Goal: Task Accomplishment & Management: Complete application form

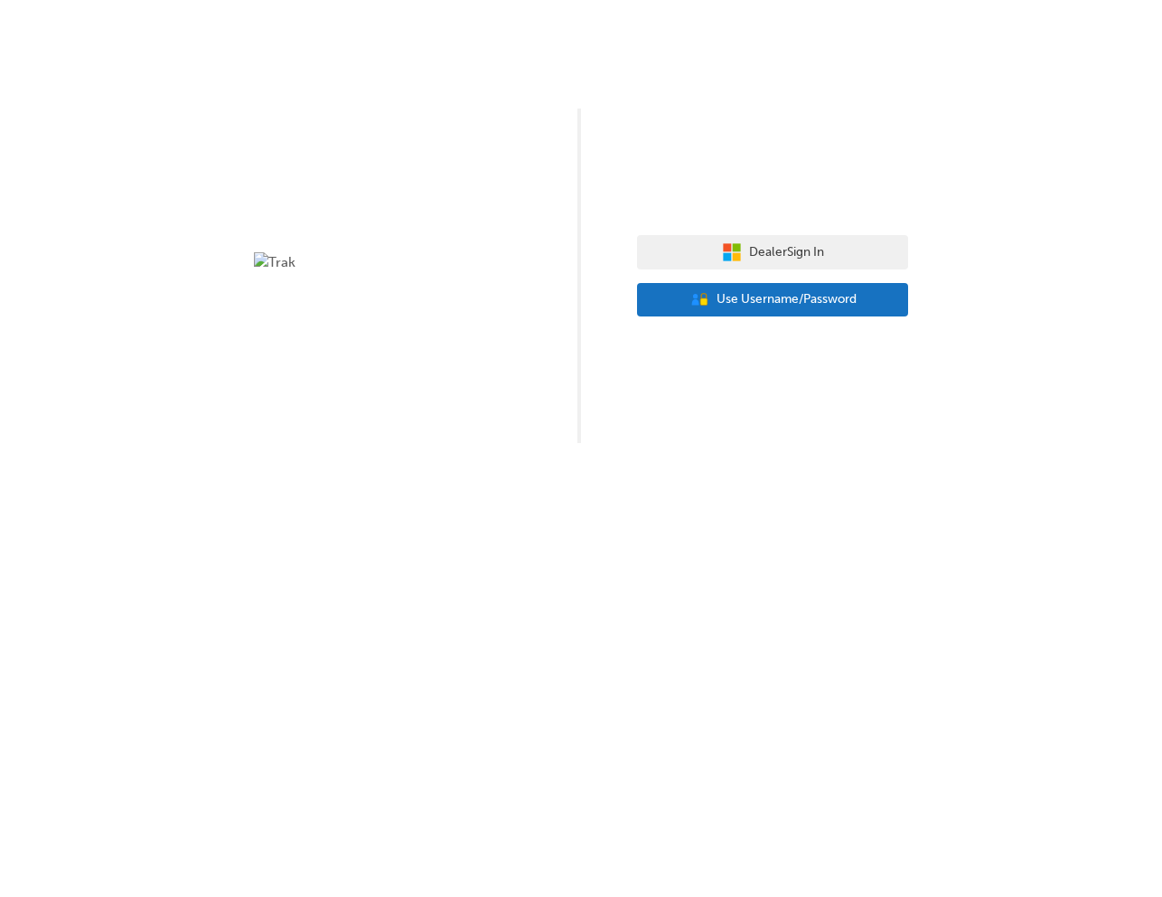
click at [840, 303] on span "Use Username/Password" at bounding box center [787, 299] width 140 height 21
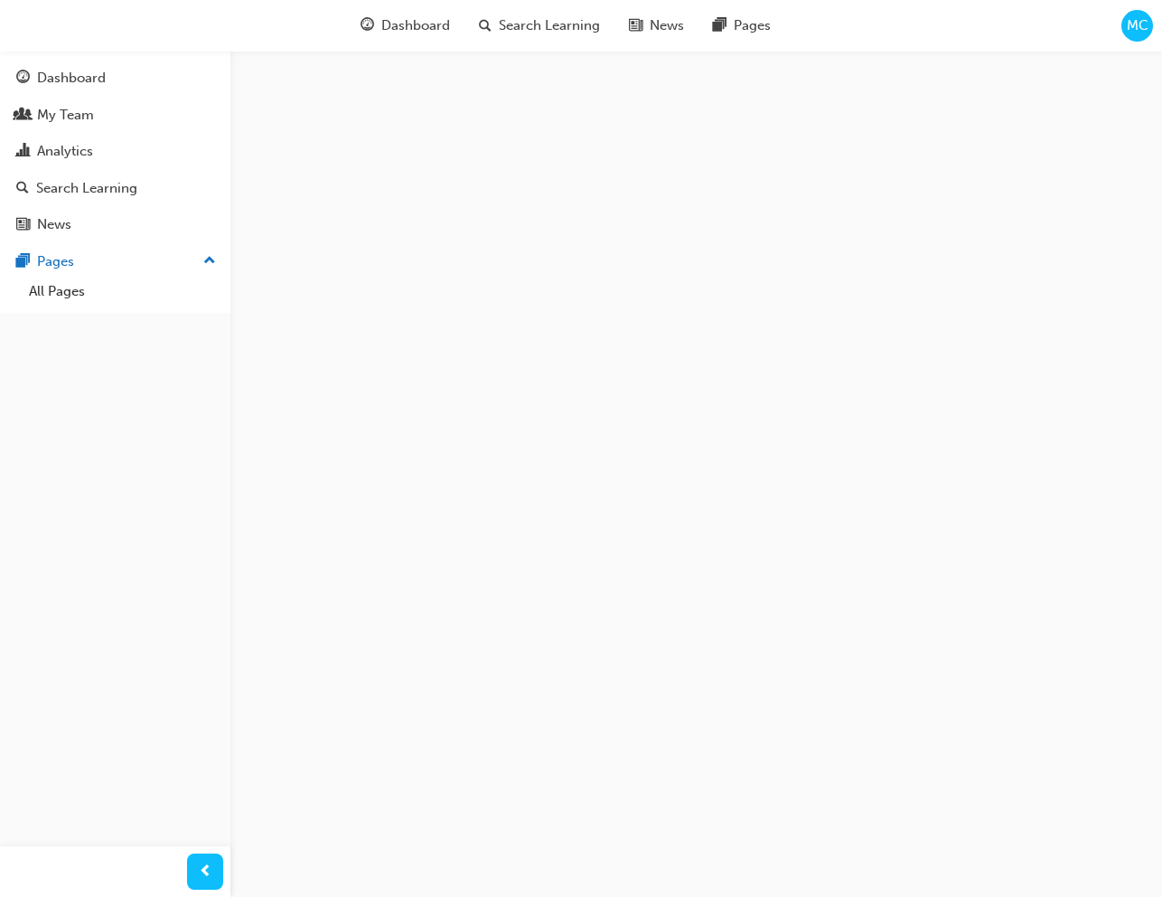
click at [1112, 29] on div "Dashboard Search Learning News Pages MC" at bounding box center [581, 26] width 1162 height 52
click at [1131, 26] on span "MC" at bounding box center [1138, 25] width 22 height 21
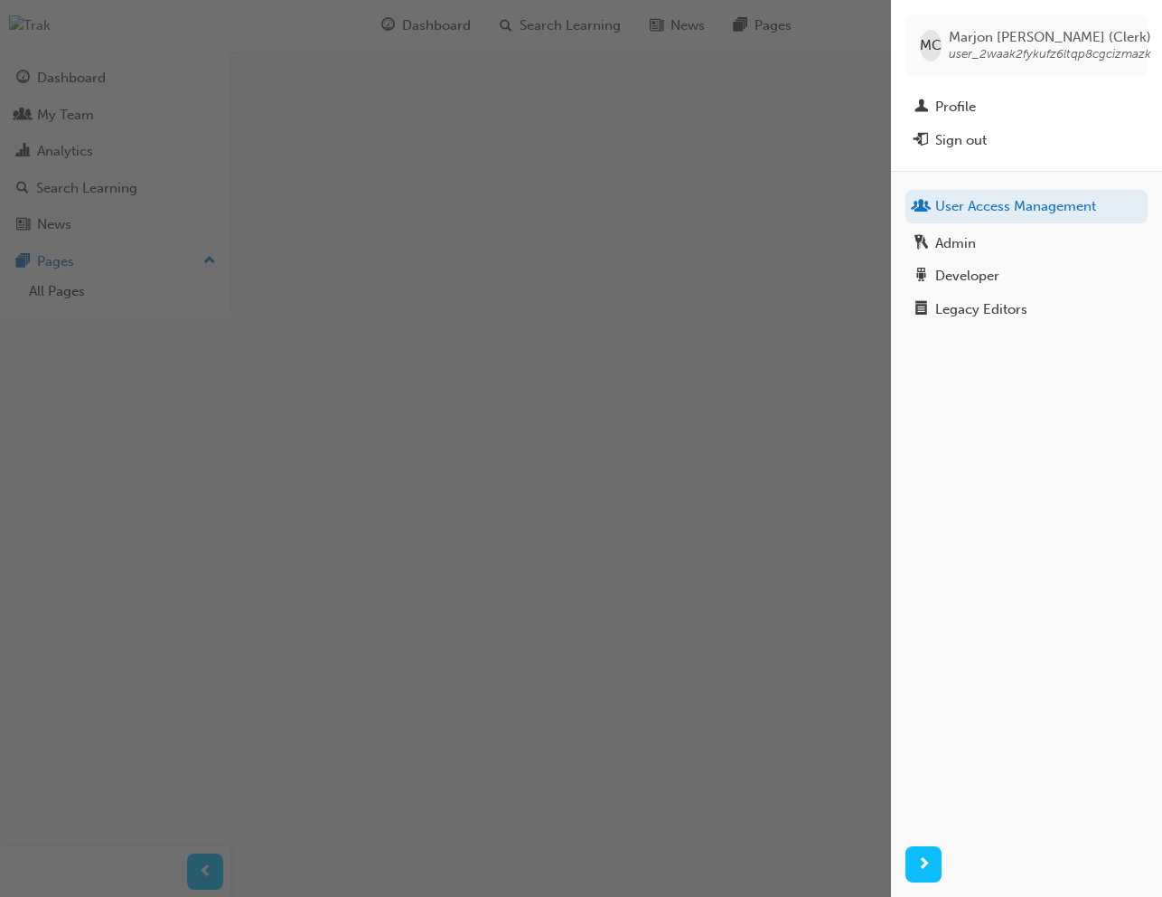
drag, startPoint x: 948, startPoint y: 54, endPoint x: 1126, endPoint y: 51, distance: 178.1
click at [1119, 48] on span "user_2waak2fykufz6ltqp8cgcizmazk" at bounding box center [1050, 53] width 202 height 15
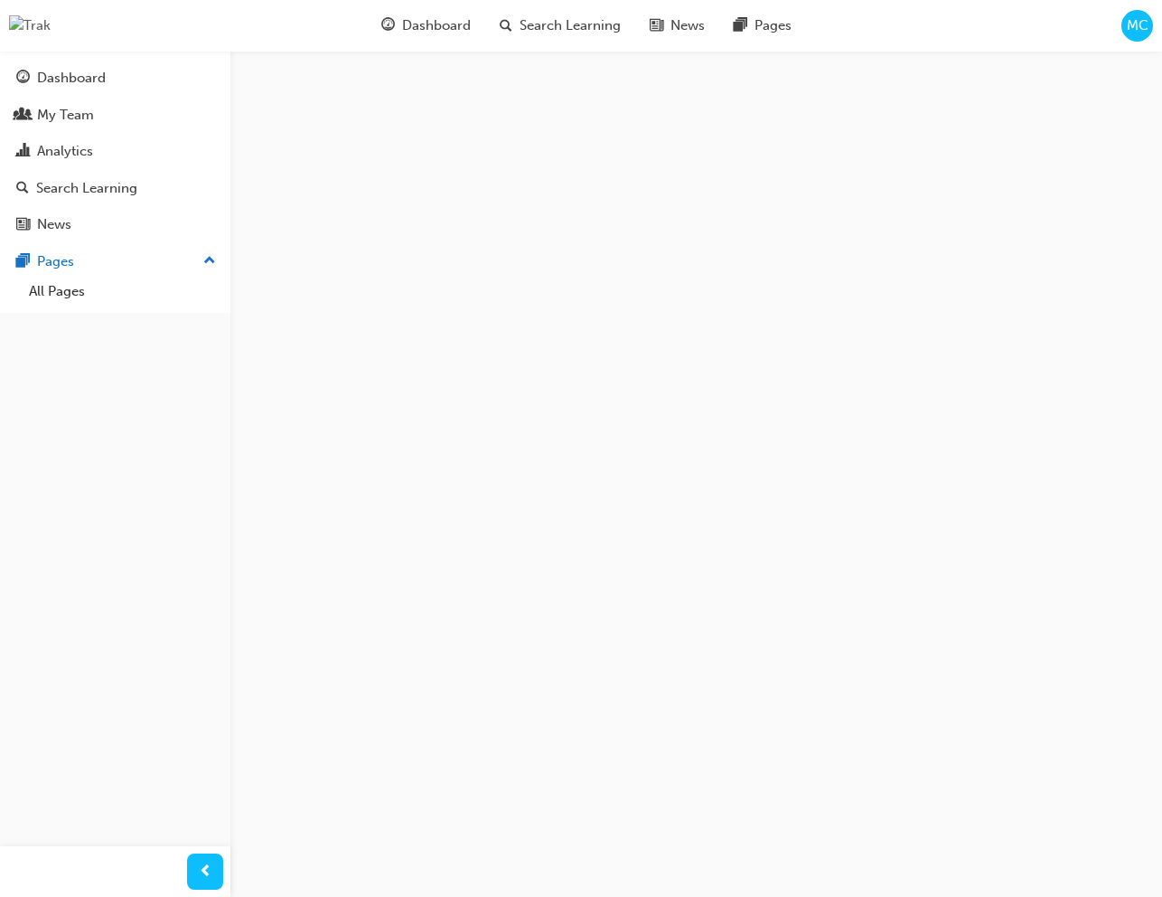
click at [1137, 31] on span "MC" at bounding box center [1138, 25] width 22 height 21
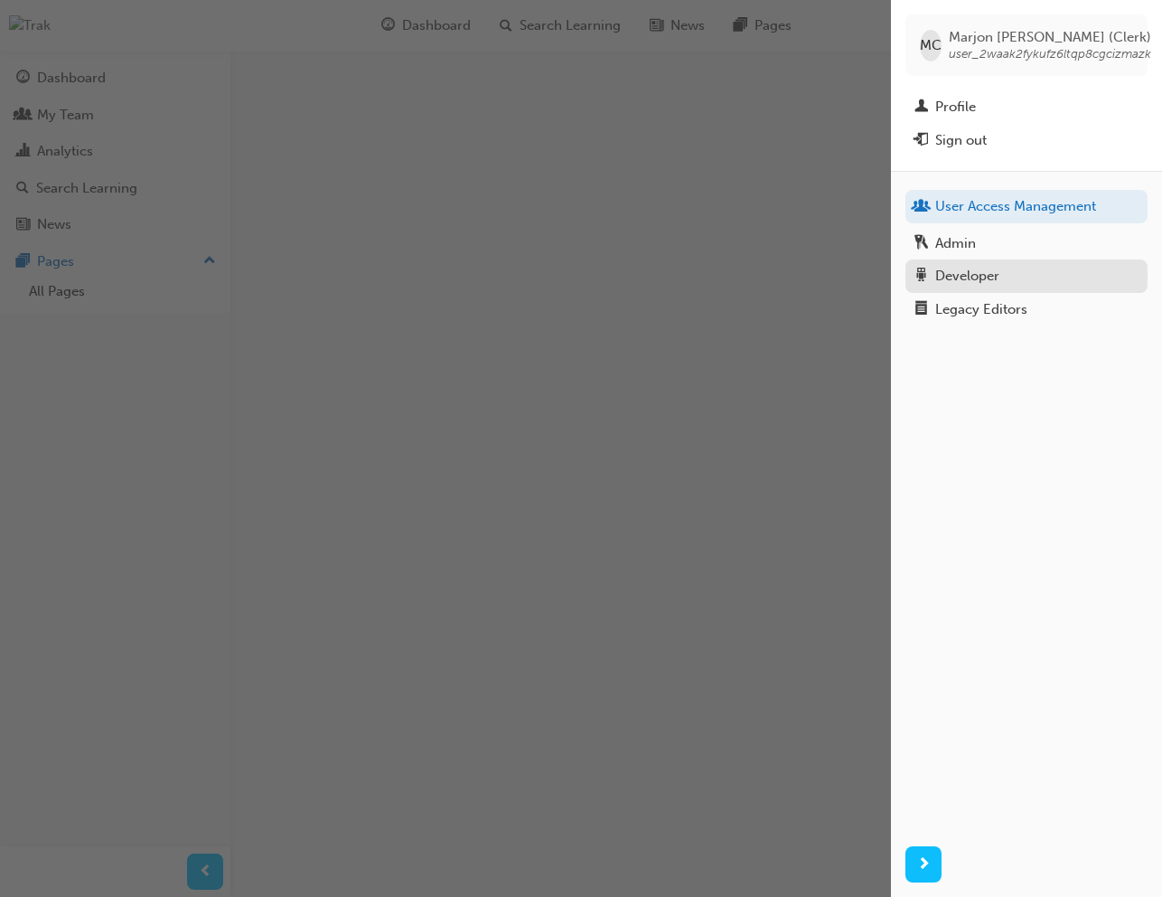
click at [1016, 272] on div "Developer" at bounding box center [1027, 276] width 224 height 23
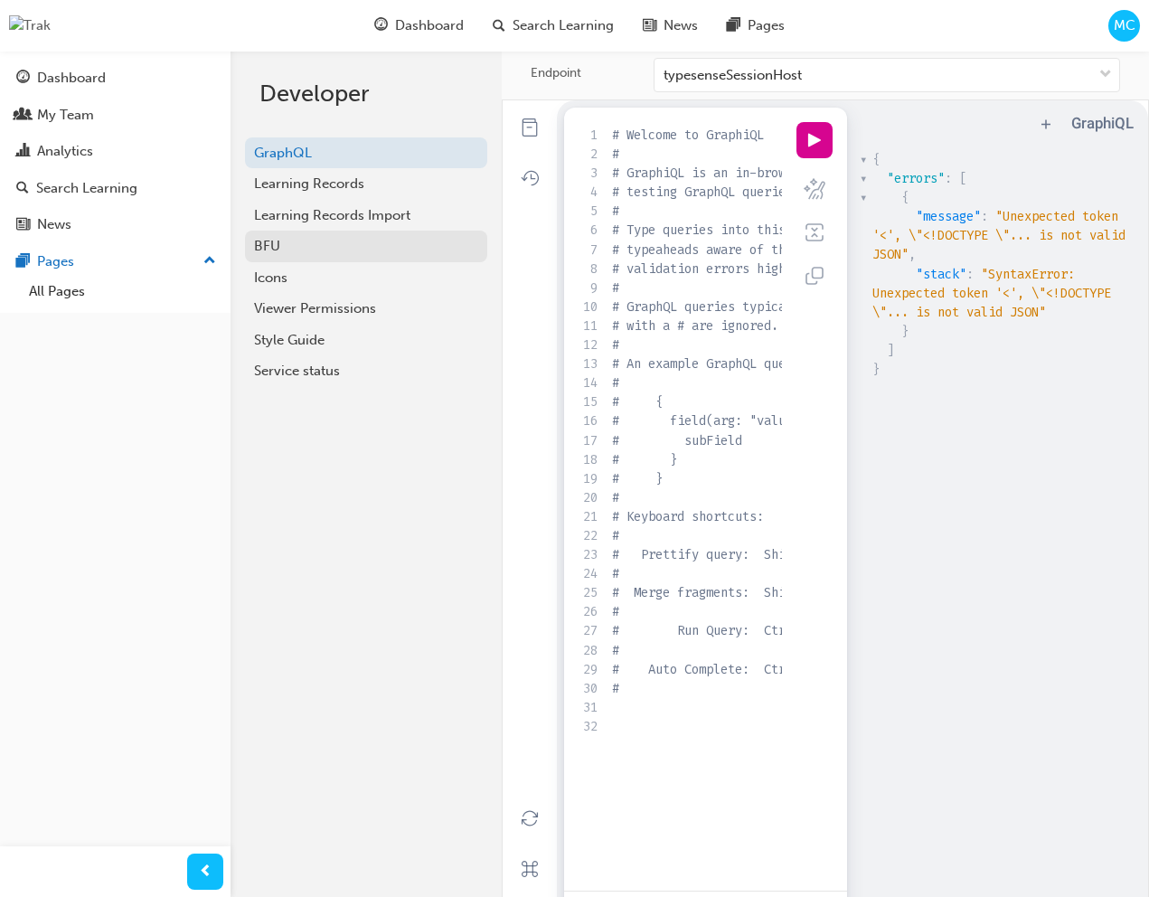
click at [324, 249] on div "BFU" at bounding box center [366, 246] width 224 height 21
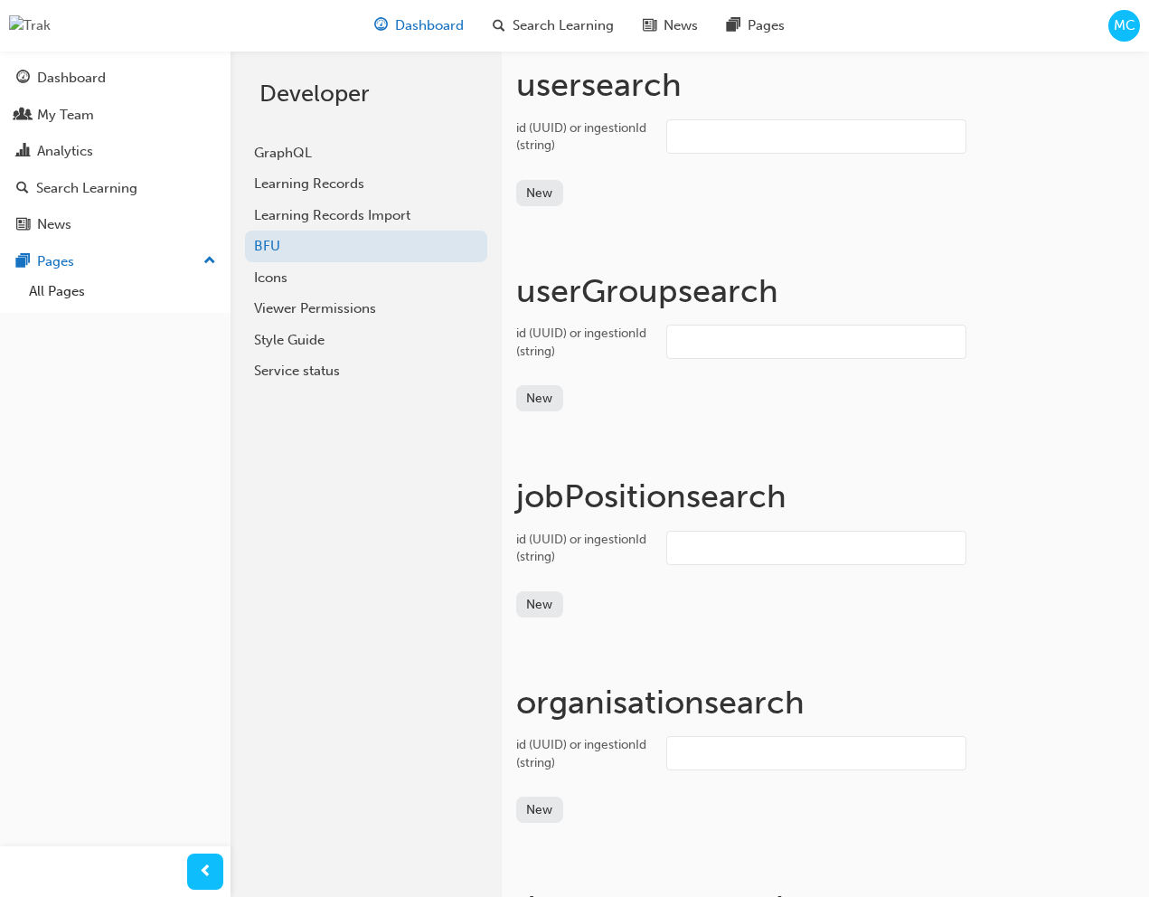
click at [416, 24] on span "Dashboard" at bounding box center [429, 25] width 69 height 21
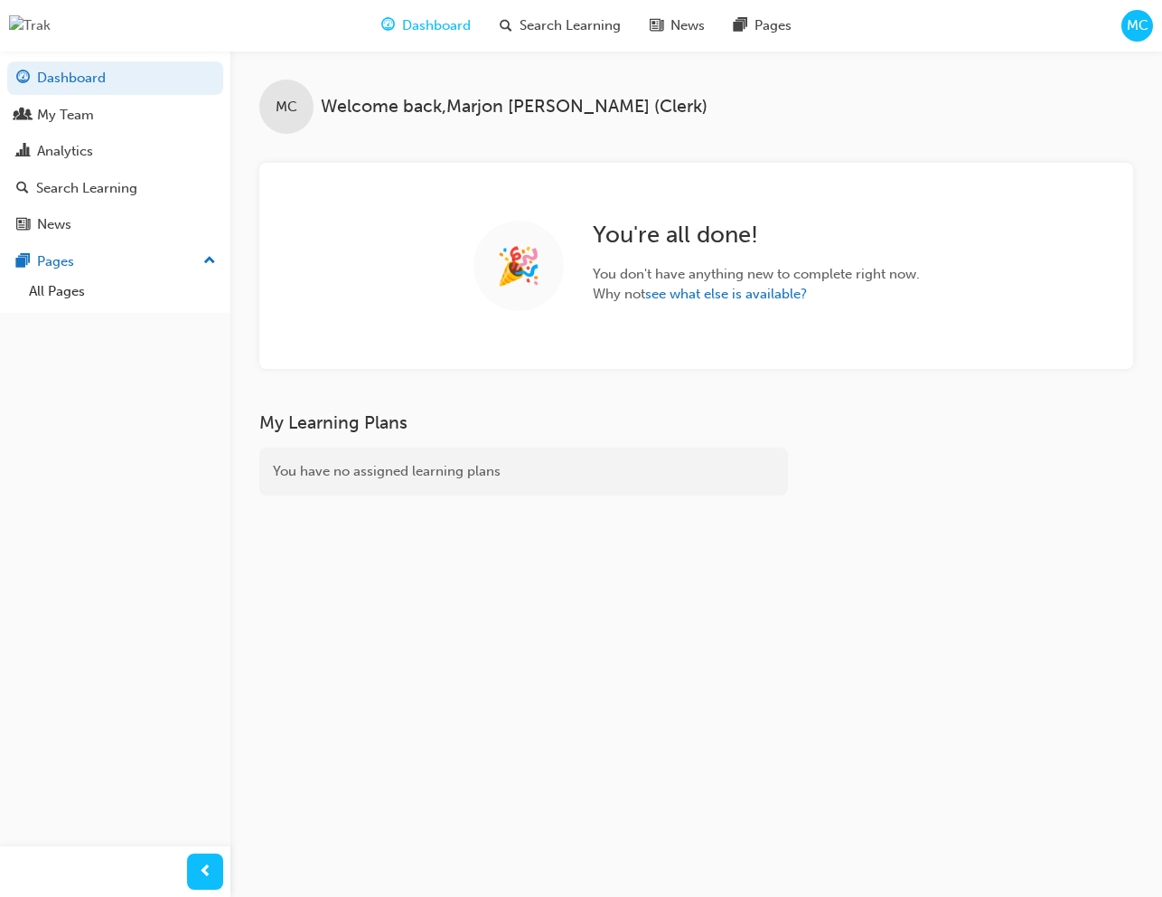
click at [1133, 34] on span "MC" at bounding box center [1138, 25] width 22 height 21
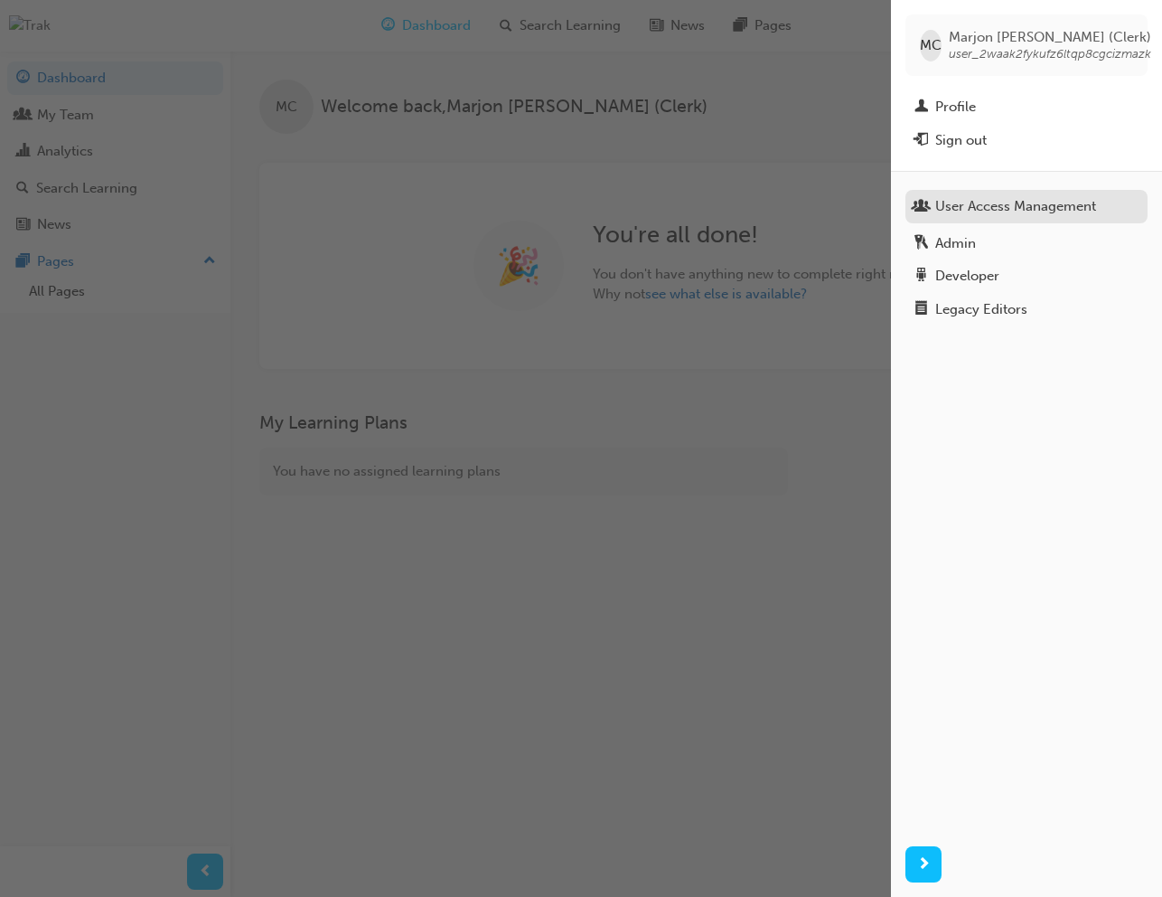
click at [1010, 203] on div "User Access Management" at bounding box center [1015, 206] width 161 height 21
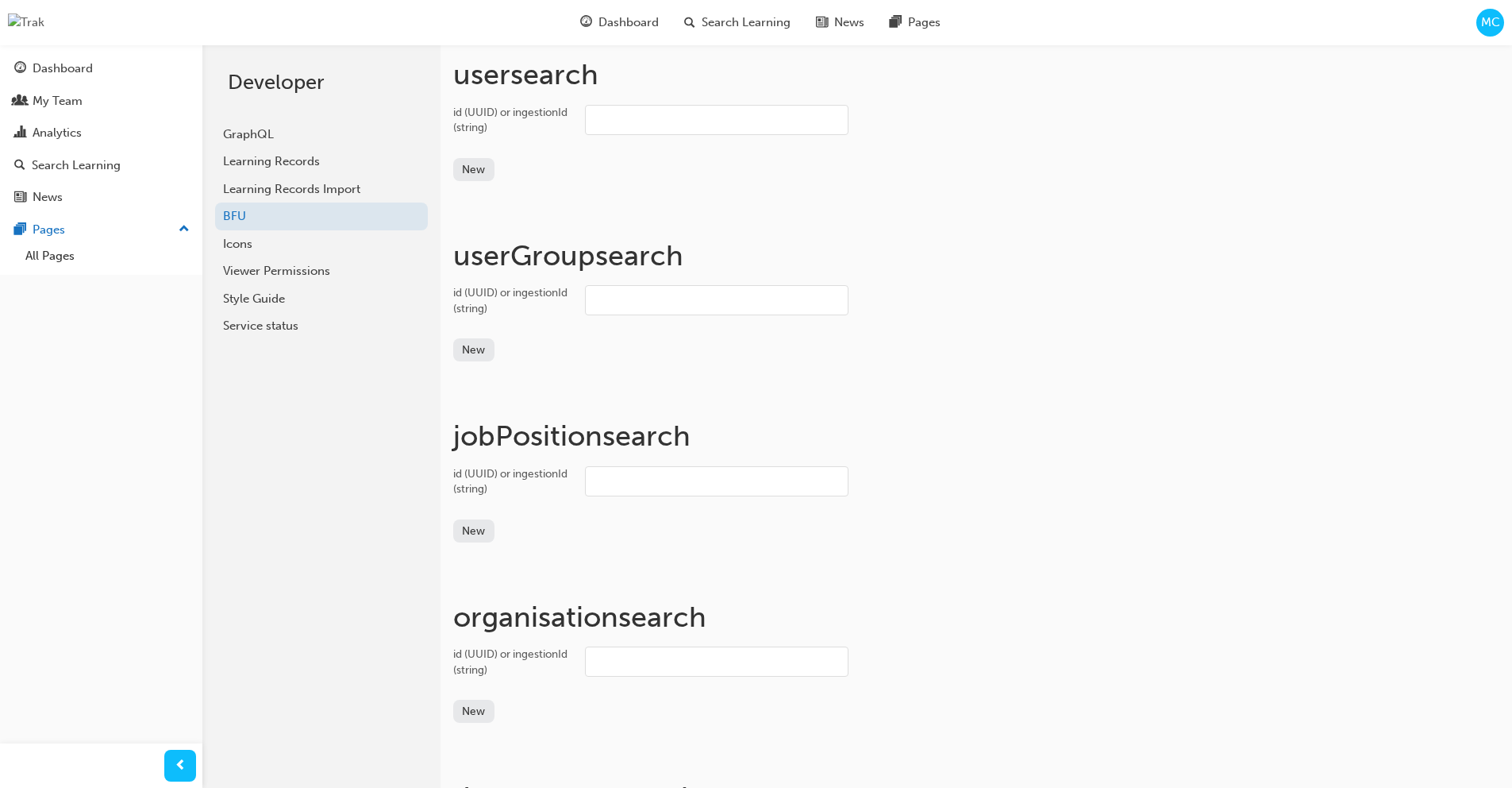
click at [742, 124] on input "id (UUID) or ingestionId (string)" at bounding box center [716, 119] width 263 height 30
paste input "user_2wAAK2fYKUfz6LTQp8CgCiZmaZK"
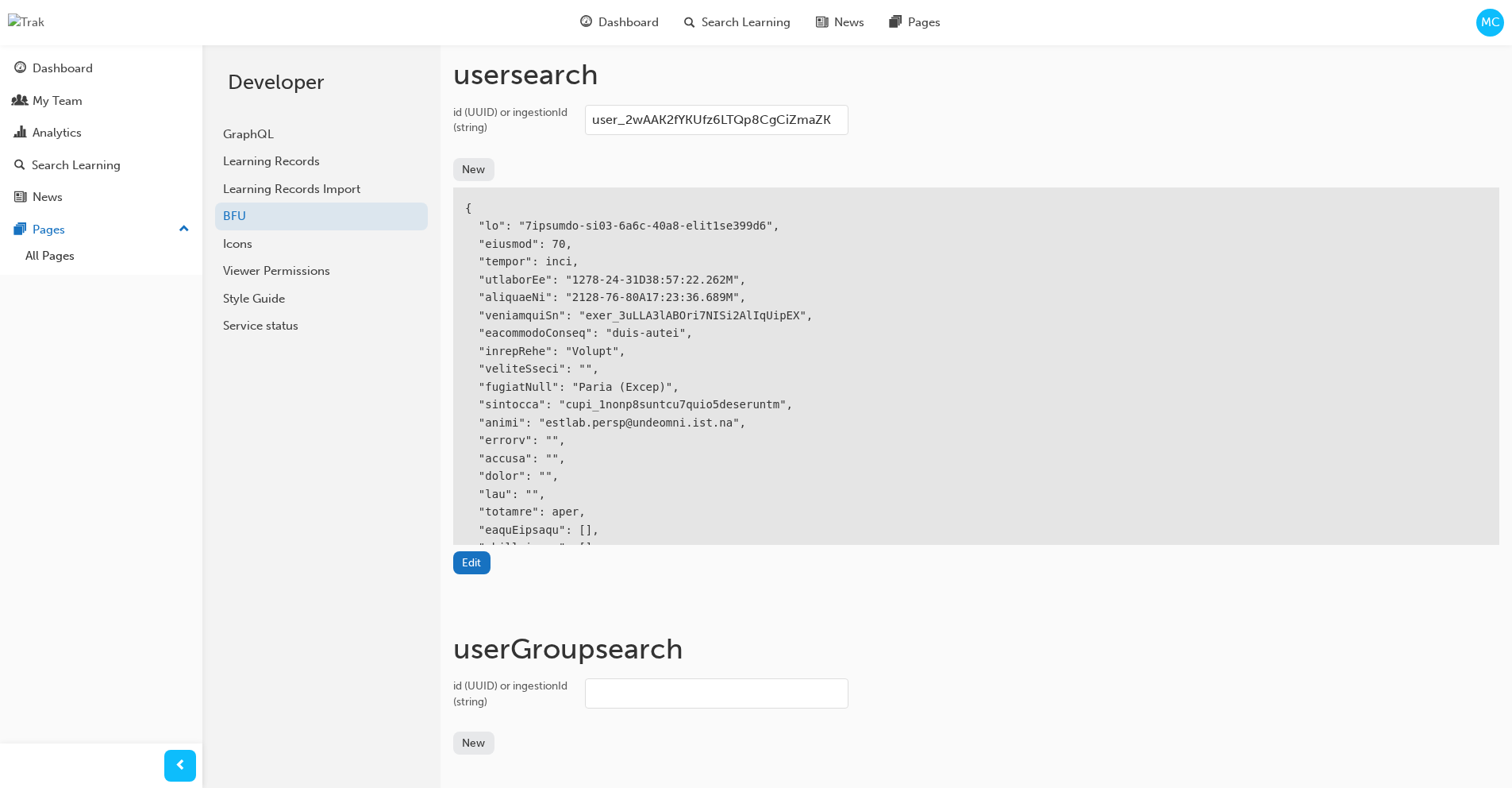
type input "user_2wAAK2fYKUfz6LTQp8CgCiZmaZK"
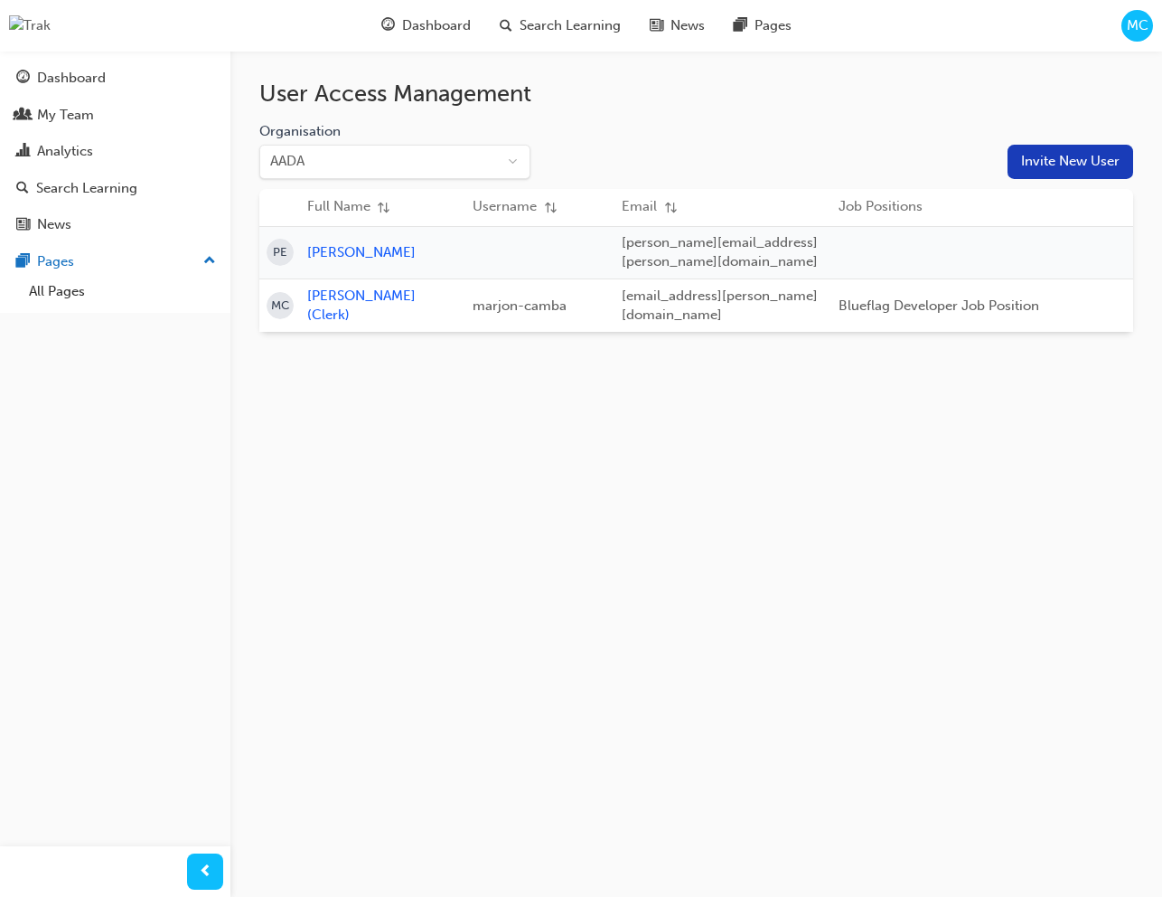
click at [1068, 164] on button "Invite New User" at bounding box center [1071, 162] width 126 height 34
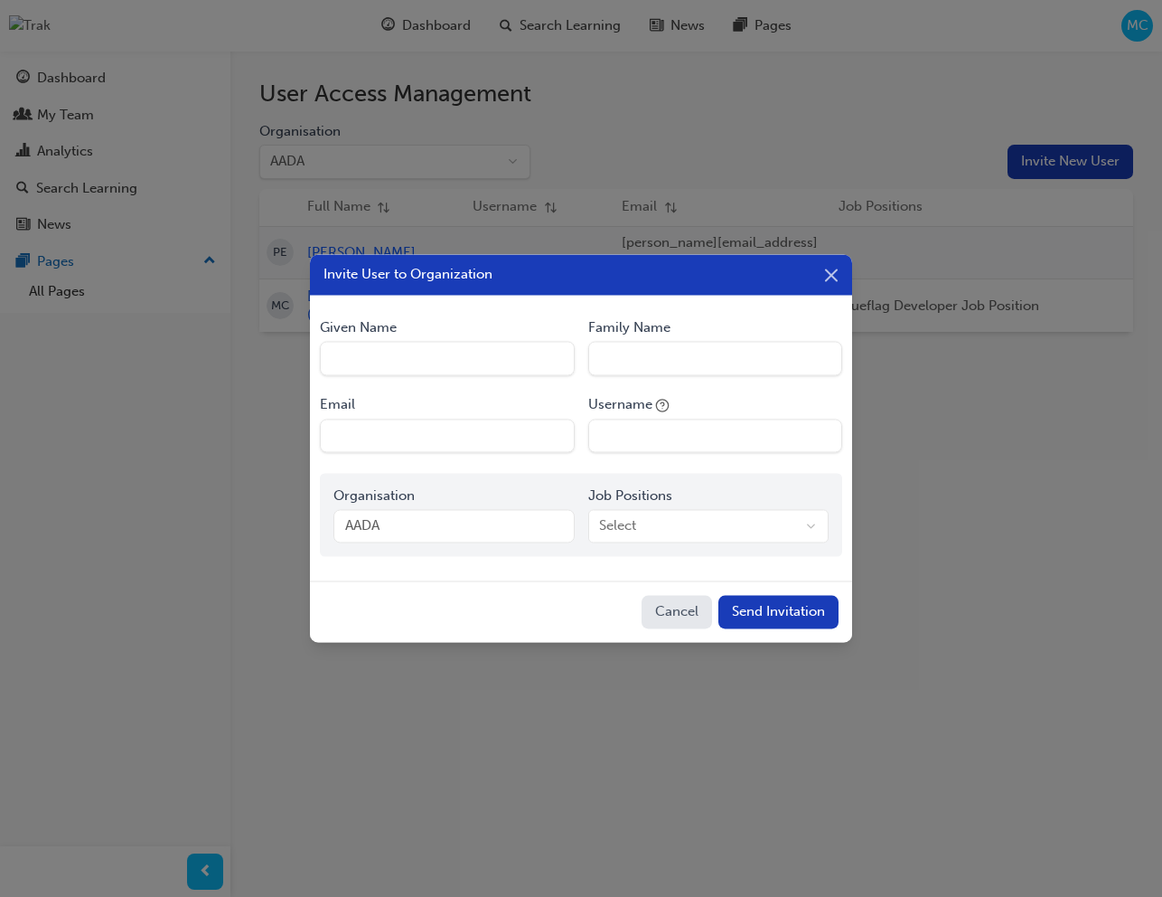
click at [485, 363] on Name "Given Name" at bounding box center [447, 359] width 254 height 34
type Name "Marjon"
click at [657, 365] on Name "Family Name" at bounding box center [715, 359] width 254 height 34
type Name "Camba ( Invite Worfklow Test)"
click at [414, 424] on input "Email" at bounding box center [447, 435] width 254 height 34
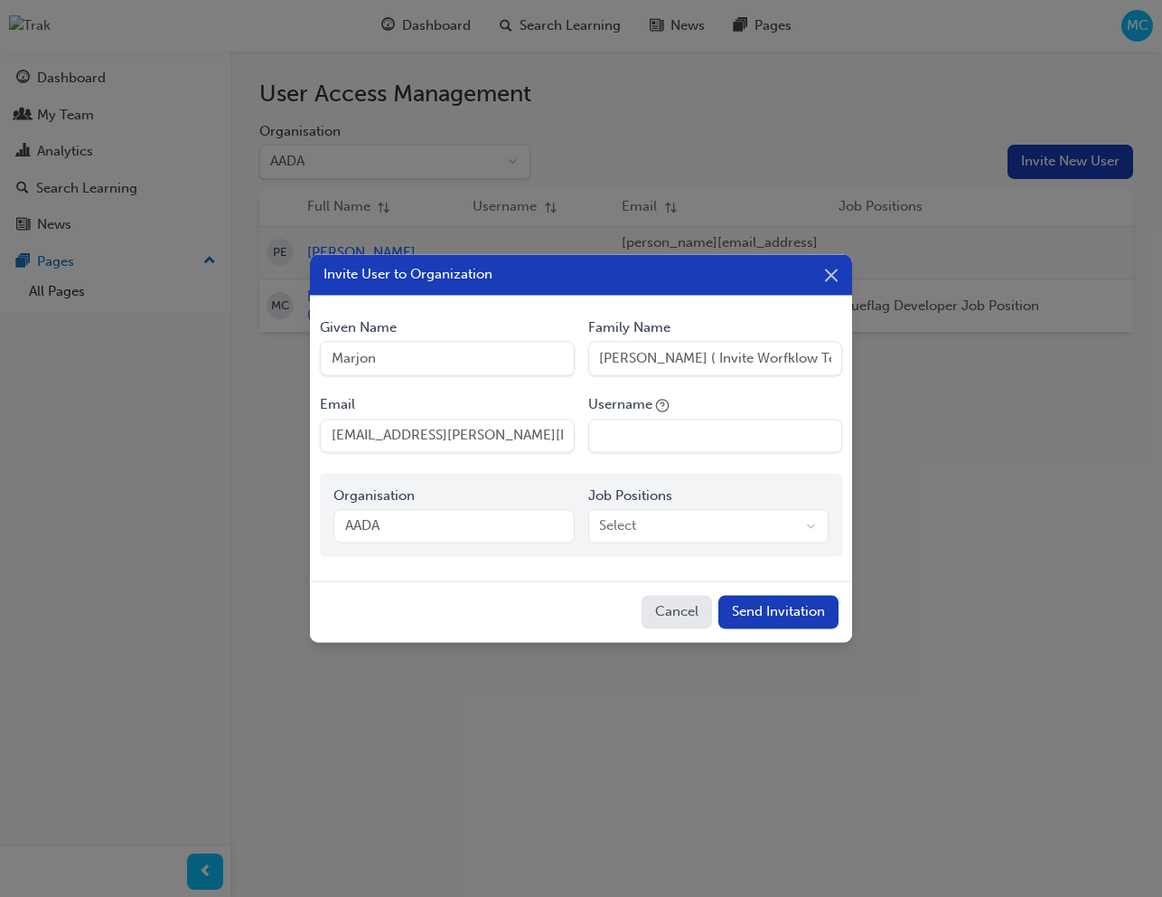
drag, startPoint x: 421, startPoint y: 437, endPoint x: 438, endPoint y: 441, distance: 17.8
click at [421, 437] on input "[EMAIL_ADDRESS][PERSON_NAME][DOMAIN_NAME]" at bounding box center [447, 435] width 254 height 34
type input "[EMAIL_ADDRESS][PERSON_NAME][DOMAIN_NAME]"
click at [679, 437] on input "Username" at bounding box center [715, 435] width 254 height 34
type input "marjon_invite_workflow"
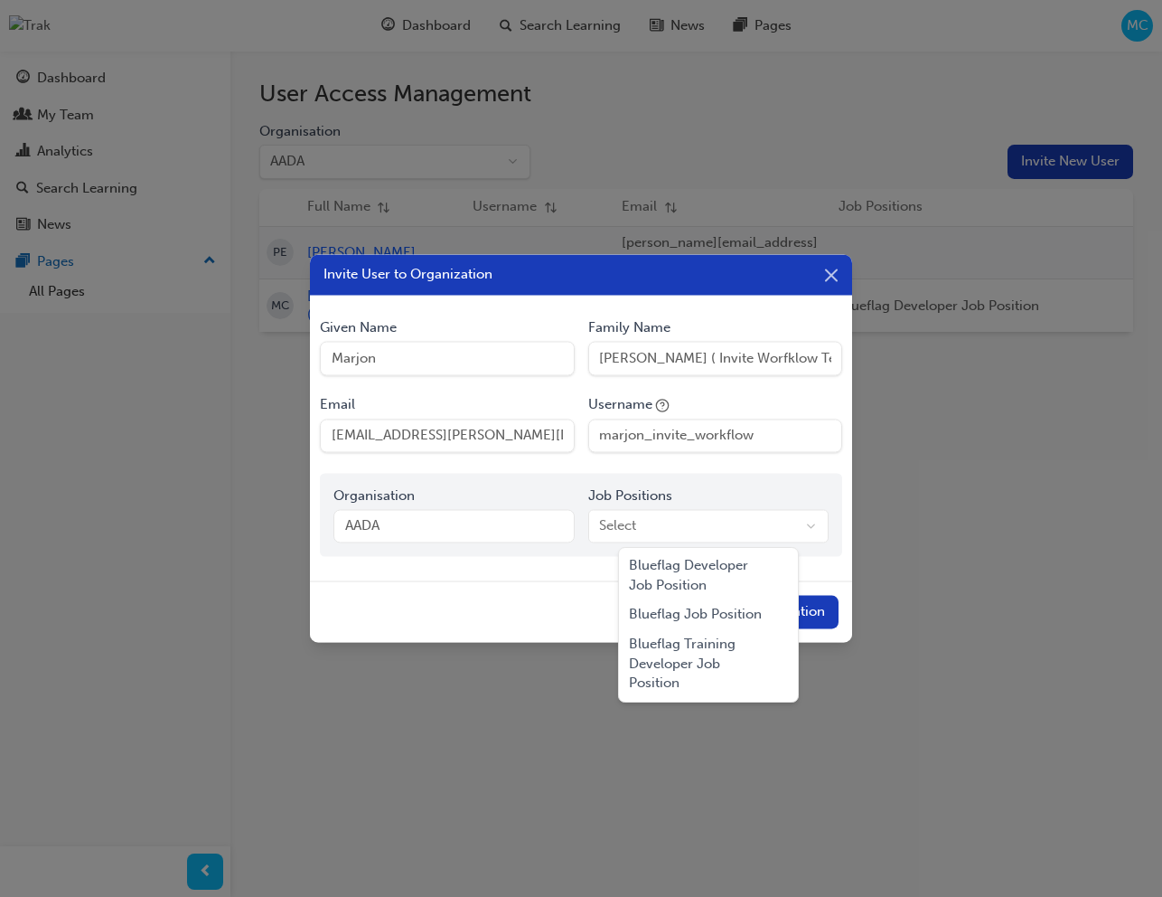
click at [667, 527] on body "Your version of Internet Explorer is outdated and not supported. Please upgrade…" at bounding box center [581, 448] width 1162 height 897
click at [681, 607] on div "Blueflag Job Position" at bounding box center [709, 615] width 173 height 30
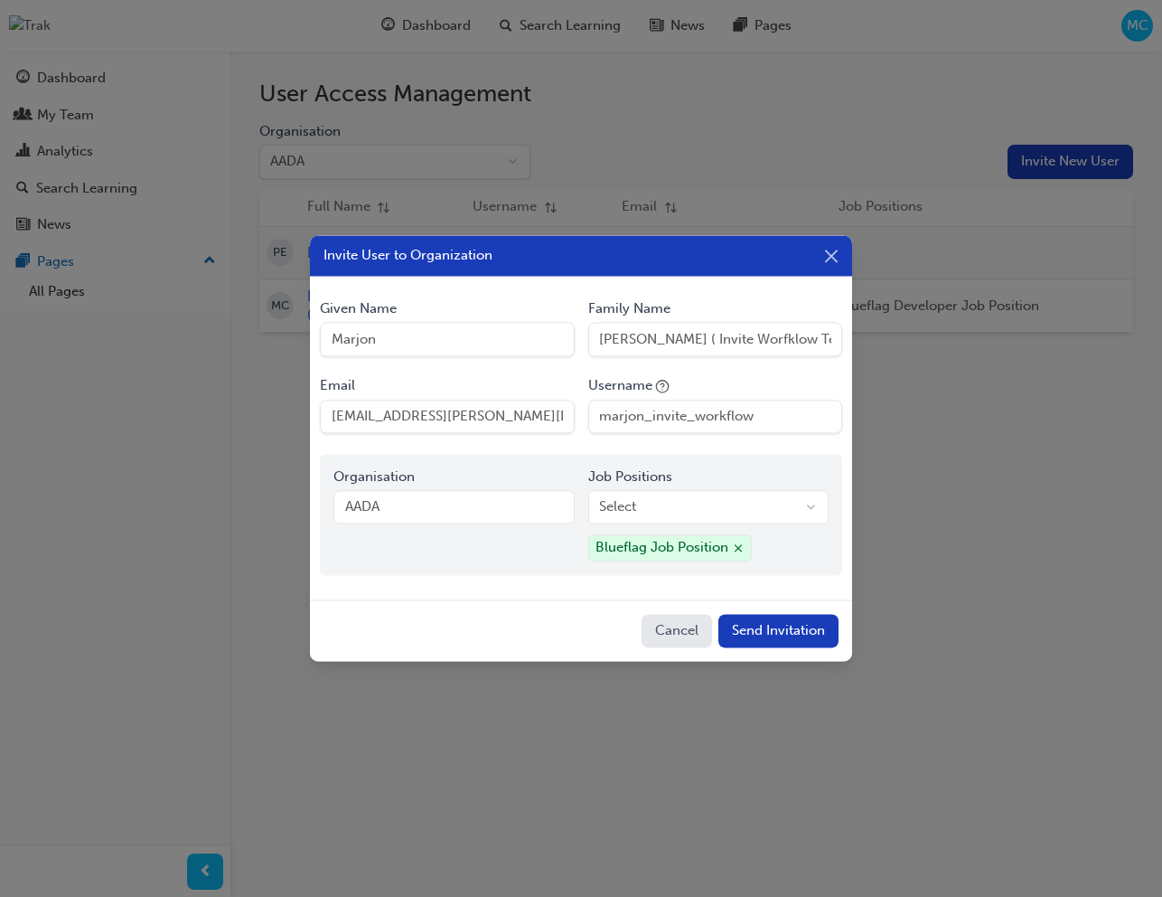
click at [784, 630] on button "Send Invitation" at bounding box center [779, 631] width 120 height 34
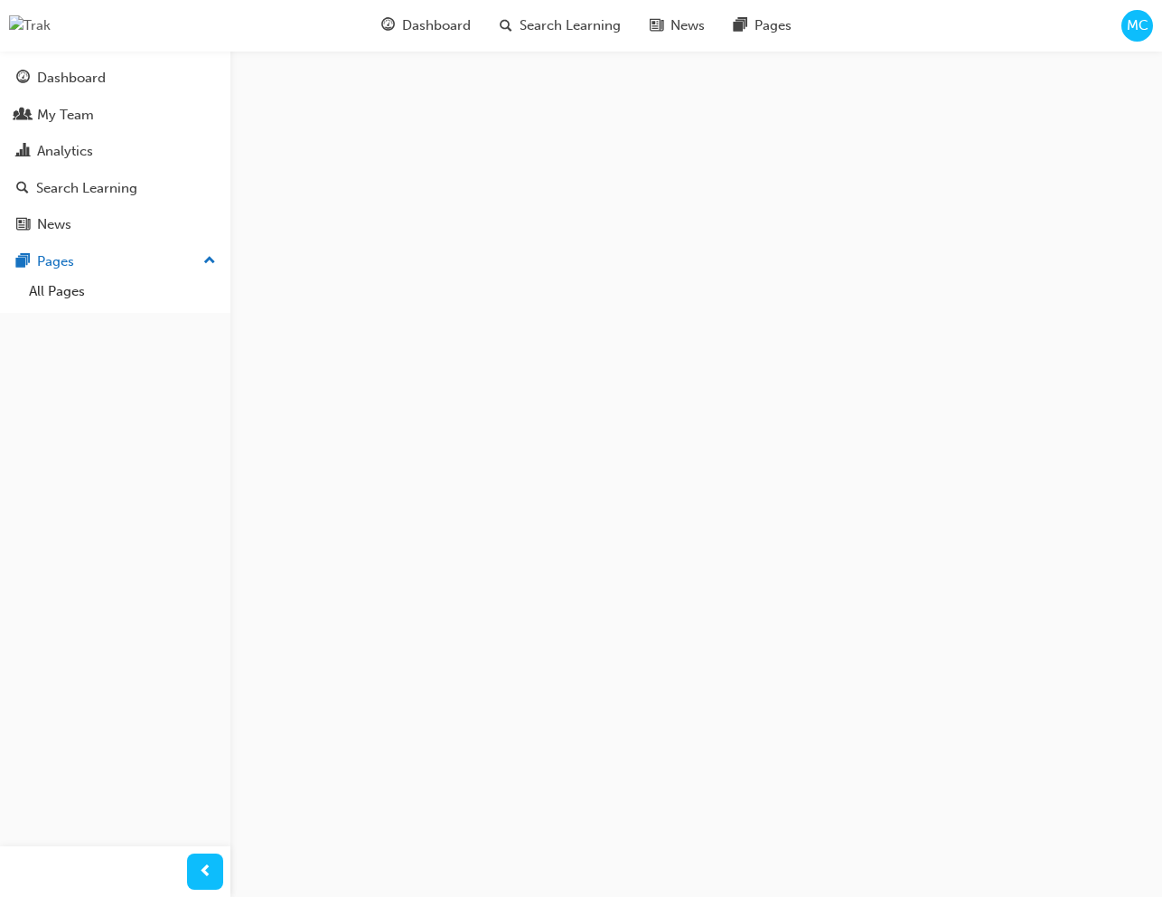
click at [1140, 26] on span "MC" at bounding box center [1138, 25] width 22 height 21
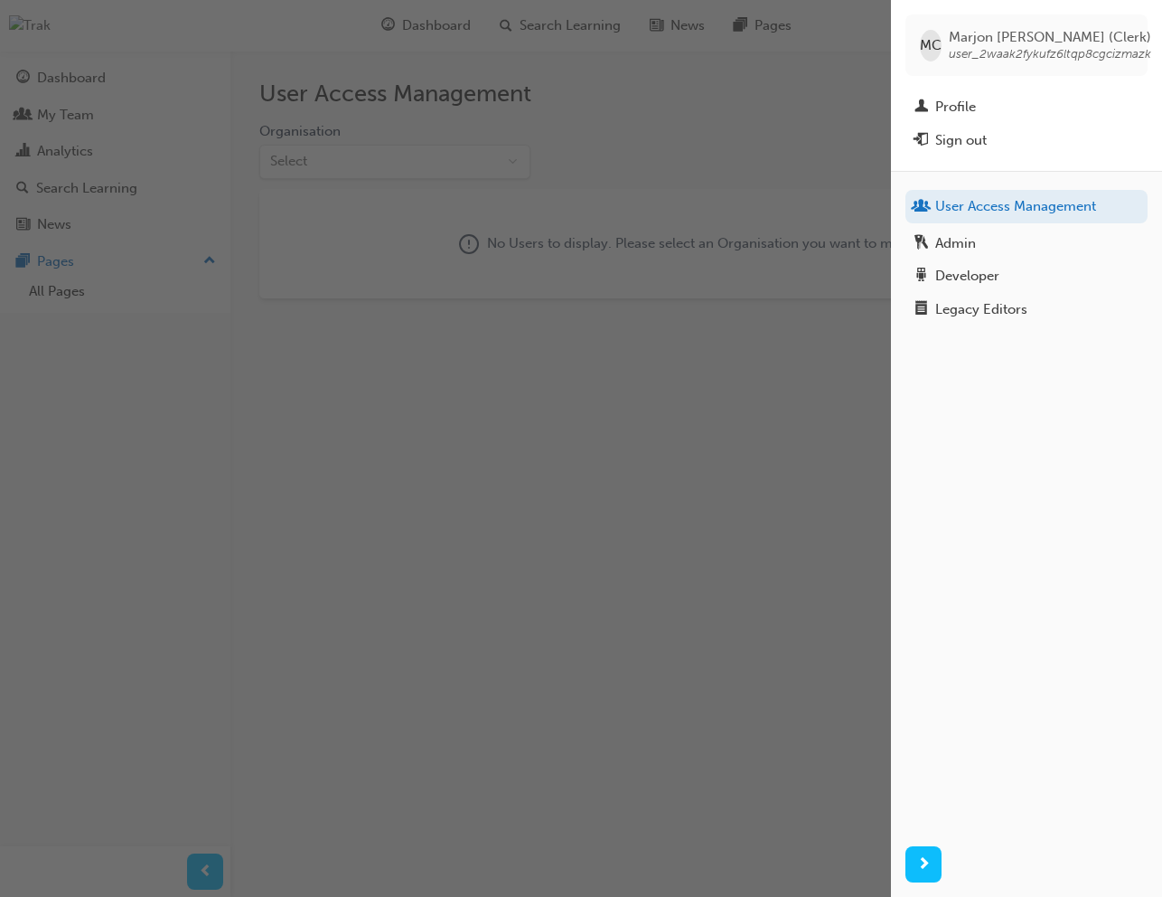
click at [1140, 26] on div "MC Marjon Camba (Clerk) user_2waak2fykufz6ltqp8cgcizmazk" at bounding box center [1027, 44] width 242 height 61
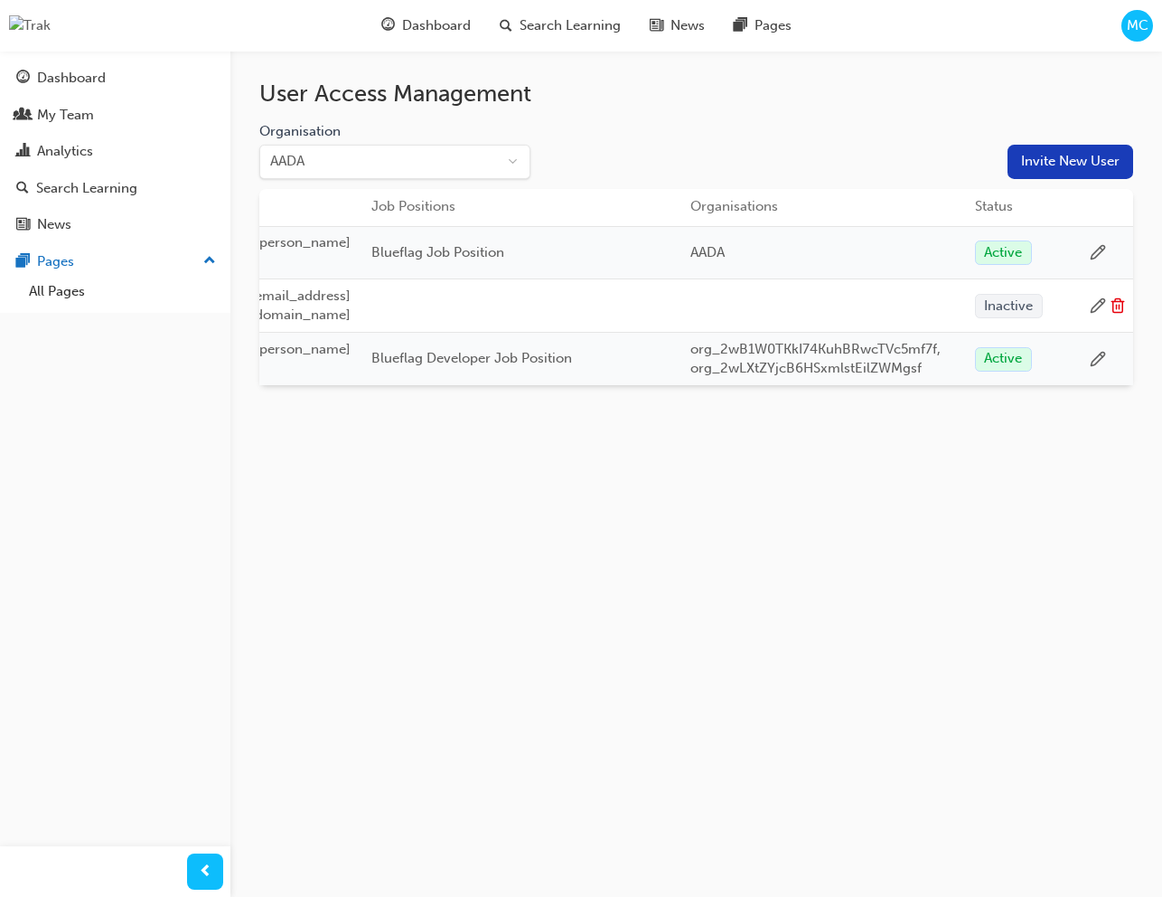
scroll to position [0, 568]
click at [1085, 244] on td at bounding box center [1109, 252] width 50 height 53
click at [1097, 249] on icon at bounding box center [1098, 252] width 16 height 16
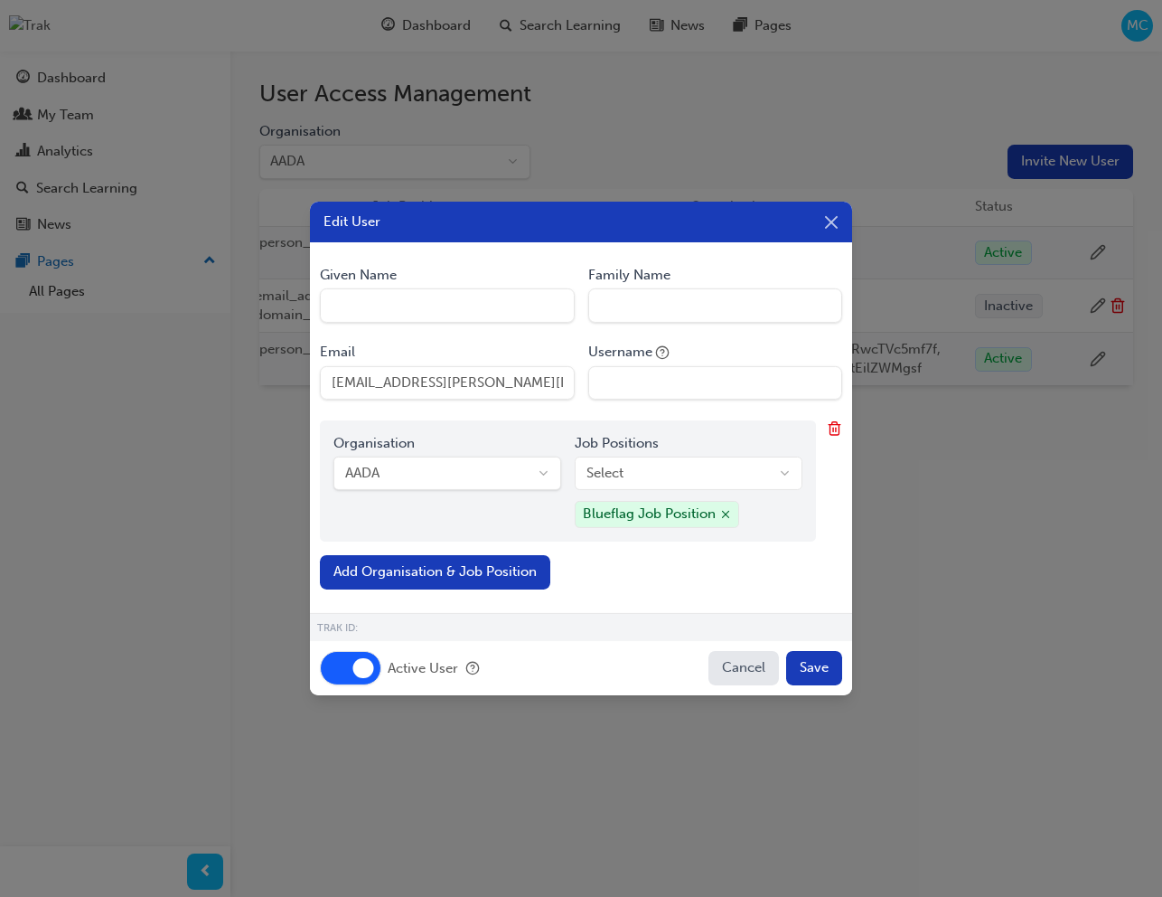
click at [360, 668] on button "Active User" at bounding box center [350, 668] width 61 height 34
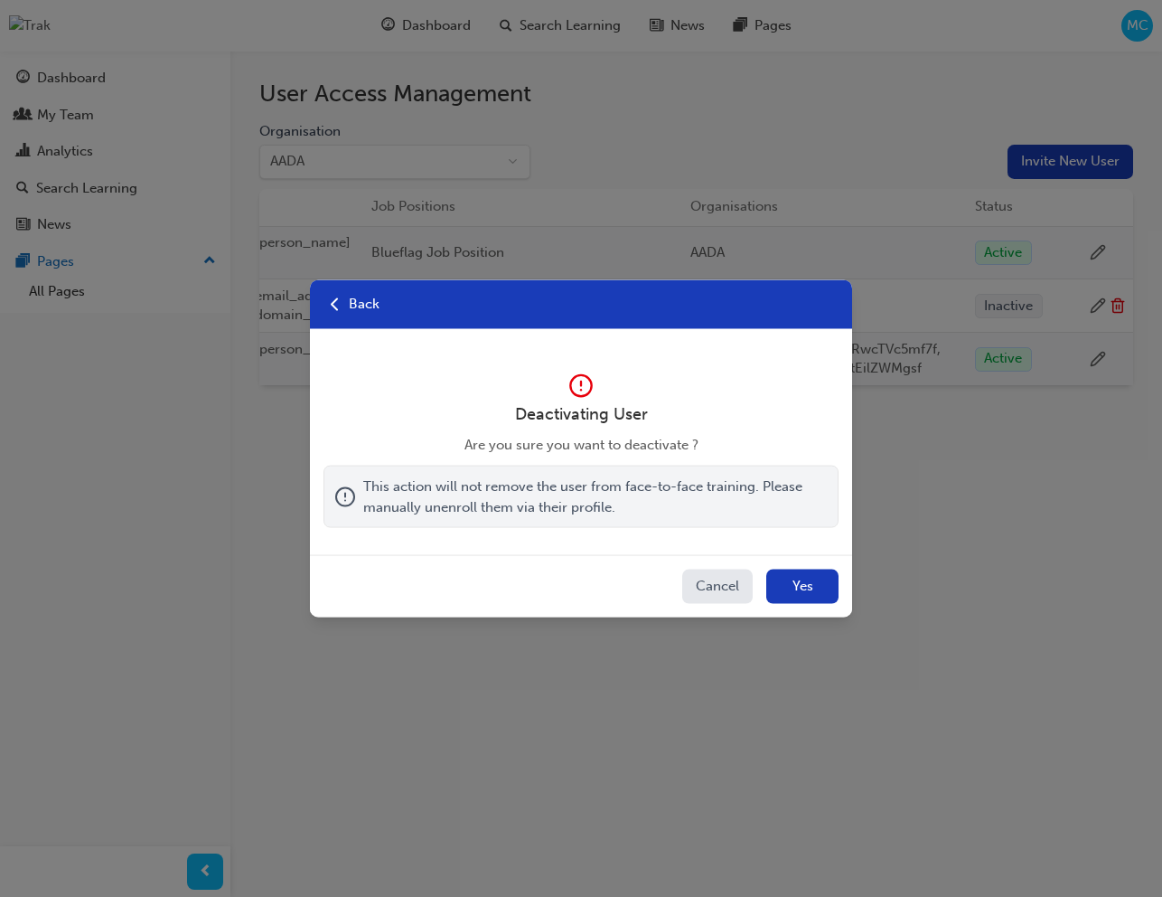
click at [809, 586] on button "Yes" at bounding box center [802, 586] width 72 height 34
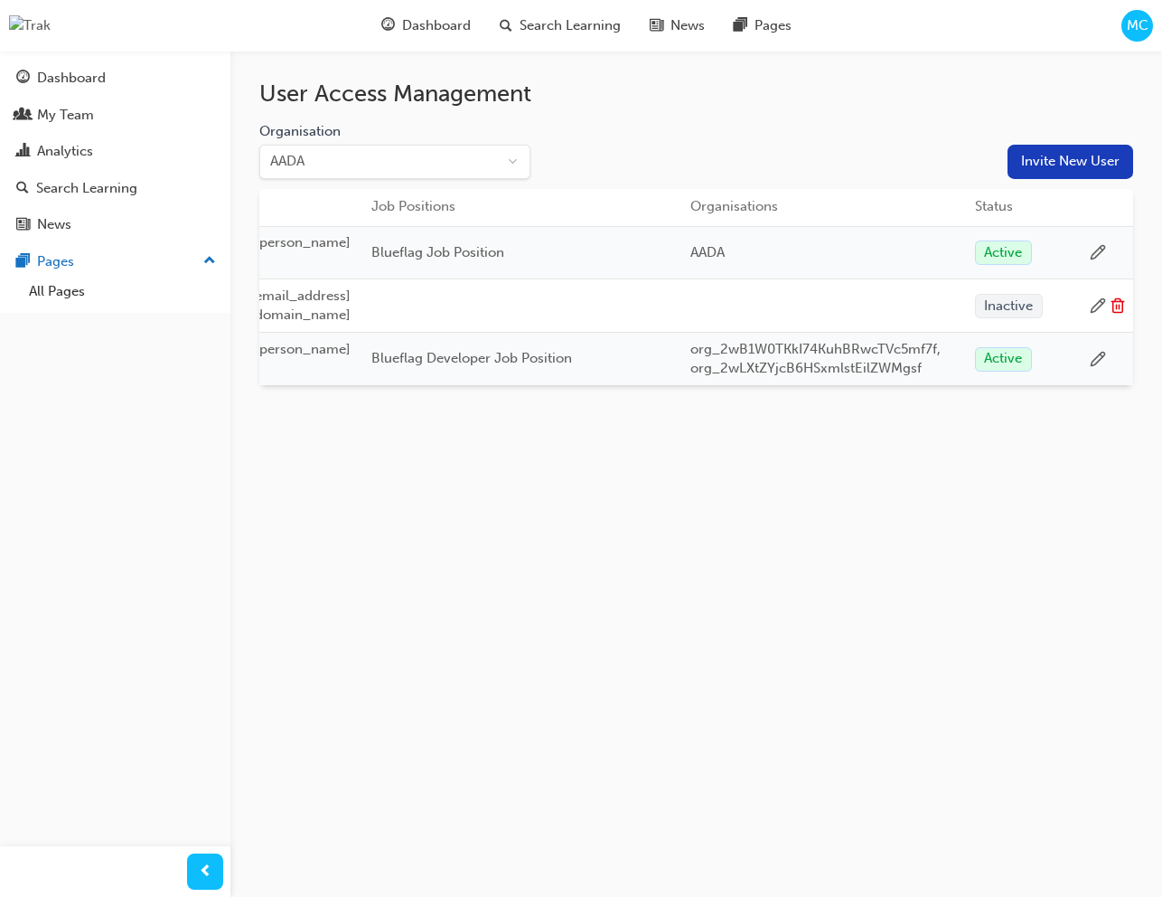
click at [1102, 238] on td at bounding box center [1109, 252] width 50 height 53
click at [1094, 251] on icon at bounding box center [1098, 252] width 16 height 16
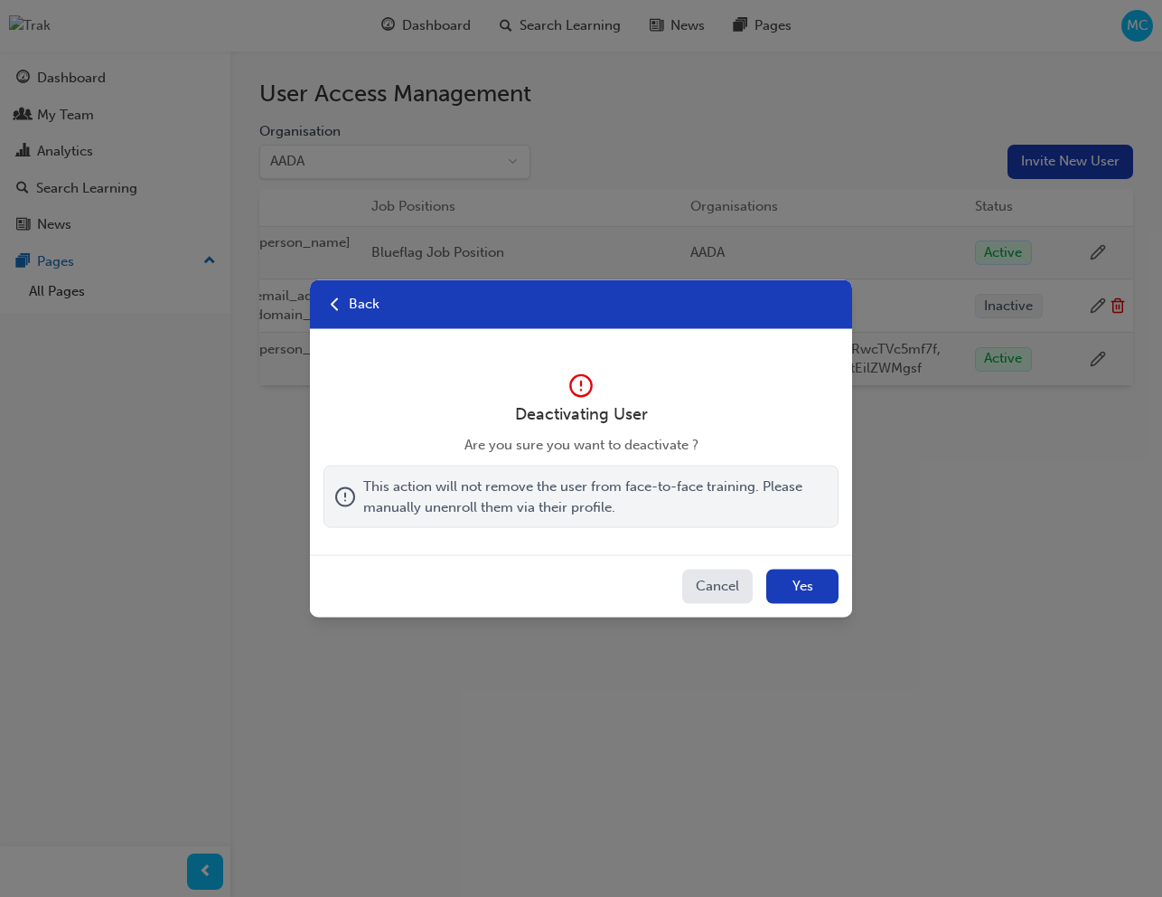
click at [794, 584] on button "Yes" at bounding box center [802, 586] width 72 height 34
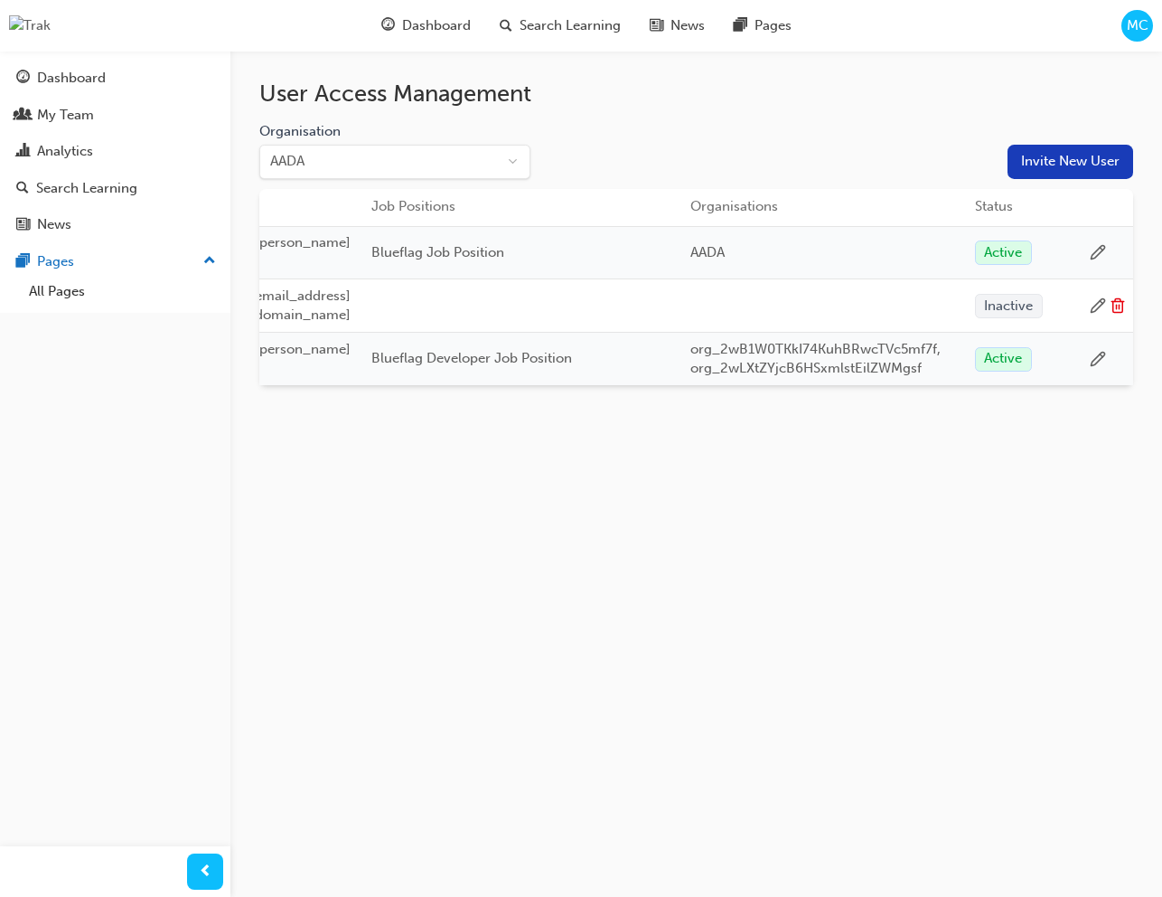
click at [1094, 246] on icon at bounding box center [1098, 252] width 16 height 16
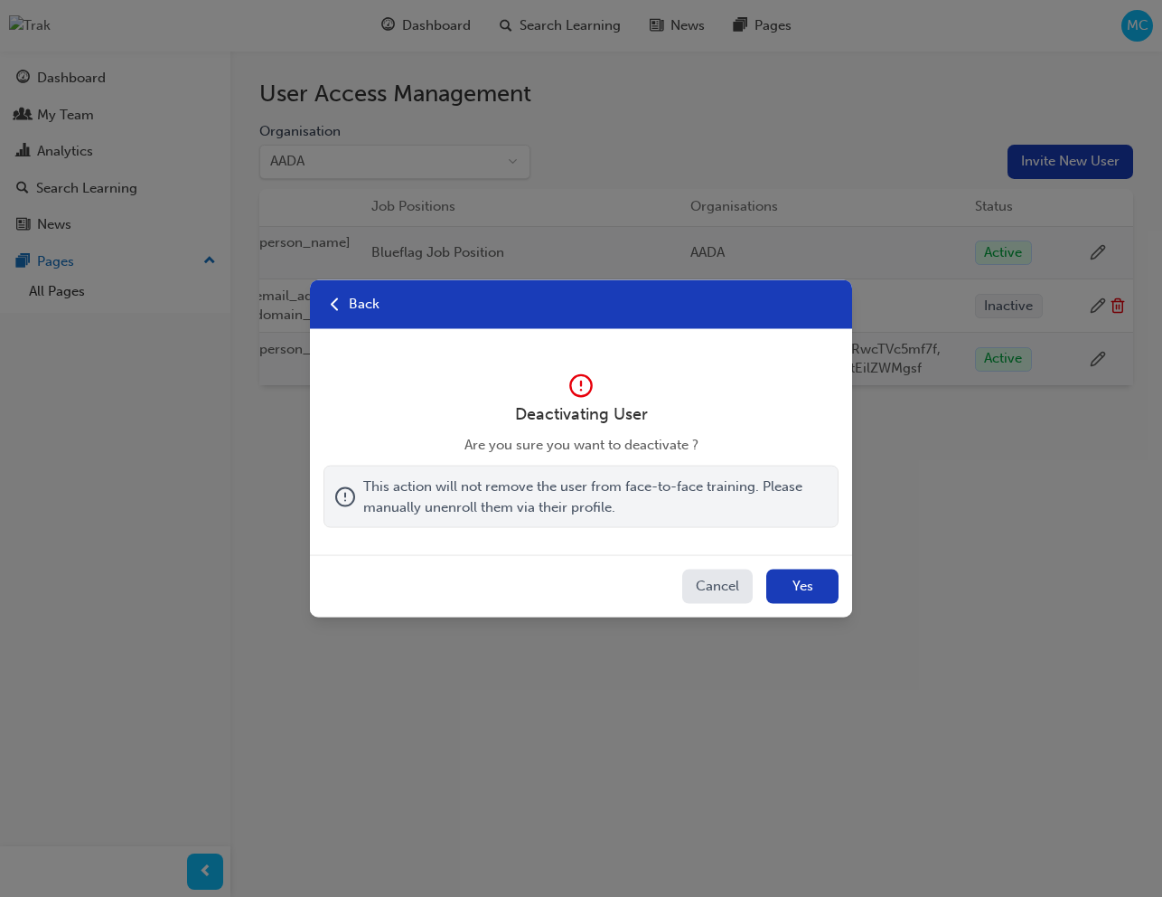
click at [825, 591] on button "Yes" at bounding box center [802, 586] width 72 height 34
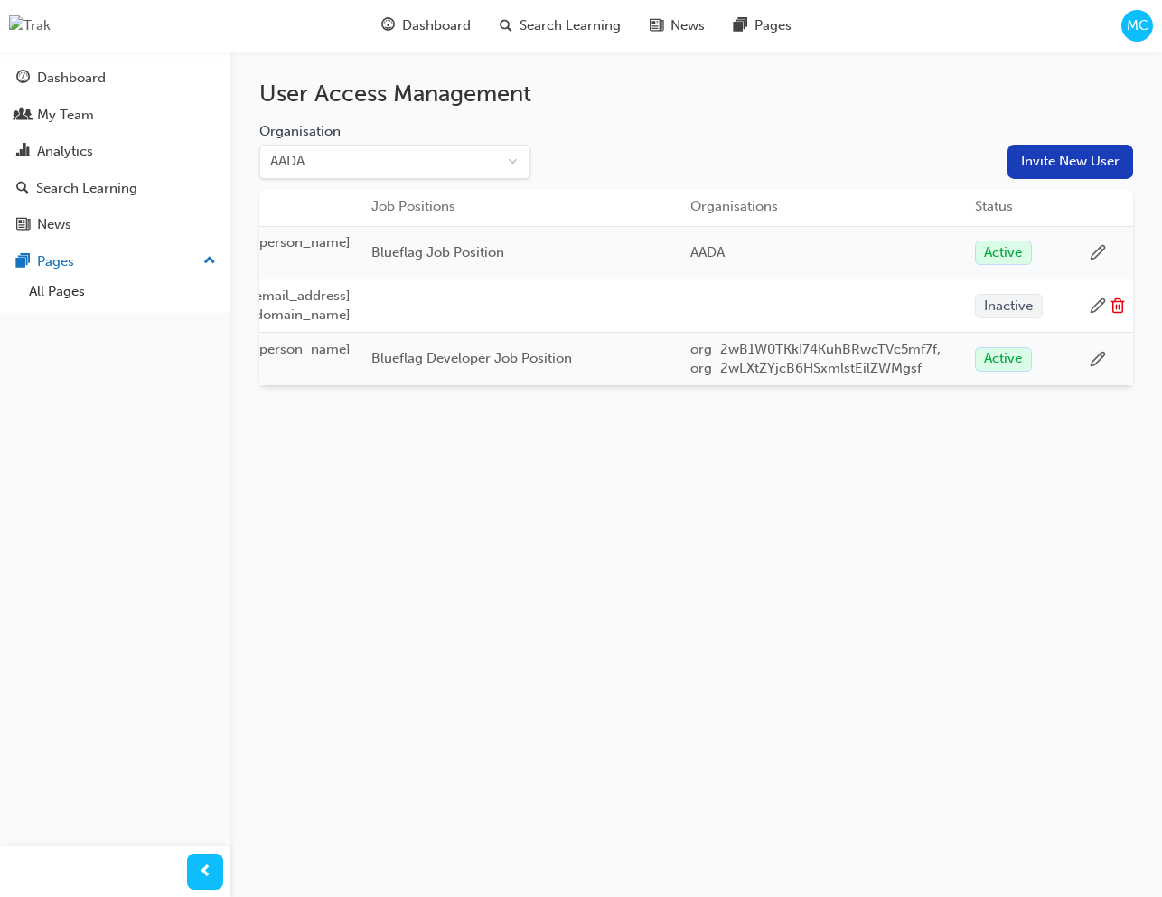
scroll to position [0, 568]
click at [1096, 250] on icon at bounding box center [1098, 252] width 16 height 16
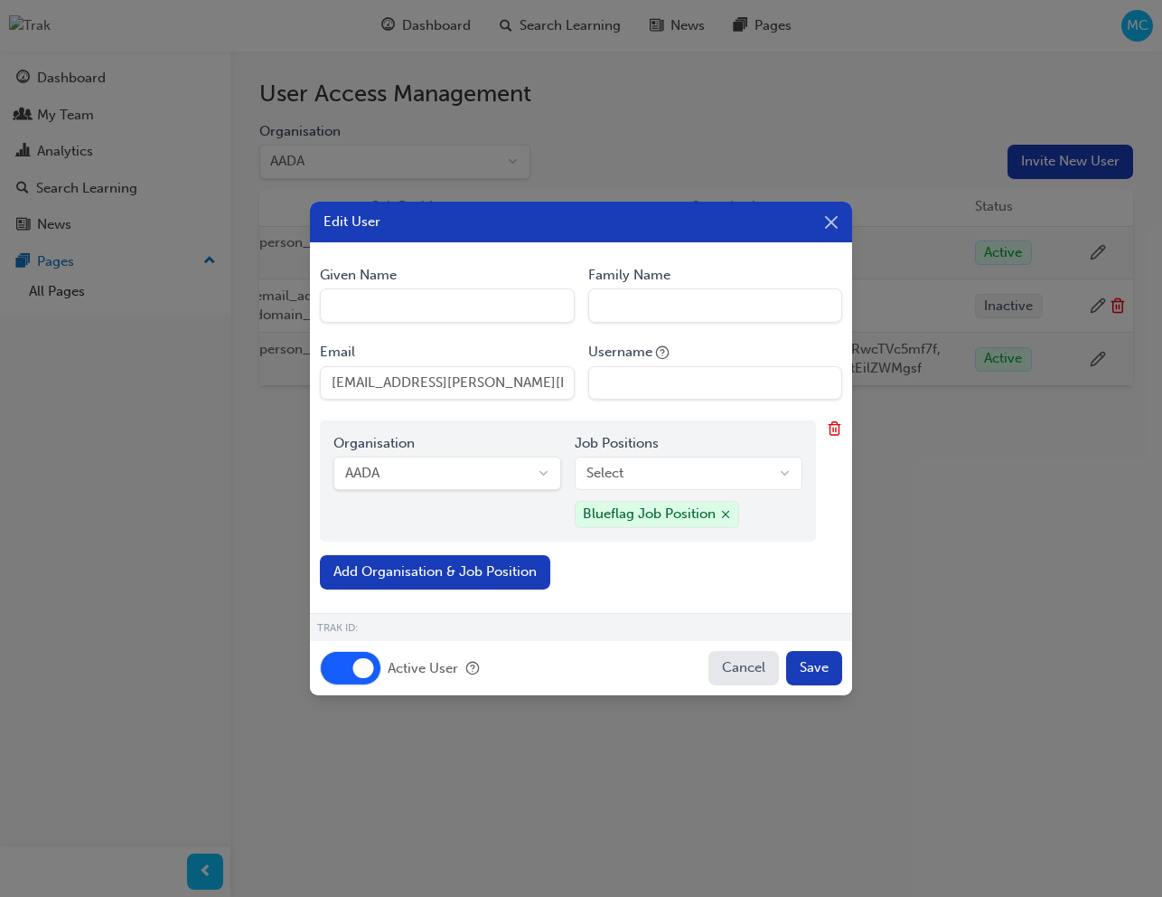
click at [440, 315] on Name "Given Name" at bounding box center [447, 305] width 254 height 34
type Name "Marjon"
click at [672, 299] on Name "Family Name" at bounding box center [715, 305] width 254 height 34
type Name "Camba"
click at [700, 380] on input "Username" at bounding box center [715, 383] width 254 height 34
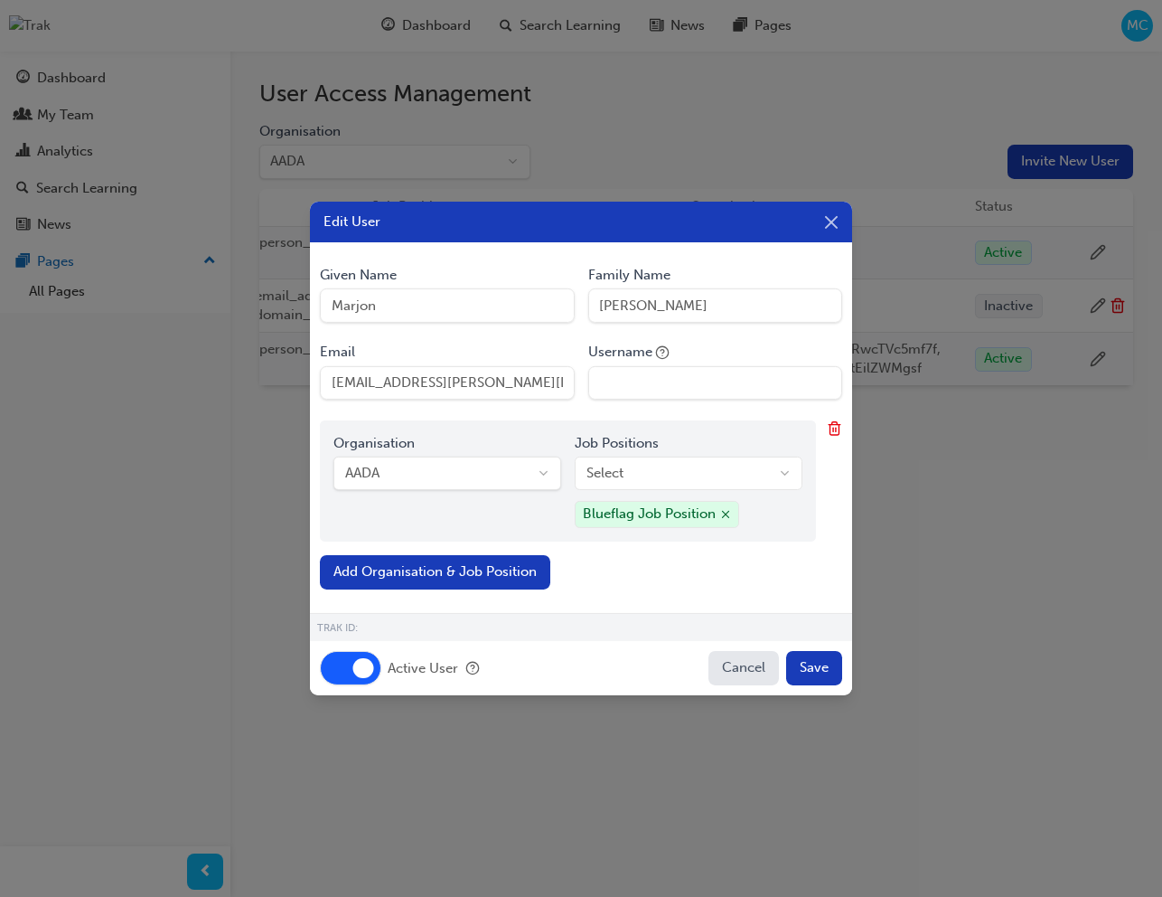
click at [531, 523] on div "Organisation AADA AADA Job Positions Select Blueflag Job Position" at bounding box center [568, 481] width 496 height 122
click at [820, 665] on button "Save" at bounding box center [814, 668] width 56 height 34
type input "marjon_invite_test"
click at [809, 657] on button "Save" at bounding box center [814, 668] width 56 height 34
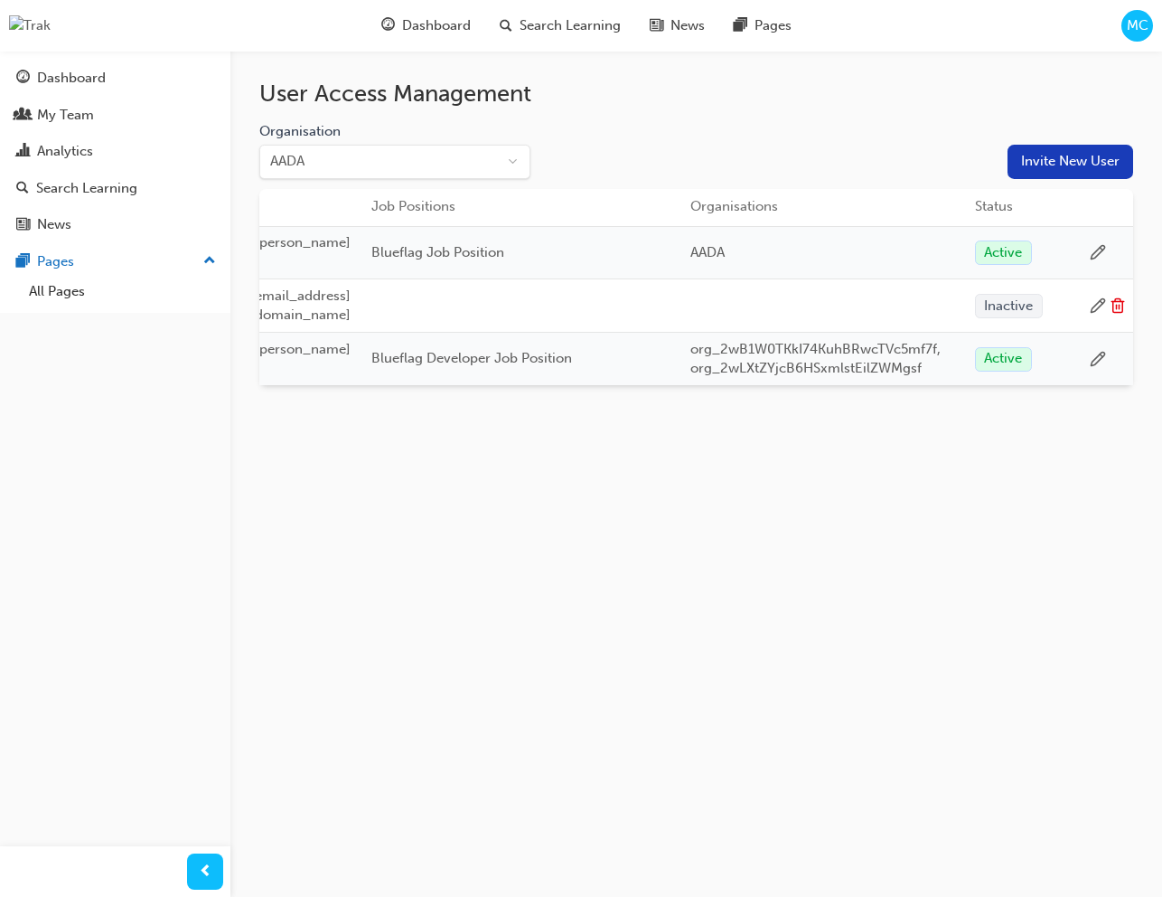
click at [1096, 248] on icon at bounding box center [1099, 253] width 14 height 14
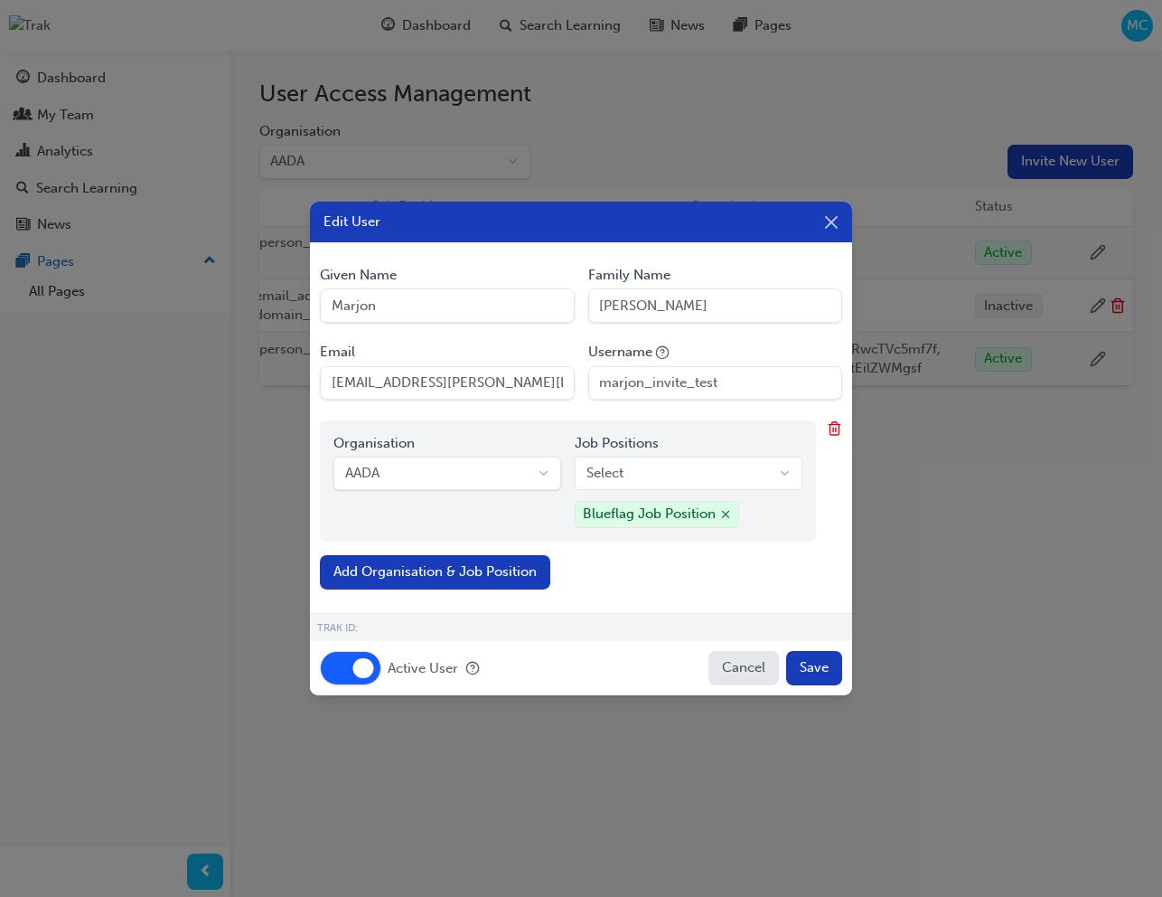
click at [681, 477] on body "Your version of Internet Explorer is outdated and not supported. Please upgrade…" at bounding box center [581, 448] width 1162 height 897
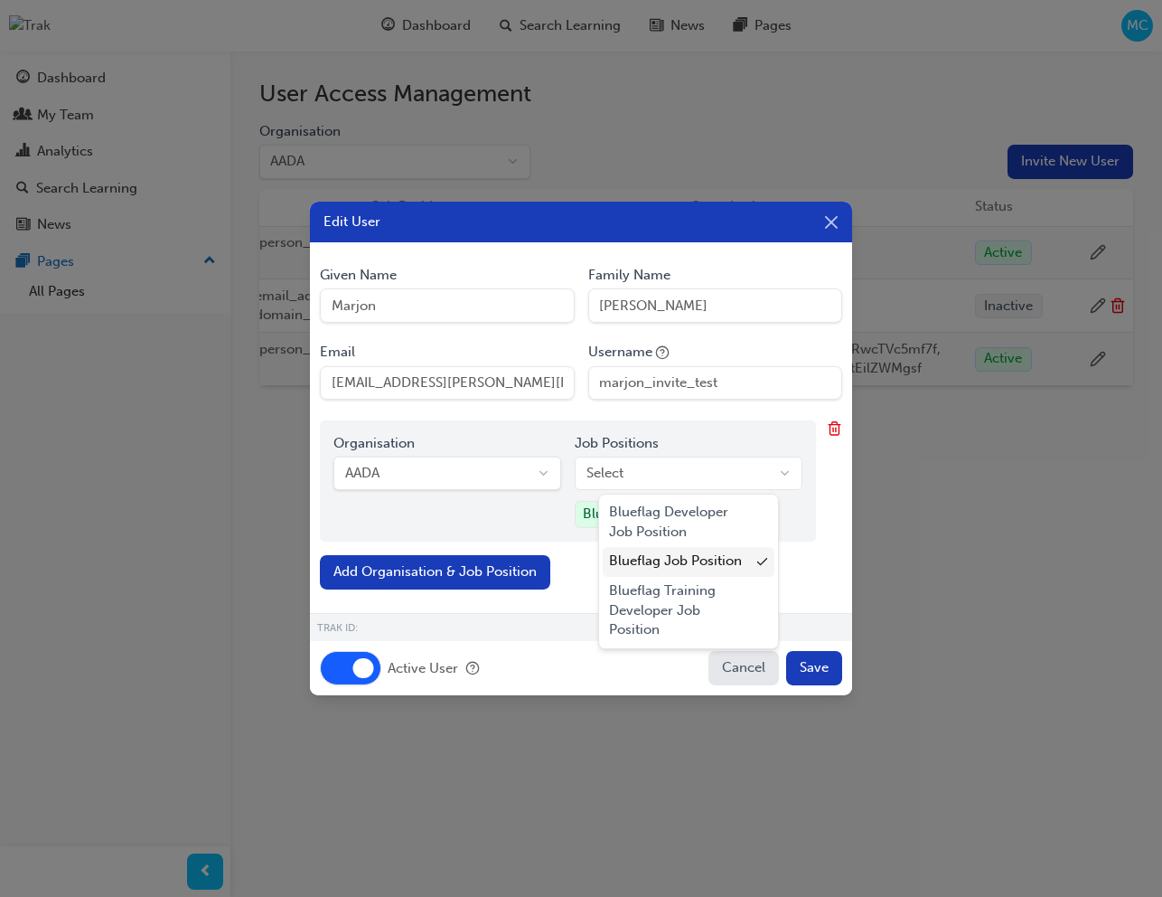
click at [704, 559] on div "Blueflag Job Position" at bounding box center [689, 562] width 173 height 30
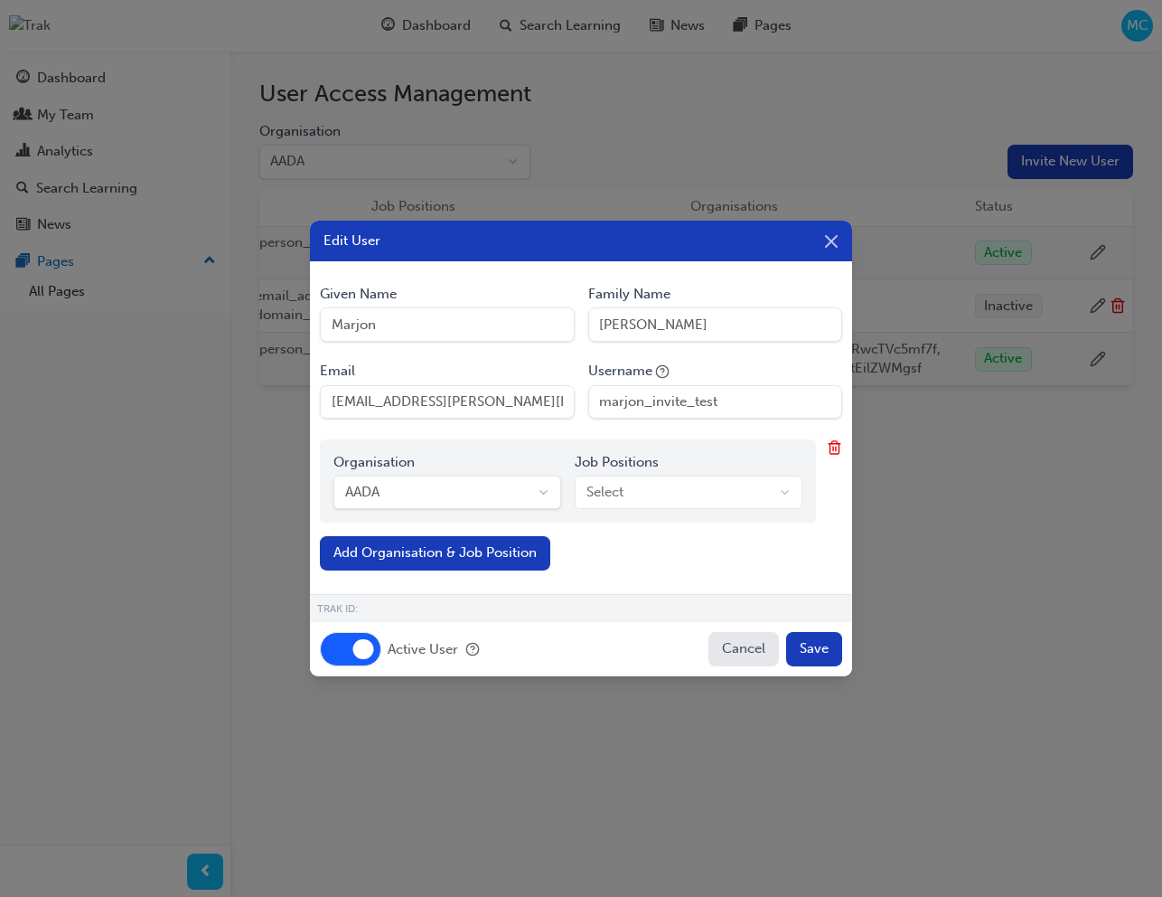
click at [342, 636] on button "Active User" at bounding box center [350, 649] width 61 height 34
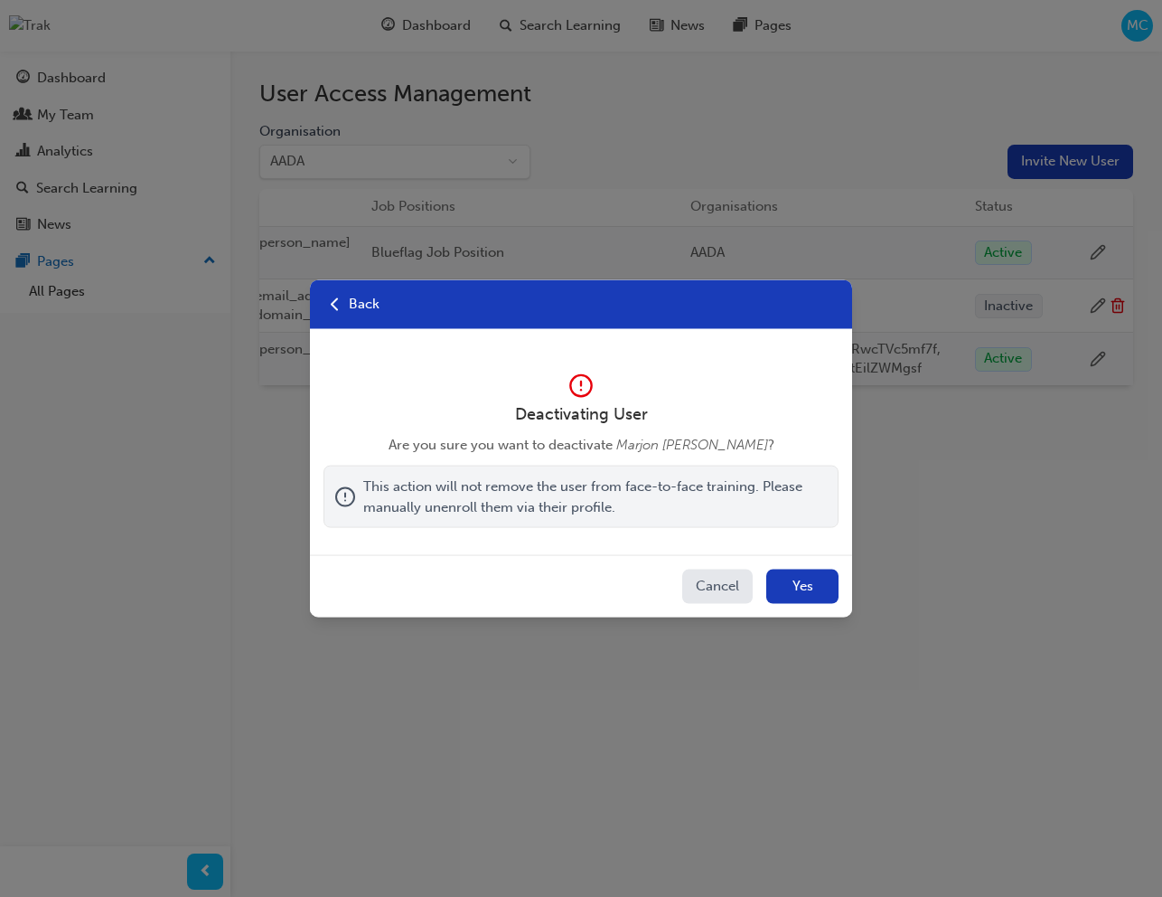
click at [825, 596] on button "Yes" at bounding box center [802, 586] width 72 height 34
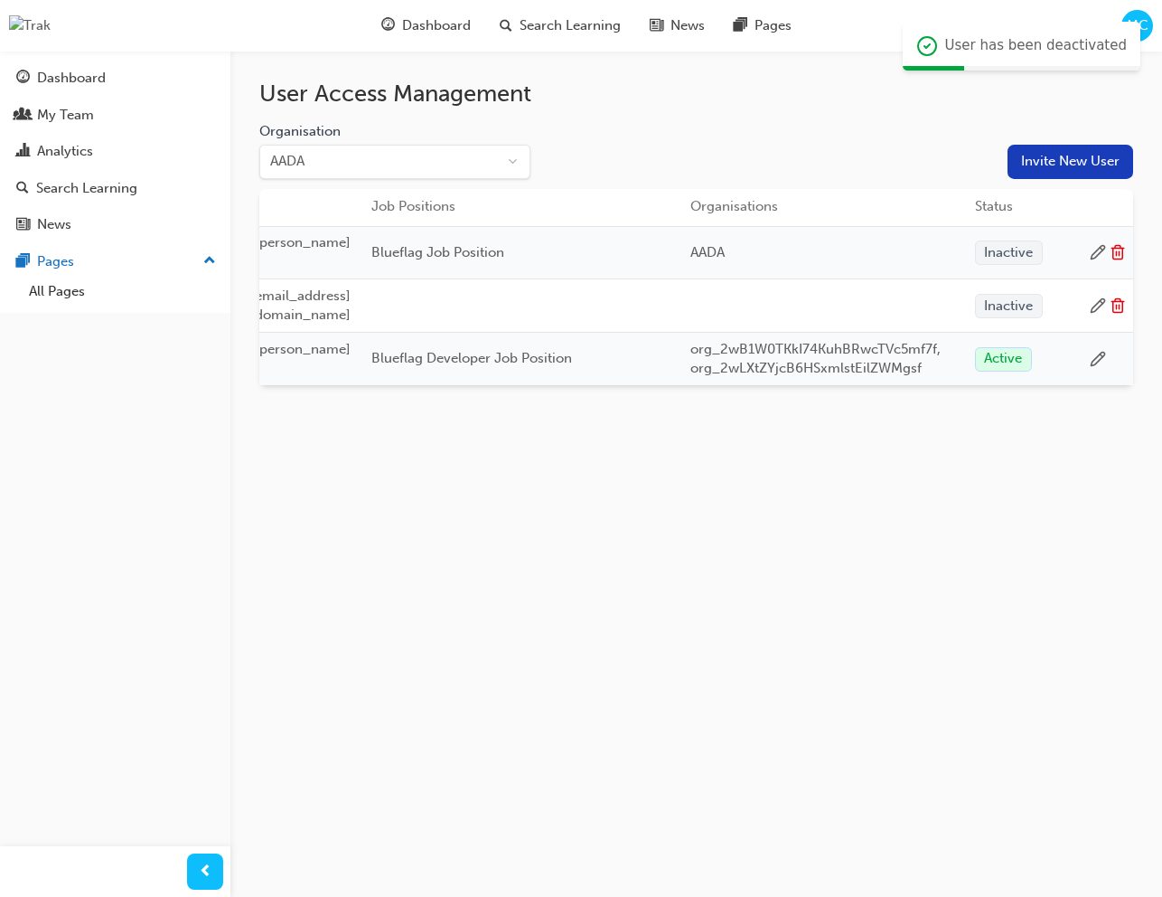
click at [1119, 250] on icon at bounding box center [1118, 252] width 16 height 16
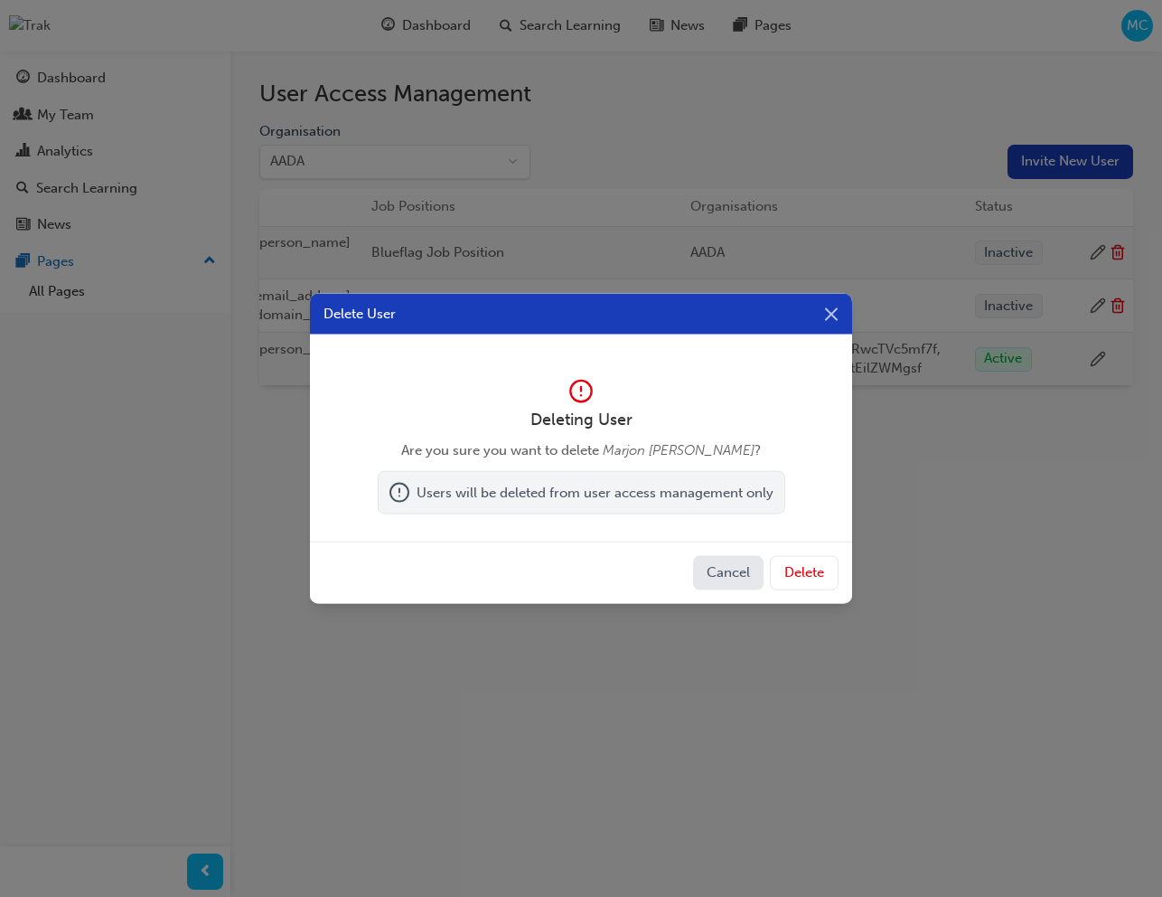
click at [812, 575] on button "Delete" at bounding box center [804, 573] width 69 height 34
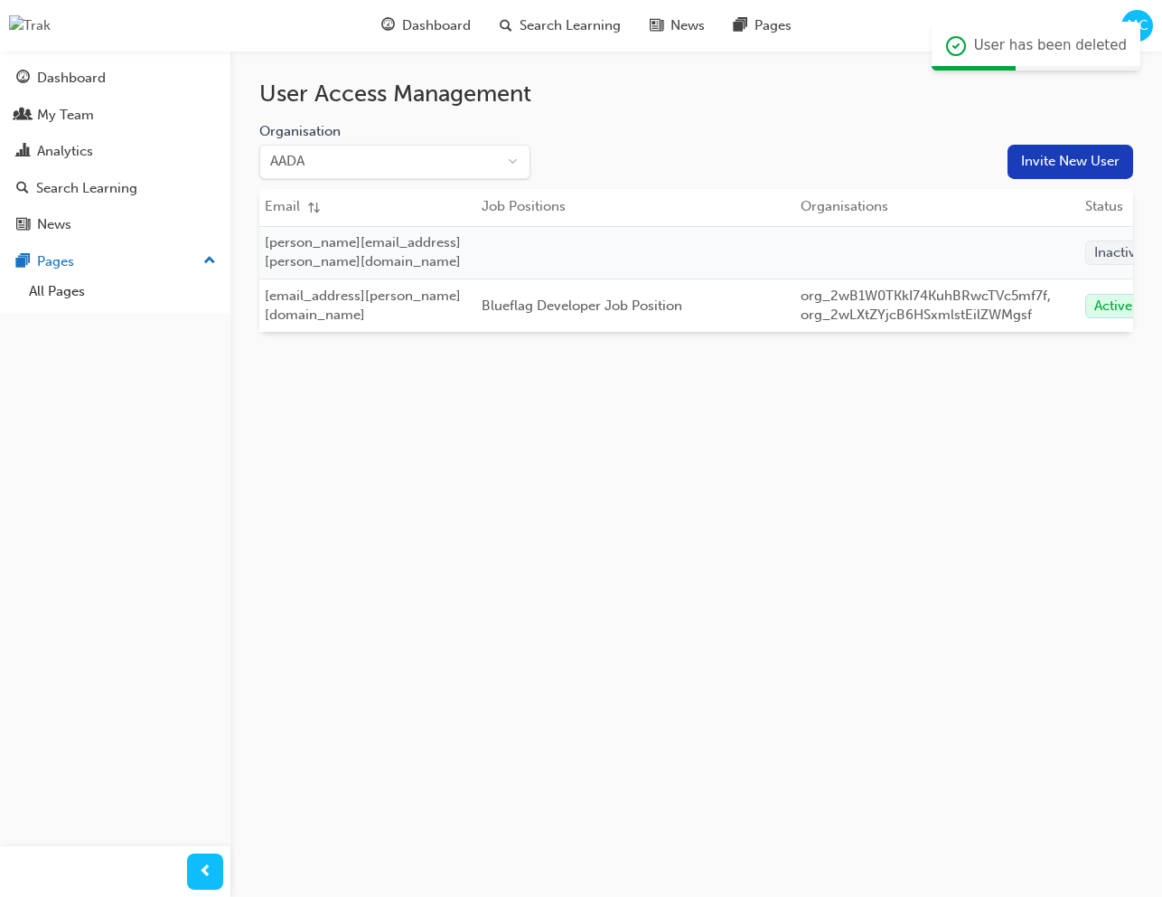
scroll to position [0, 0]
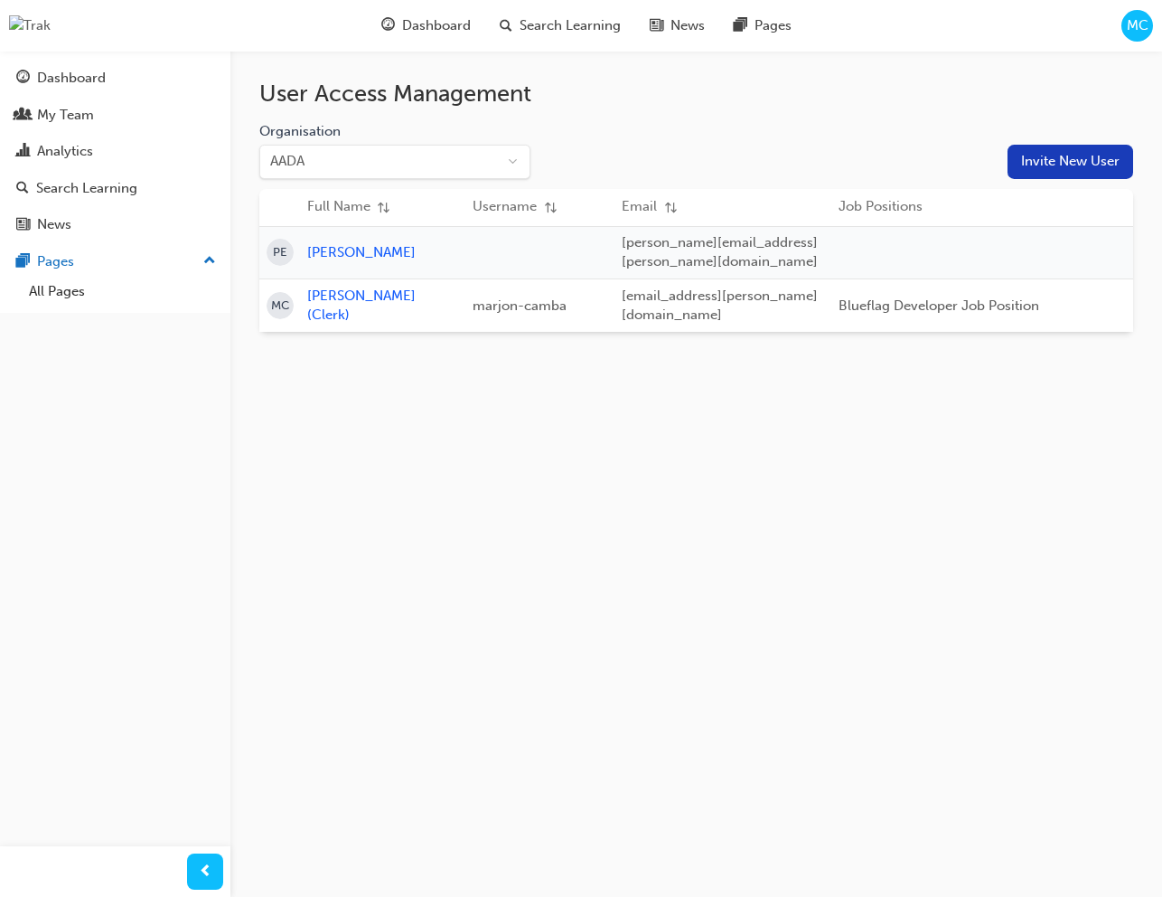
click at [1072, 164] on button "Invite New User" at bounding box center [1071, 162] width 126 height 34
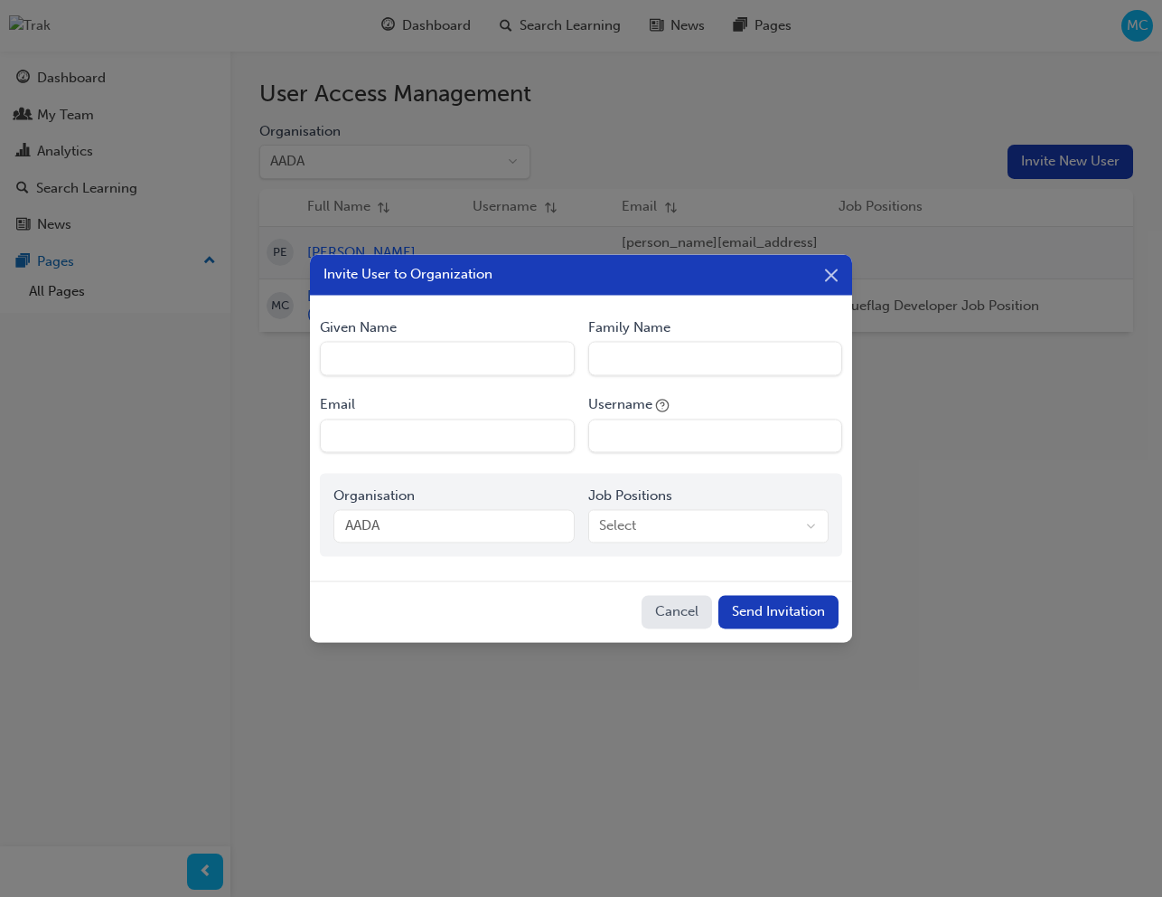
click at [440, 349] on Name "Given Name" at bounding box center [447, 359] width 254 height 34
type Name "Marjon"
click at [647, 364] on Name "Family Name" at bounding box center [715, 359] width 254 height 34
type Name "[PERSON_NAME]"
click at [385, 442] on input "Email" at bounding box center [447, 435] width 254 height 34
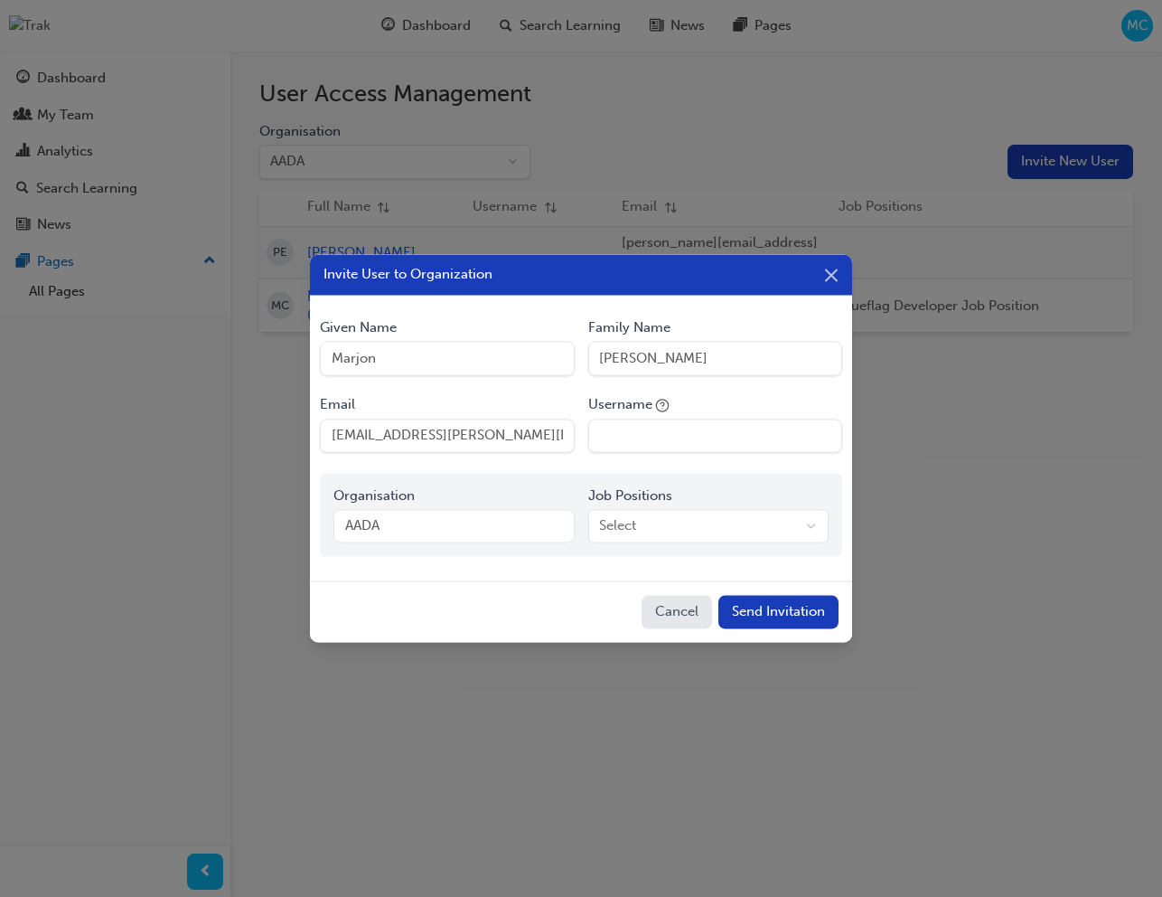
click at [423, 435] on input "[EMAIL_ADDRESS][PERSON_NAME][DOMAIN_NAME]" at bounding box center [447, 435] width 254 height 34
type input "[EMAIL_ADDRESS][PERSON_NAME][DOMAIN_NAME]"
click at [628, 442] on input "Username" at bounding box center [715, 435] width 254 height 34
type input "marjon_invite_workflow"
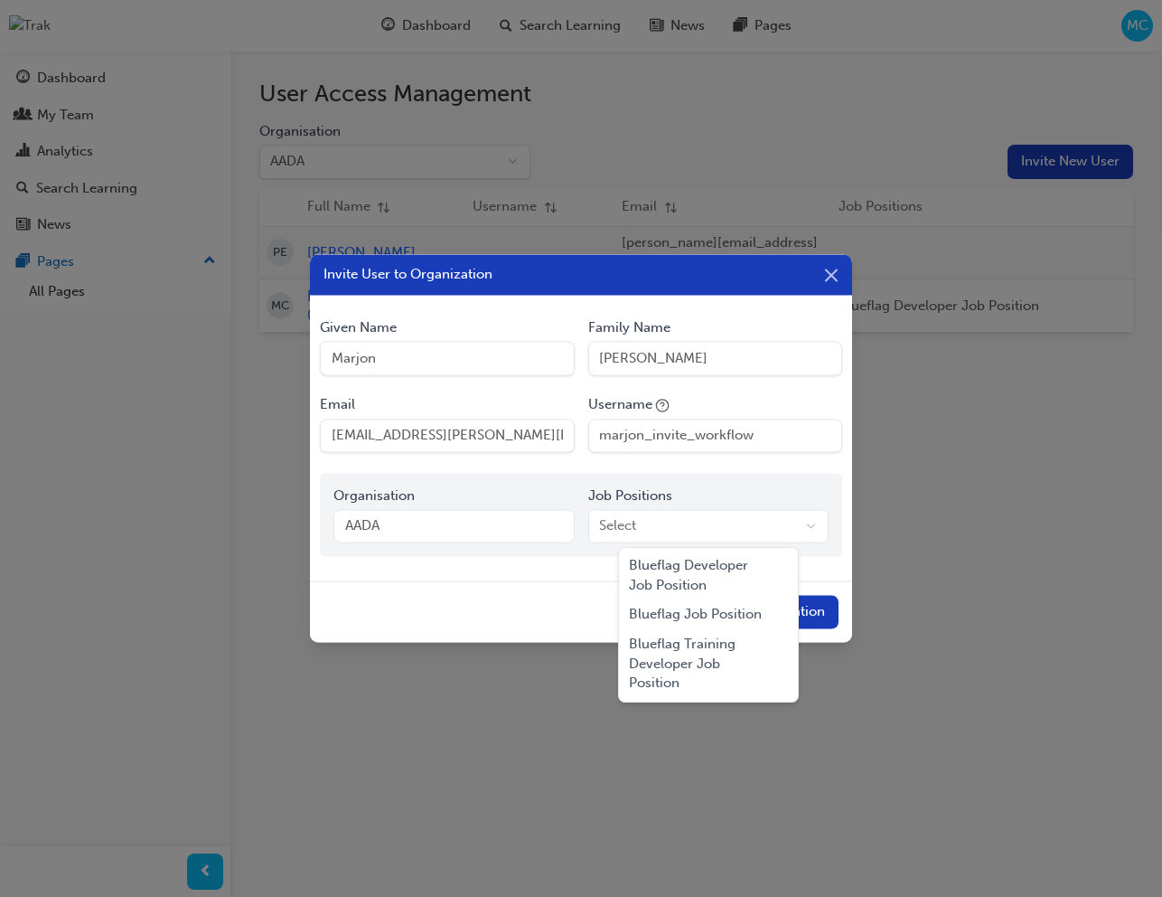
click at [690, 531] on body "Your version of Internet Explorer is outdated and not supported. Please upgrade…" at bounding box center [581, 448] width 1162 height 897
click at [679, 608] on div "Blueflag Job Position" at bounding box center [709, 615] width 173 height 30
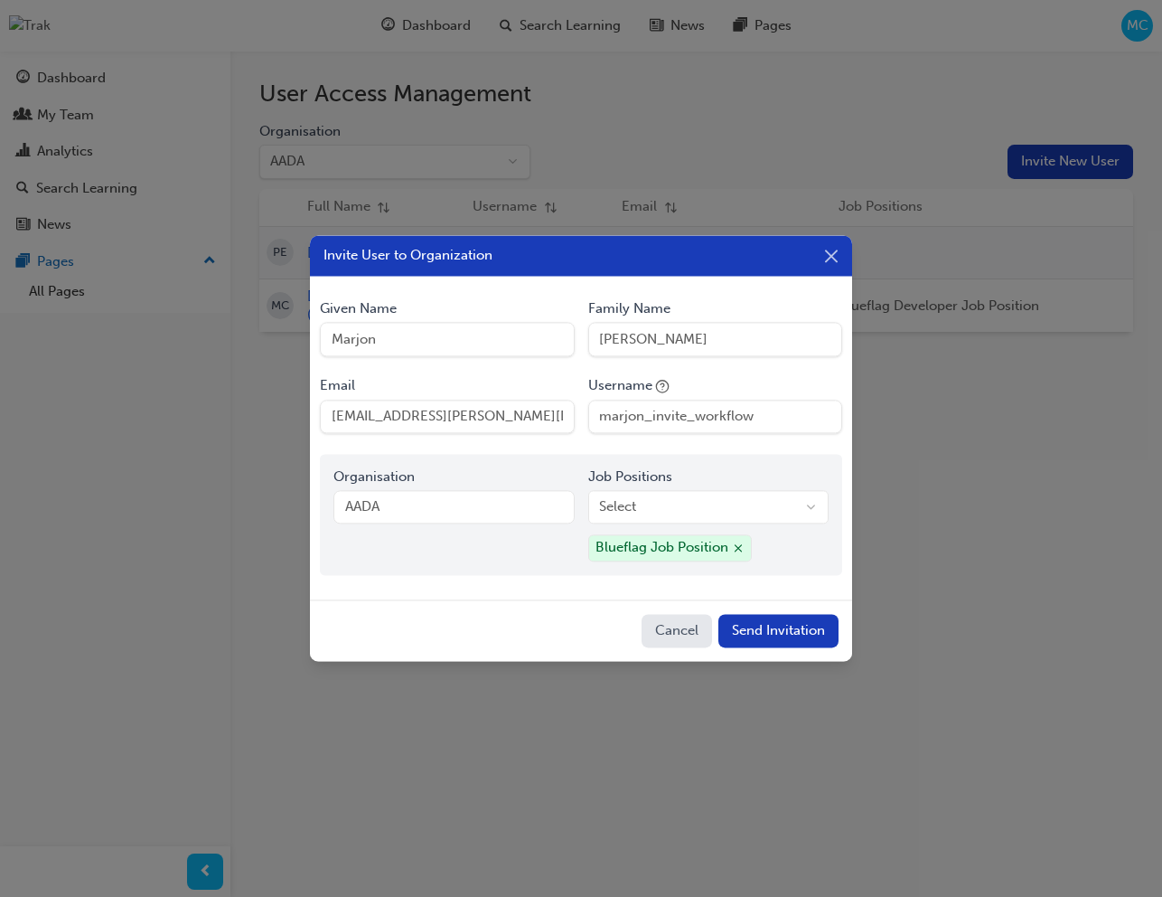
click at [801, 633] on button "Send Invitation" at bounding box center [779, 631] width 120 height 34
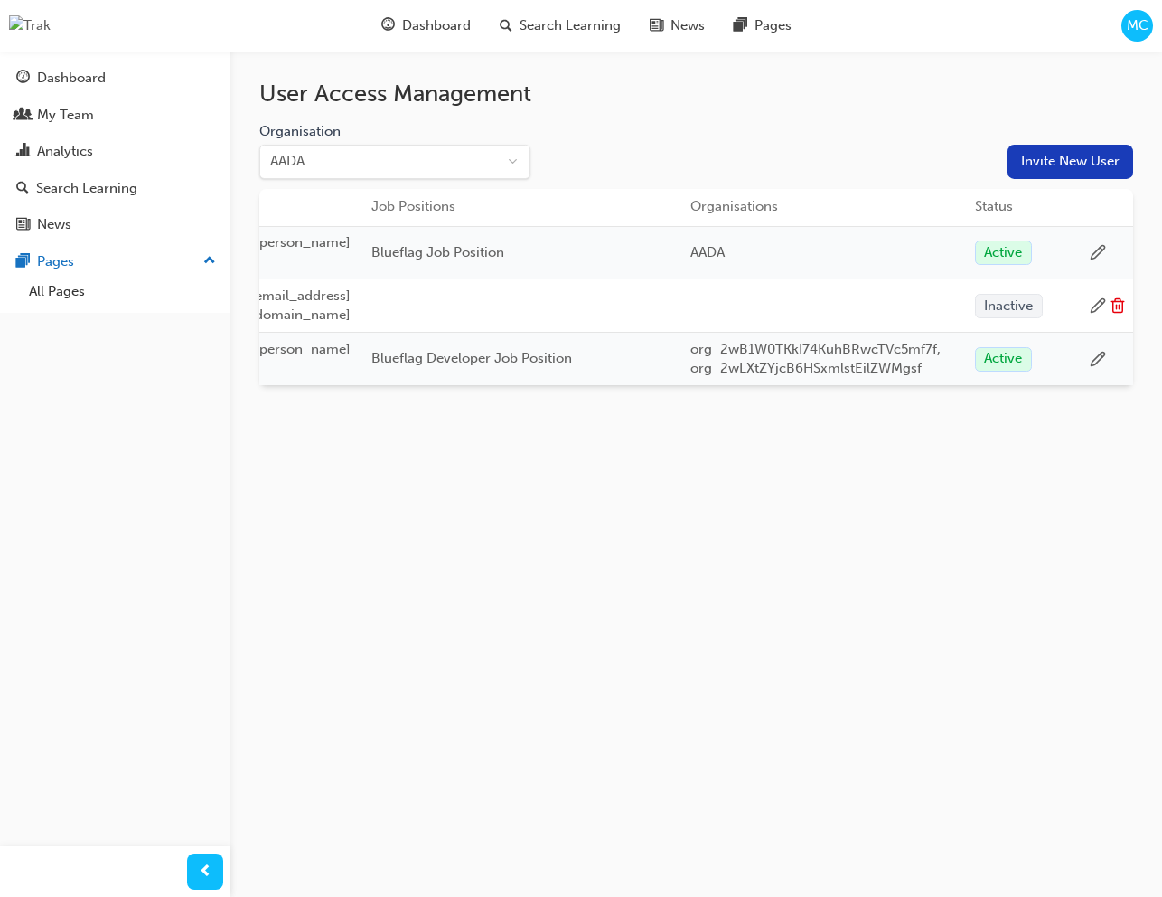
scroll to position [0, 587]
click at [1094, 252] on icon at bounding box center [1098, 252] width 16 height 16
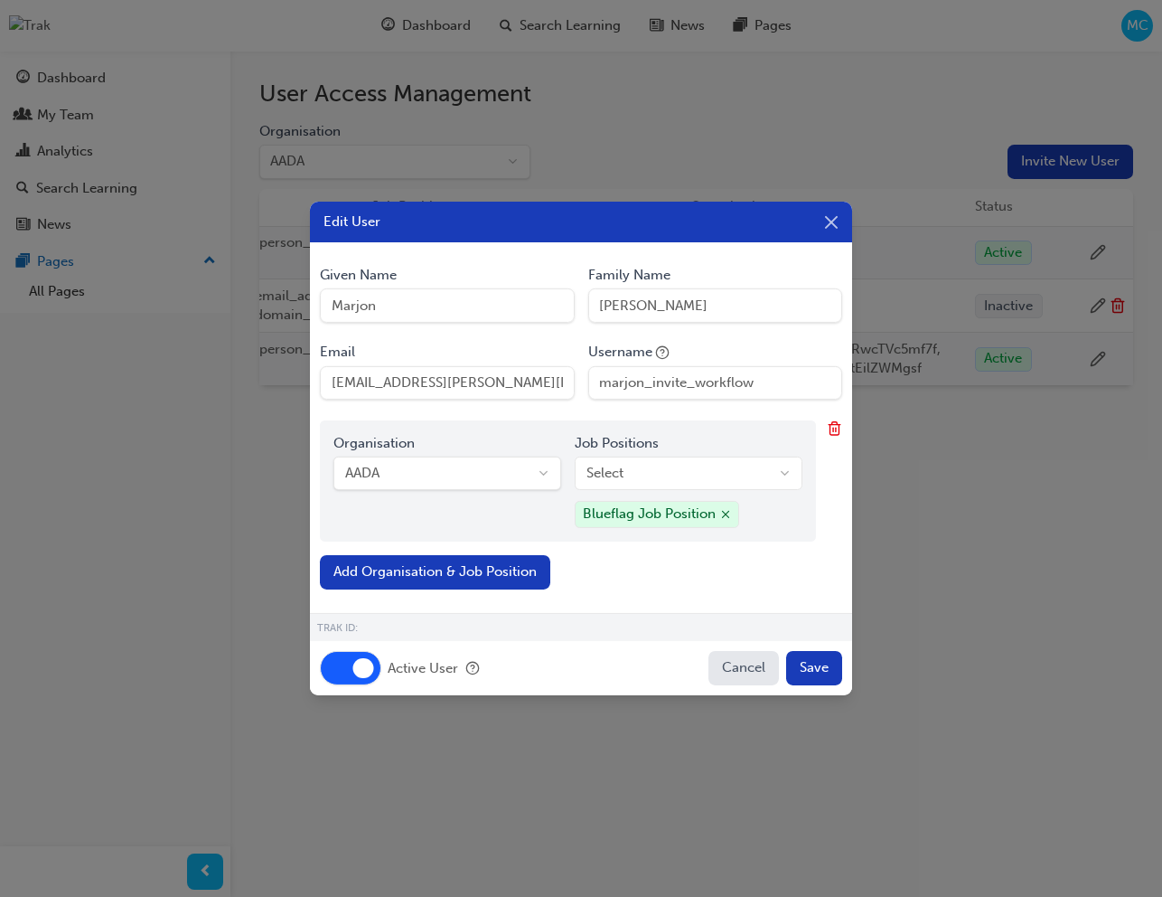
click at [362, 664] on button "Active User" at bounding box center [350, 668] width 61 height 34
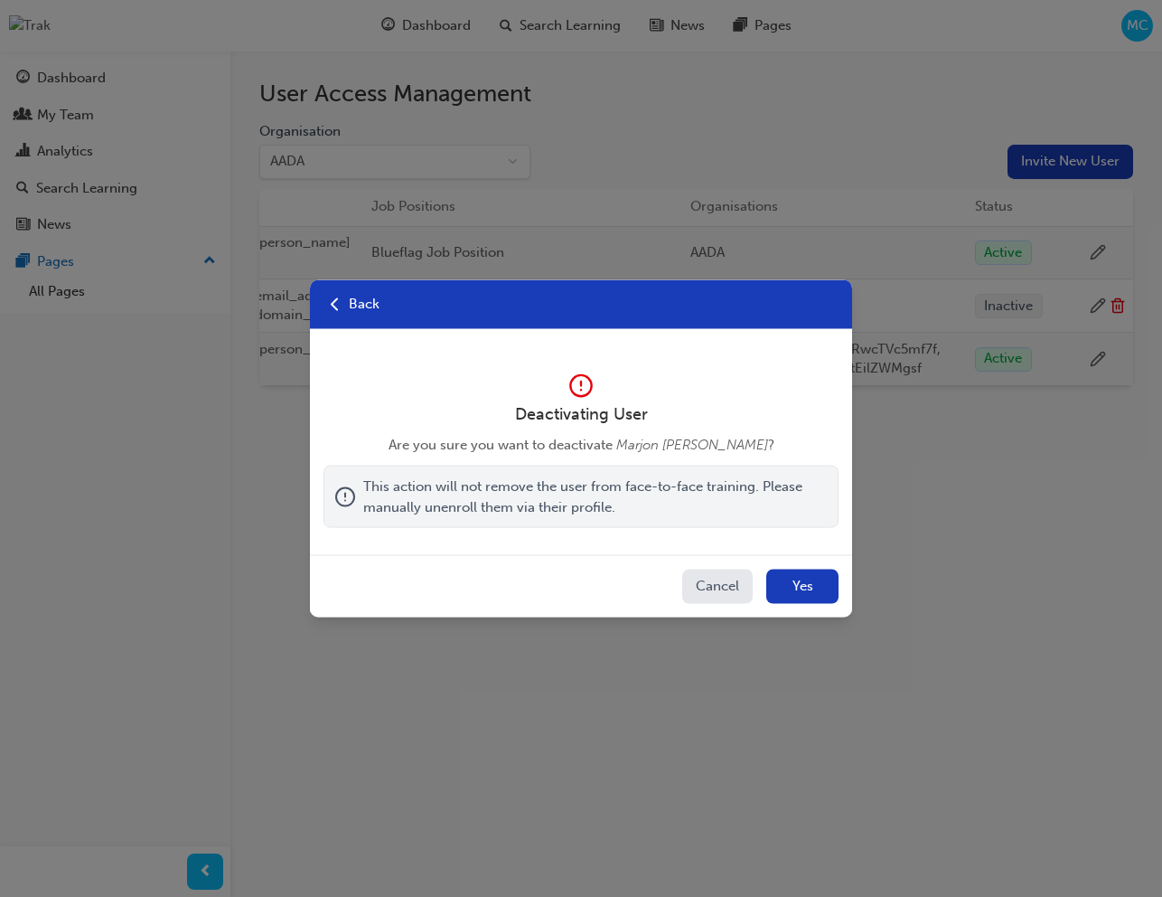
click at [826, 586] on button "Yes" at bounding box center [802, 586] width 72 height 34
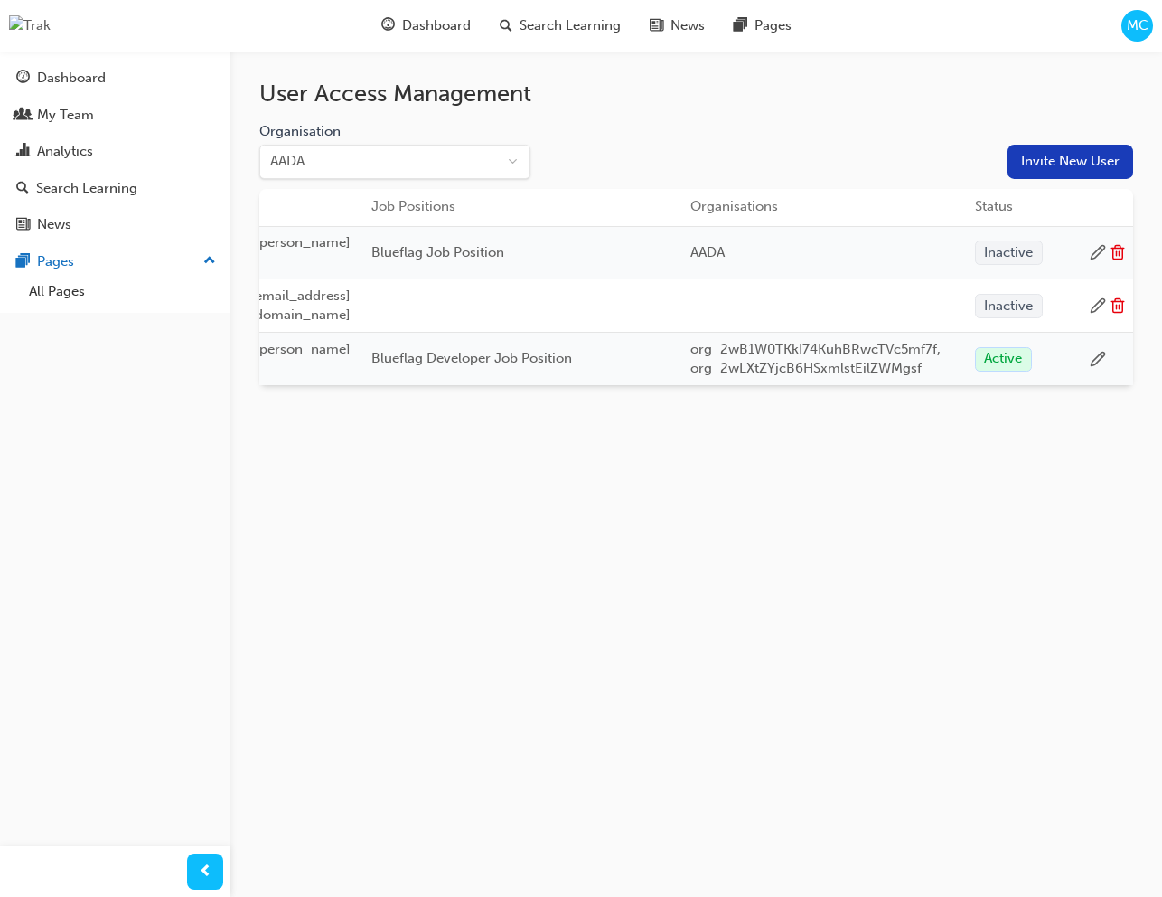
click at [1119, 245] on icon at bounding box center [1118, 252] width 16 height 16
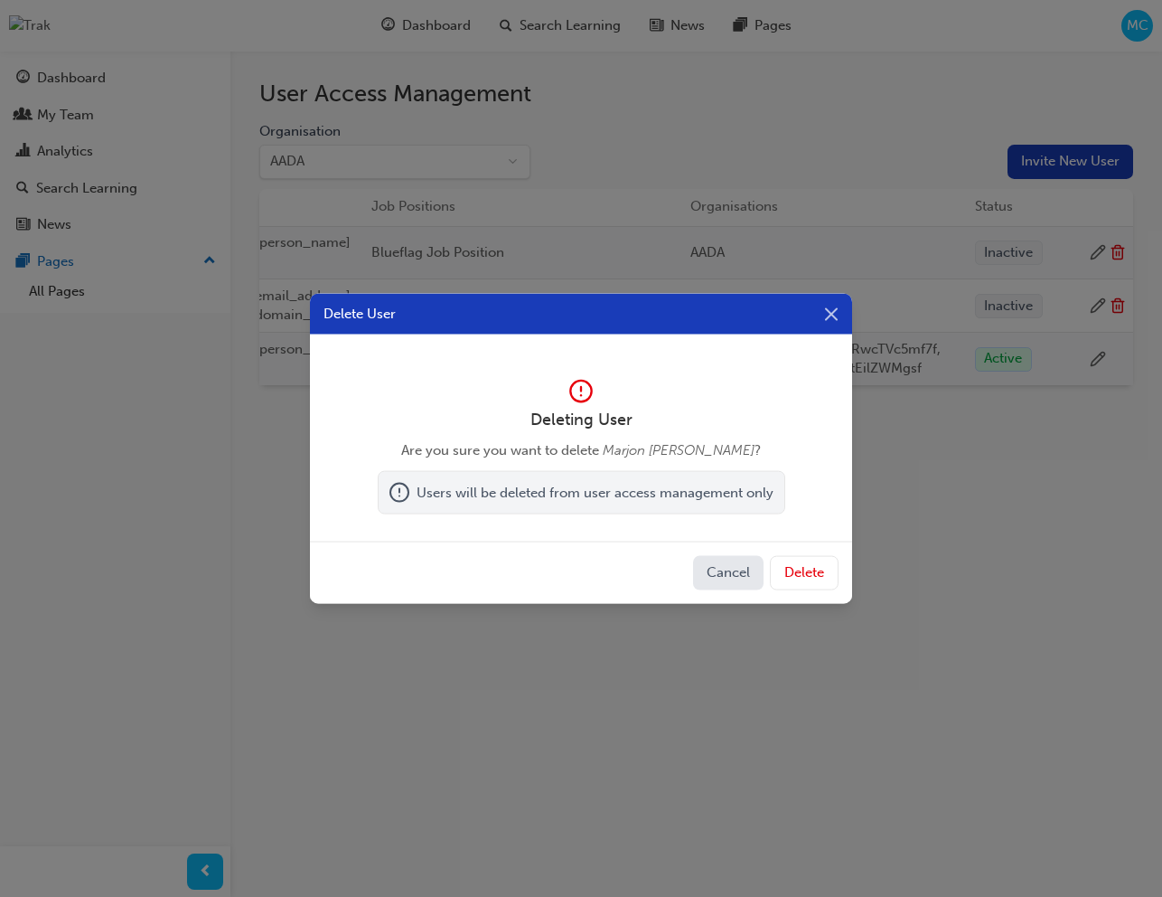
click at [805, 568] on button "Delete" at bounding box center [804, 573] width 69 height 34
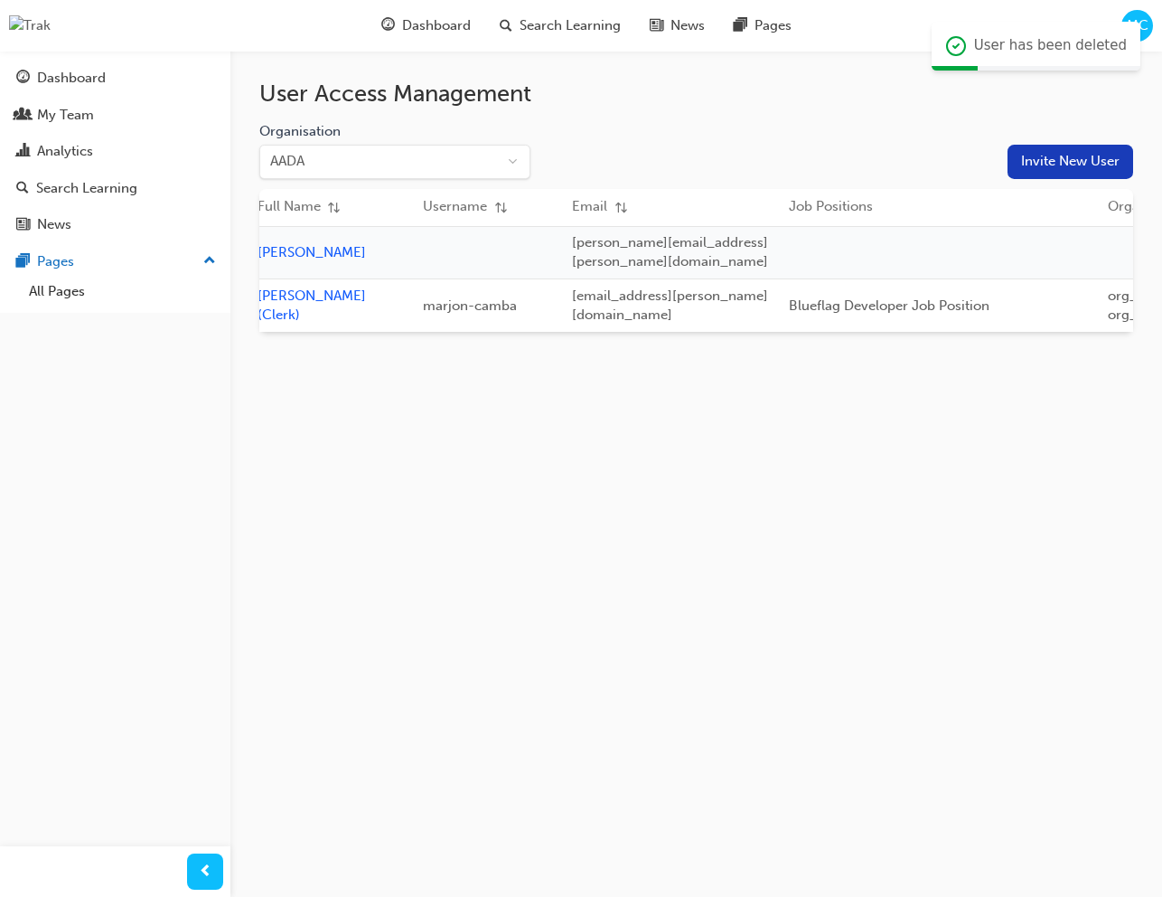
scroll to position [0, 0]
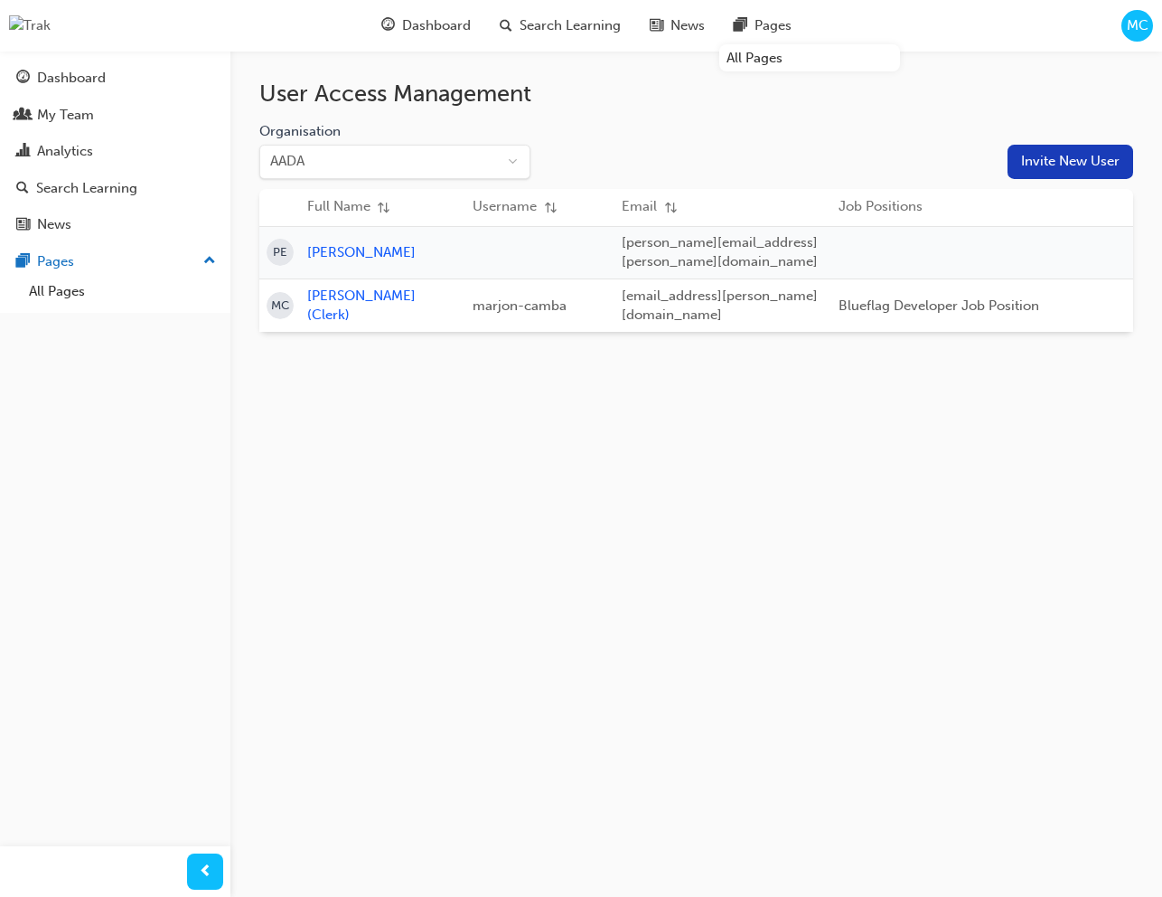
click at [1046, 151] on button "Invite New User" at bounding box center [1071, 162] width 126 height 34
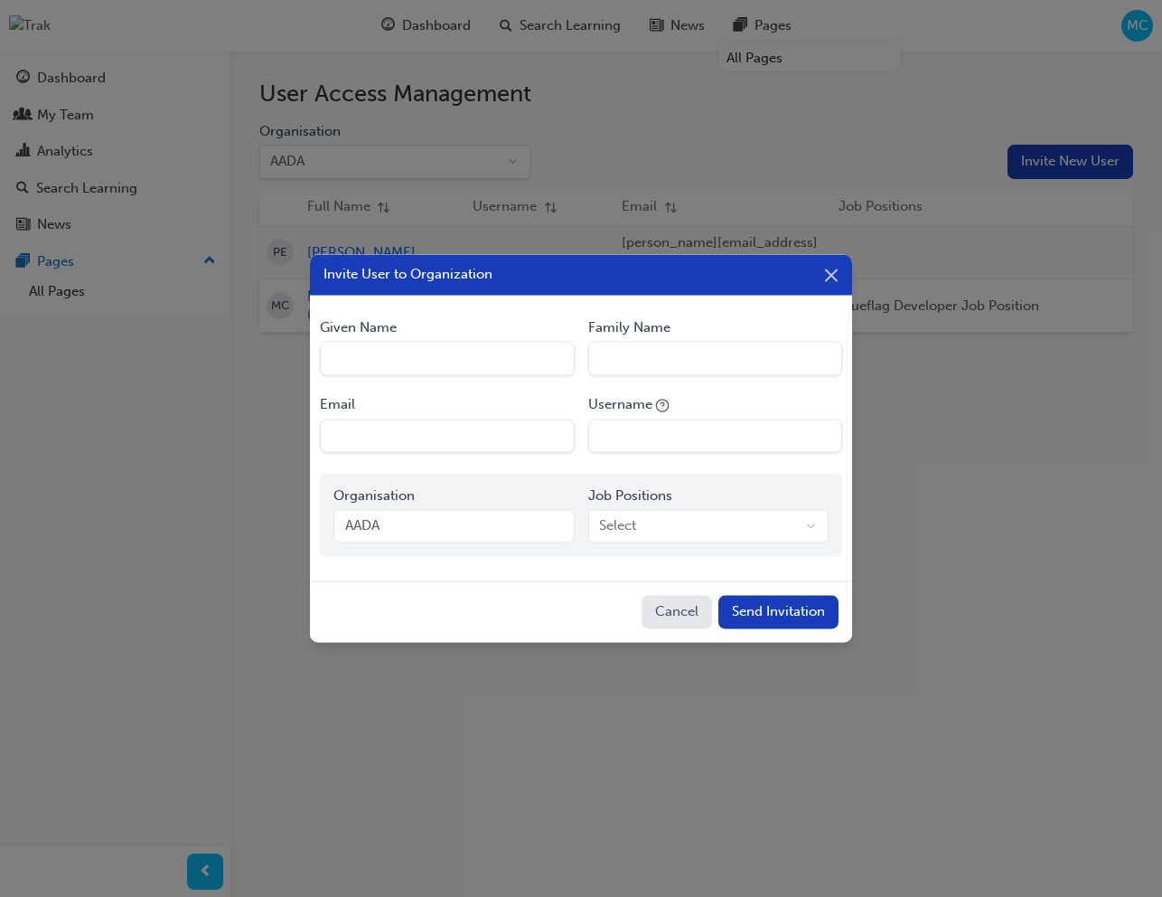
click at [835, 274] on icon "button" at bounding box center [832, 276] width 22 height 22
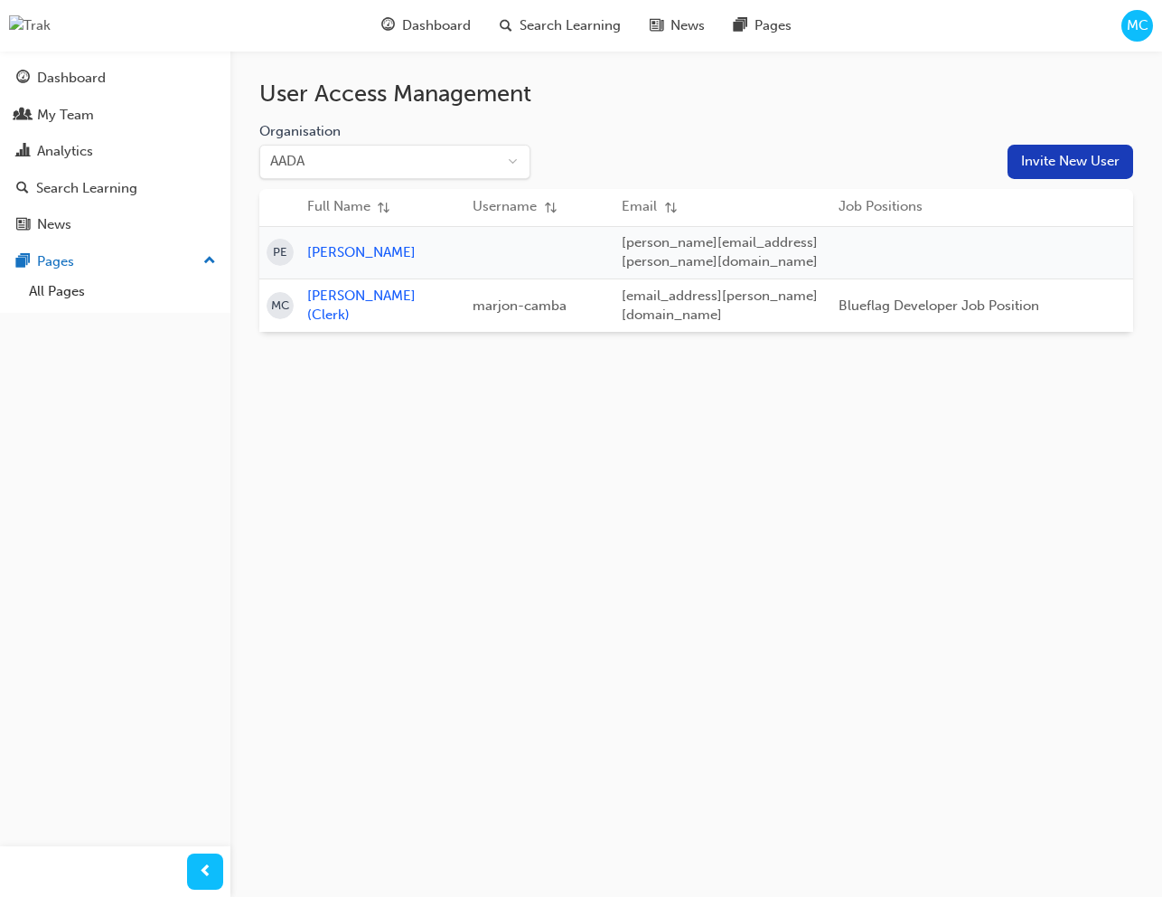
click at [1110, 159] on button "Invite New User" at bounding box center [1071, 162] width 126 height 34
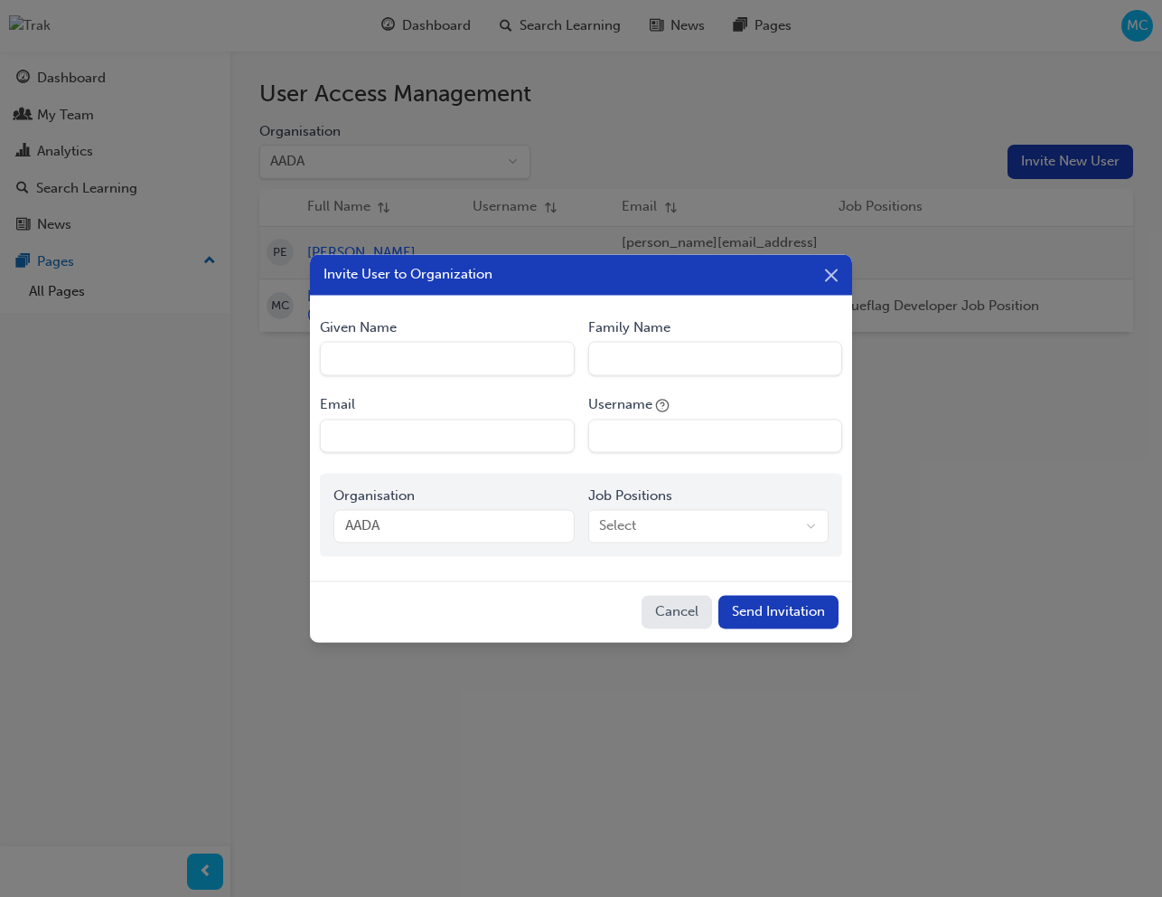
click at [410, 359] on Name "Given Name" at bounding box center [447, 359] width 254 height 34
type Name "Marjon"
click at [647, 357] on Name "Family Name" at bounding box center [715, 359] width 254 height 34
type Name "[PERSON_NAME]"
click at [451, 430] on input "Email" at bounding box center [447, 435] width 254 height 34
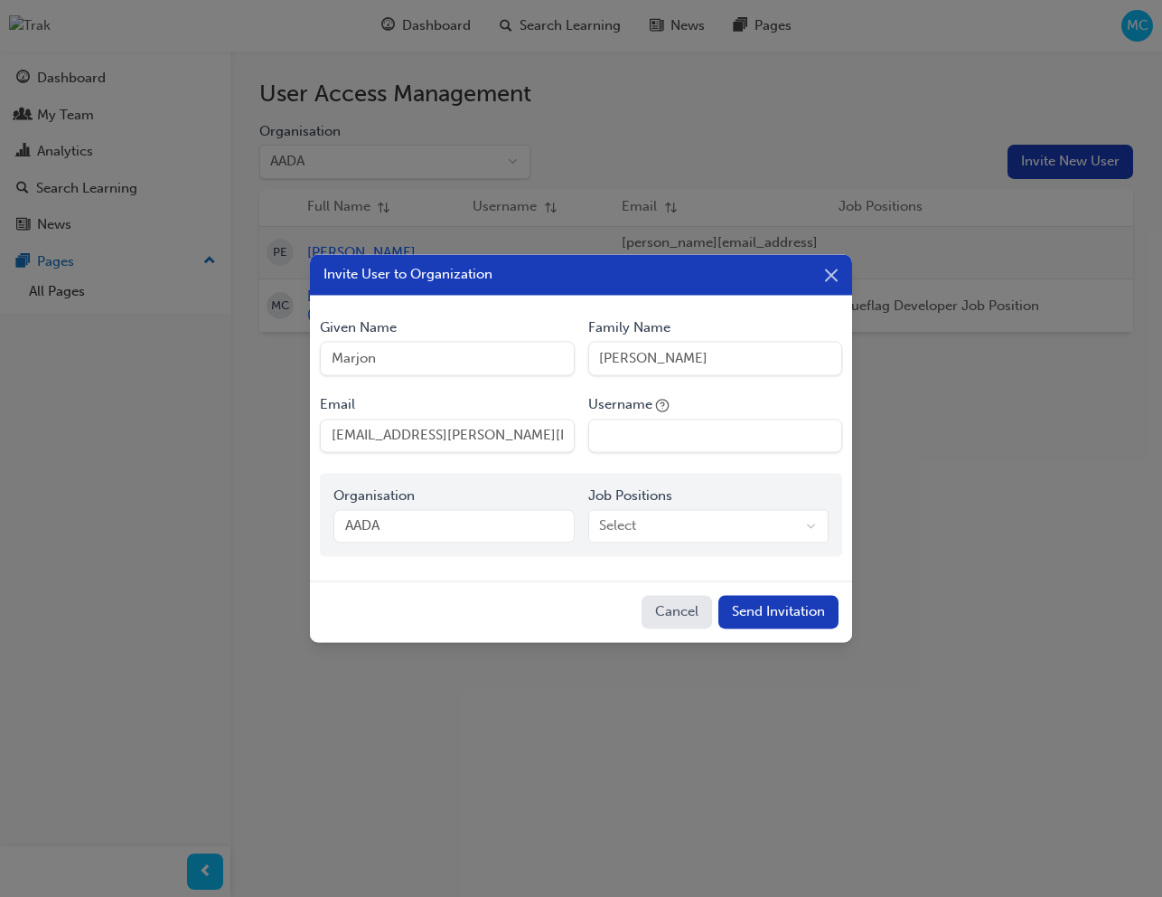
click at [421, 435] on input "[EMAIL_ADDRESS][PERSON_NAME][DOMAIN_NAME]" at bounding box center [447, 435] width 254 height 34
type input "[EMAIL_ADDRESS][PERSON_NAME][DOMAIN_NAME]"
click at [640, 437] on input "Username" at bounding box center [715, 435] width 254 height 34
type input "marjon_invite_workflow"
click at [698, 529] on body "Your version of Internet Explorer is outdated and not supported. Please upgrade…" at bounding box center [581, 448] width 1162 height 897
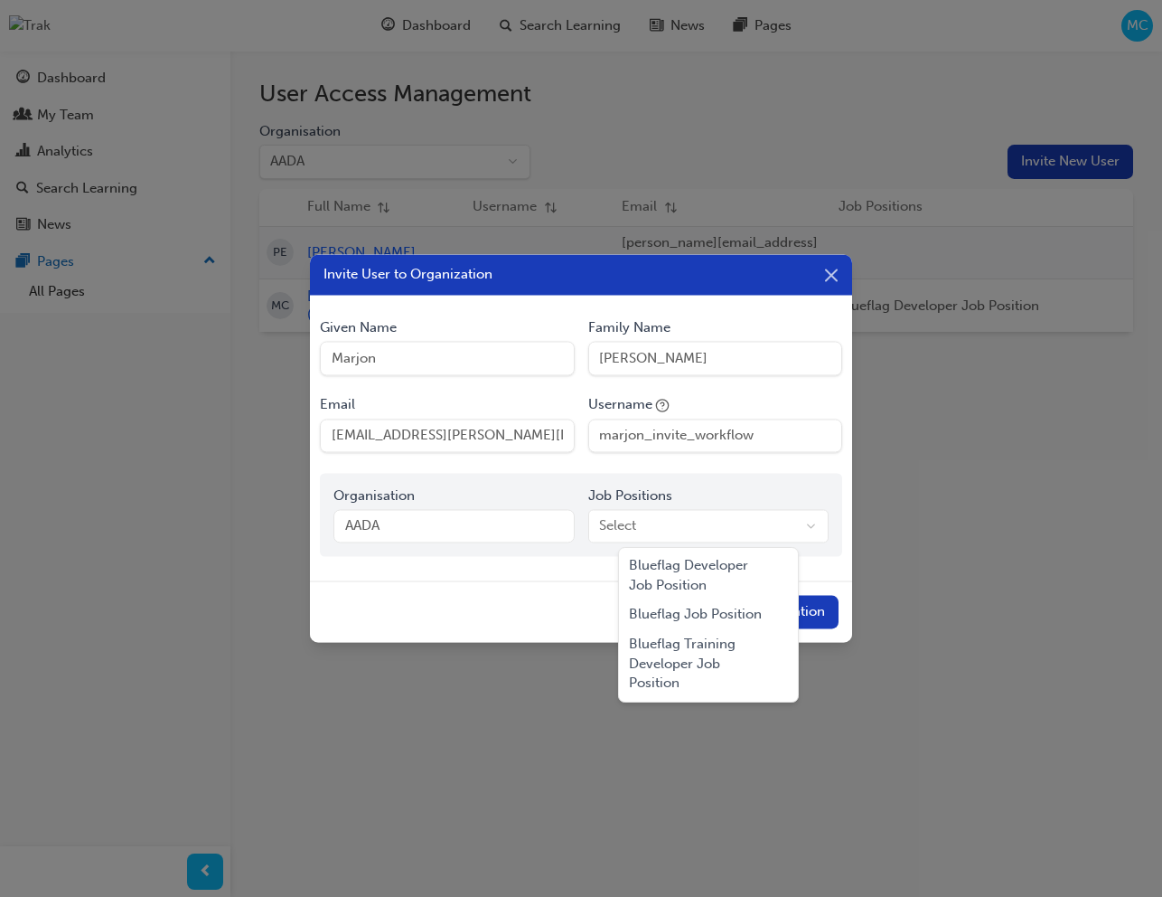
click at [483, 531] on body "Your version of Internet Explorer is outdated and not supported. Please upgrade…" at bounding box center [581, 448] width 1162 height 897
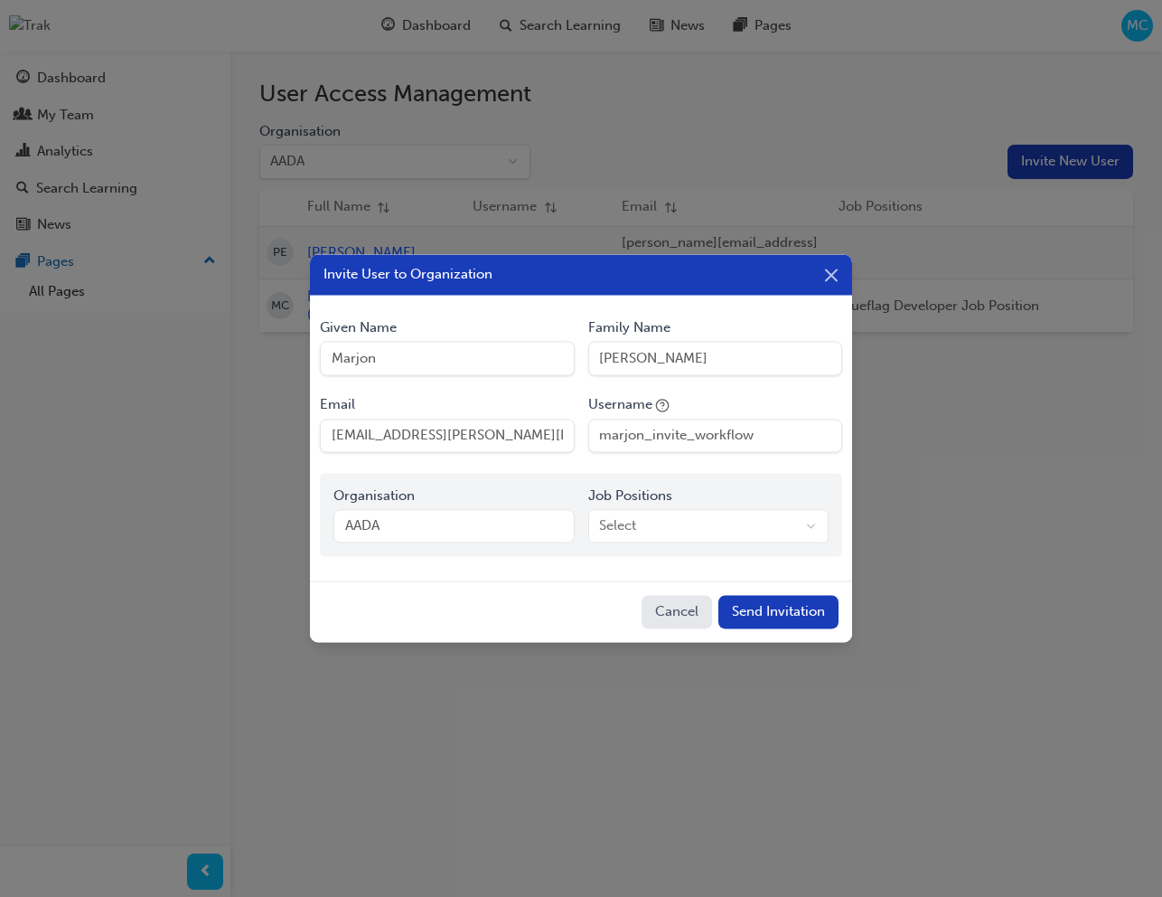
click at [451, 530] on div "AADA" at bounding box center [453, 526] width 240 height 34
click at [463, 524] on div "AADA" at bounding box center [453, 526] width 240 height 34
click at [662, 523] on body "Your version of Internet Explorer is outdated and not supported. Please upgrade…" at bounding box center [581, 448] width 1162 height 897
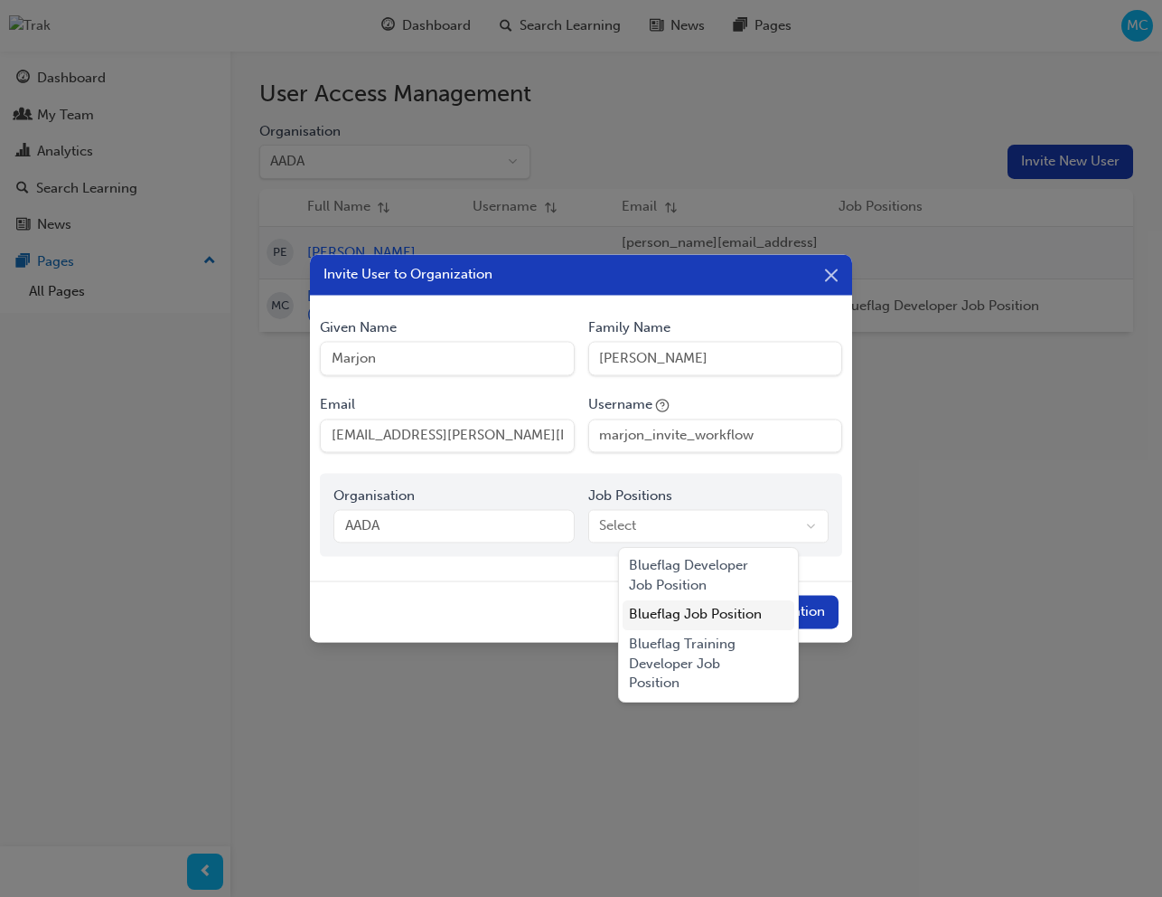
click at [710, 611] on div "Blueflag Job Position" at bounding box center [709, 615] width 173 height 30
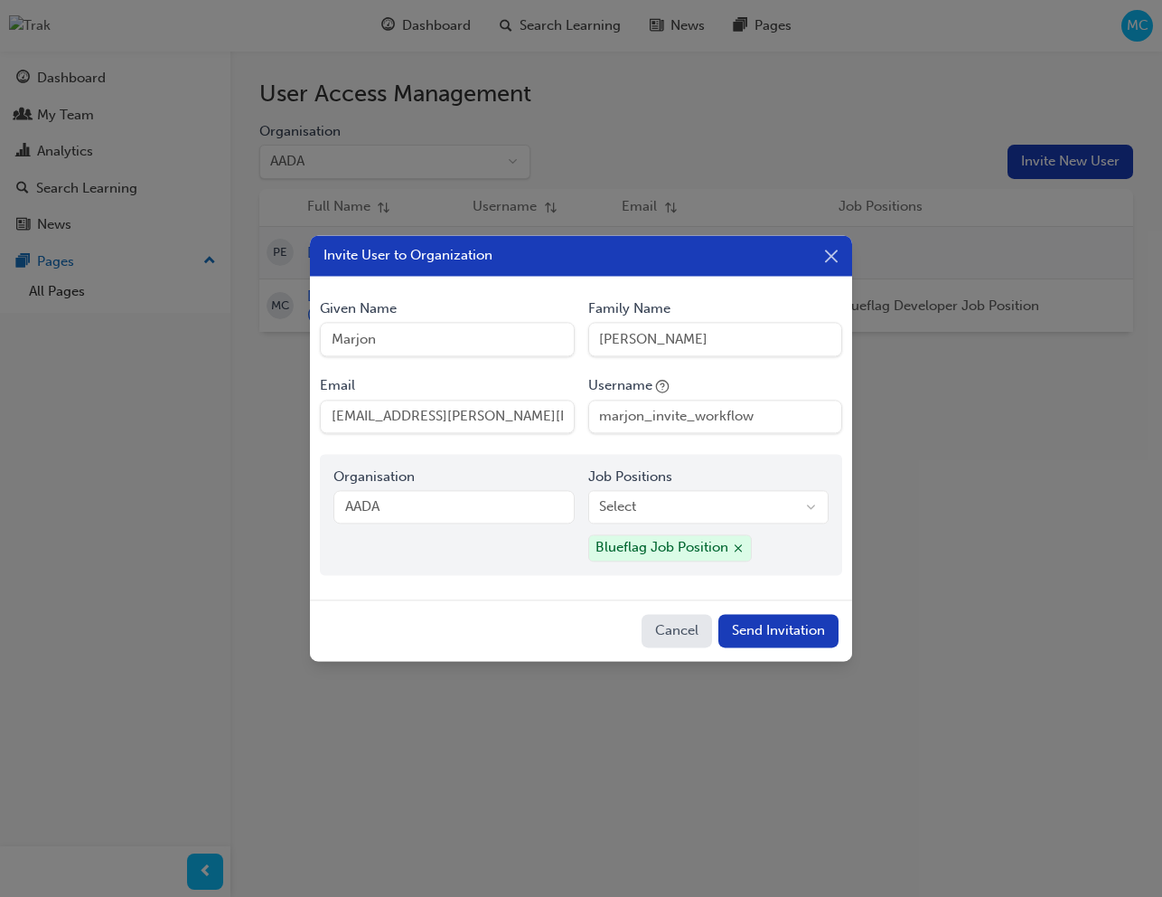
click at [810, 634] on button "Send Invitation" at bounding box center [779, 631] width 120 height 34
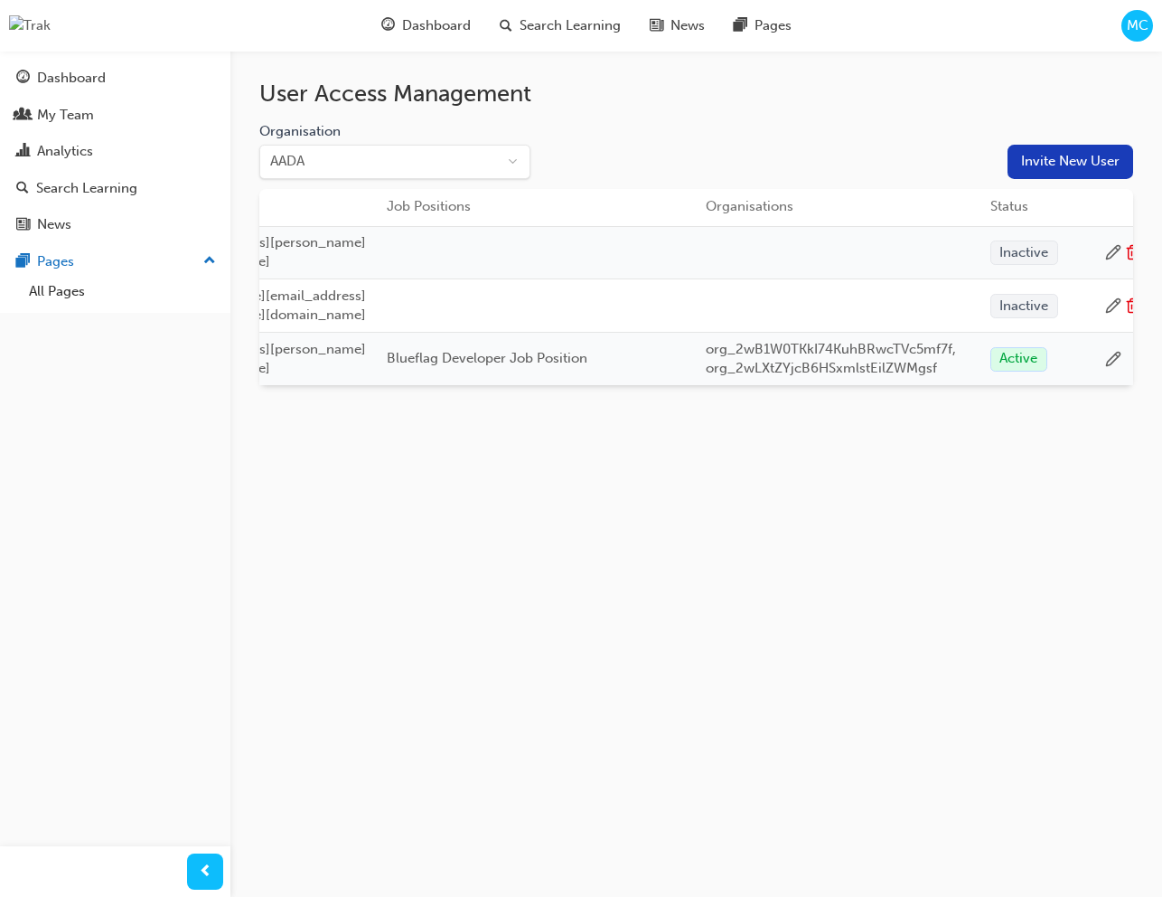
scroll to position [0, 587]
click at [1115, 249] on icon at bounding box center [1118, 252] width 16 height 16
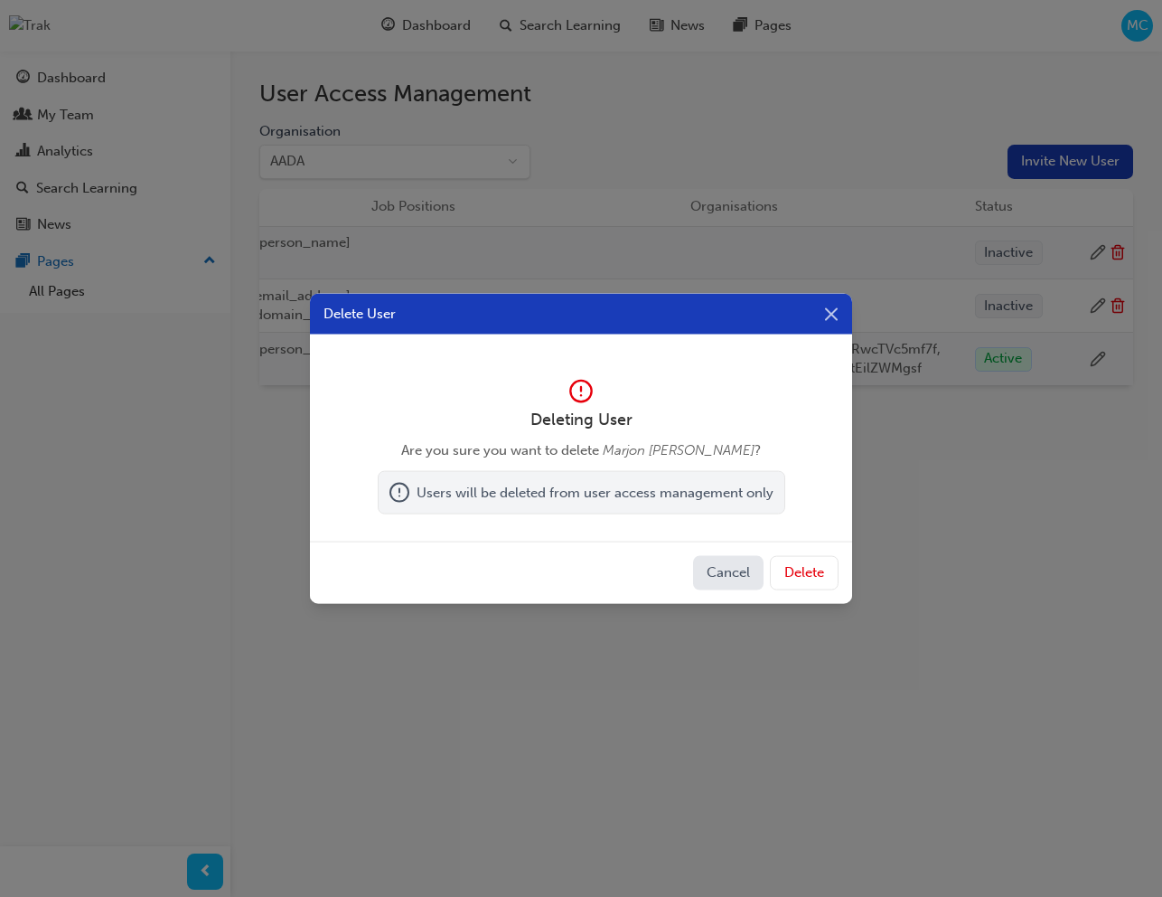
click at [813, 576] on button "Delete" at bounding box center [804, 573] width 69 height 34
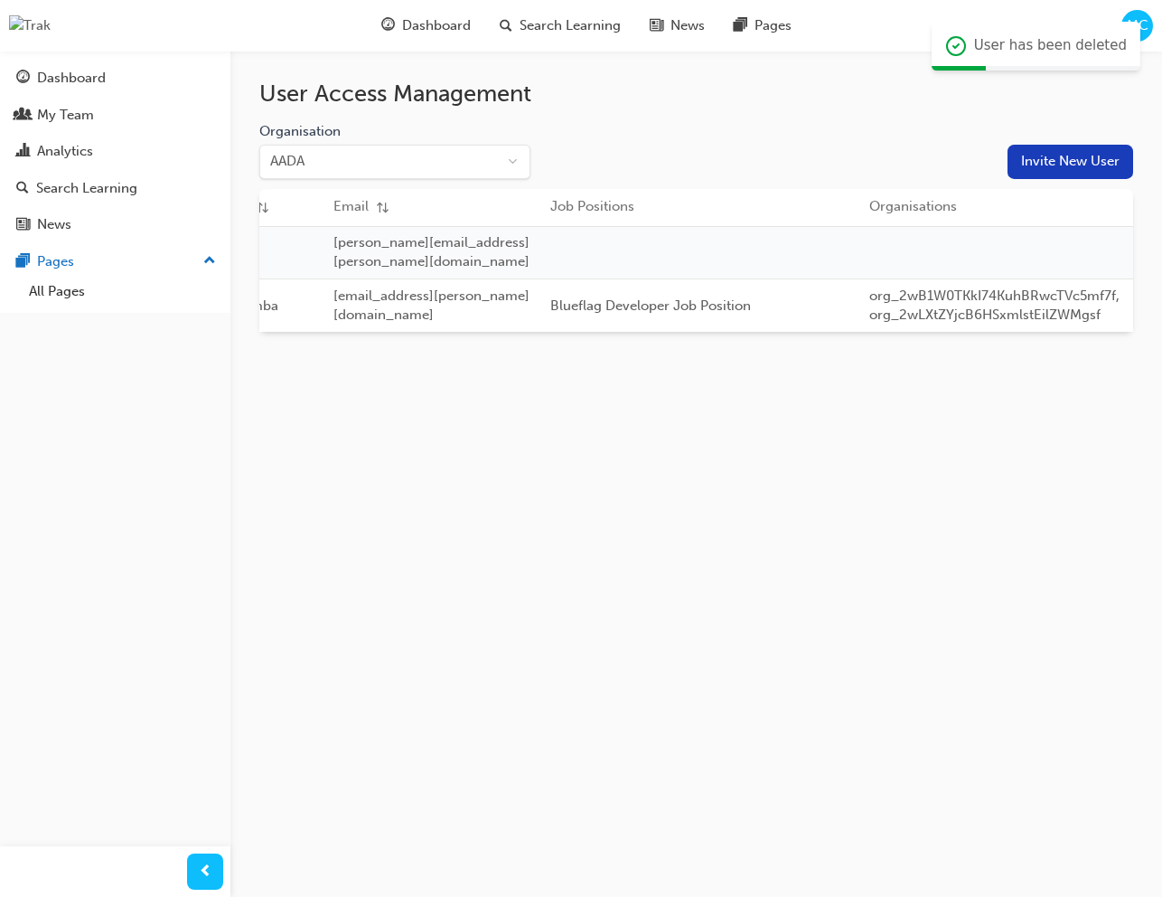
scroll to position [0, 0]
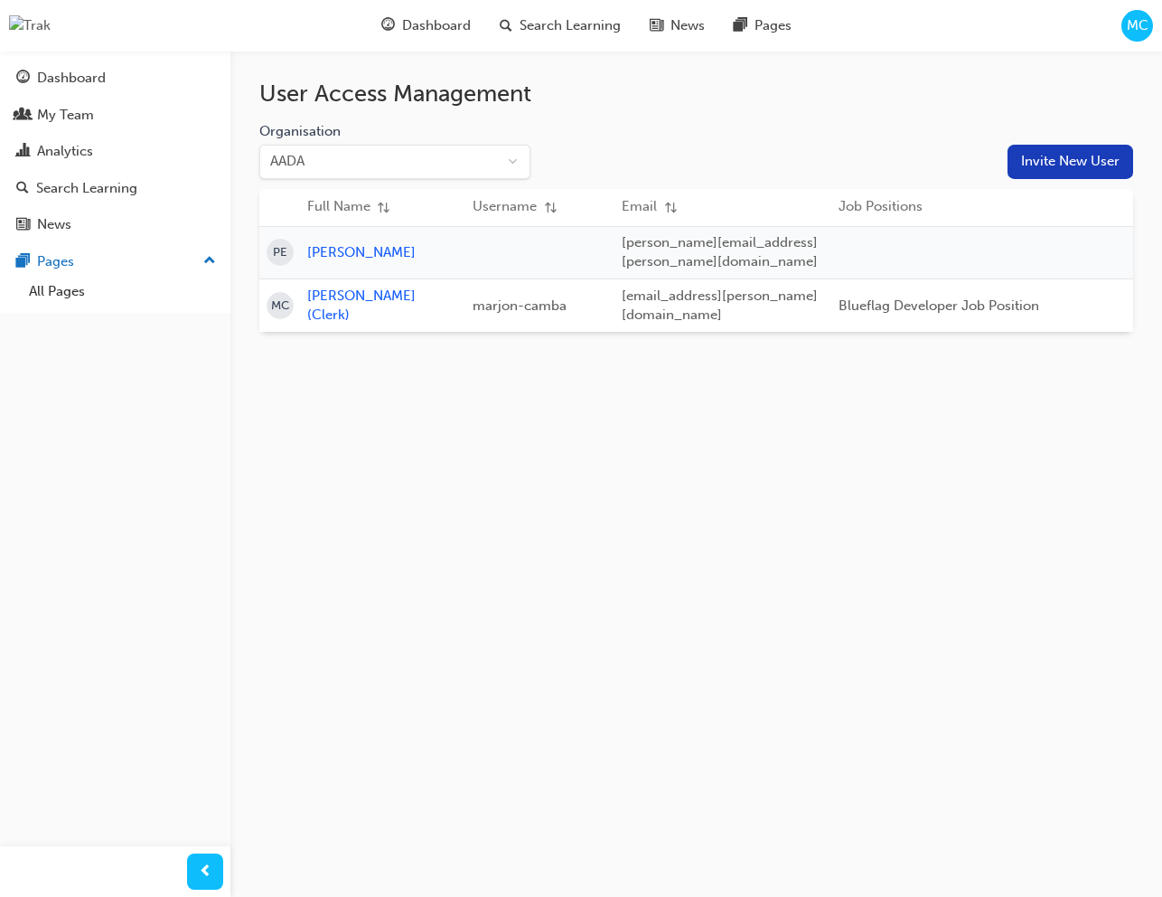
click at [1053, 159] on button "Invite New User" at bounding box center [1071, 162] width 126 height 34
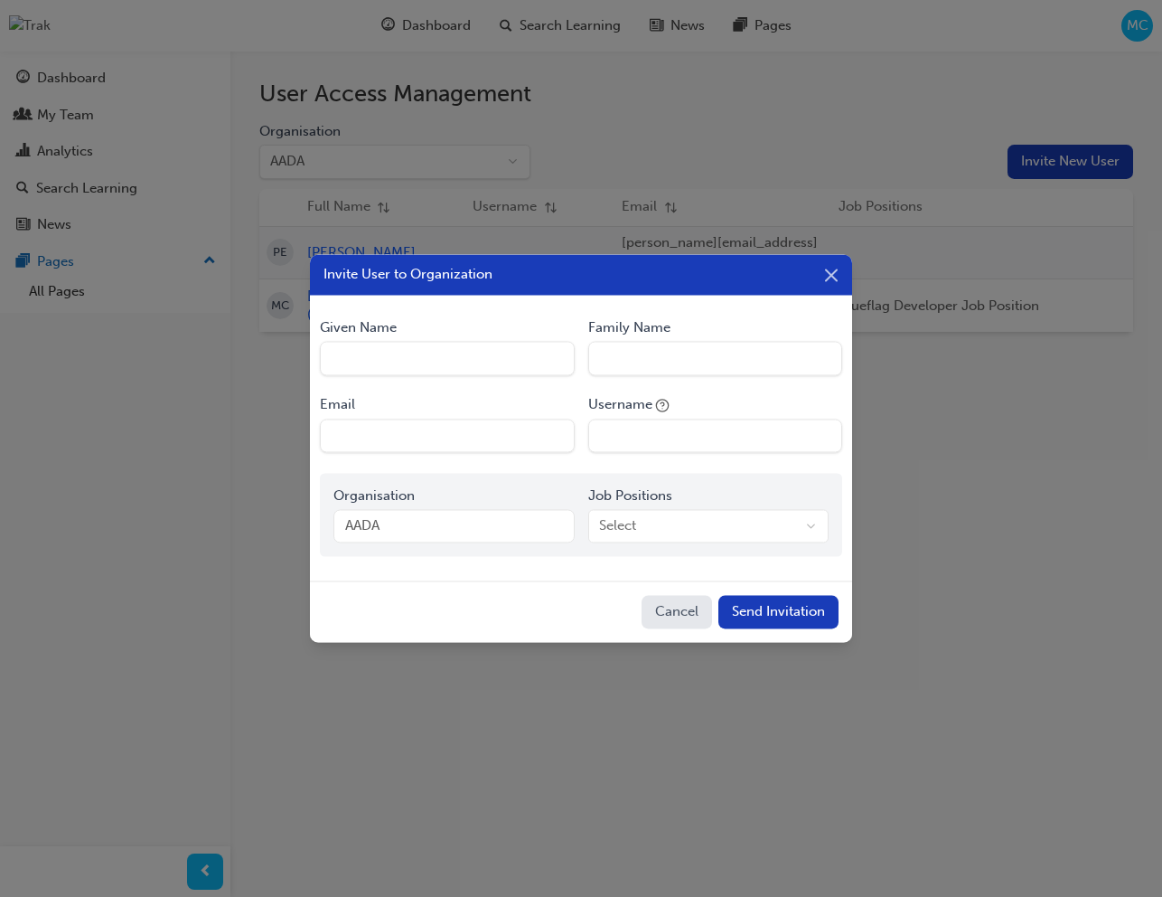
click at [495, 353] on Name "Given Name" at bounding box center [447, 359] width 254 height 34
type Name "Marjon"
click at [668, 372] on Name "Family Name" at bounding box center [715, 359] width 254 height 34
type Name "Camba"
click at [445, 440] on input "Email" at bounding box center [447, 435] width 254 height 34
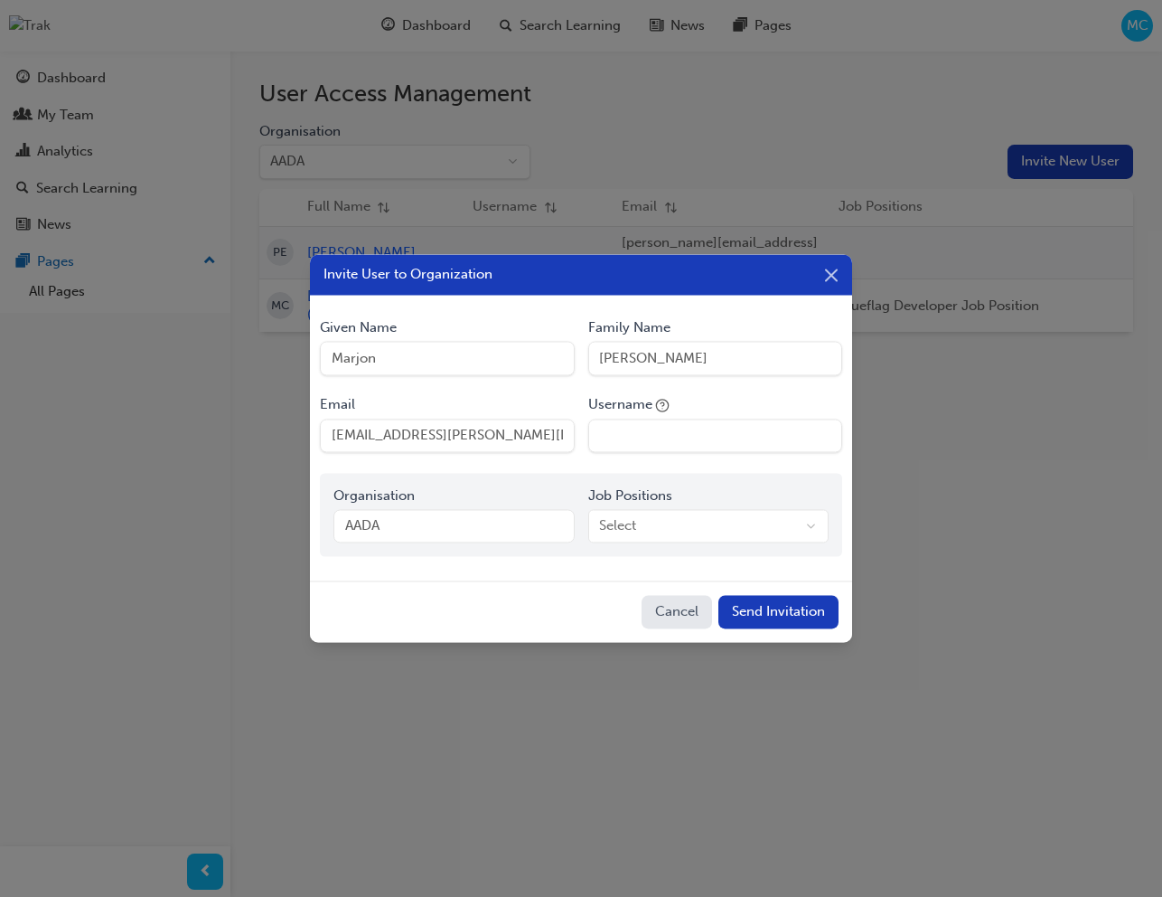
click at [419, 437] on input "marjon.camba@blueflag.com.au" at bounding box center [447, 435] width 254 height 34
type input "marjon.camba+inviteworkflow@blueflag.com.au"
click at [647, 451] on input "Username" at bounding box center [715, 435] width 254 height 34
click at [641, 434] on input "Username" at bounding box center [715, 435] width 254 height 34
type input "marjon_invite_workflow"
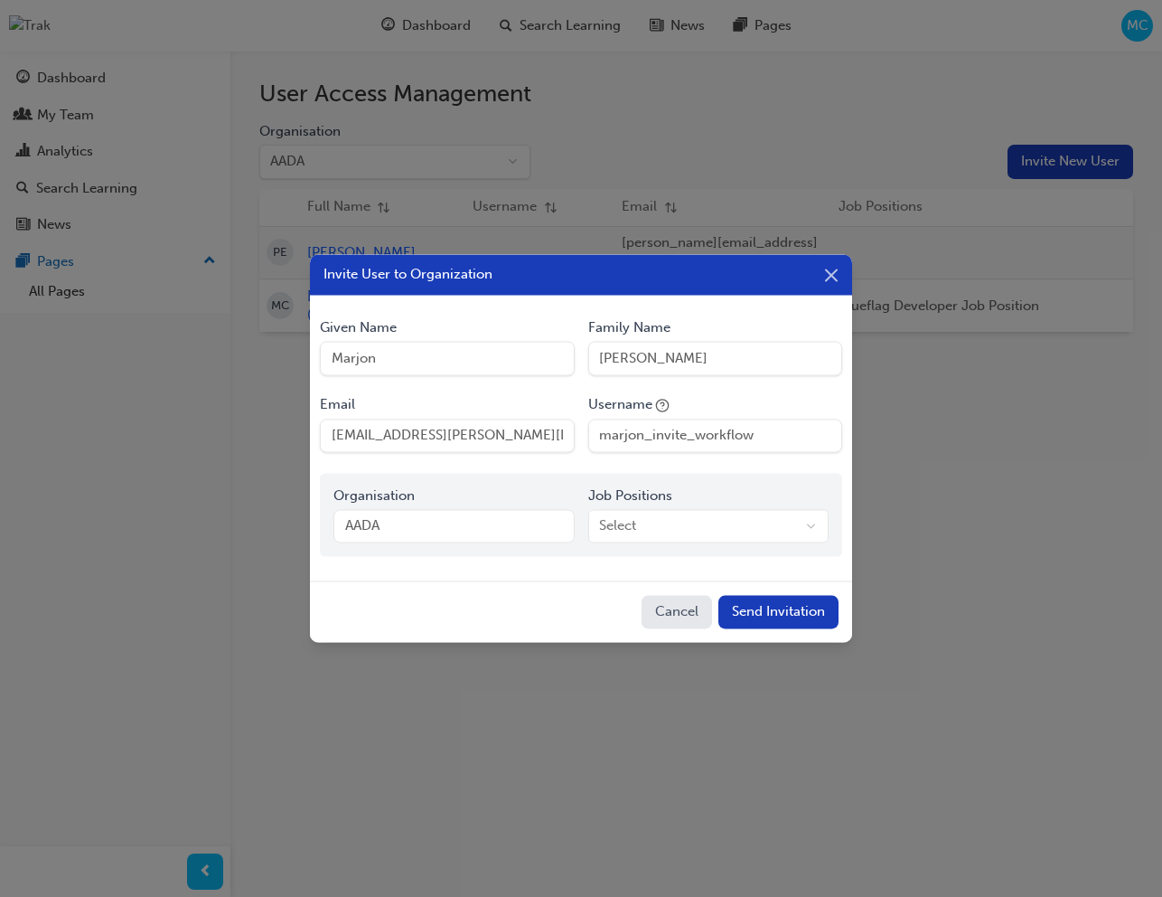
click at [732, 531] on body "Your version of Internet Explorer is outdated and not supported. Please upgrade…" at bounding box center [581, 448] width 1162 height 897
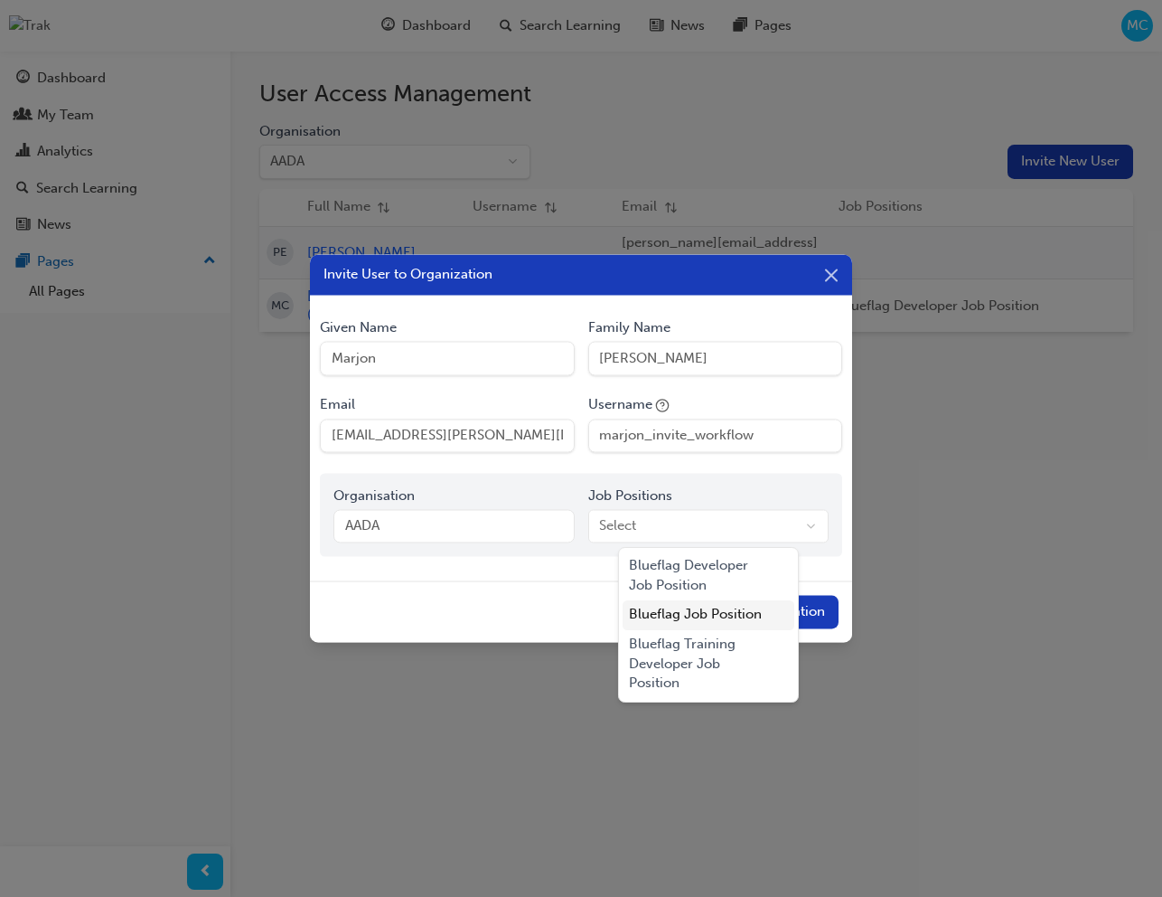
click at [713, 610] on div "Blueflag Job Position" at bounding box center [709, 615] width 173 height 30
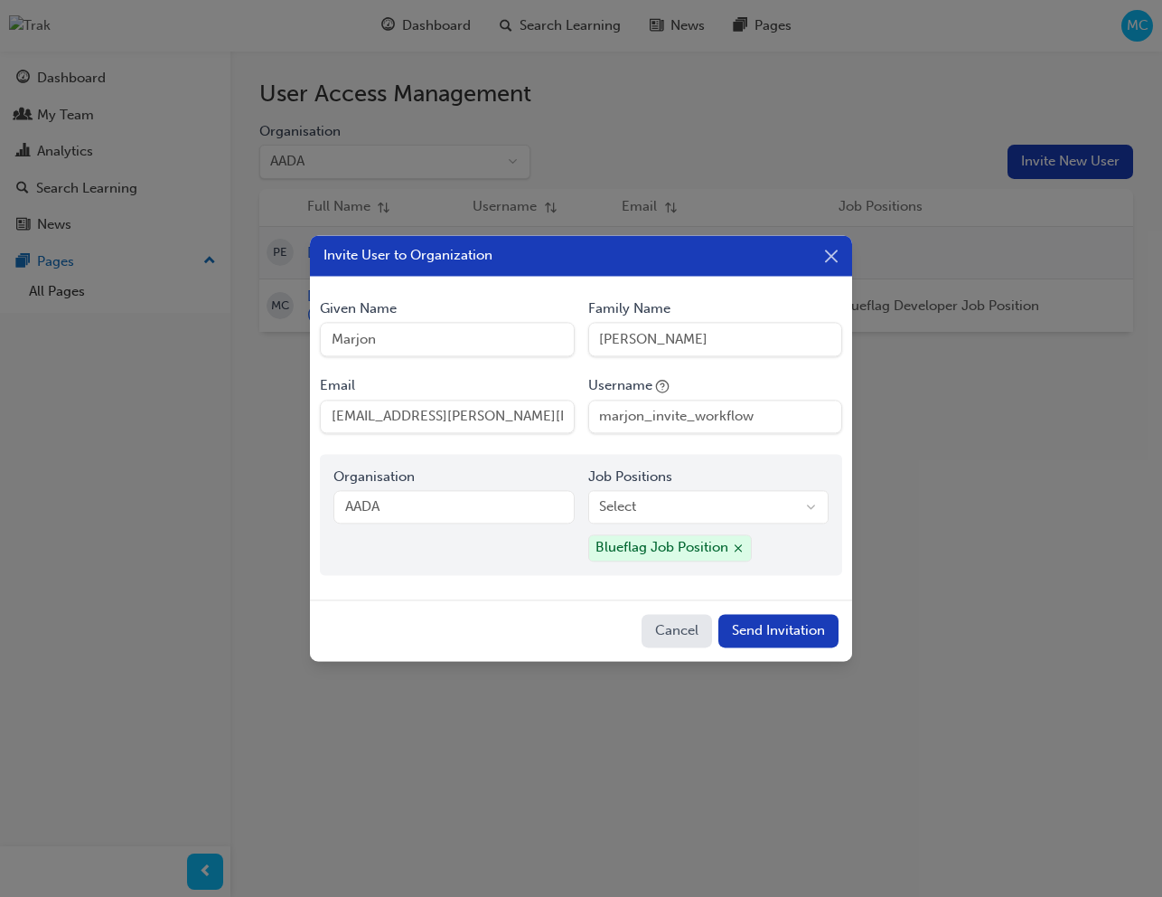
click at [688, 628] on button "Cancel" at bounding box center [677, 631] width 70 height 34
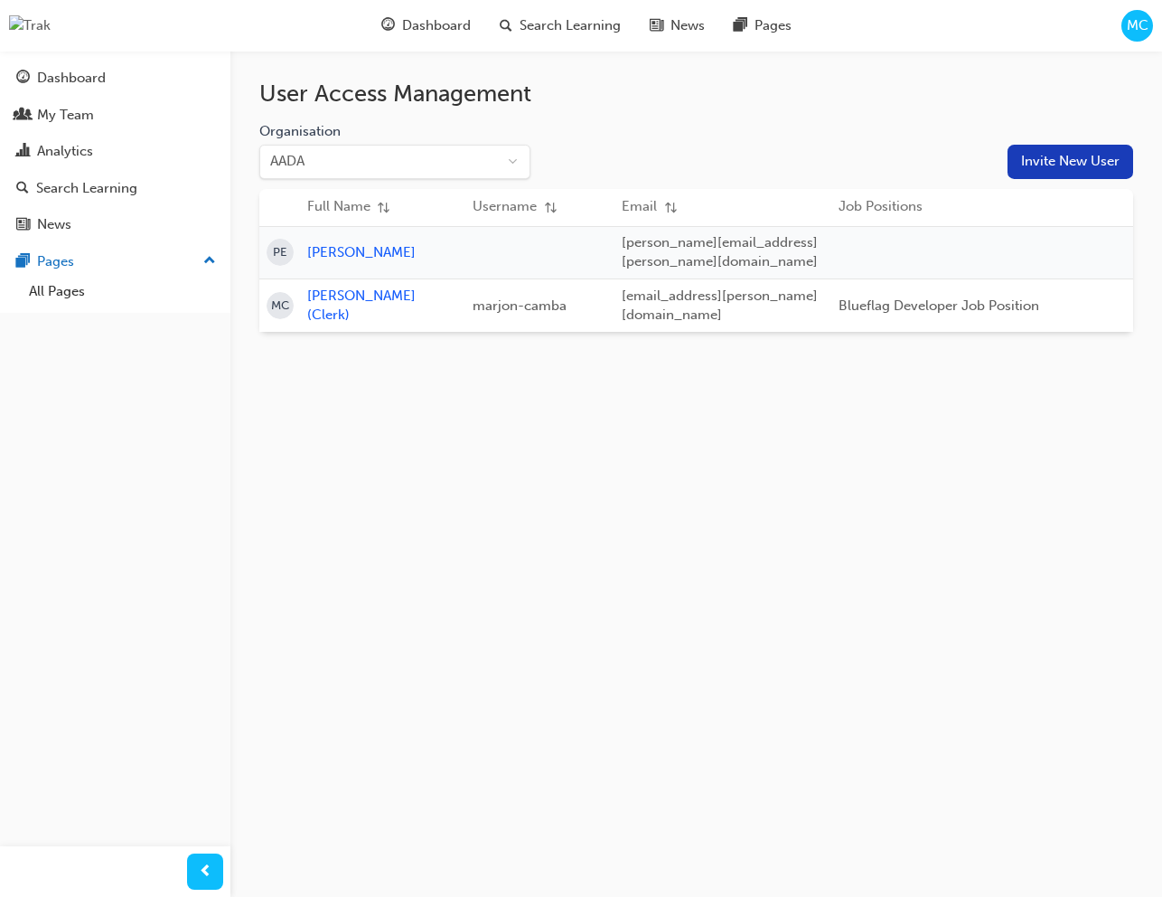
click at [1041, 164] on button "Invite New User" at bounding box center [1071, 162] width 126 height 34
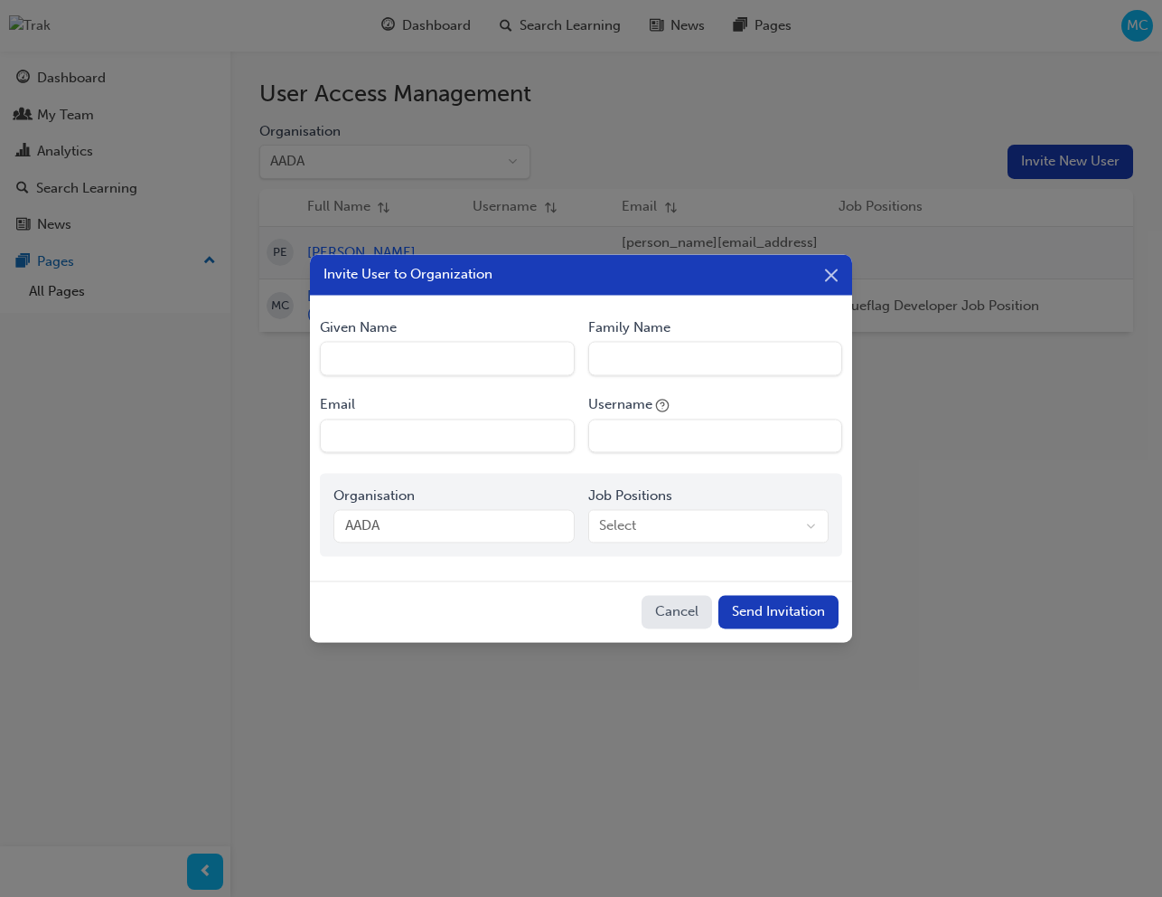
click at [431, 358] on Name "Given Name" at bounding box center [447, 359] width 254 height 34
type Name "Marjon"
drag, startPoint x: 653, startPoint y: 343, endPoint x: 687, endPoint y: 376, distance: 47.9
click at [653, 343] on Name "Family Name" at bounding box center [715, 359] width 254 height 34
type Name "Camba"
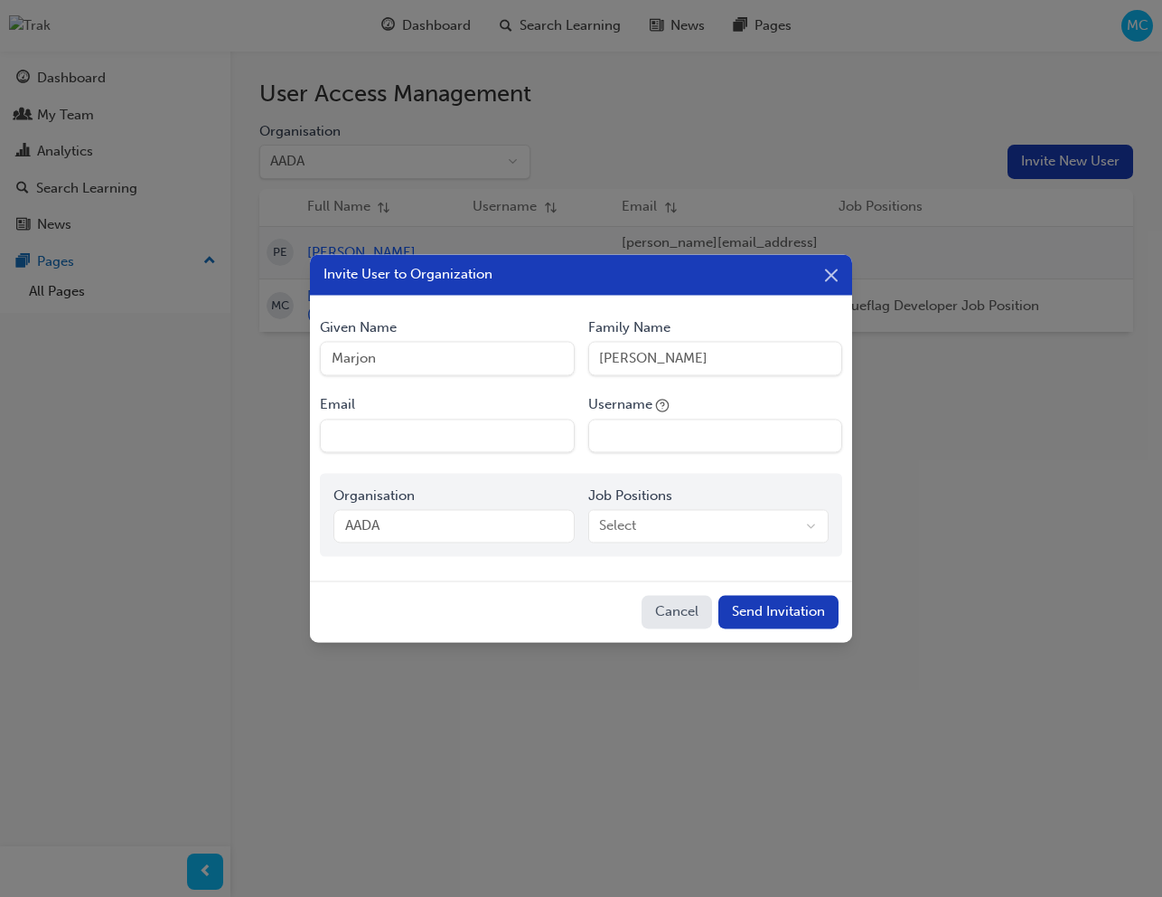
click at [467, 428] on input "Email" at bounding box center [447, 435] width 254 height 34
click at [419, 433] on input "marjon.camba@blueflag.com.au" at bounding box center [447, 435] width 254 height 34
type input "marjon.camba+inviteworkflow@blueflag.com.au"
click at [681, 440] on input "Username" at bounding box center [715, 435] width 254 height 34
type input "marjon_invite_workflow"
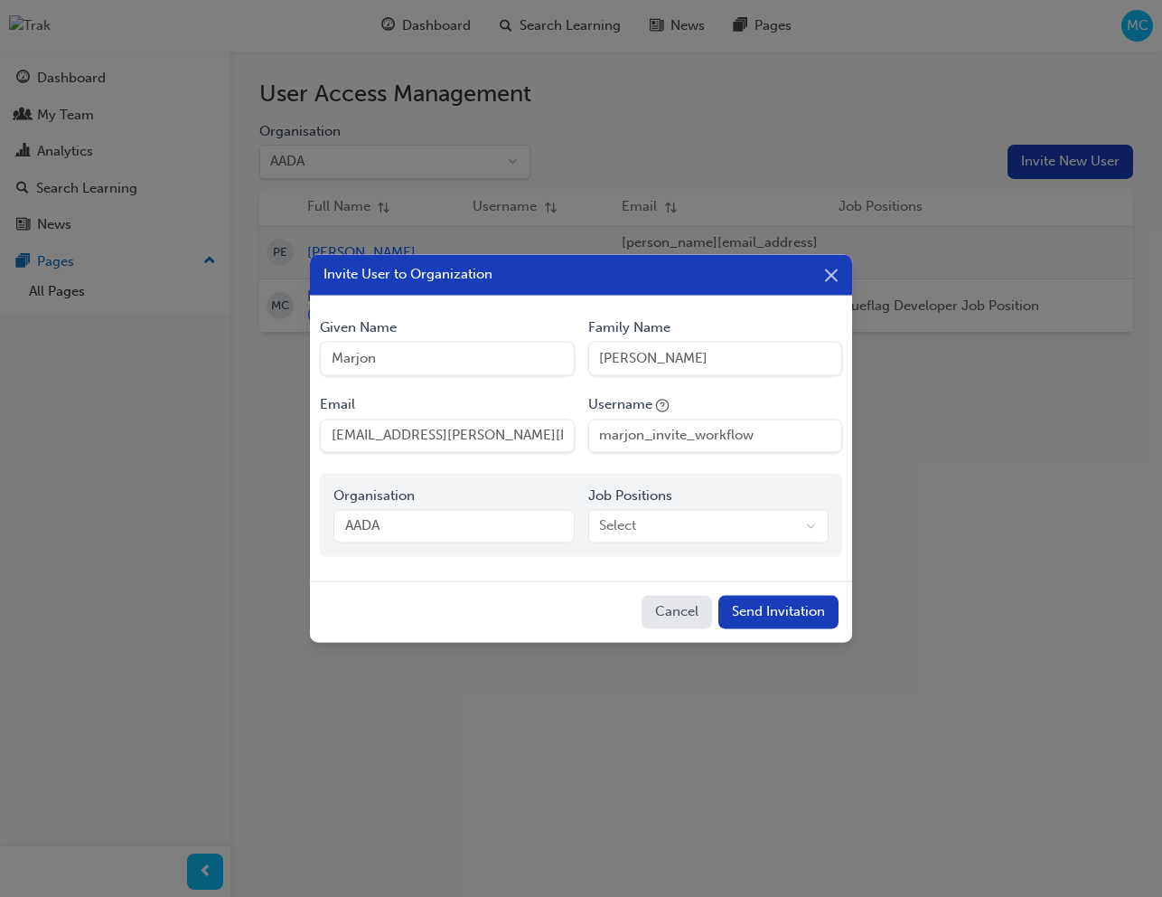
click at [689, 535] on body "Your version of Internet Explorer is outdated and not supported. Please upgrade…" at bounding box center [581, 448] width 1162 height 897
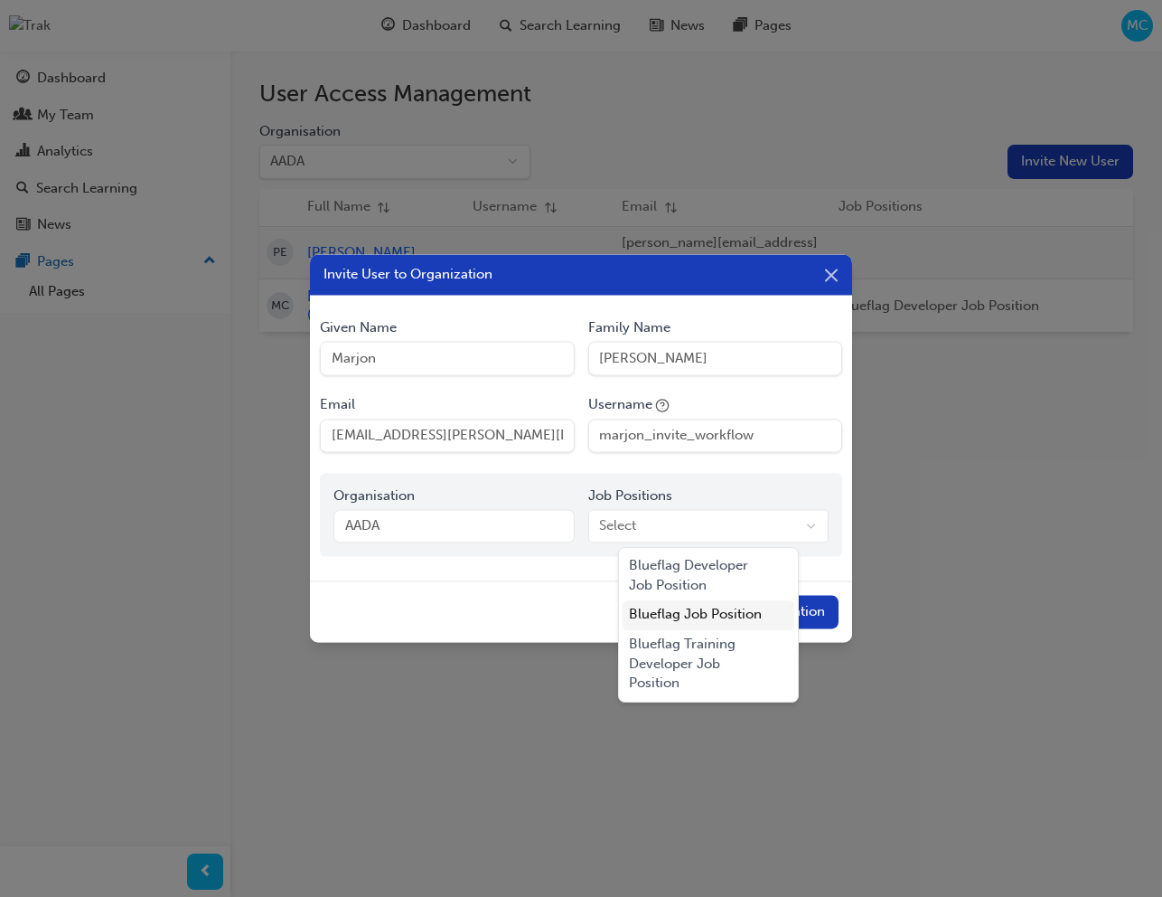
click at [699, 611] on div "Blueflag Job Position" at bounding box center [709, 615] width 173 height 30
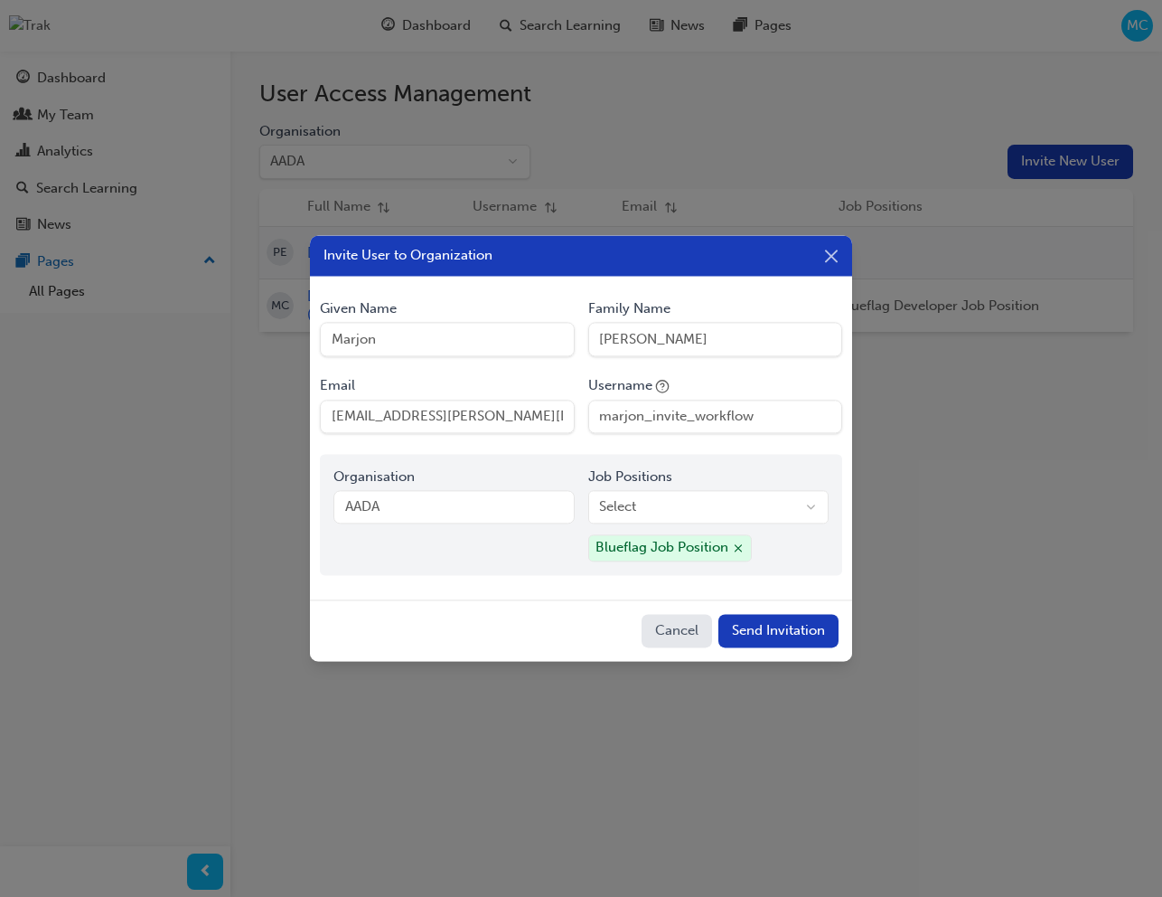
click at [794, 629] on button "Send Invitation" at bounding box center [779, 631] width 120 height 34
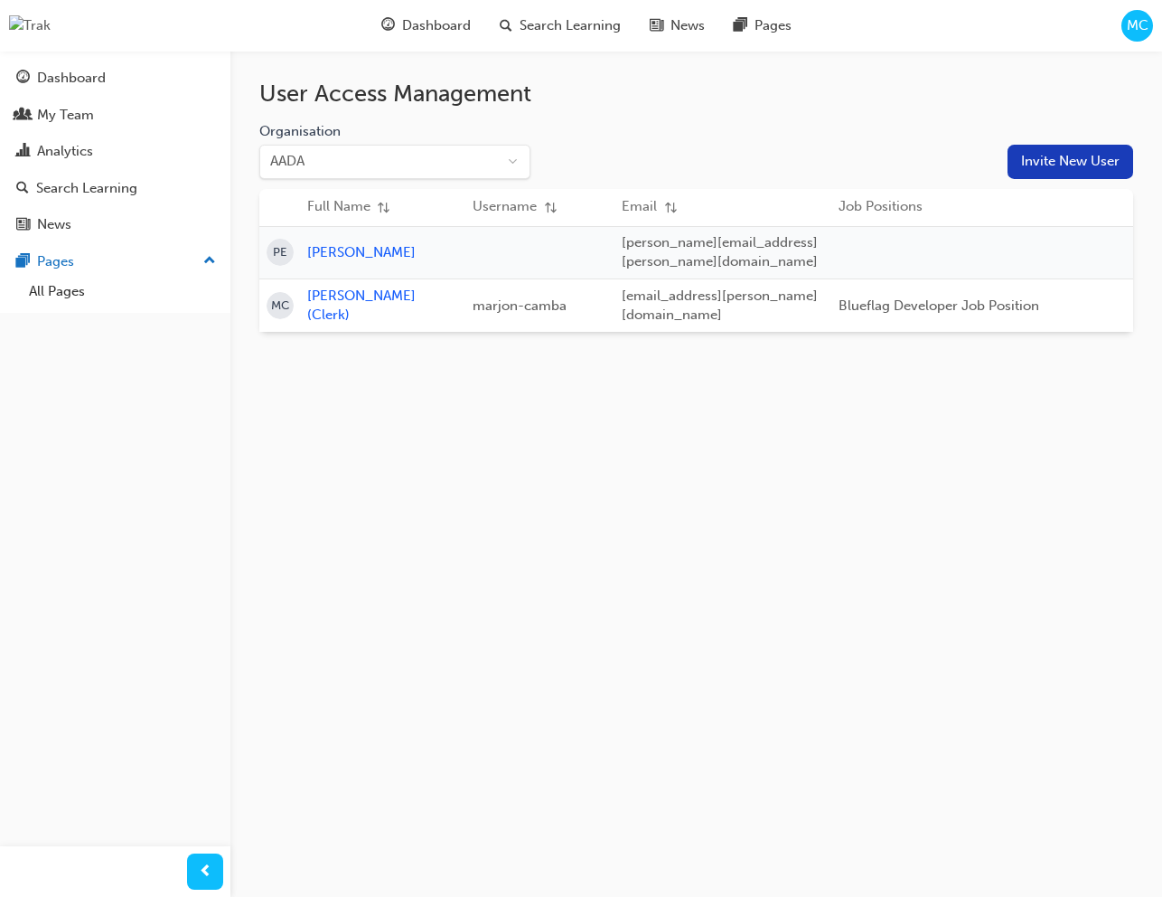
click at [1128, 21] on span "MC" at bounding box center [1138, 25] width 22 height 21
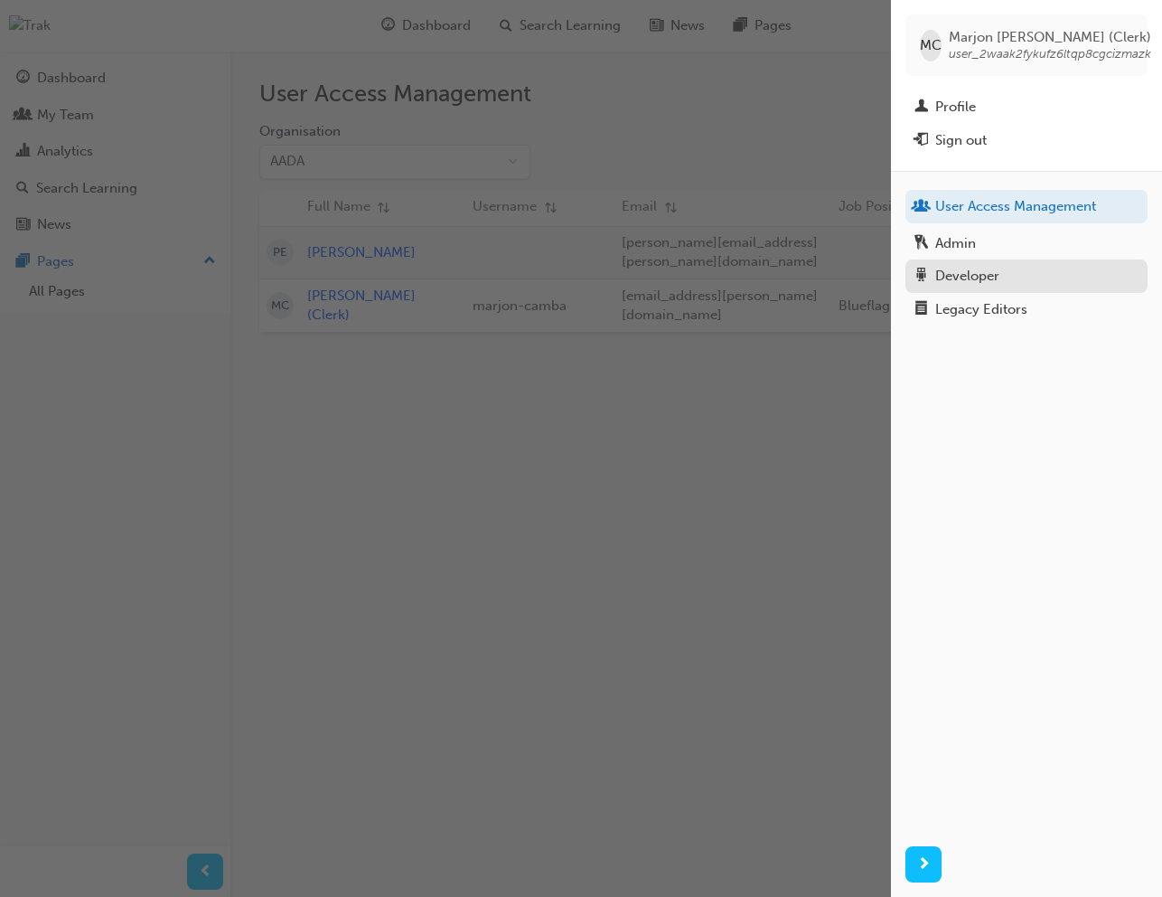
click at [993, 271] on div "Developer" at bounding box center [967, 276] width 64 height 21
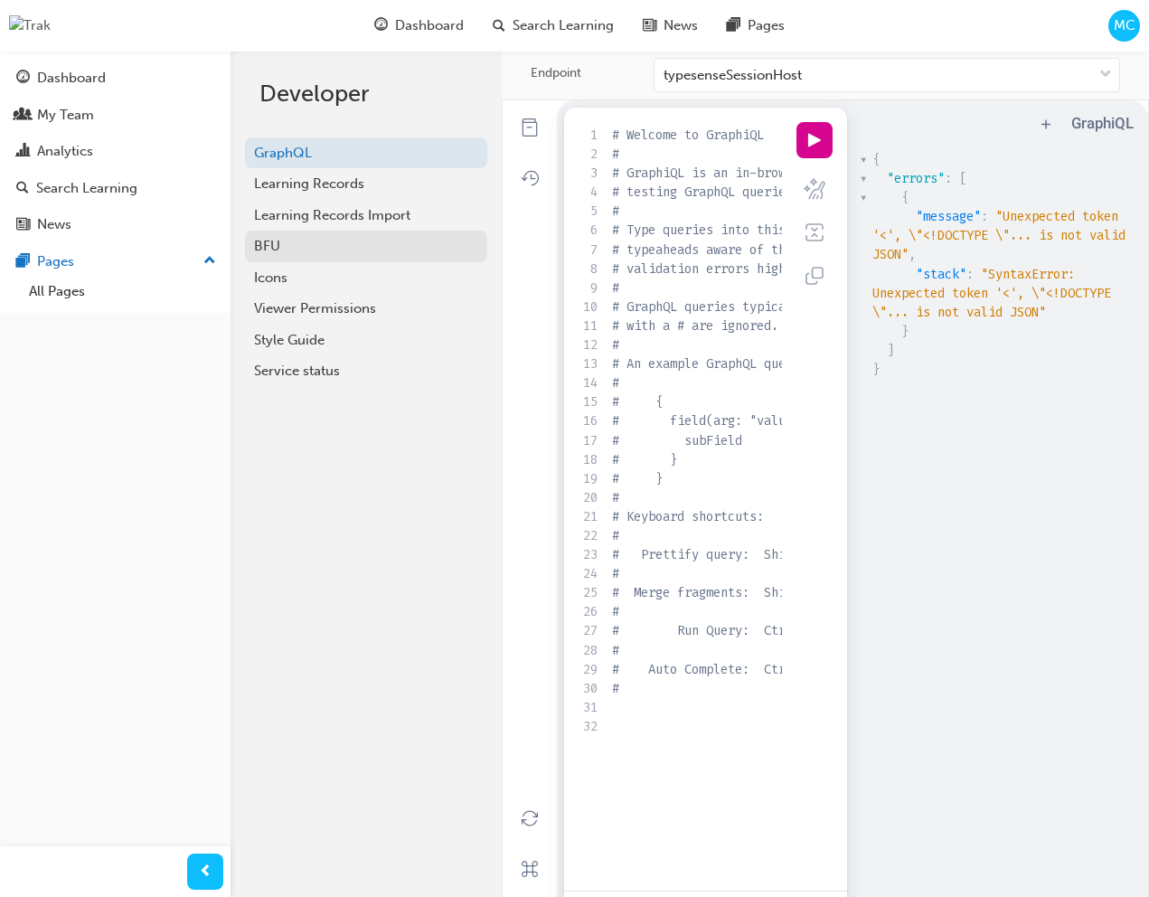
click at [301, 249] on div "BFU" at bounding box center [366, 246] width 224 height 21
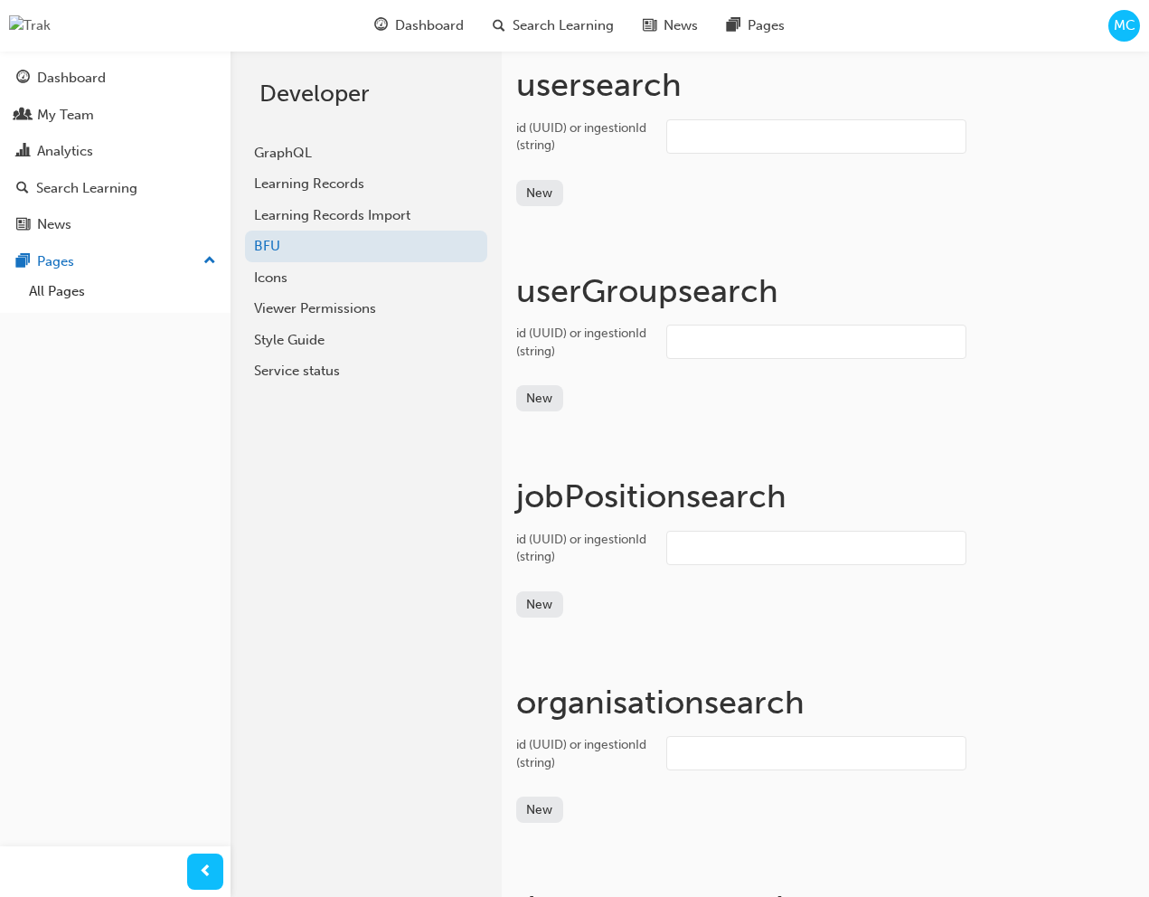
click at [728, 130] on input "id (UUID) or ingestionId (string)" at bounding box center [816, 136] width 300 height 34
paste input "user_31pk90xhjgauegirjzrijhzkmtr"
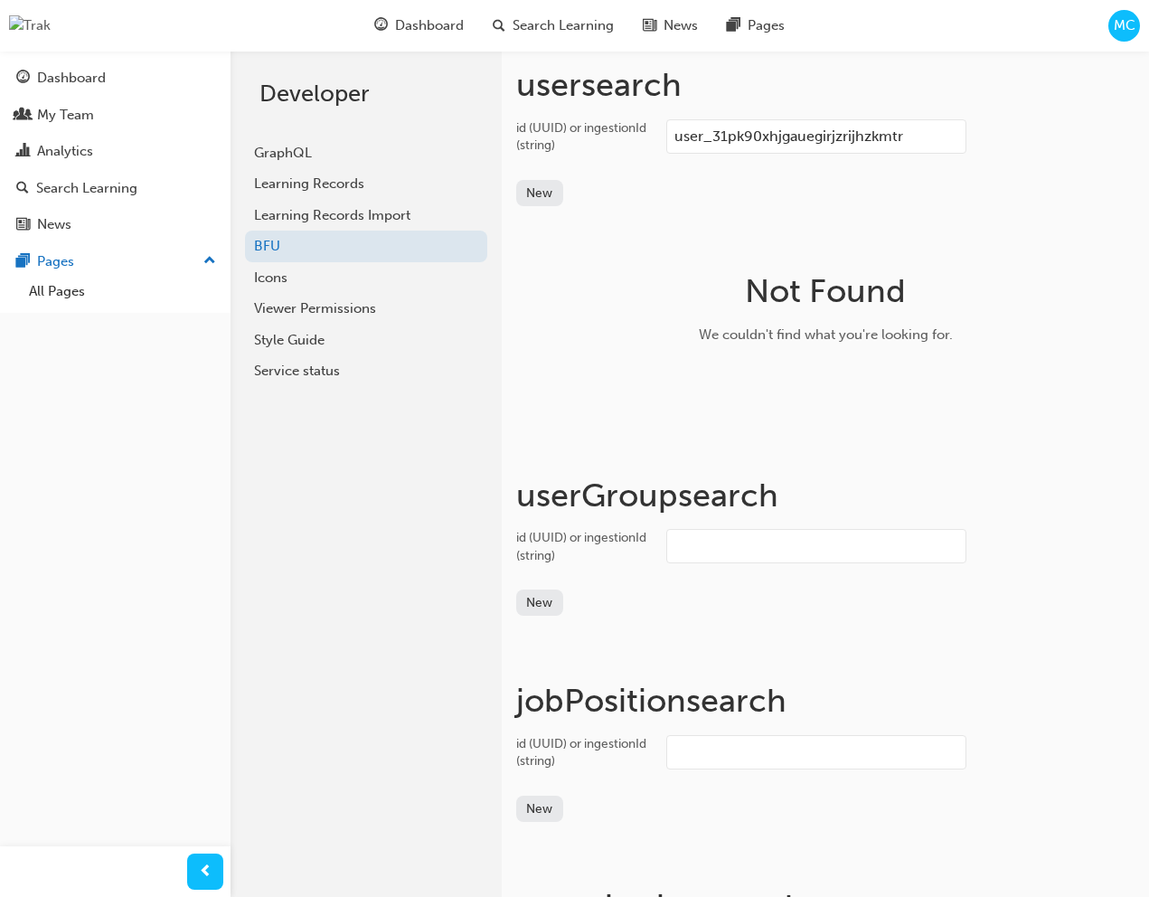
type input "user_31pk90xhjgauegirjzrijhzkmtr"
click at [1126, 36] on div "MC" at bounding box center [1124, 26] width 32 height 32
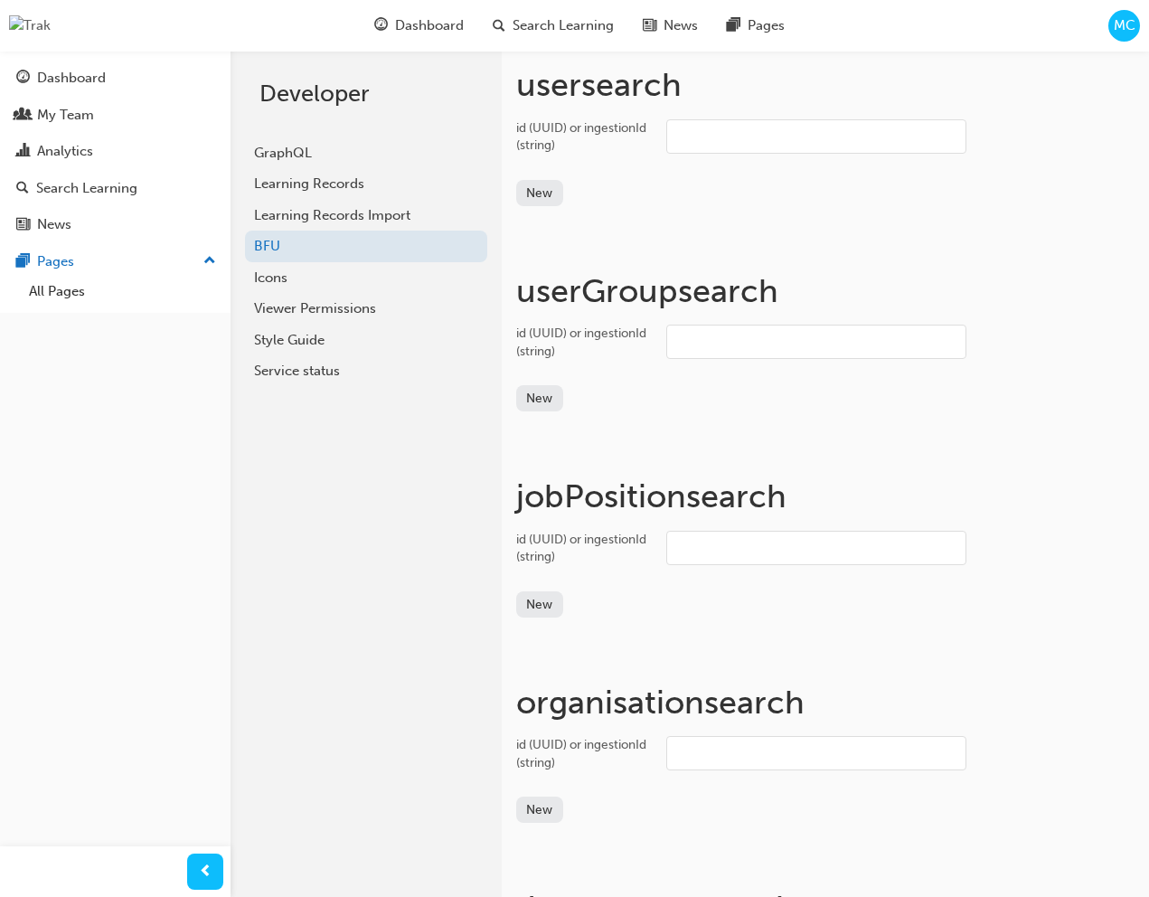
click at [739, 138] on input "id (UUID) or ingestionId (string)" at bounding box center [816, 136] width 300 height 34
paste input "user_31pk90xhjgauegirjzrijhzkmtr"
type input "user_31pk90xhjgauegirjzrijhzkmtr"
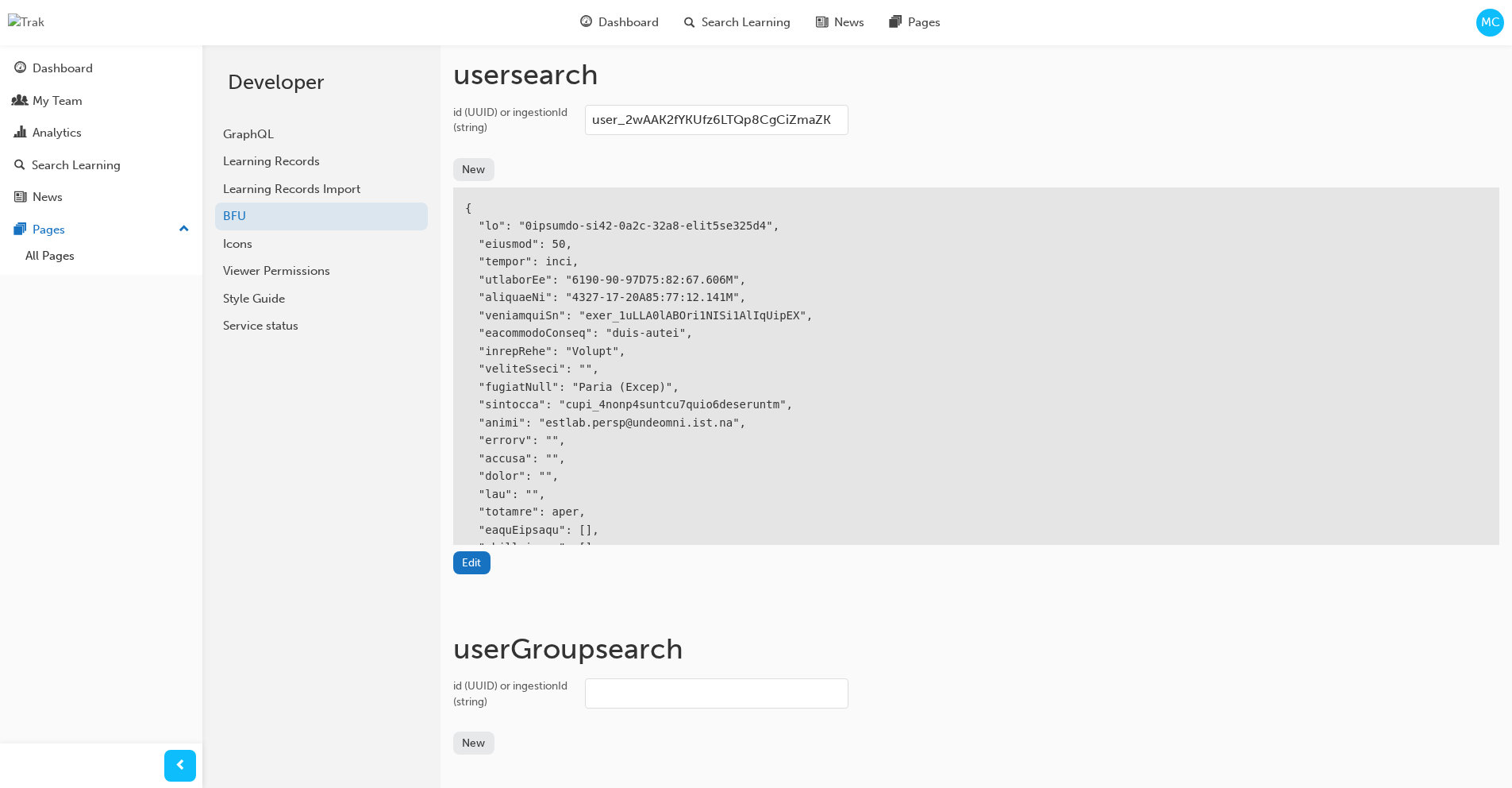
drag, startPoint x: 835, startPoint y: 123, endPoint x: 538, endPoint y: 111, distance: 297.2
click at [538, 111] on label "id (UUID) or ingestionId (string) user_2wAAK2fYKUfz6LTQp8CgCiZmaZK" at bounding box center [976, 121] width 1046 height 34
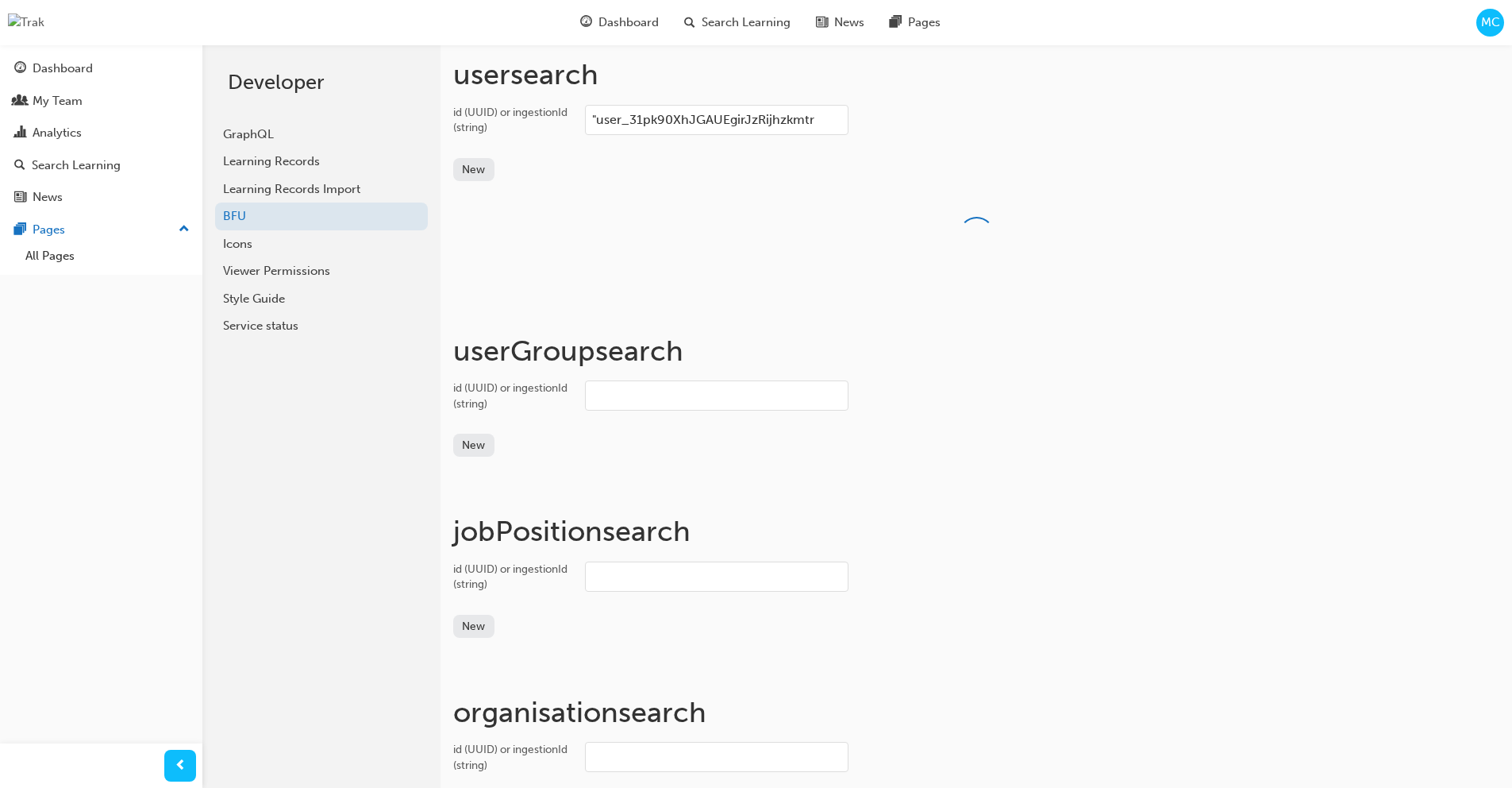
click at [596, 119] on input ""user_31pk90XhJGAUEgirJzRijhzkmtr" at bounding box center [716, 119] width 263 height 30
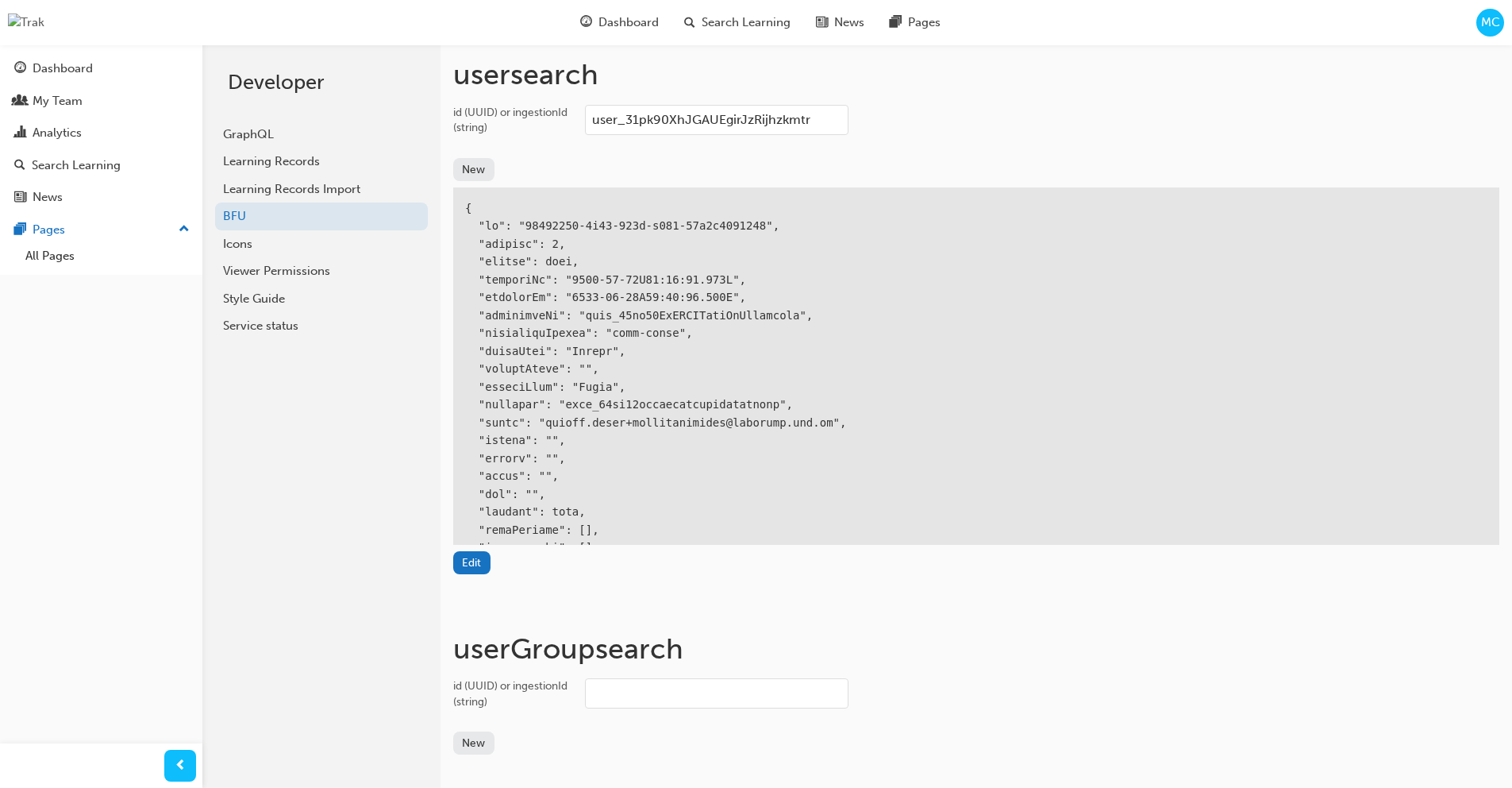
type input "user_31pk90XhJGAUEgirJzRijhzkmtr"
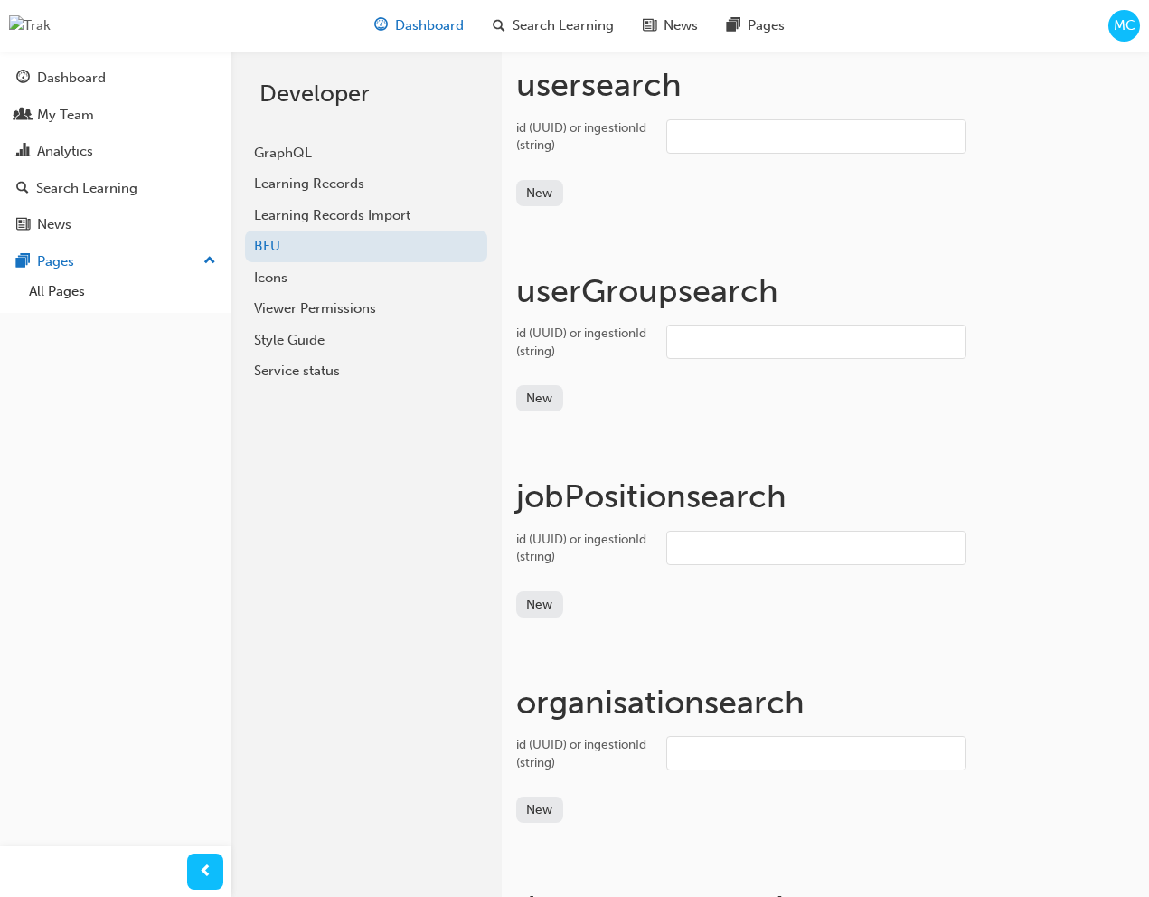
click at [417, 32] on span "Dashboard" at bounding box center [429, 25] width 69 height 21
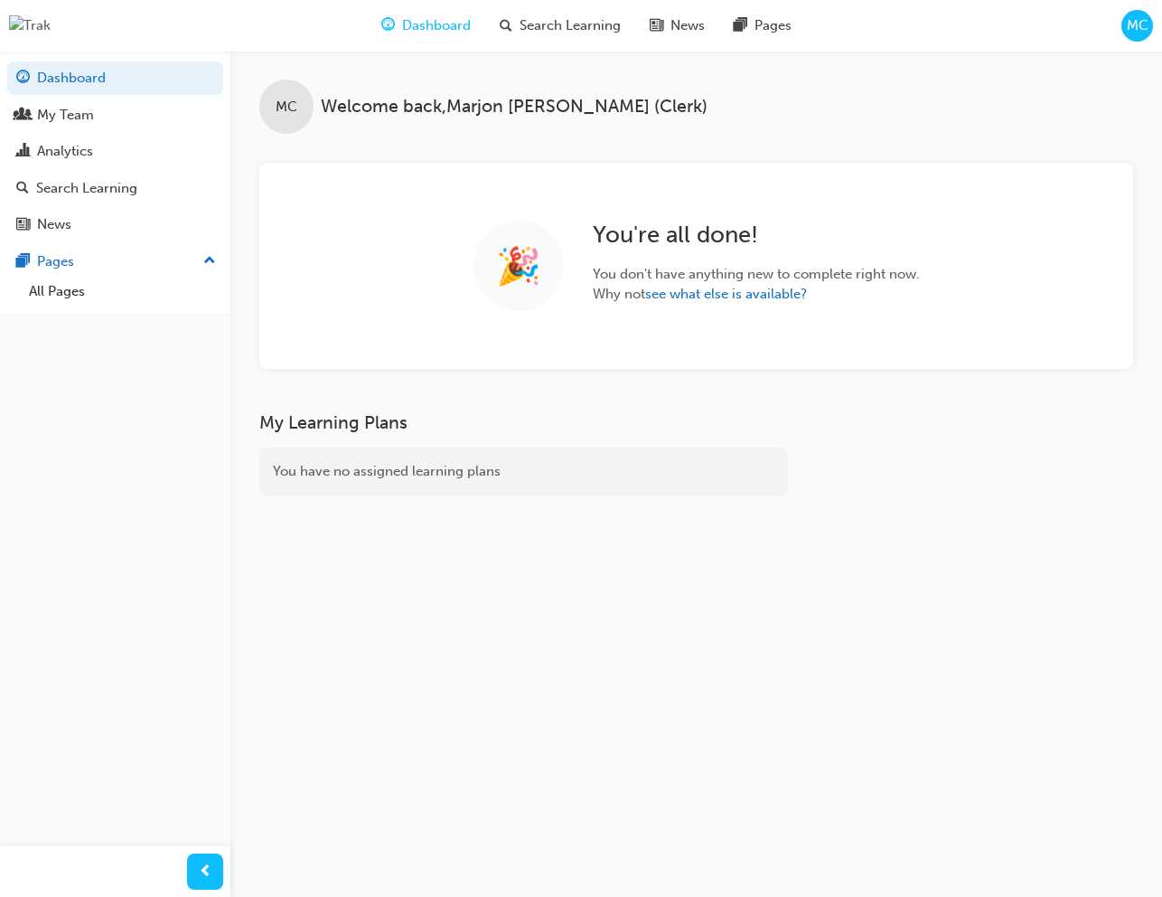
click at [1137, 33] on span "MC" at bounding box center [1138, 25] width 22 height 21
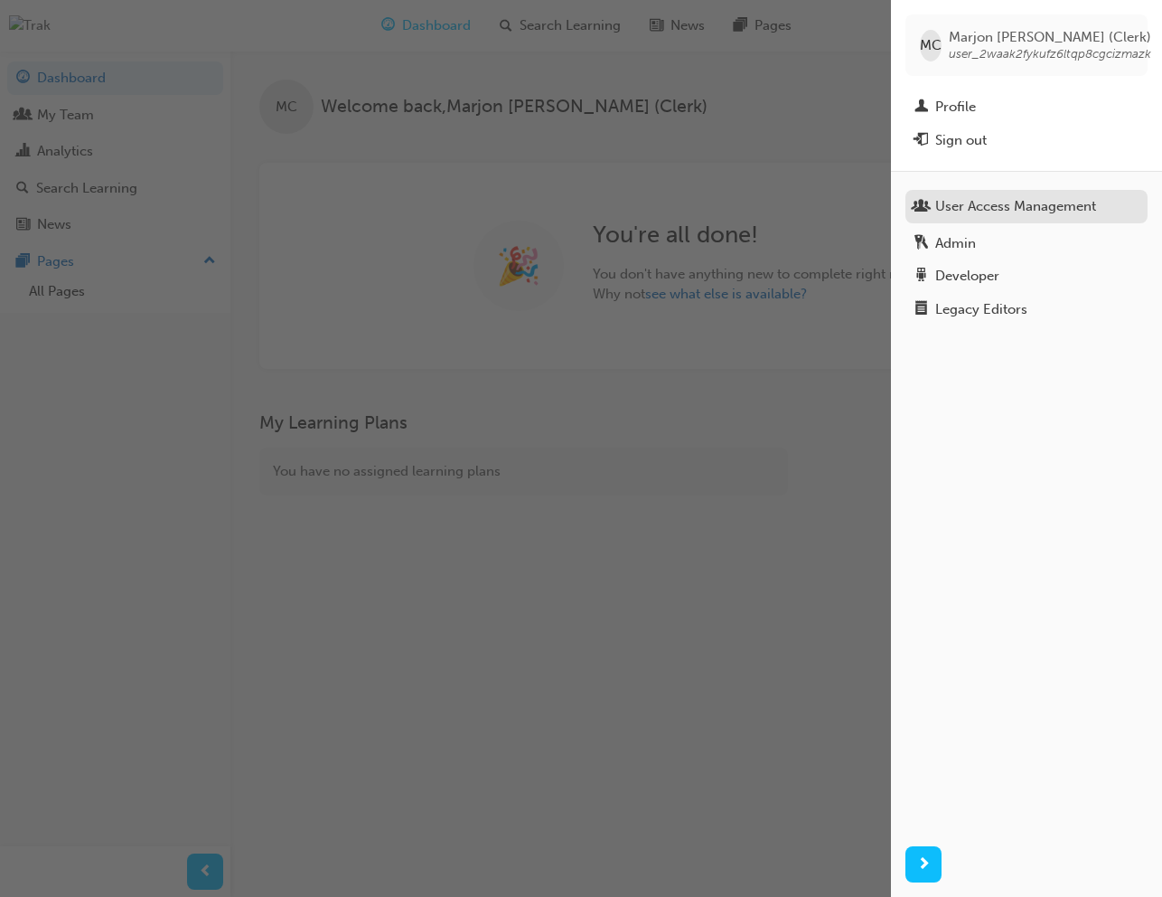
click at [995, 209] on div "User Access Management" at bounding box center [1015, 206] width 161 height 21
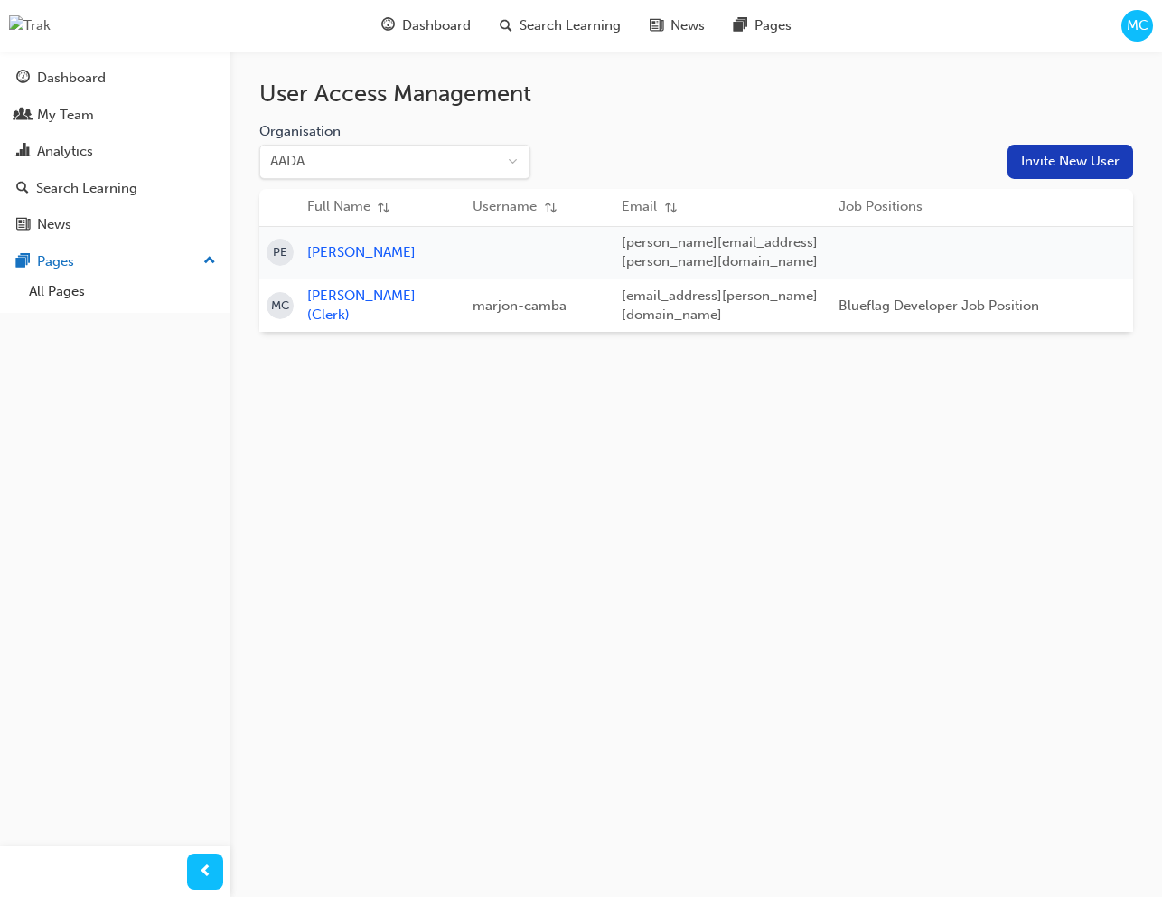
click at [1034, 168] on button "Invite New User" at bounding box center [1071, 162] width 126 height 34
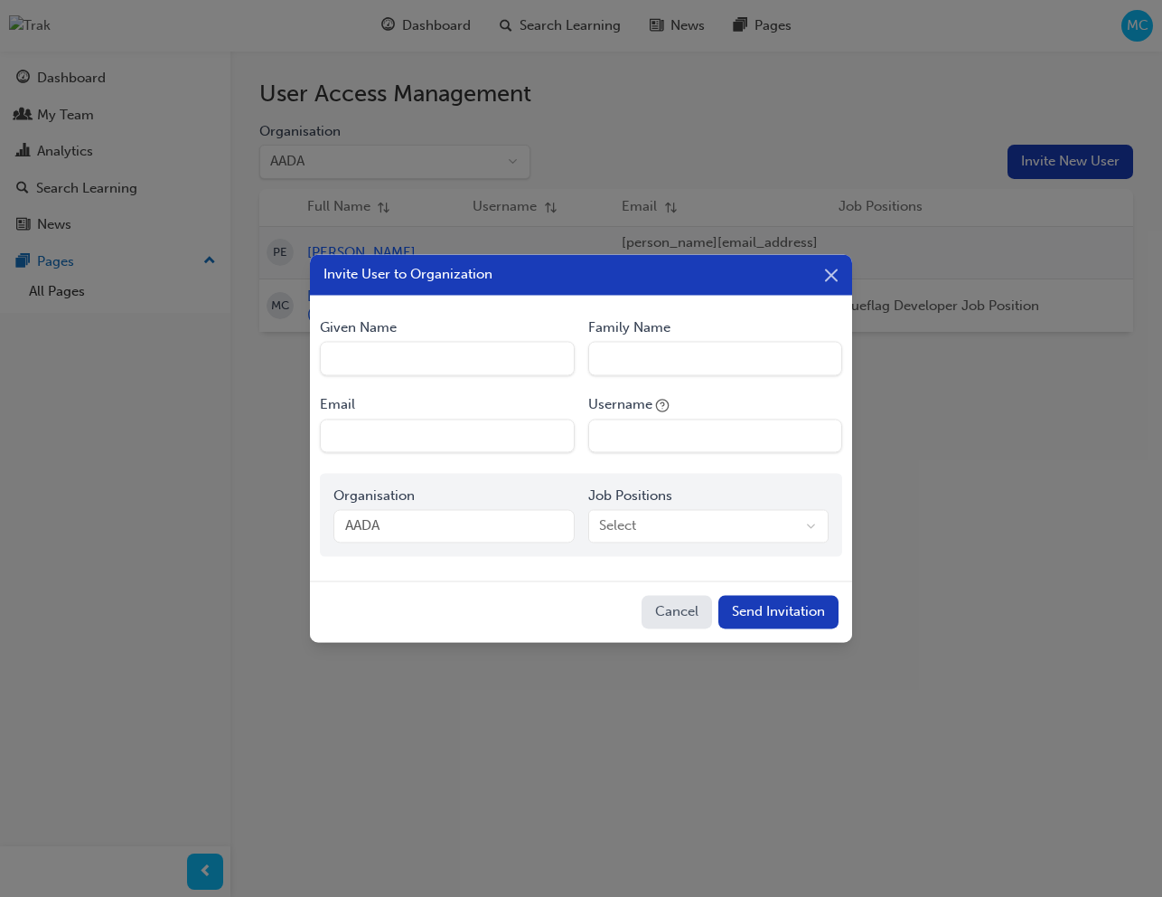
click at [502, 362] on Name "Given Name" at bounding box center [447, 359] width 254 height 34
type Name "Marjon"
click at [677, 365] on Name "Family Name" at bounding box center [715, 359] width 254 height 34
type Name "Camba"
click at [462, 442] on input "Email" at bounding box center [447, 435] width 254 height 34
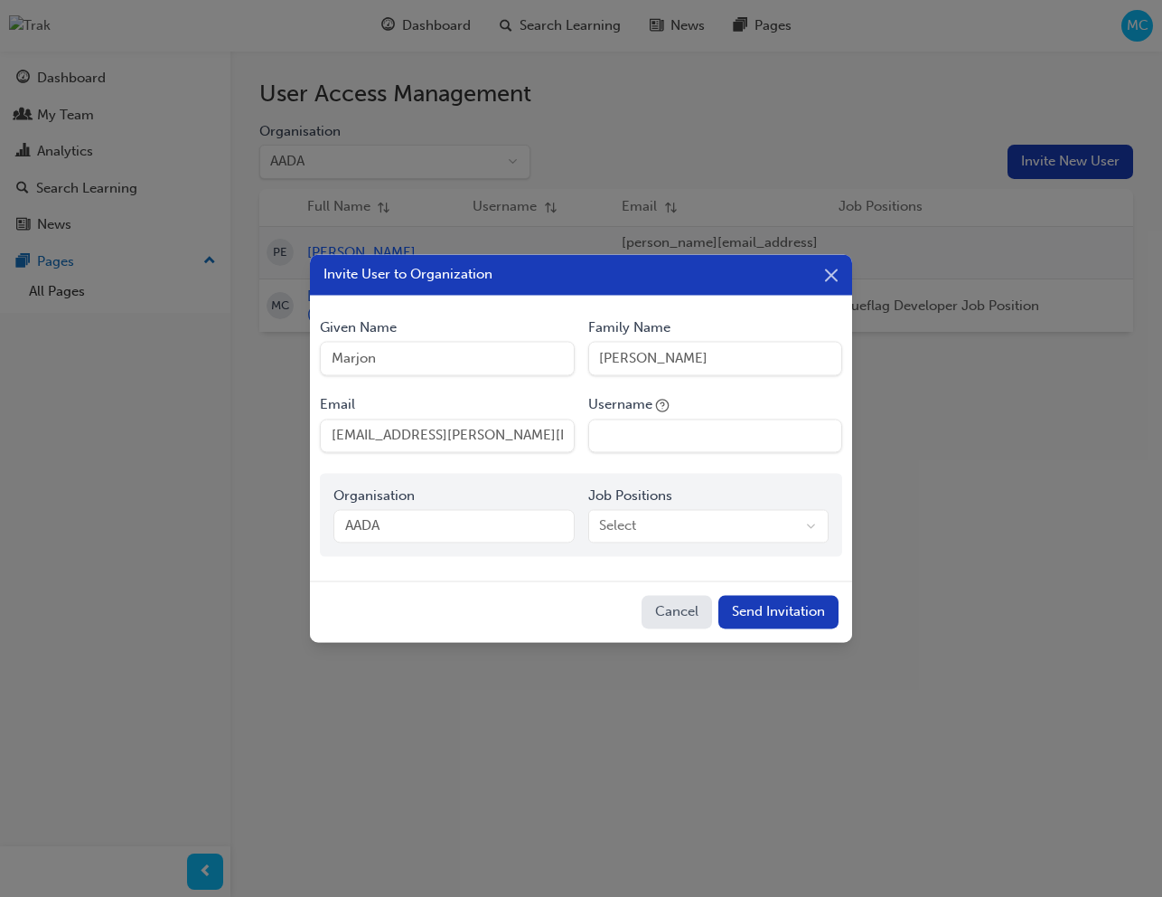
click at [423, 438] on input "marjon.camba@blueflag.com.au" at bounding box center [447, 435] width 254 height 34
type input "marjon.camba+testinviteworkflow@blueflag.com.au"
click at [659, 432] on input "Username" at bounding box center [715, 435] width 254 height 34
type input "marjon_test_invite"
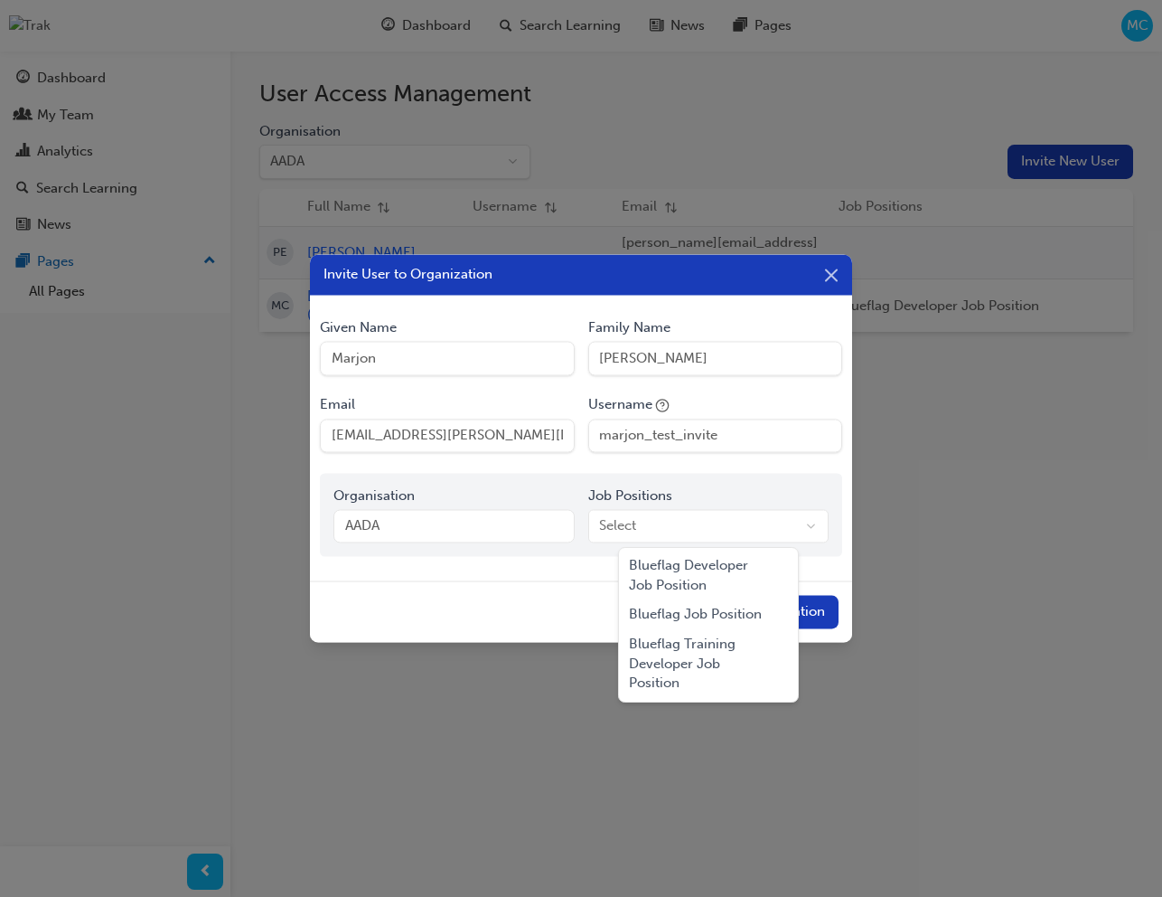
click at [701, 526] on body "Your version of Internet Explorer is outdated and not supported. Please upgrade…" at bounding box center [581, 448] width 1162 height 897
click at [709, 607] on div "Blueflag Job Position" at bounding box center [709, 615] width 173 height 30
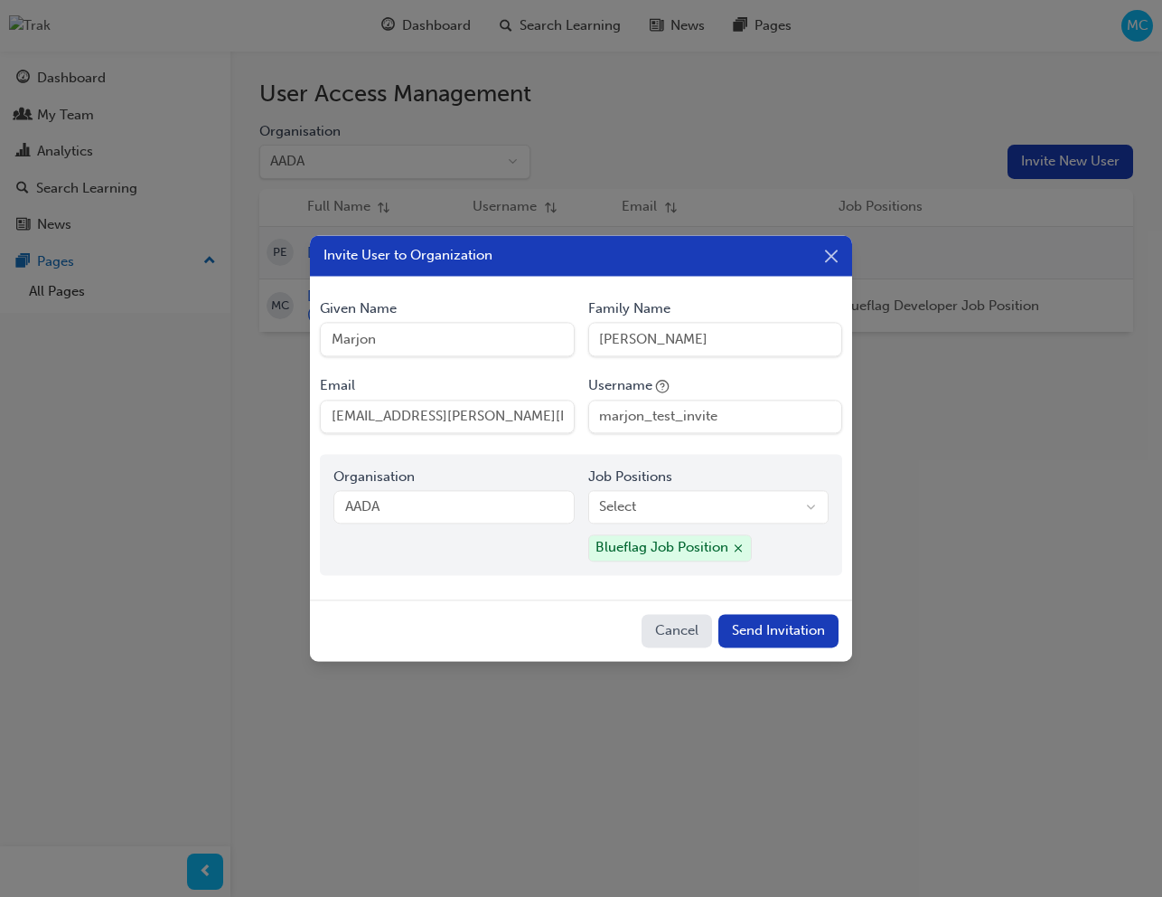
click at [809, 625] on button "Send Invitation" at bounding box center [779, 631] width 120 height 34
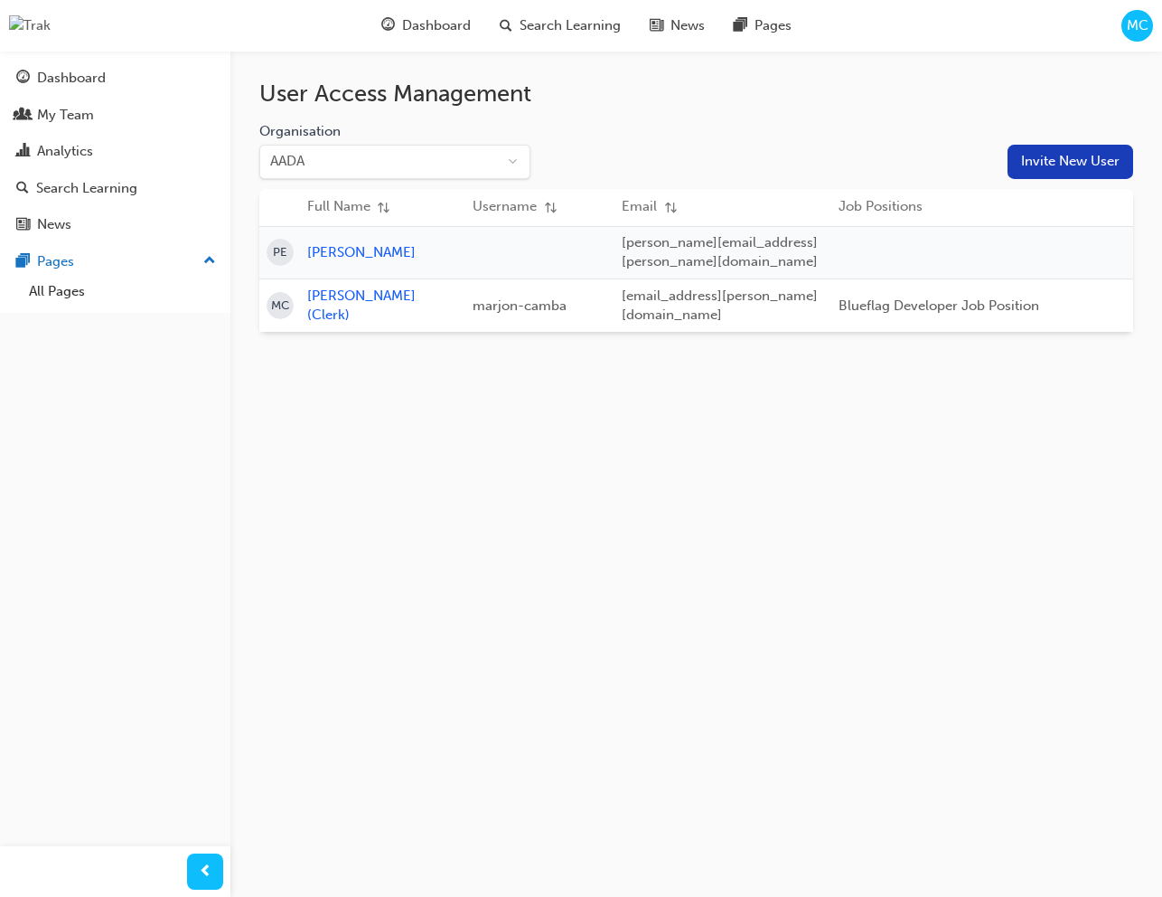
click at [1076, 157] on button "Invite New User" at bounding box center [1071, 162] width 126 height 34
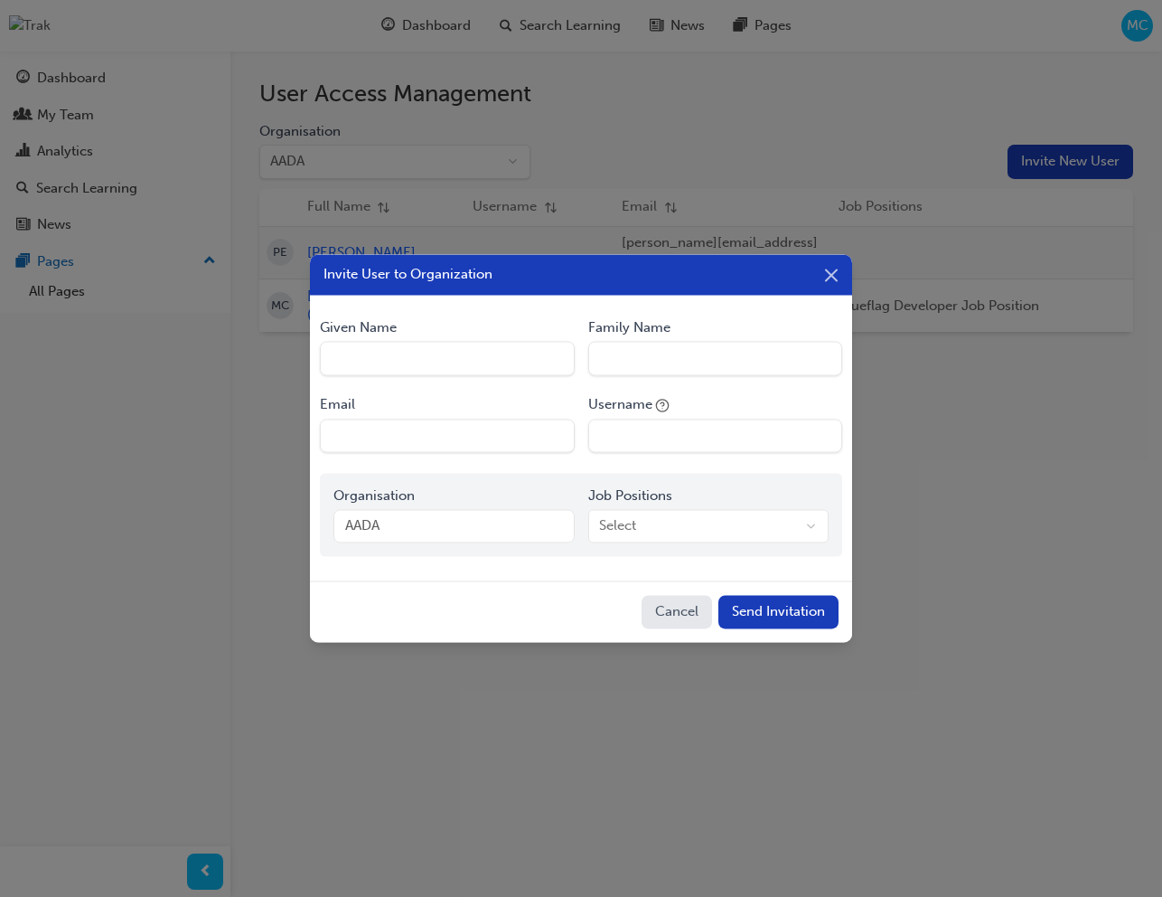
click at [454, 361] on Name "Given Name" at bounding box center [447, 359] width 254 height 34
type Name "Marjon"
click at [752, 353] on Name "Family Name" at bounding box center [715, 359] width 254 height 34
type Name "Camba"
click at [465, 436] on input "Email" at bounding box center [447, 435] width 254 height 34
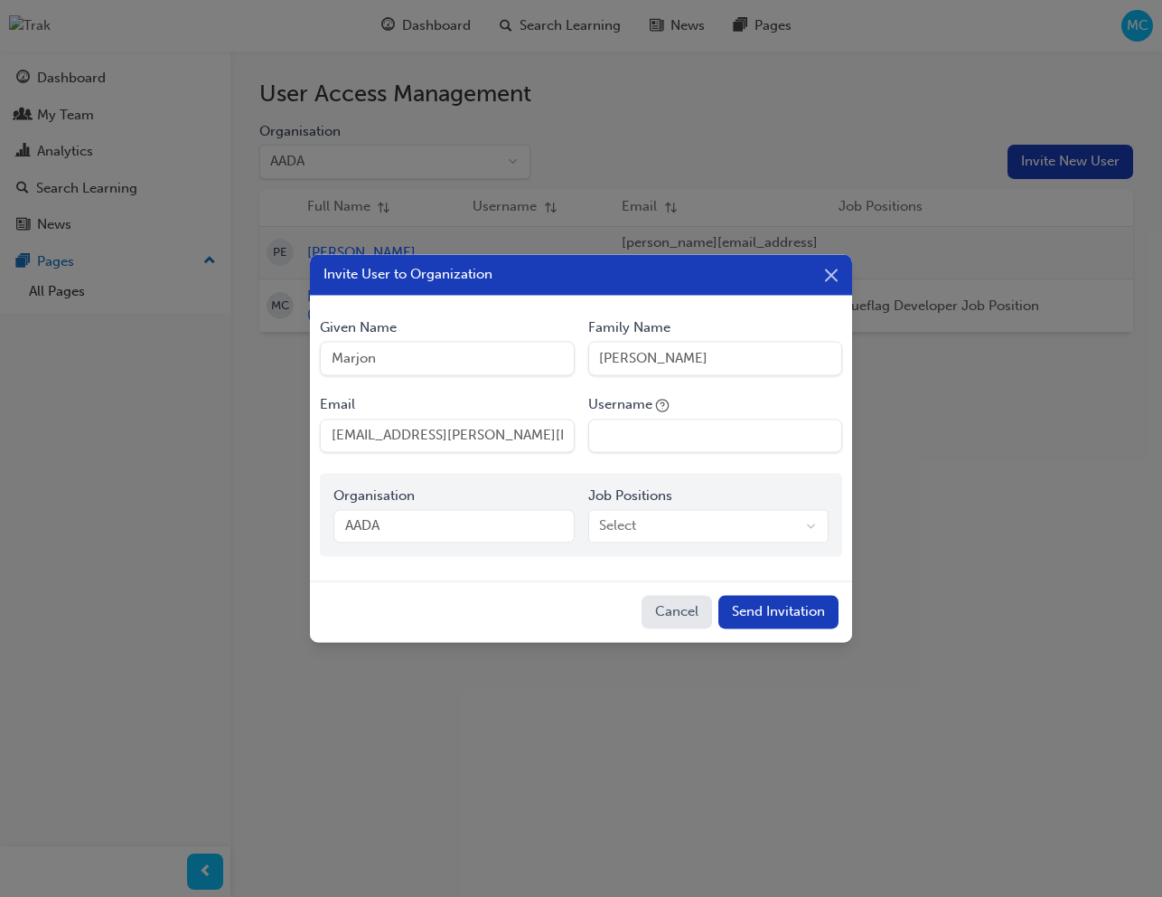
click at [421, 431] on input "marjon.camba@blueflag.com.au" at bounding box center [447, 435] width 254 height 34
type input "marjon.camba+inviteflow@blueflag.com.au"
click at [656, 436] on input "Username" at bounding box center [715, 435] width 254 height 34
type input "marjon_invite_flow"
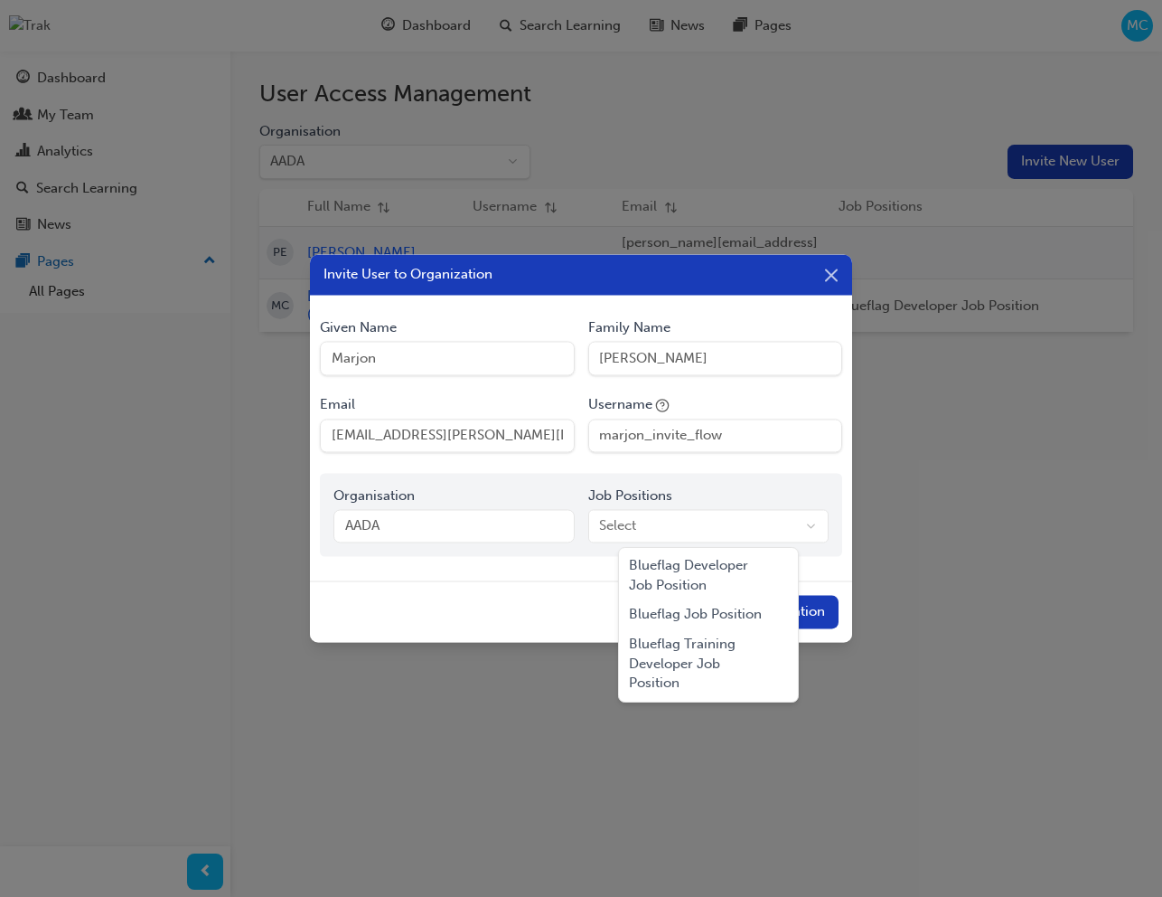
click at [636, 522] on body "Your version of Internet Explorer is outdated and not supported. Please upgrade…" at bounding box center [581, 448] width 1162 height 897
click at [683, 606] on div "Blueflag Job Position" at bounding box center [709, 615] width 173 height 30
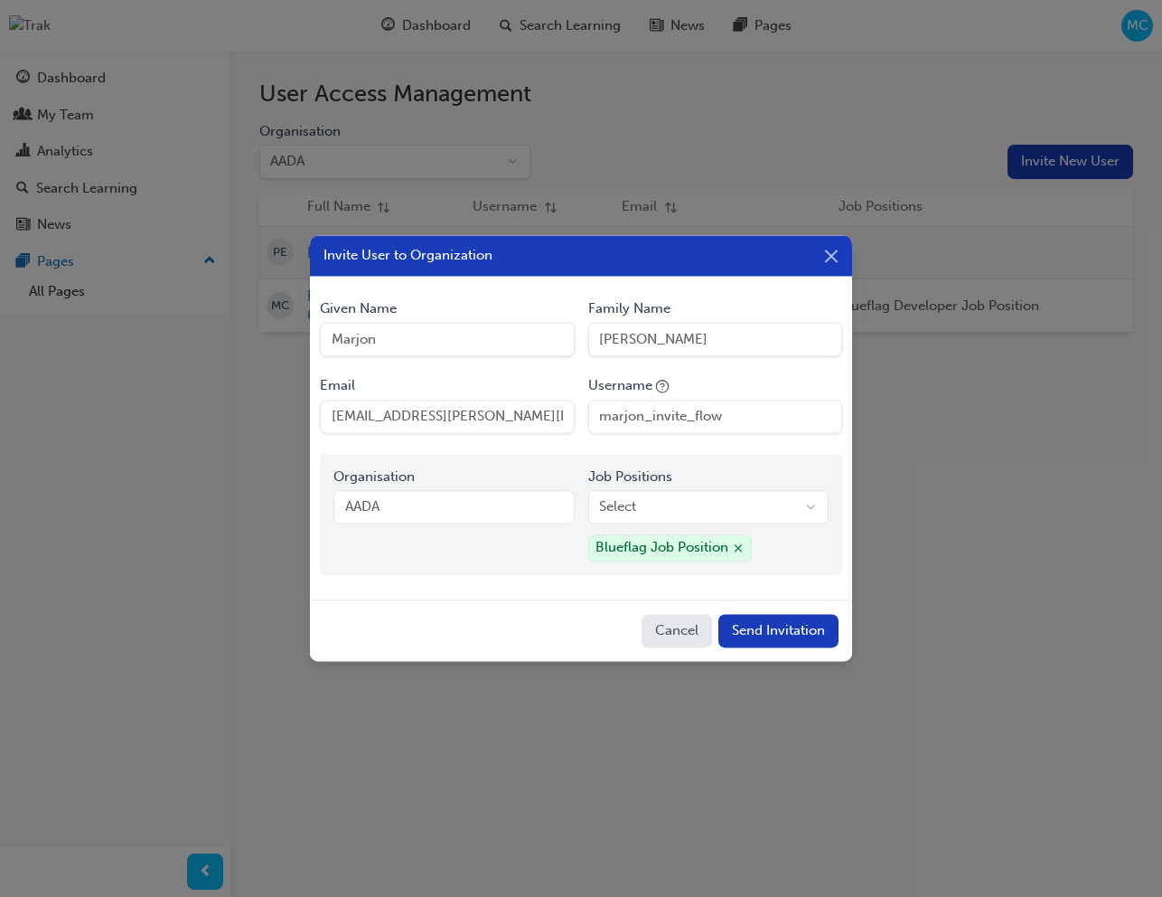
click at [828, 638] on button "Send Invitation" at bounding box center [779, 631] width 120 height 34
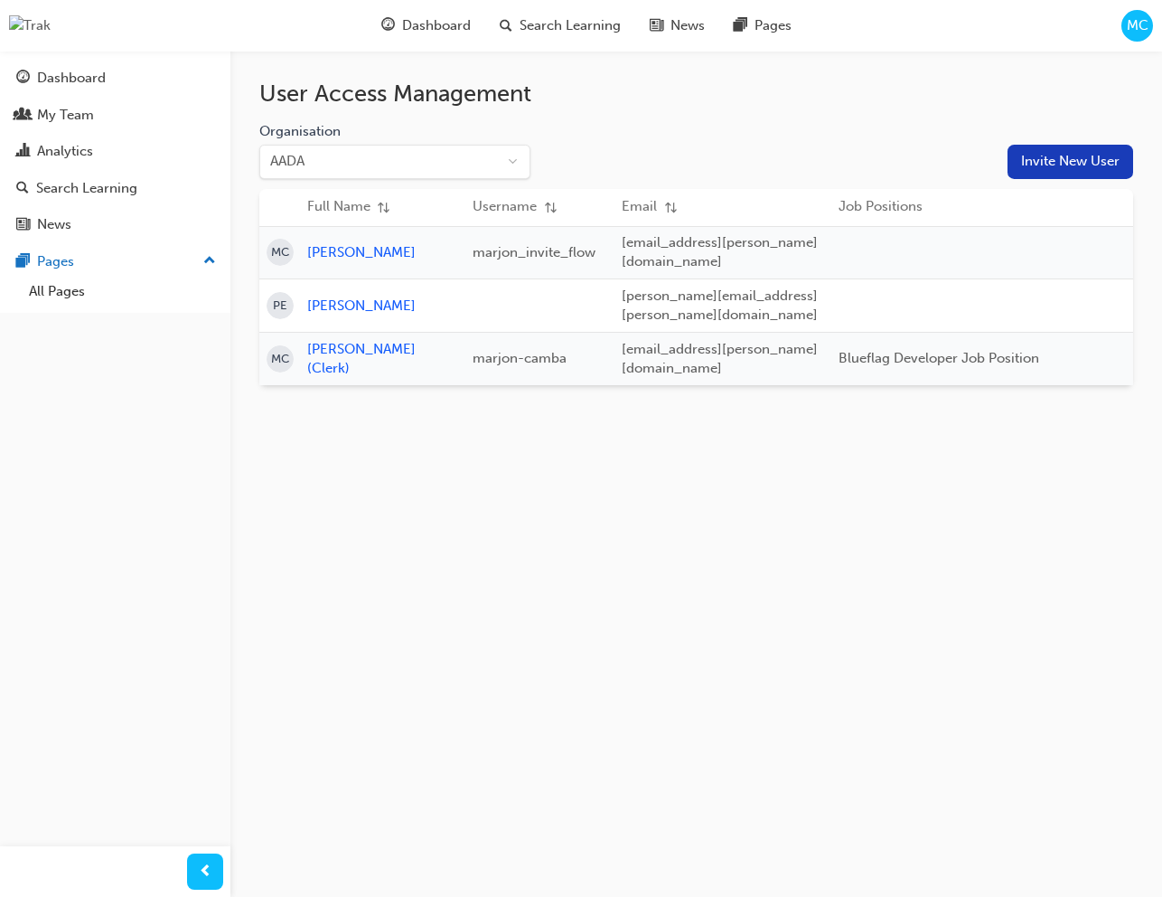
click at [1142, 31] on span "MC" at bounding box center [1138, 25] width 22 height 21
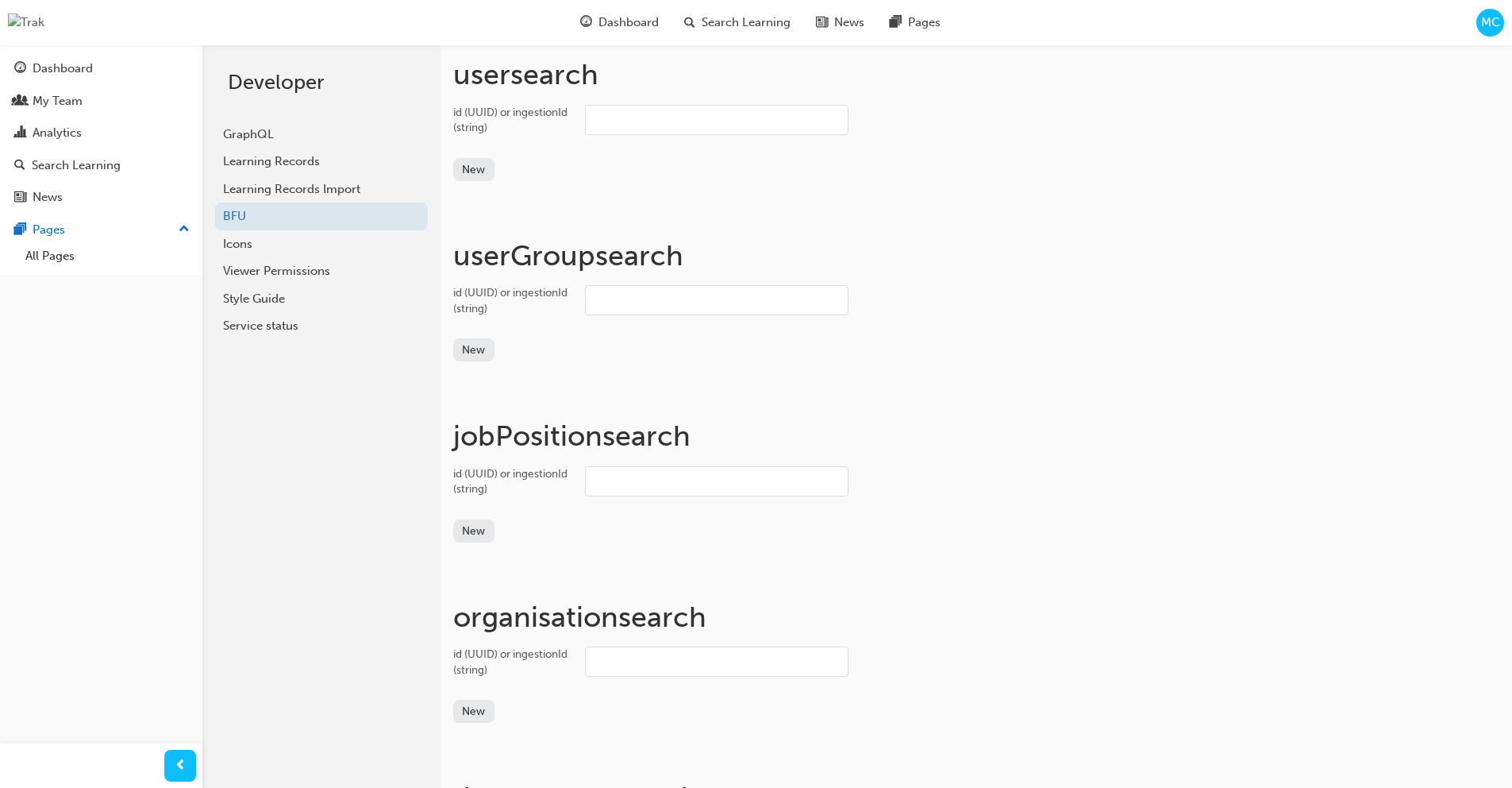
click at [683, 119] on input "id (UUID) or ingestionId (string)" at bounding box center [716, 119] width 263 height 30
paste input "user_31q3igt3eGVsx79dtbWWINmsVIJ"
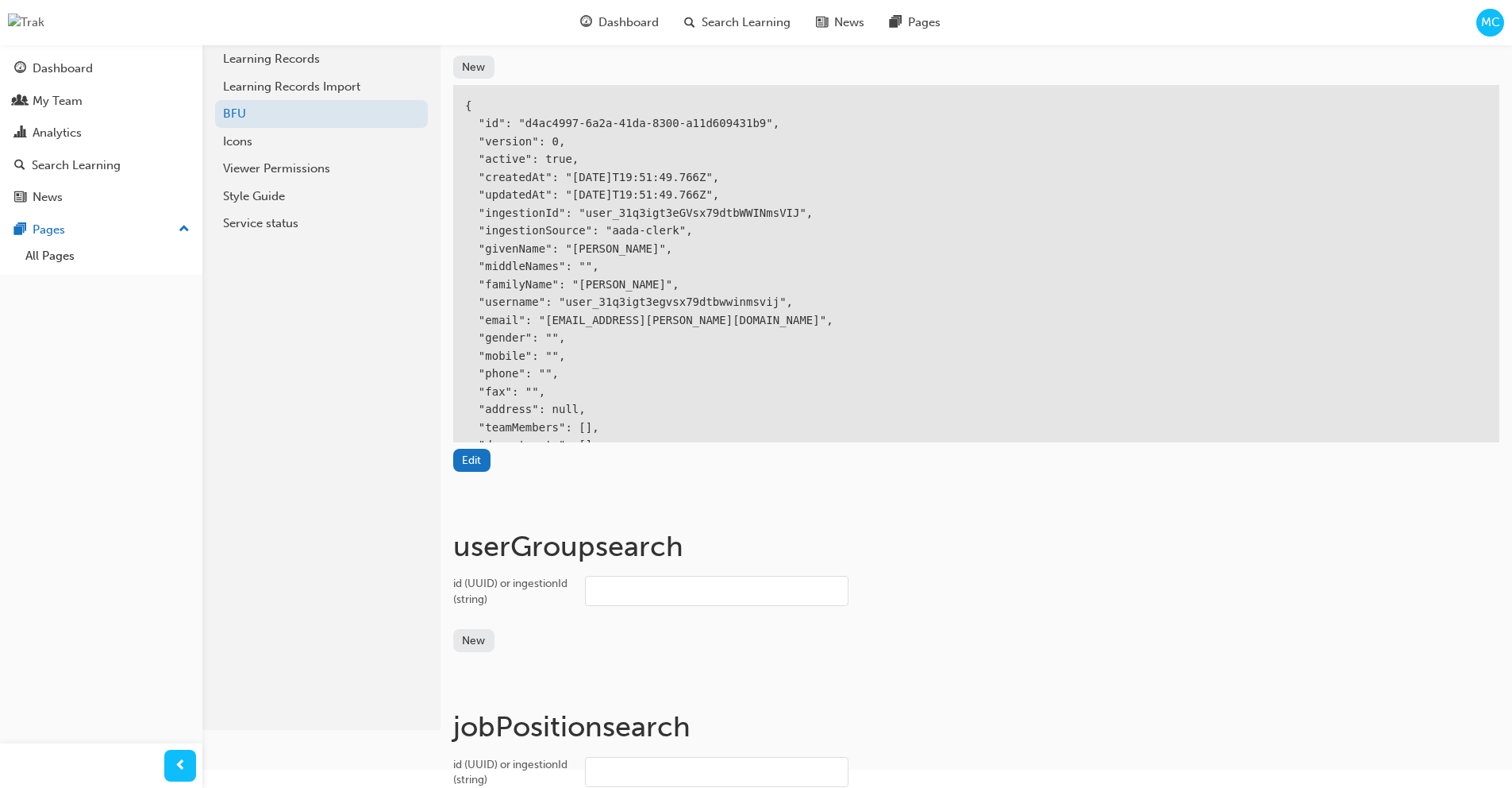
type input "user_31q3igt3eGVsx79dtbWWINmsVIJ"
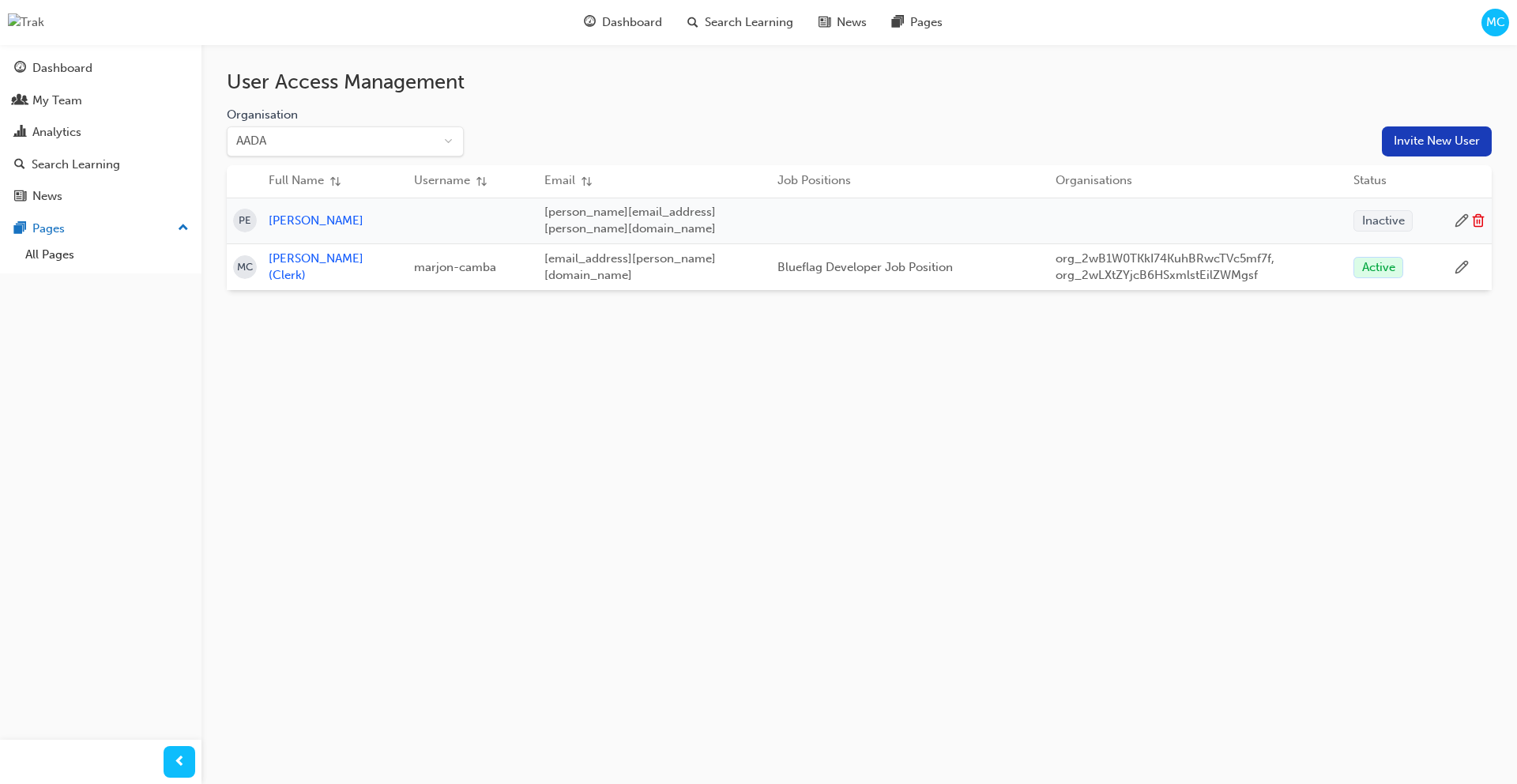
click at [1423, 139] on button "Invite New User" at bounding box center [1437, 142] width 110 height 30
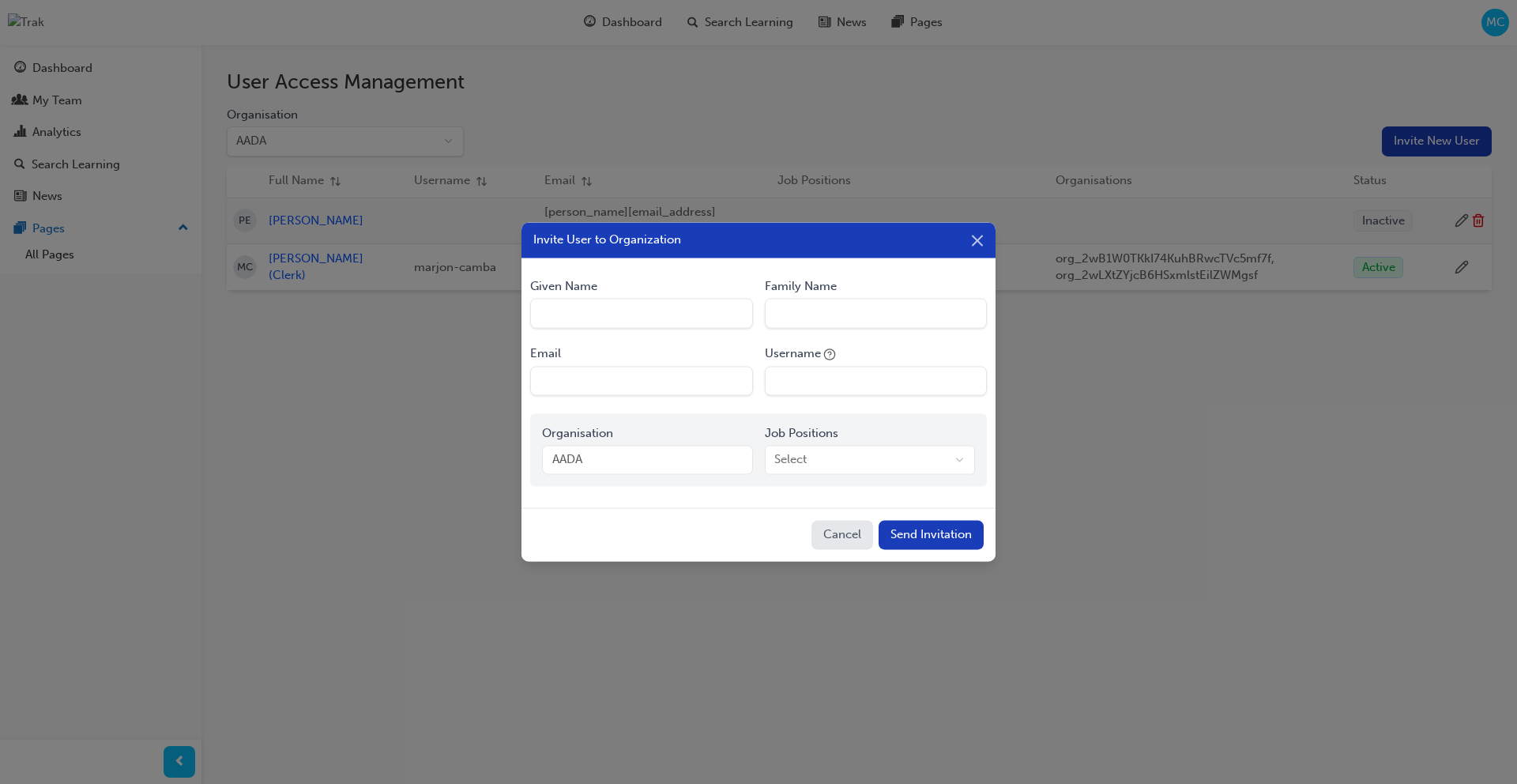
click at [623, 312] on Name "Given Name" at bounding box center [641, 314] width 222 height 30
type Name "Marjon"
click at [845, 309] on Name "Family Name" at bounding box center [876, 314] width 222 height 30
type Name "[PERSON_NAME]"
click at [650, 380] on input "Email" at bounding box center [641, 380] width 222 height 30
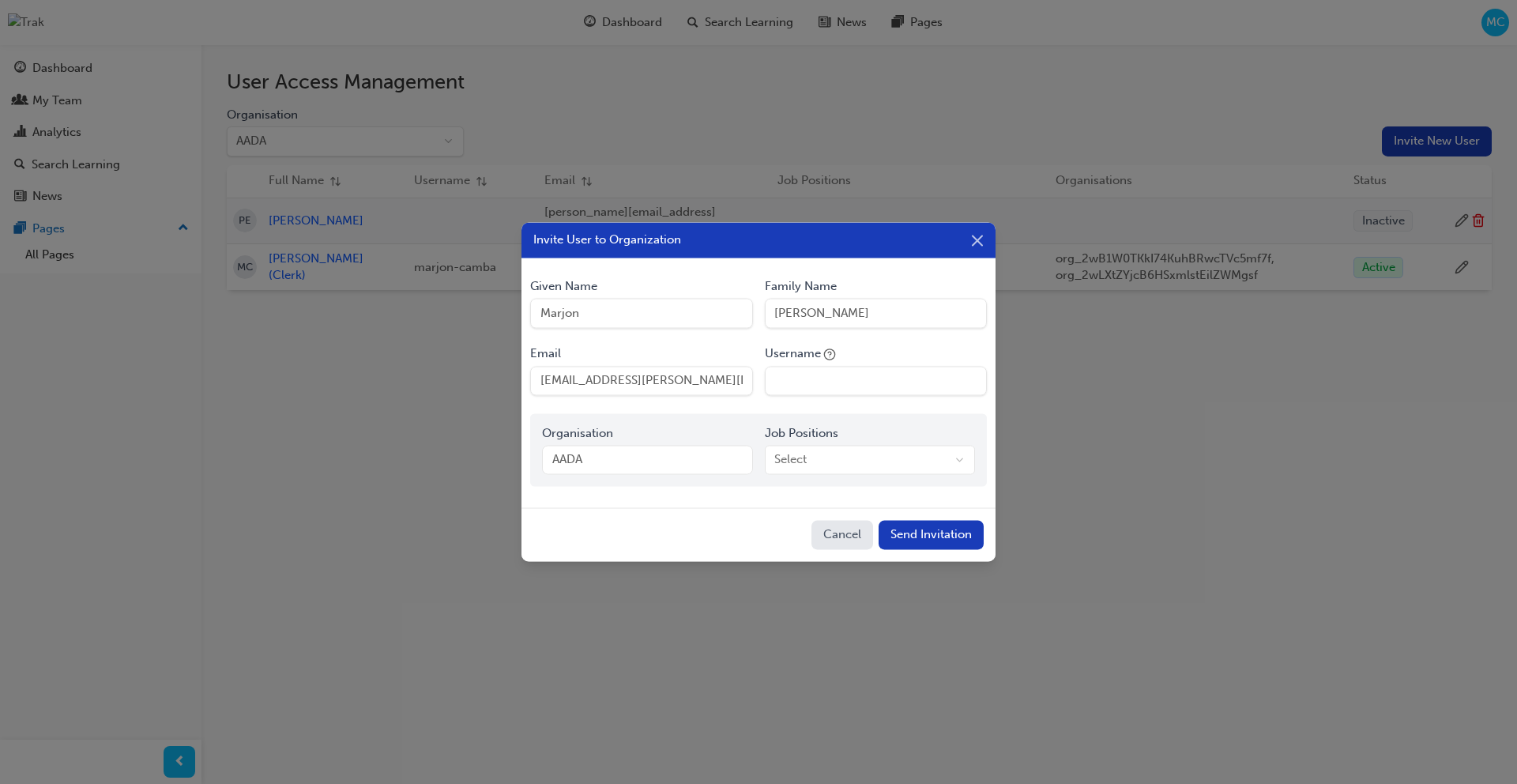
click at [620, 381] on input "[EMAIL_ADDRESS][PERSON_NAME][DOMAIN_NAME]" at bounding box center [641, 380] width 222 height 30
type input "[EMAIL_ADDRESS][PERSON_NAME][DOMAIN_NAME]"
click at [825, 382] on input "Username" at bounding box center [876, 380] width 222 height 30
type input "marjon_invite_flow"
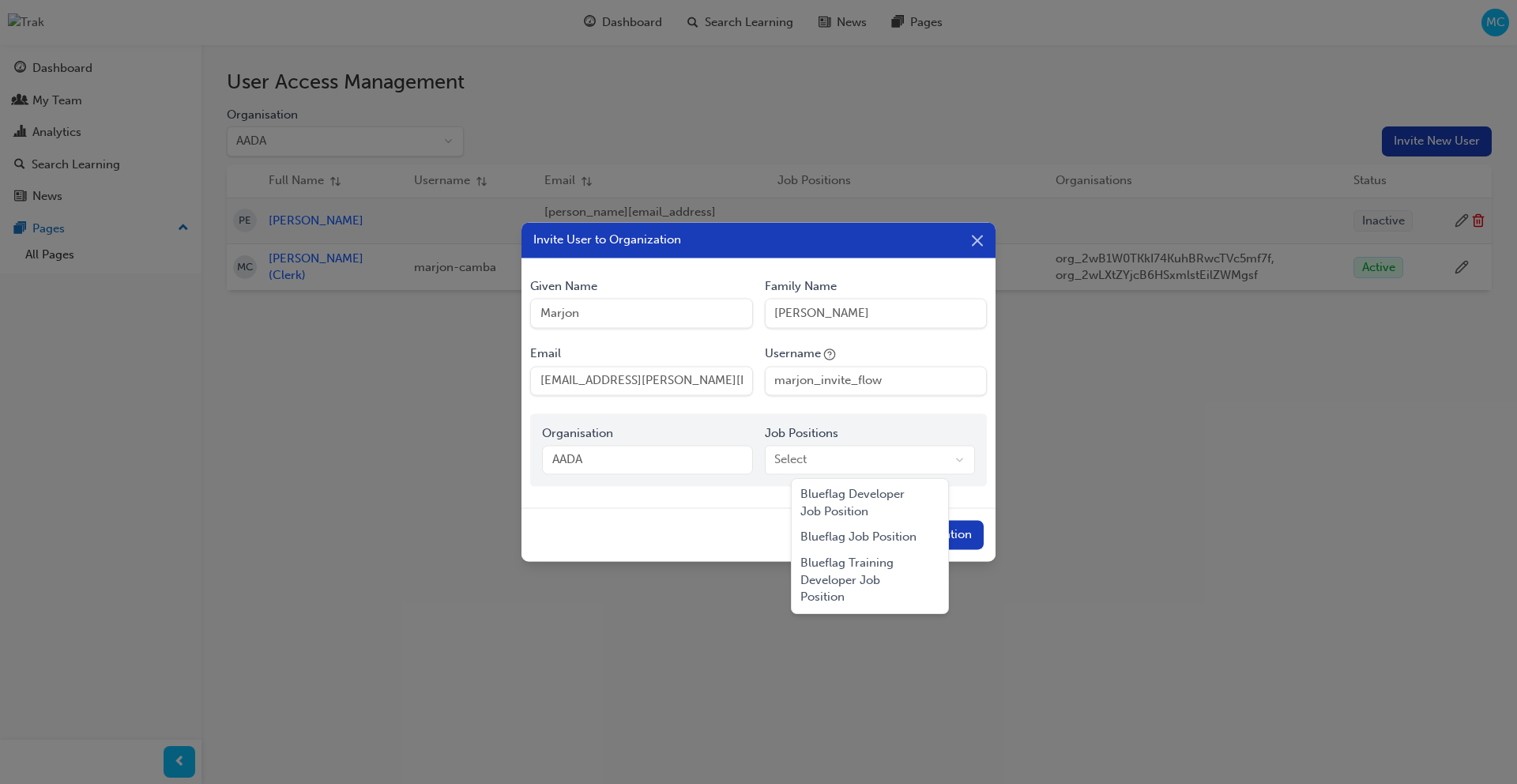
click at [853, 466] on body "Your version of Internet Explorer is outdated and not supported. Please upgrade…" at bounding box center [758, 392] width 1517 height 784
click at [870, 538] on div "Blueflag Job Position" at bounding box center [870, 538] width 151 height 26
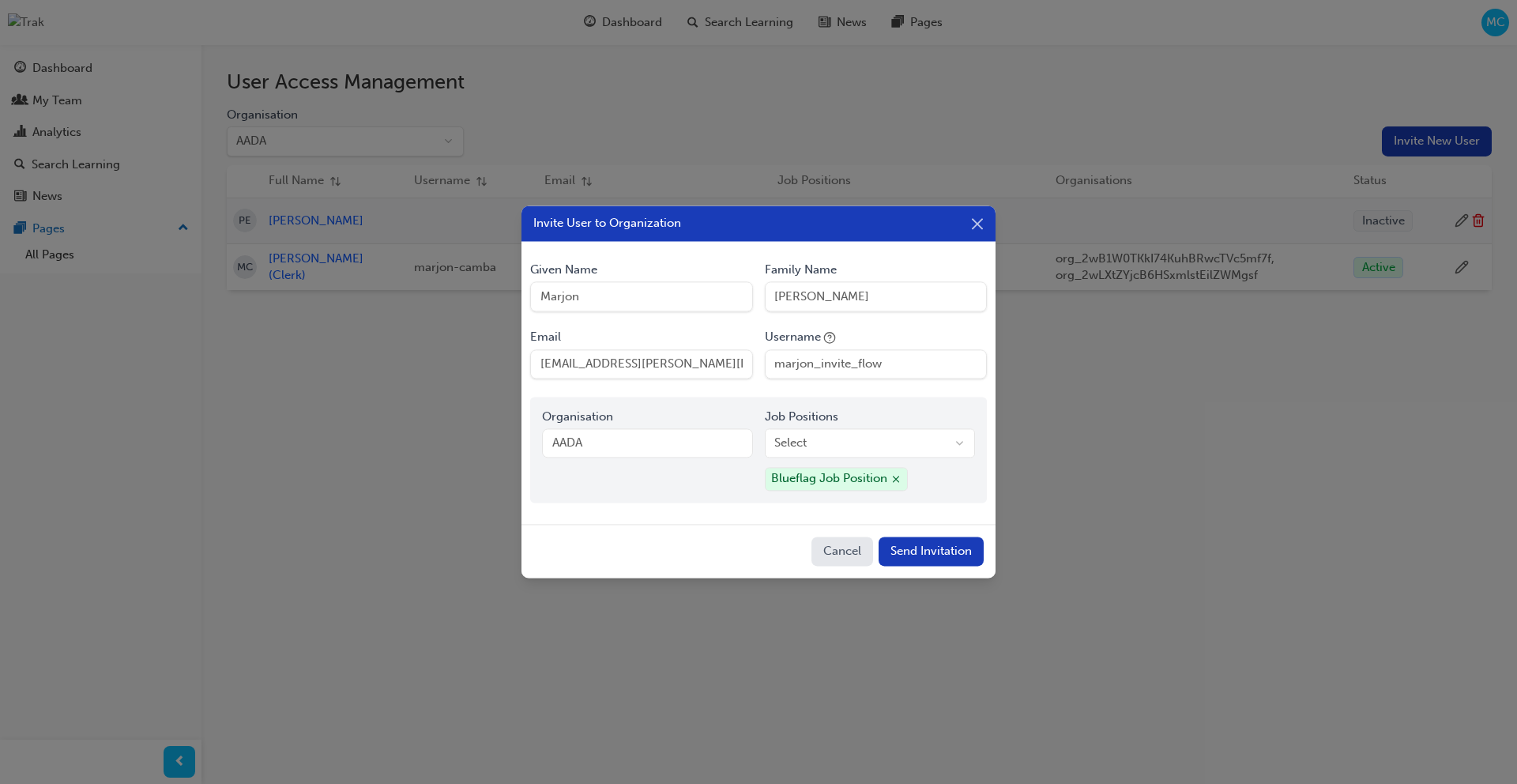
click at [945, 546] on button "Send Invitation" at bounding box center [931, 552] width 105 height 30
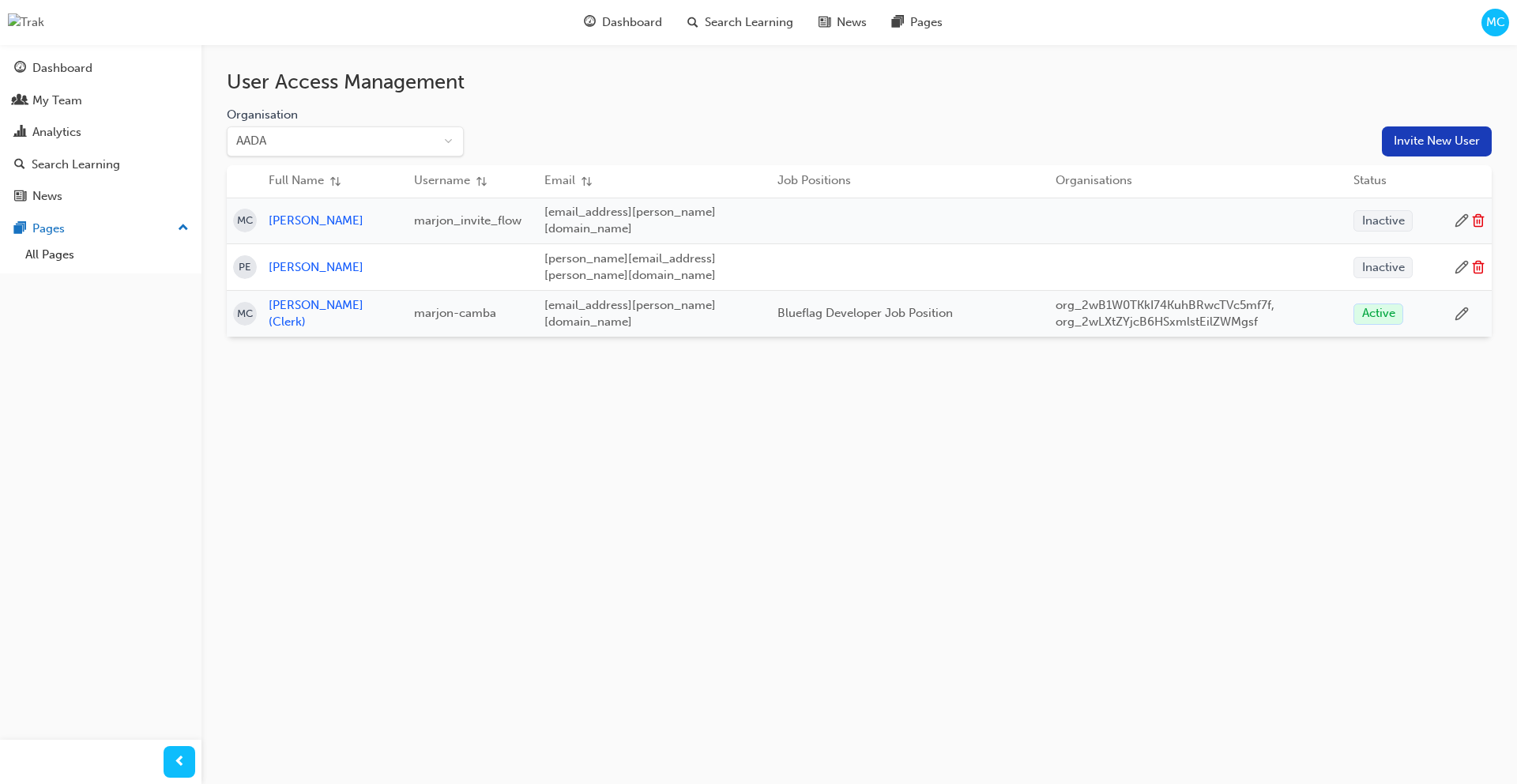
click at [1474, 218] on icon at bounding box center [1479, 222] width 9 height 10
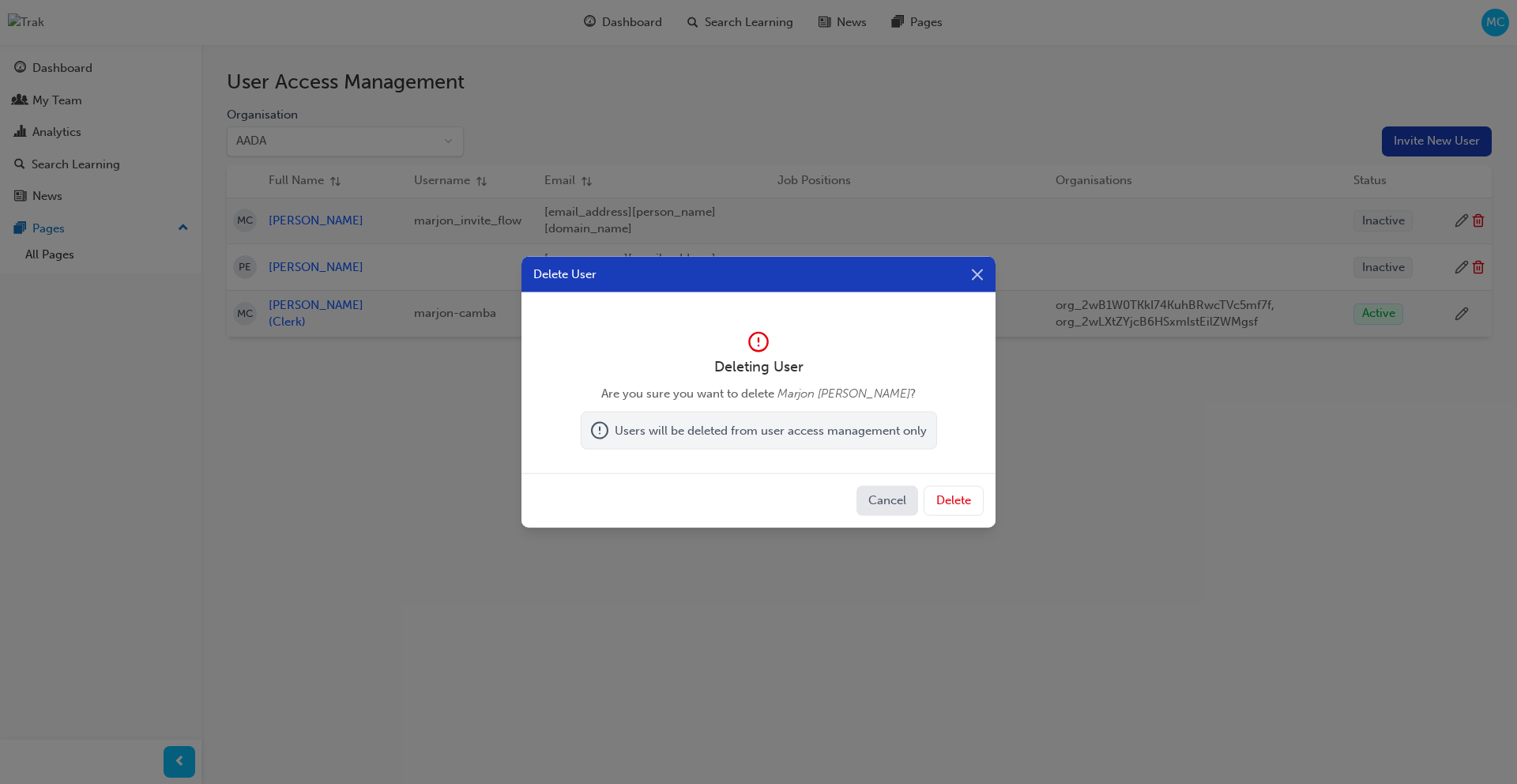
click at [971, 499] on button "Delete" at bounding box center [954, 501] width 60 height 30
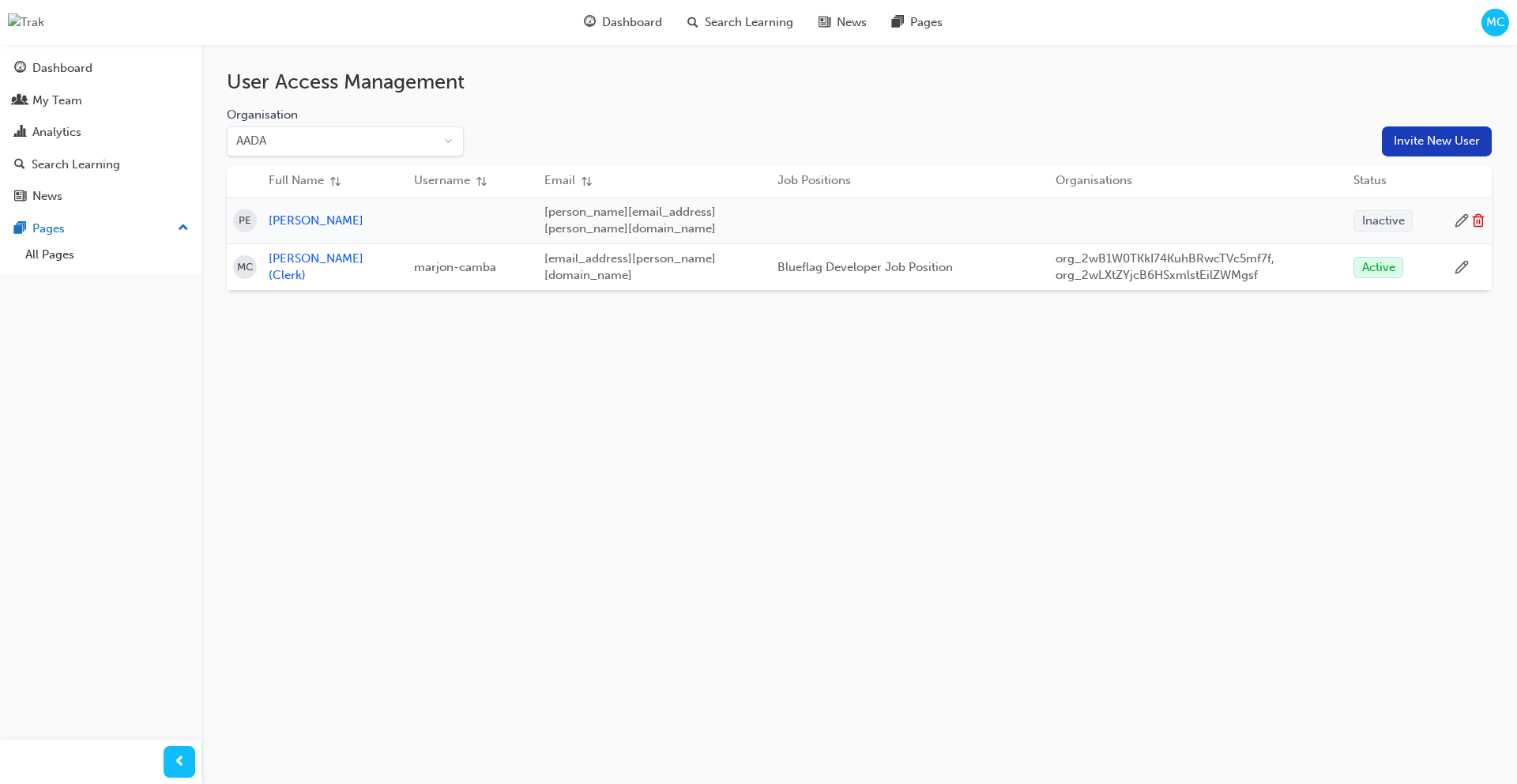
click at [1410, 135] on button "Invite New User" at bounding box center [1437, 142] width 110 height 30
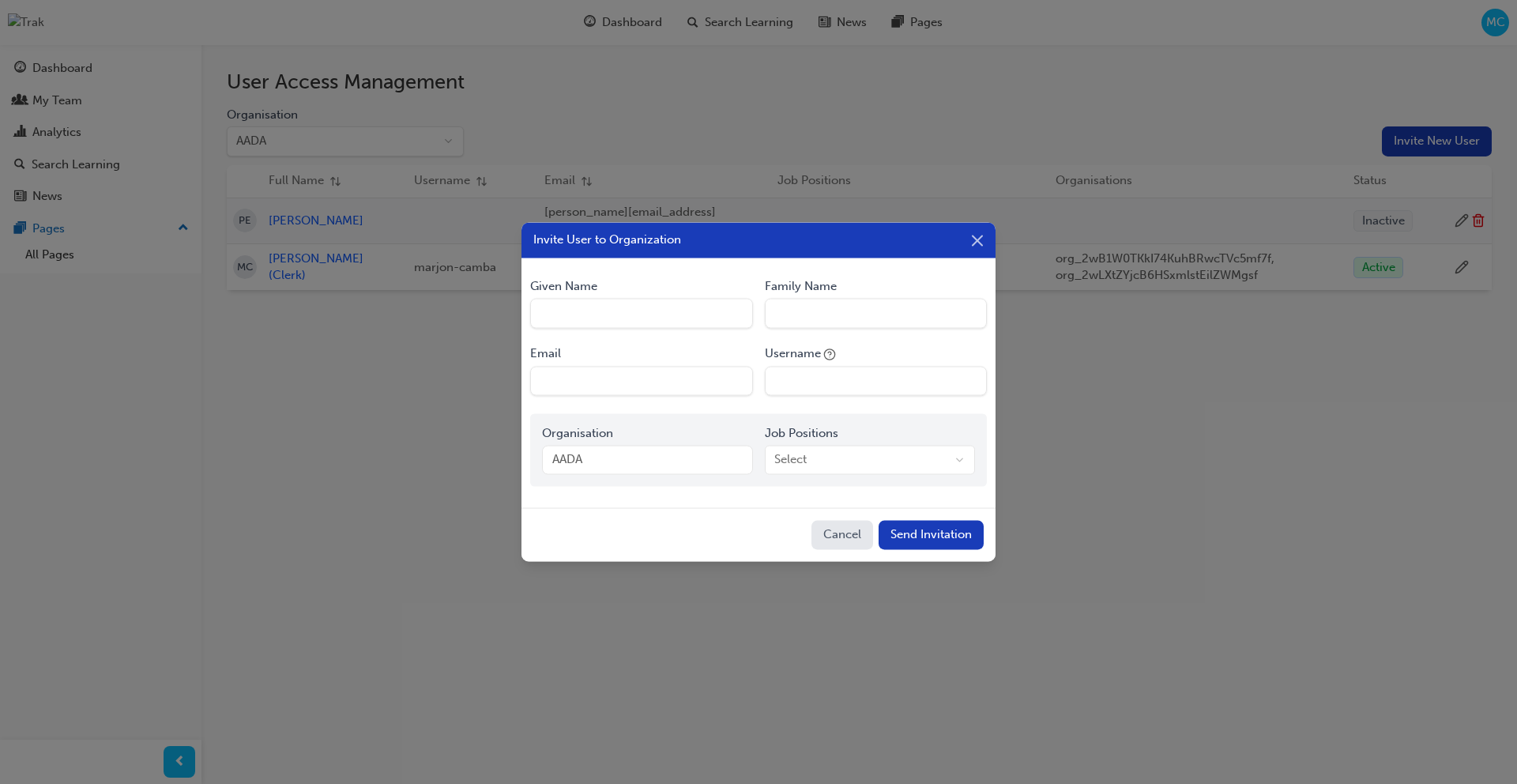
click at [676, 314] on Name "Given Name" at bounding box center [641, 314] width 222 height 30
type Name "Marjon"
click at [839, 315] on Name "Family Name" at bounding box center [876, 314] width 222 height 30
type Name "[PERSON_NAME]"
click at [658, 385] on input "Email" at bounding box center [641, 380] width 222 height 30
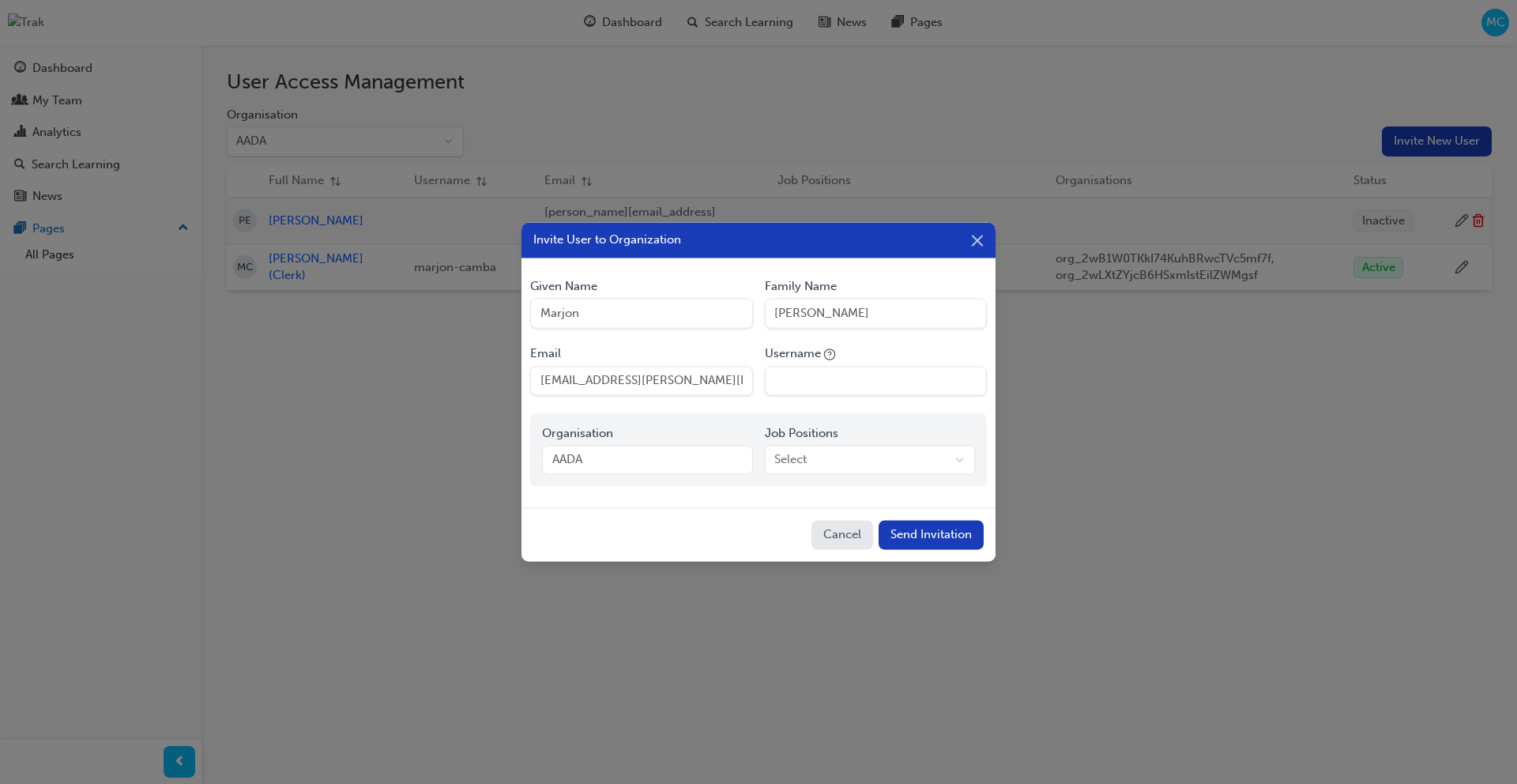
click at [620, 382] on input "[EMAIL_ADDRESS][PERSON_NAME][DOMAIN_NAME]" at bounding box center [641, 380] width 222 height 30
type input "[EMAIL_ADDRESS][PERSON_NAME][DOMAIN_NAME]"
click at [825, 372] on input "Username" at bounding box center [876, 380] width 222 height 30
type input "marjon_invite_flow"
click at [838, 457] on body "Your version of Internet Explorer is outdated and not supported. Please upgrade…" at bounding box center [758, 392] width 1517 height 784
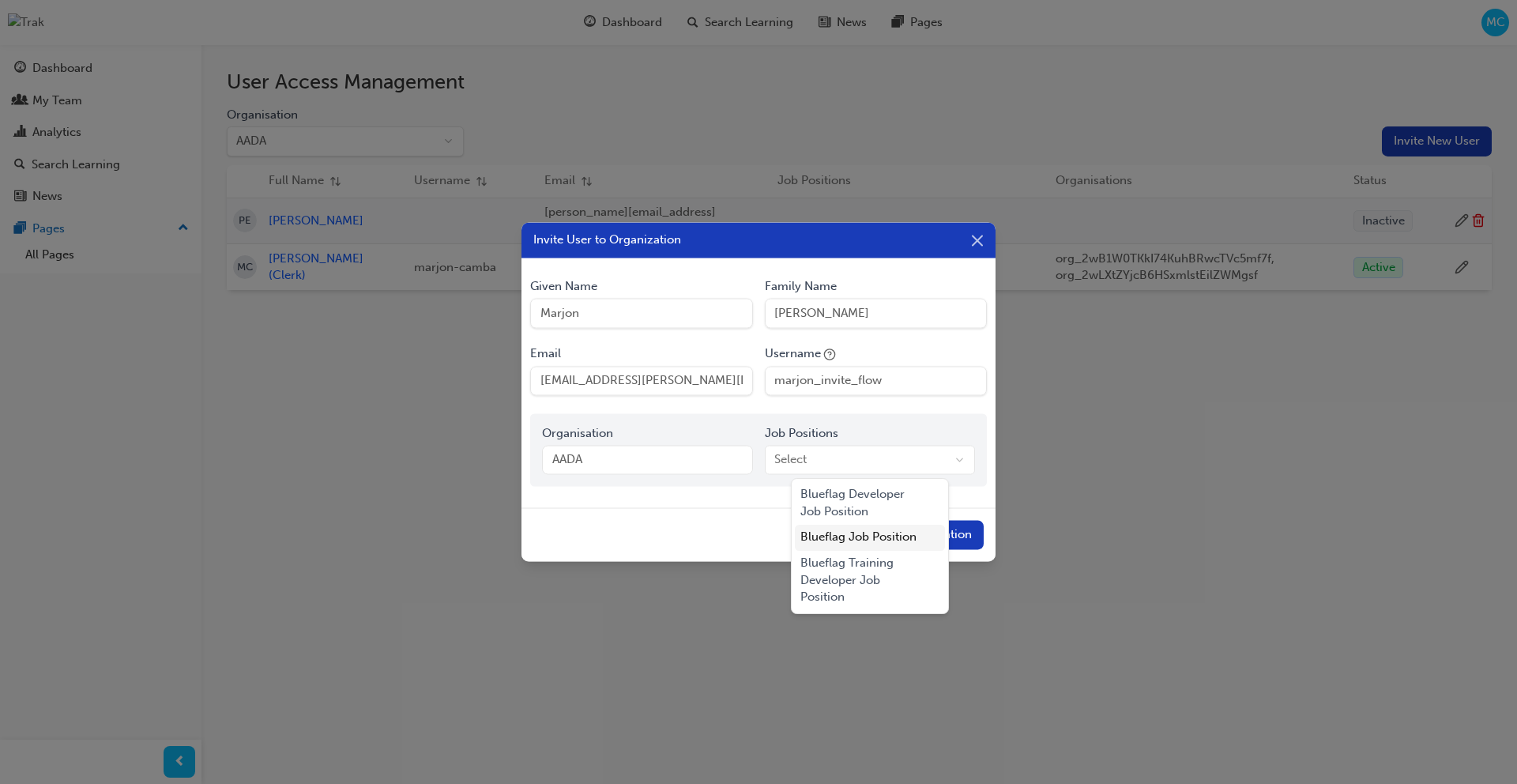
click at [853, 538] on div "Blueflag Job Position" at bounding box center [870, 538] width 151 height 26
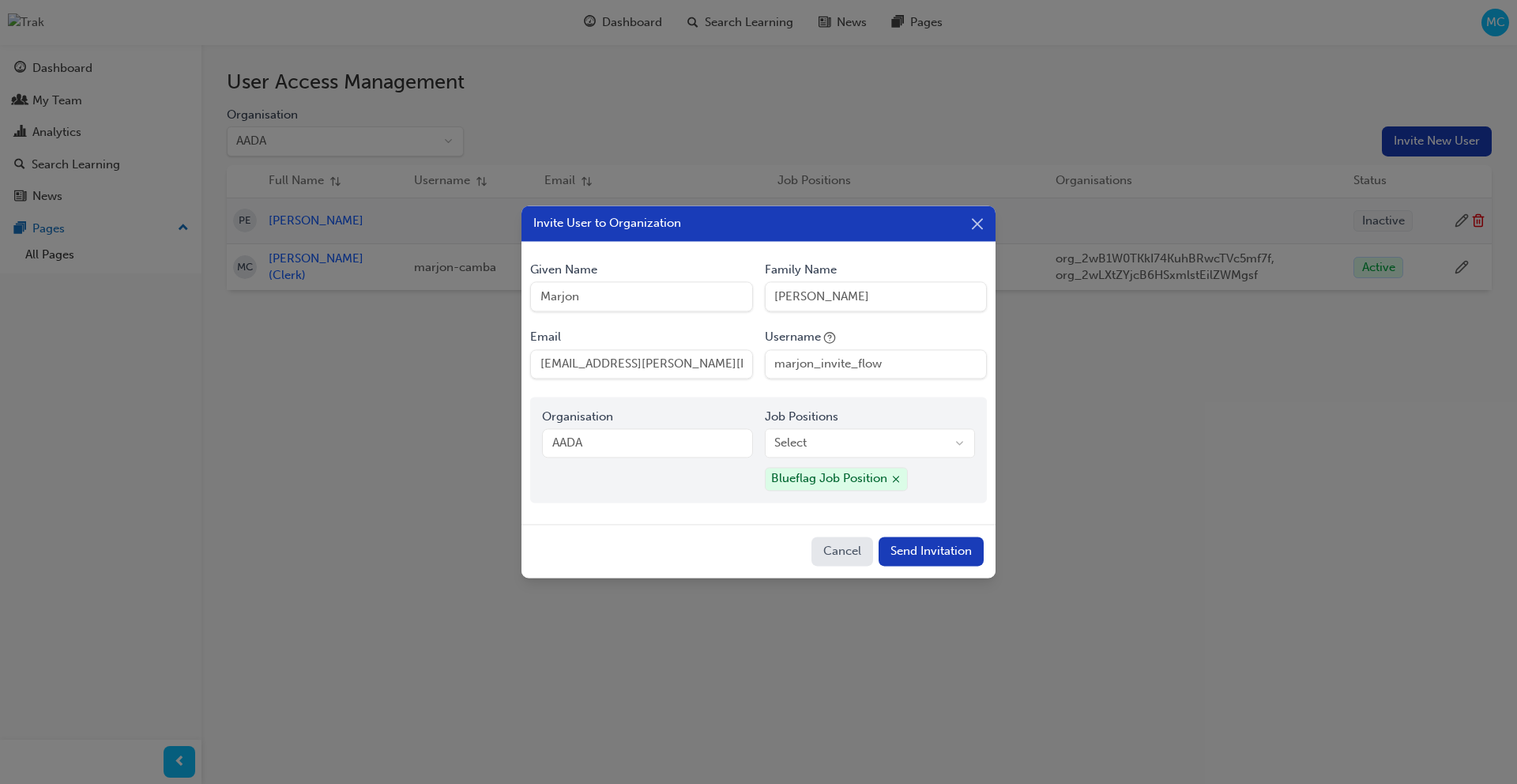
click at [956, 554] on button "Send Invitation" at bounding box center [931, 552] width 105 height 30
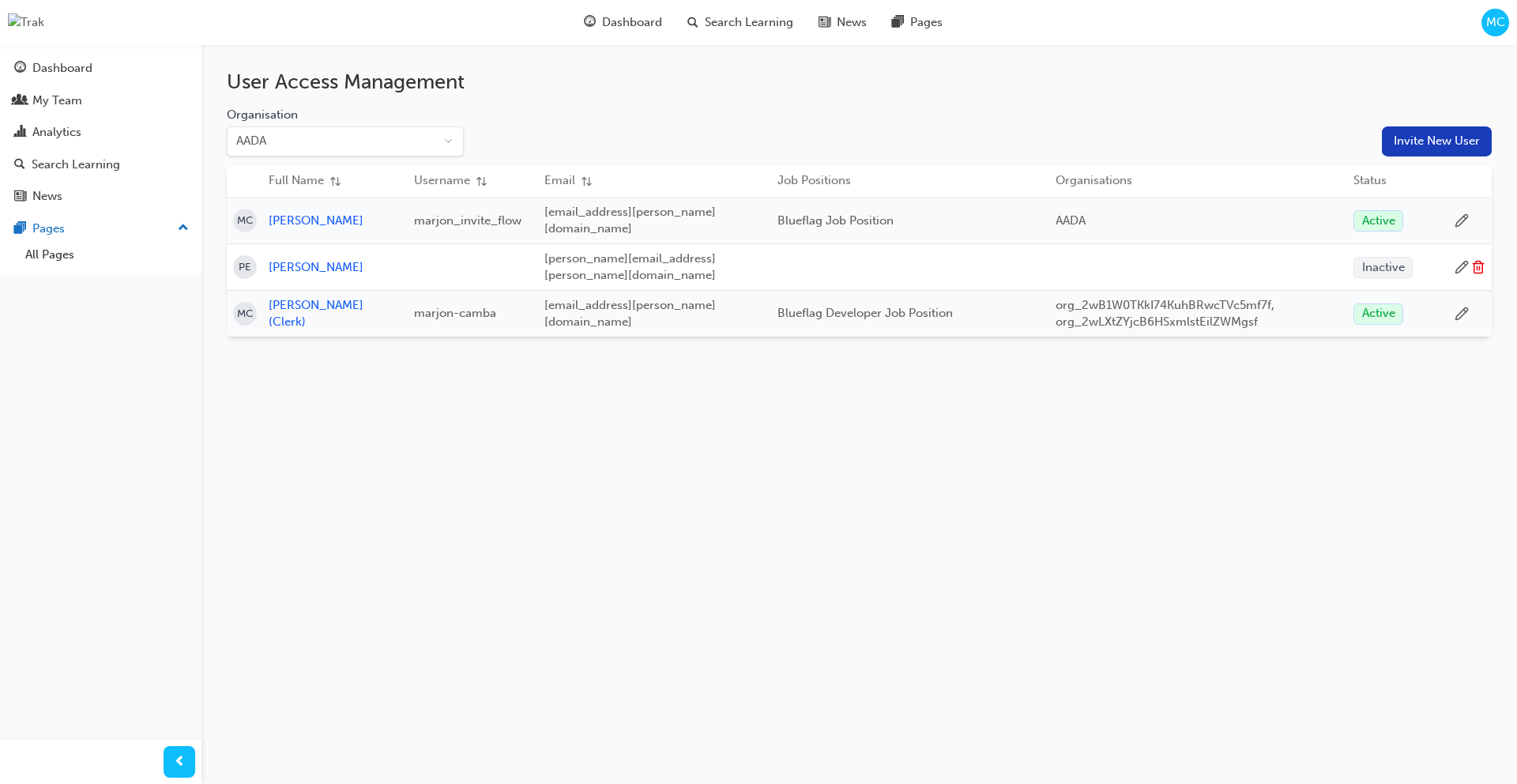
click at [1460, 215] on icon at bounding box center [1462, 221] width 12 height 12
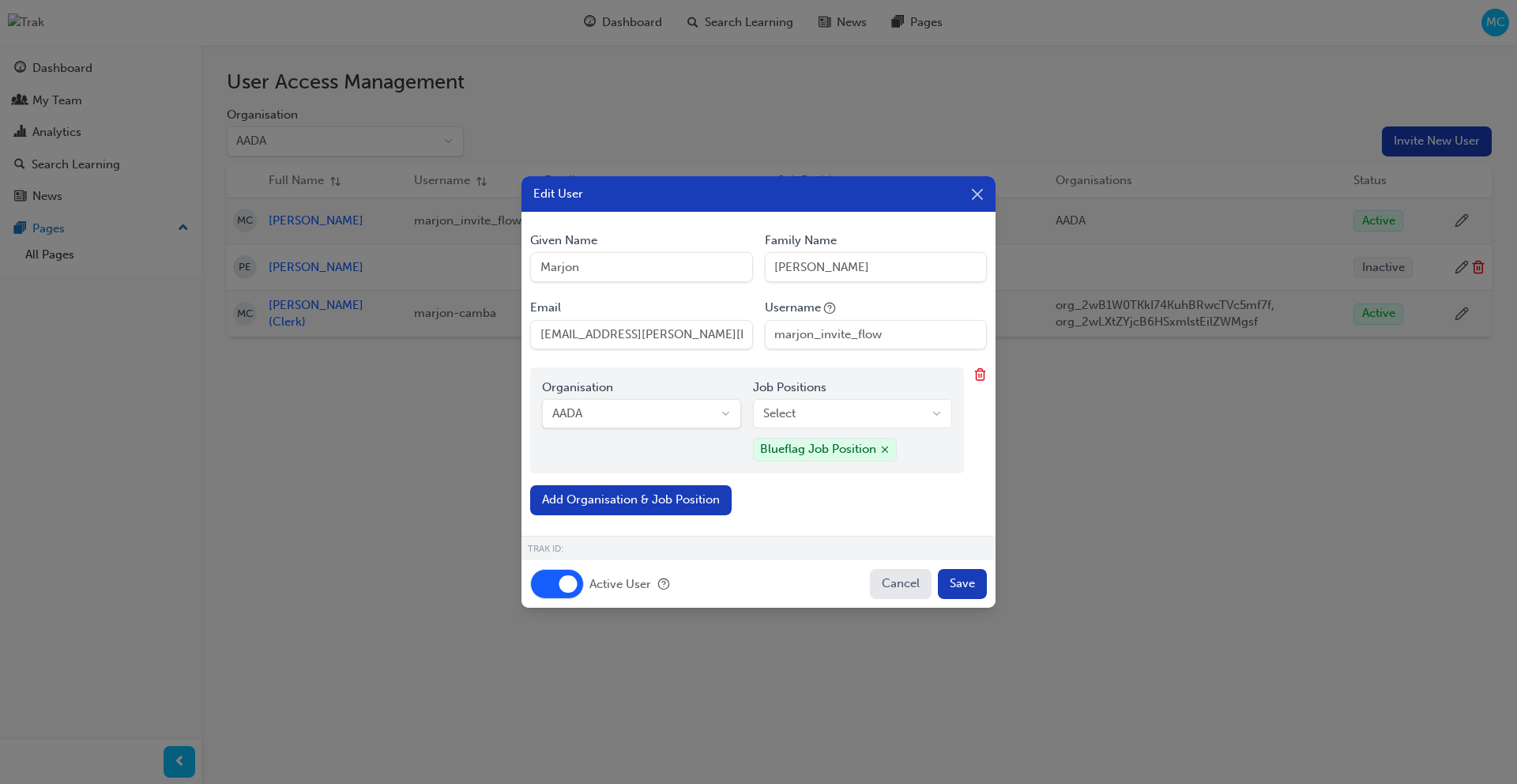
click at [551, 587] on button "Active User" at bounding box center [556, 584] width 53 height 30
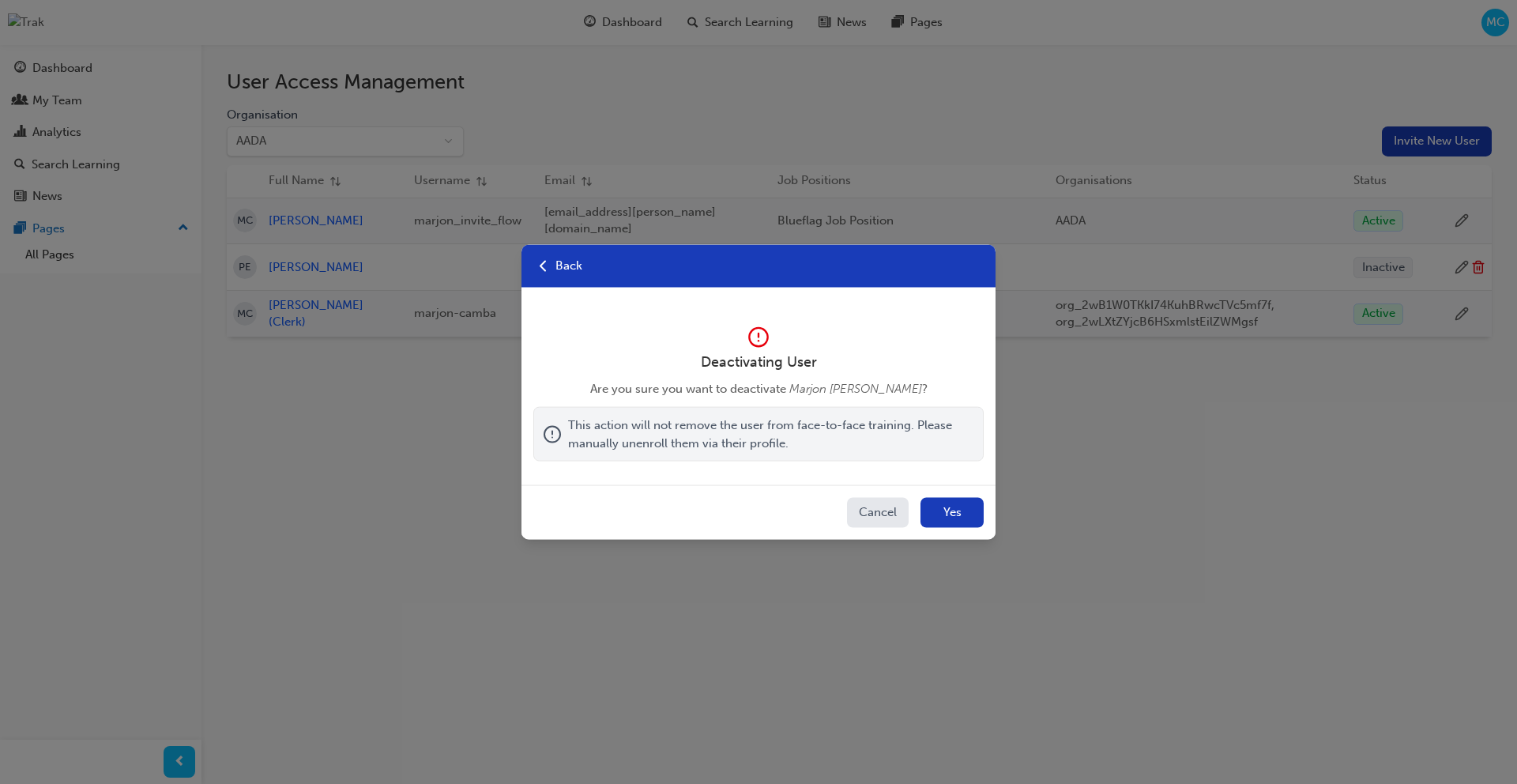
click at [964, 517] on button "Yes" at bounding box center [952, 512] width 63 height 30
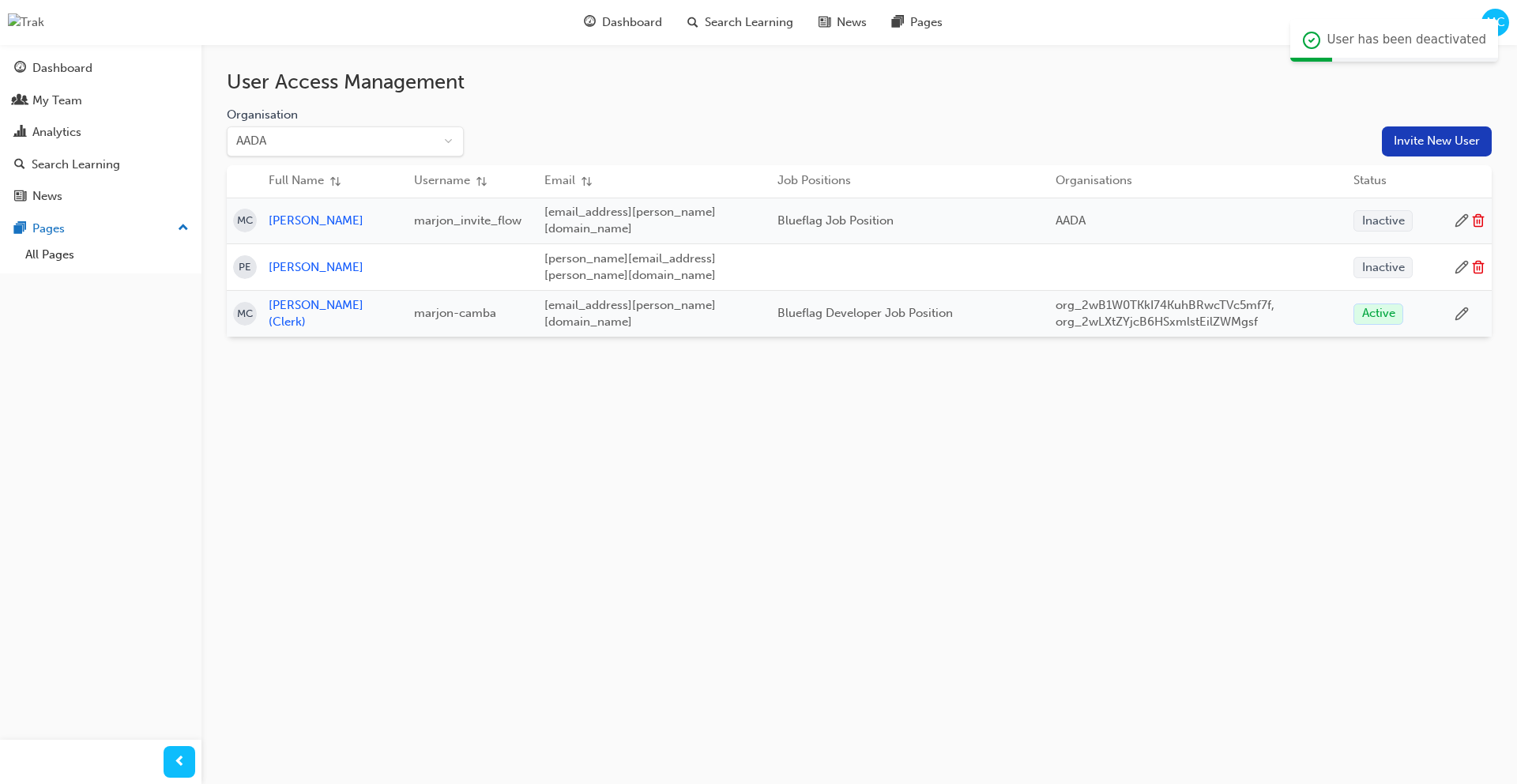
click at [1474, 218] on icon at bounding box center [1479, 222] width 9 height 10
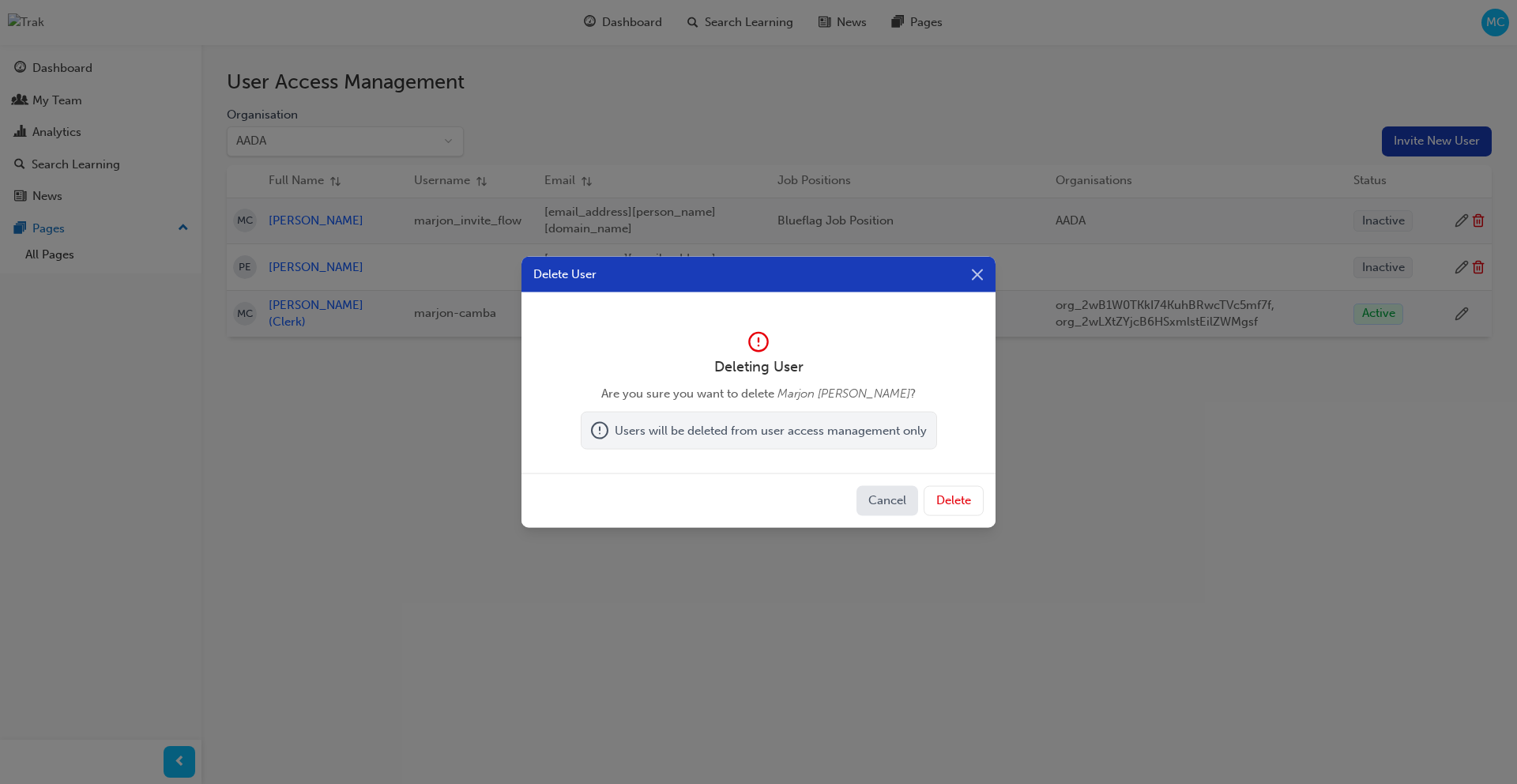
click at [965, 499] on button "Delete" at bounding box center [954, 501] width 60 height 30
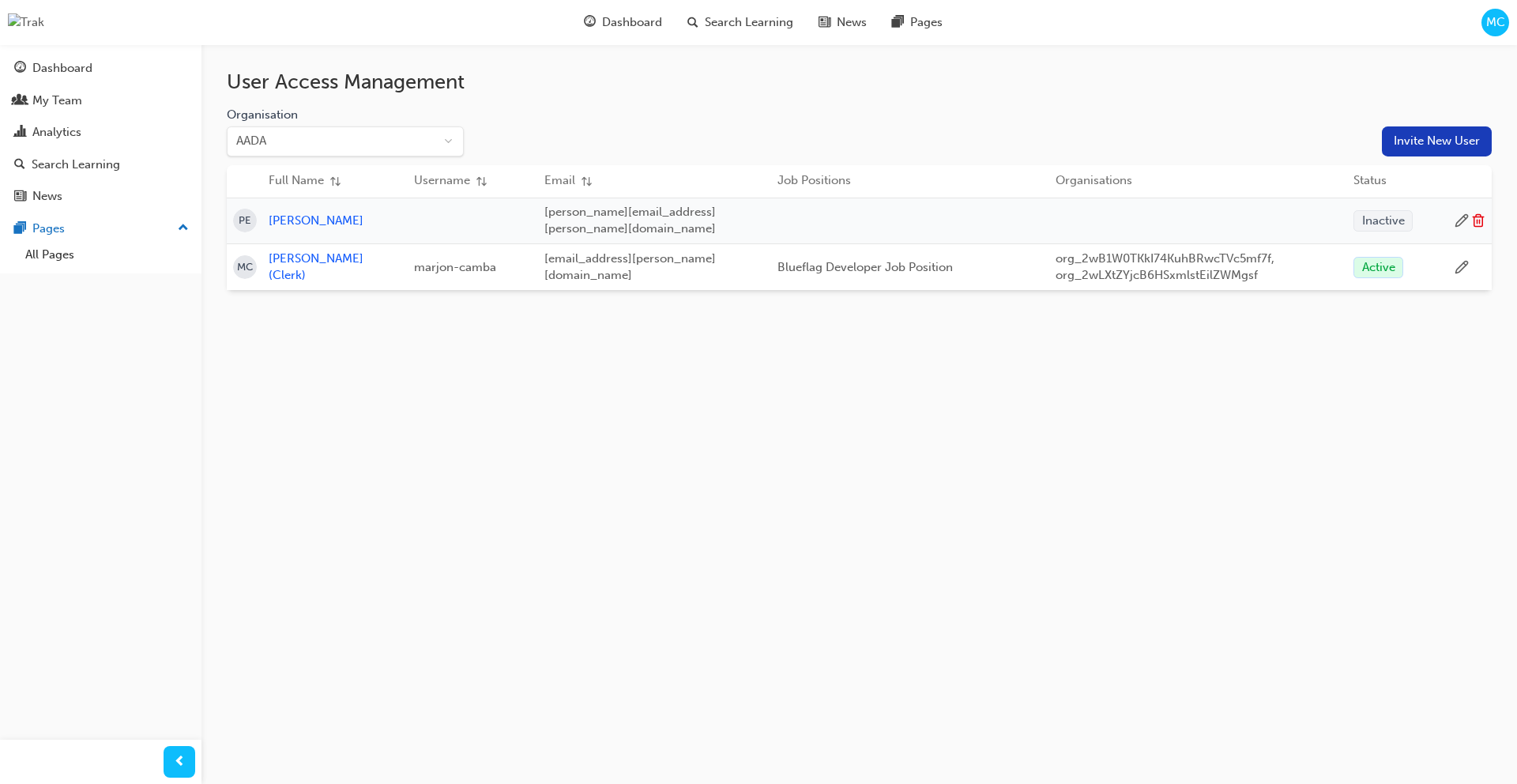
click at [1443, 142] on button "Invite New User" at bounding box center [1437, 142] width 110 height 30
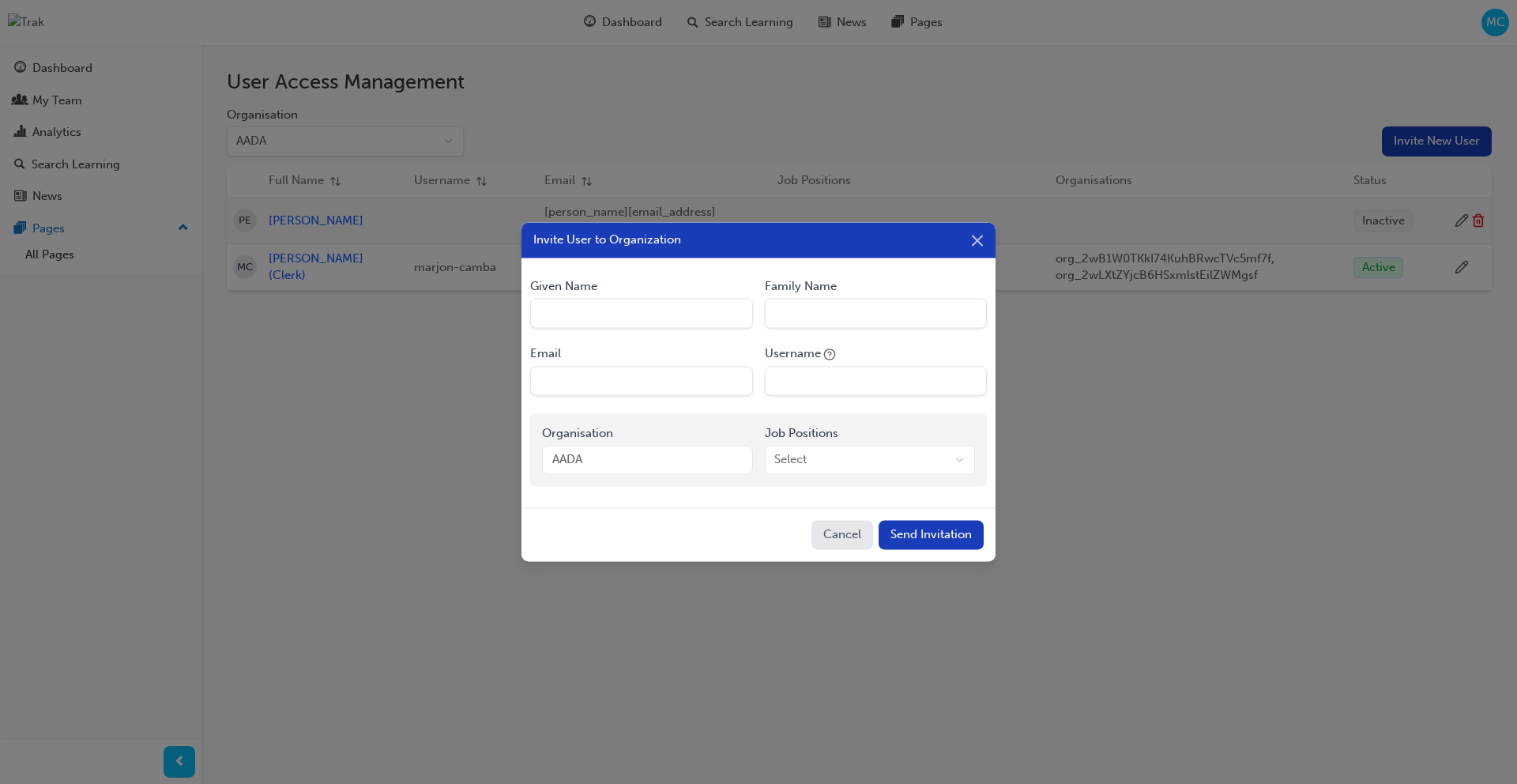
click at [656, 315] on Name "Given Name" at bounding box center [641, 314] width 222 height 30
type Name "Marjon"
click at [848, 313] on Name "Family Name" at bounding box center [876, 314] width 222 height 30
type Name "[PERSON_NAME]"
click at [634, 382] on input "Email" at bounding box center [641, 380] width 222 height 30
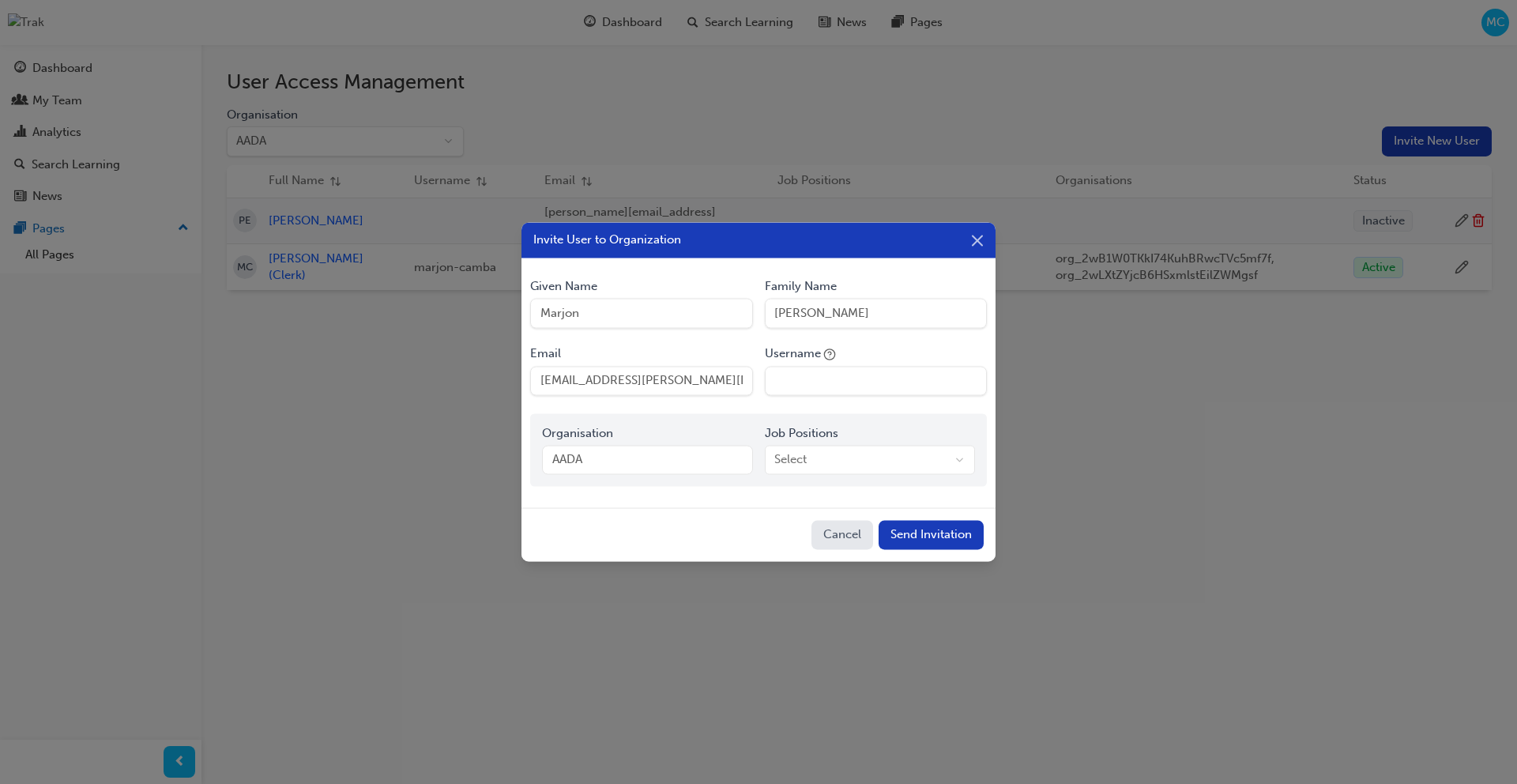
click at [620, 382] on input "[EMAIL_ADDRESS][PERSON_NAME][DOMAIN_NAME]" at bounding box center [641, 380] width 222 height 30
type input "[EMAIL_ADDRESS][PERSON_NAME][DOMAIN_NAME]"
click at [879, 385] on input "Username" at bounding box center [876, 380] width 222 height 30
type input "marjon_invite_flow"
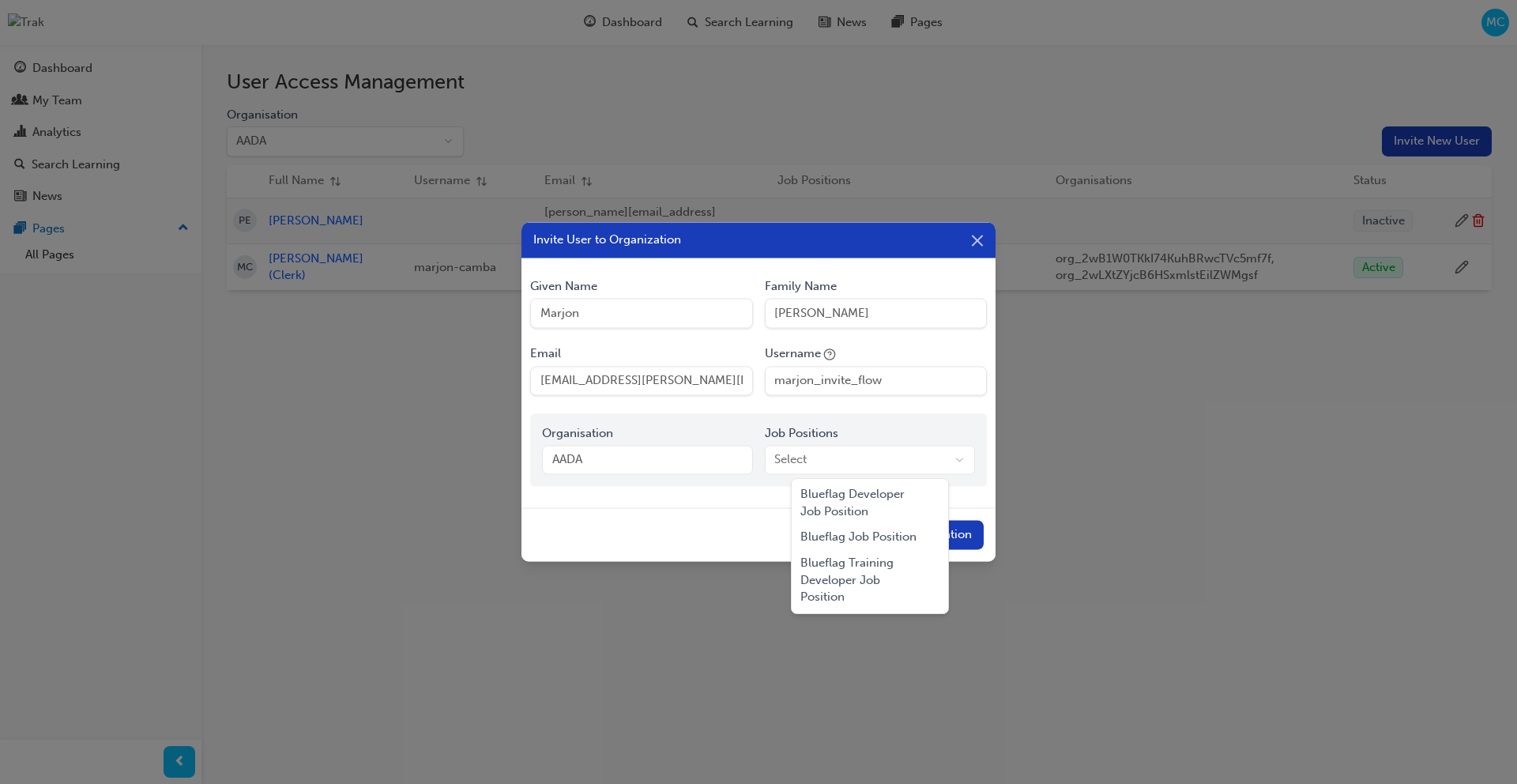
click at [842, 456] on body "Your version of Internet Explorer is outdated and not supported. Please upgrade…" at bounding box center [758, 392] width 1517 height 784
click at [866, 532] on div "Blueflag Job Position" at bounding box center [870, 538] width 151 height 26
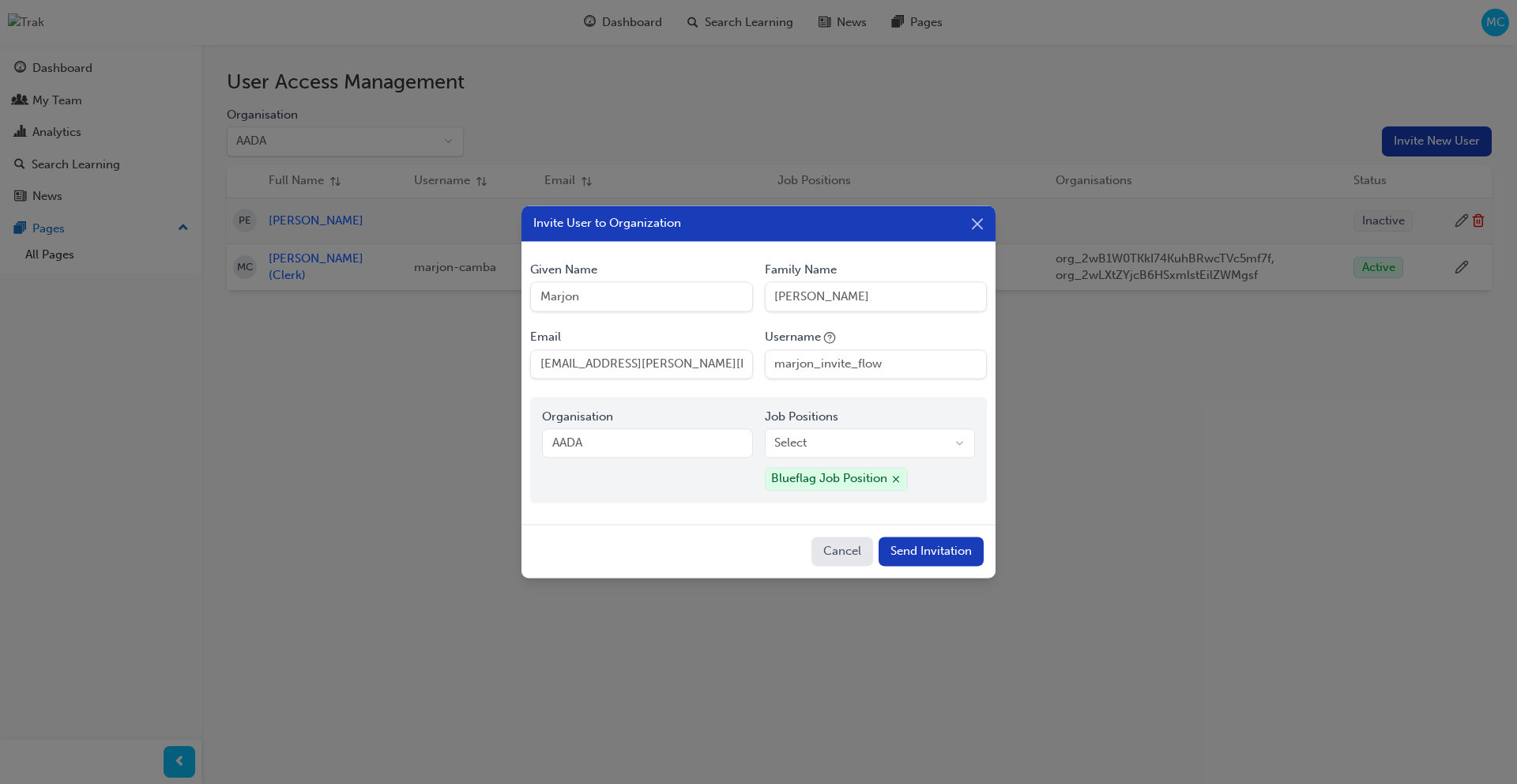
click at [944, 549] on button "Send Invitation" at bounding box center [931, 552] width 105 height 30
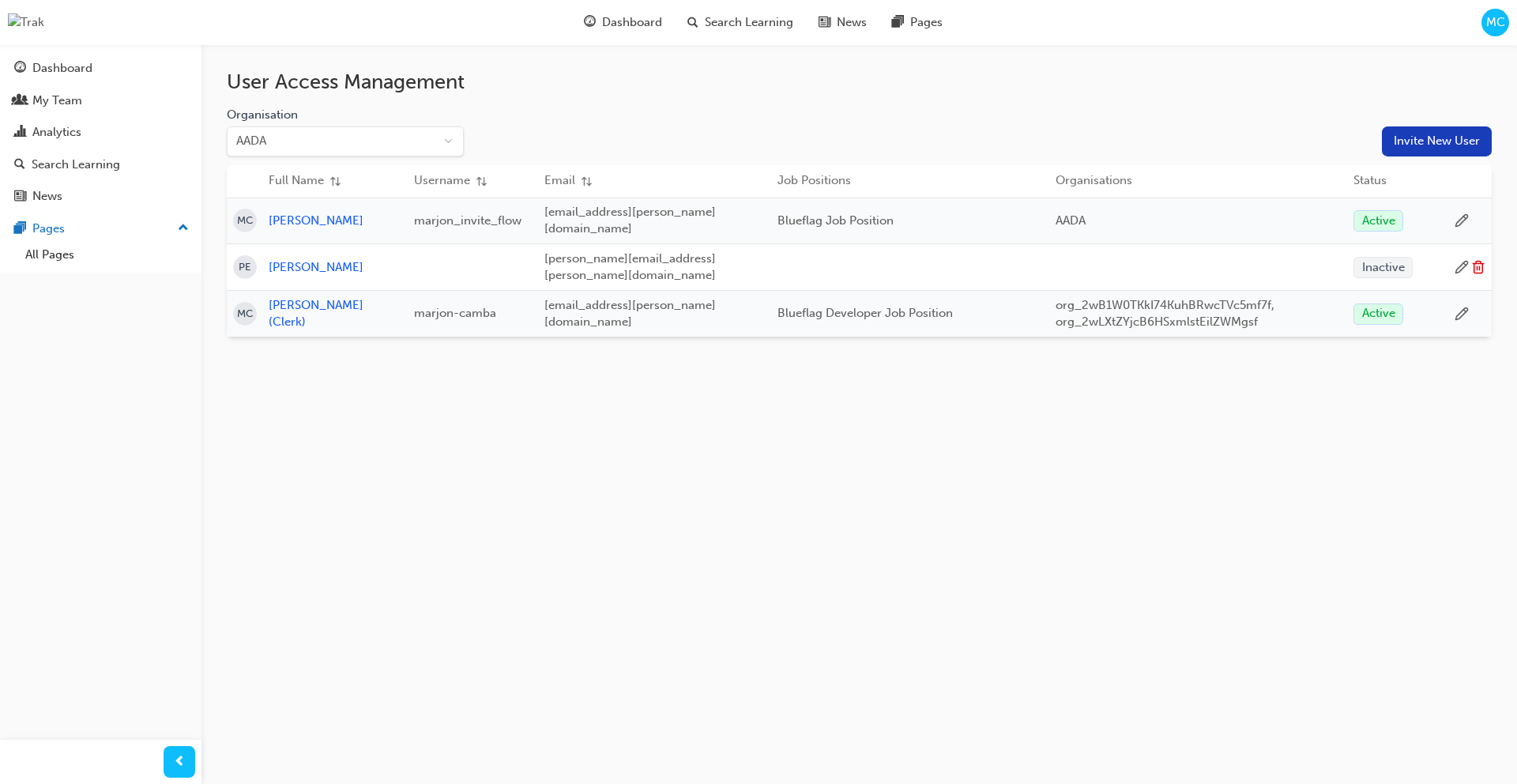
click at [1495, 29] on span "MC" at bounding box center [1496, 22] width 19 height 18
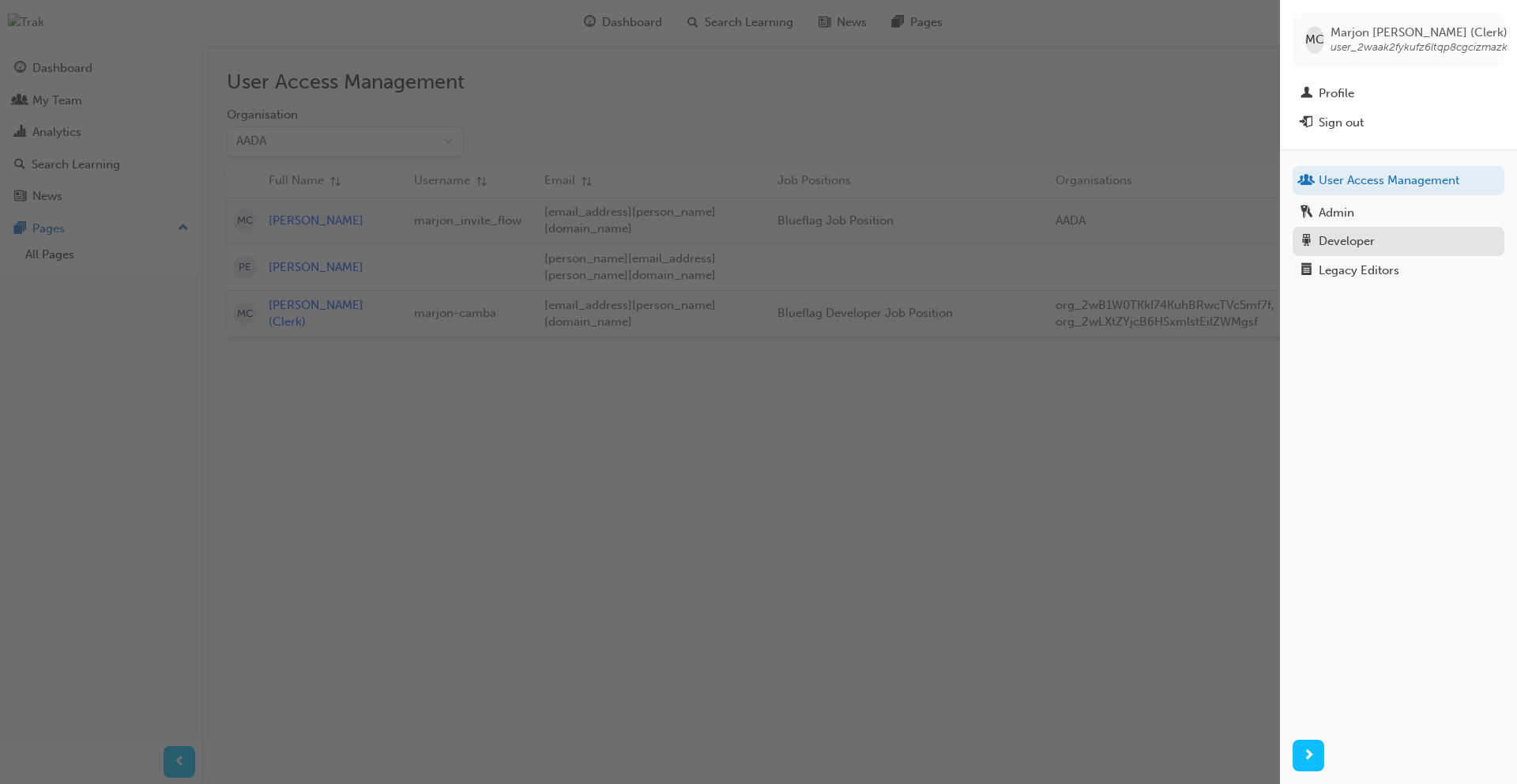
click at [1359, 240] on div "Developer" at bounding box center [1347, 241] width 56 height 18
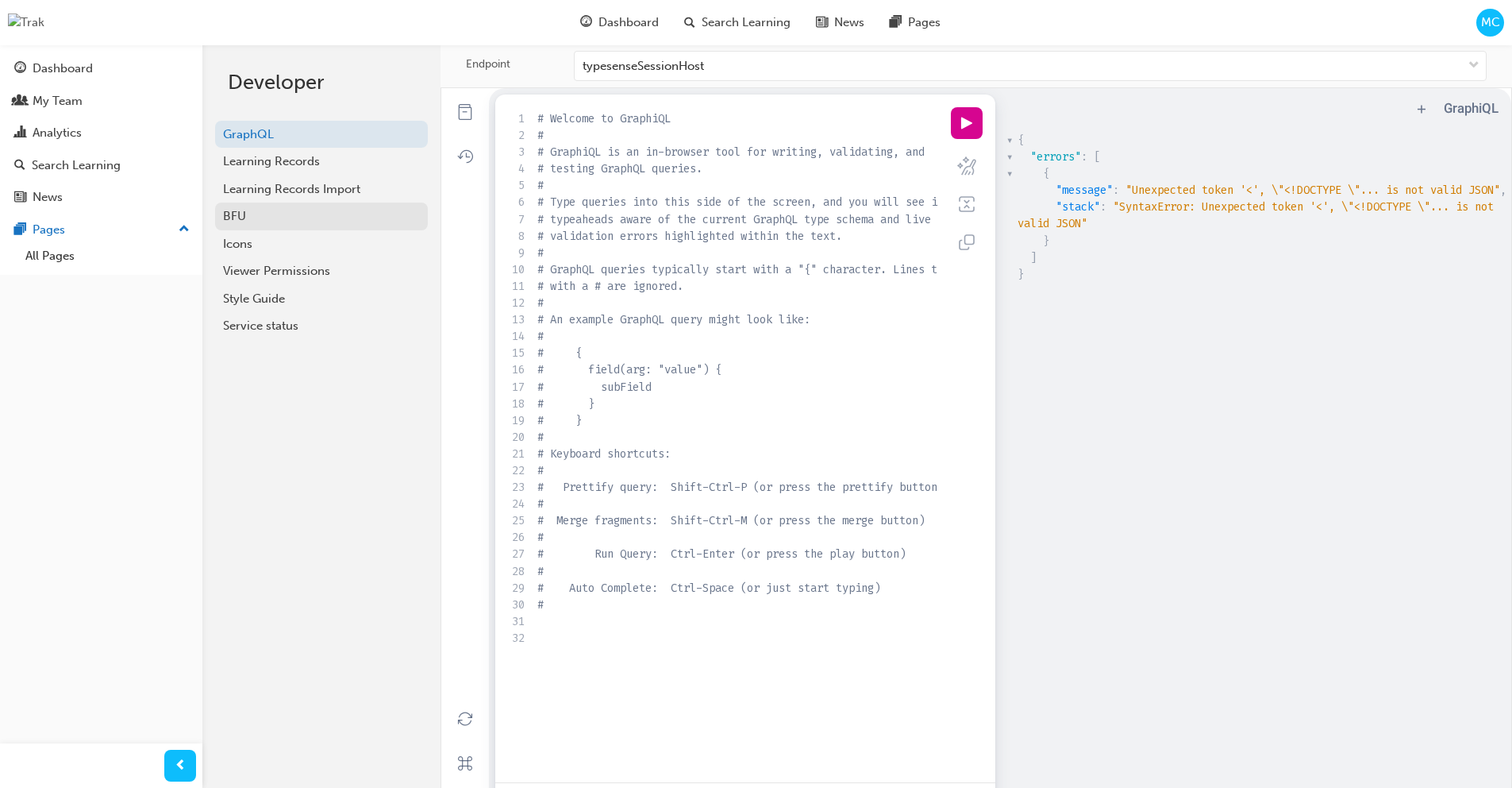
click at [254, 213] on div "BFU" at bounding box center [321, 216] width 197 height 18
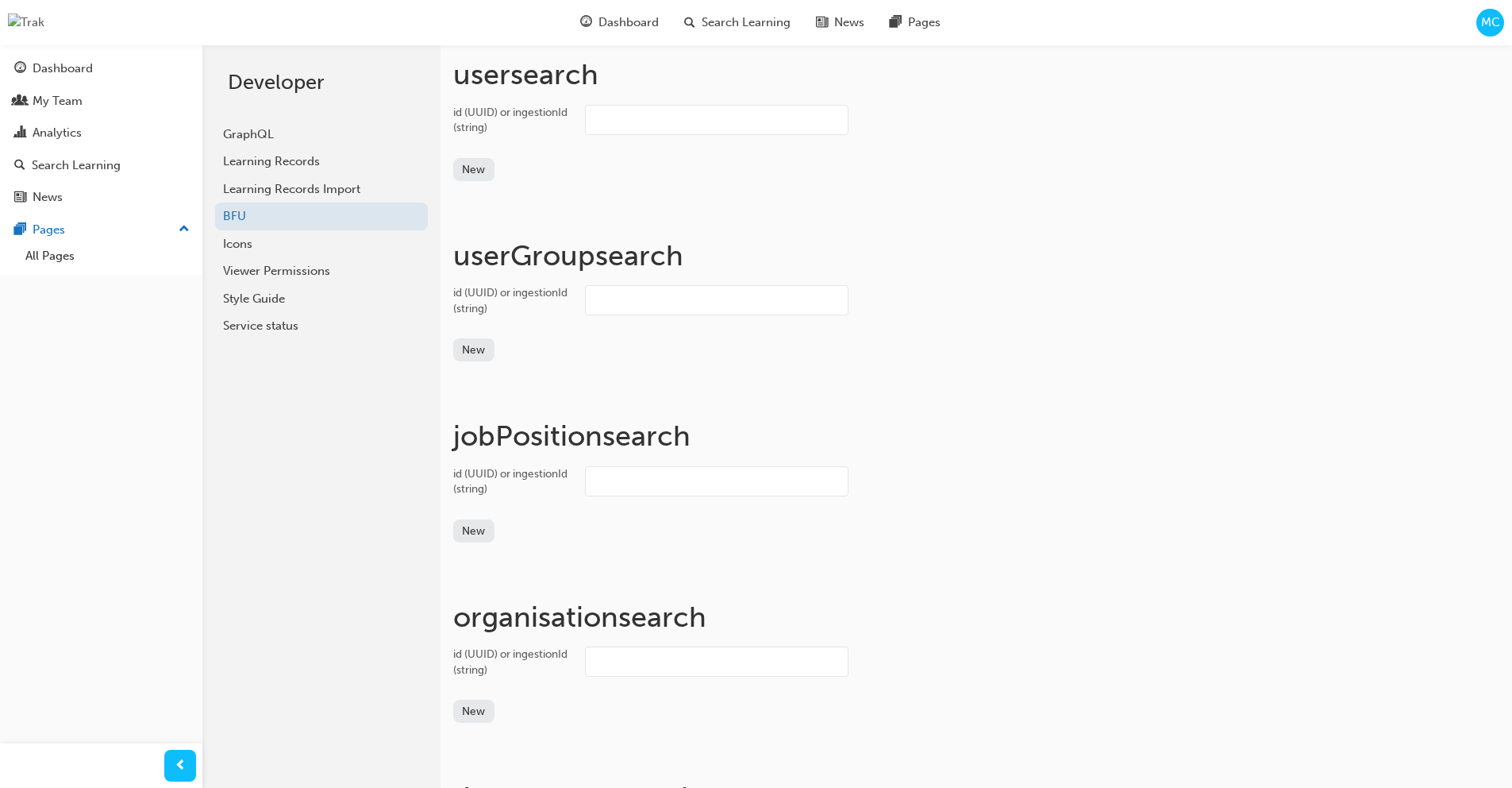
click at [697, 123] on input "id (UUID) or ingestionId (string)" at bounding box center [716, 119] width 263 height 30
paste input "user_31qcdecyae1pyhby7duhaud5otw"
type input "user_31qcdecyae1pyhby7duhaud5otw"
click at [662, 122] on input "id (UUID) or ingestionId (string)" at bounding box center [716, 119] width 263 height 30
paste input "user_31qcdecyae1pyhby7duhaud5otw"
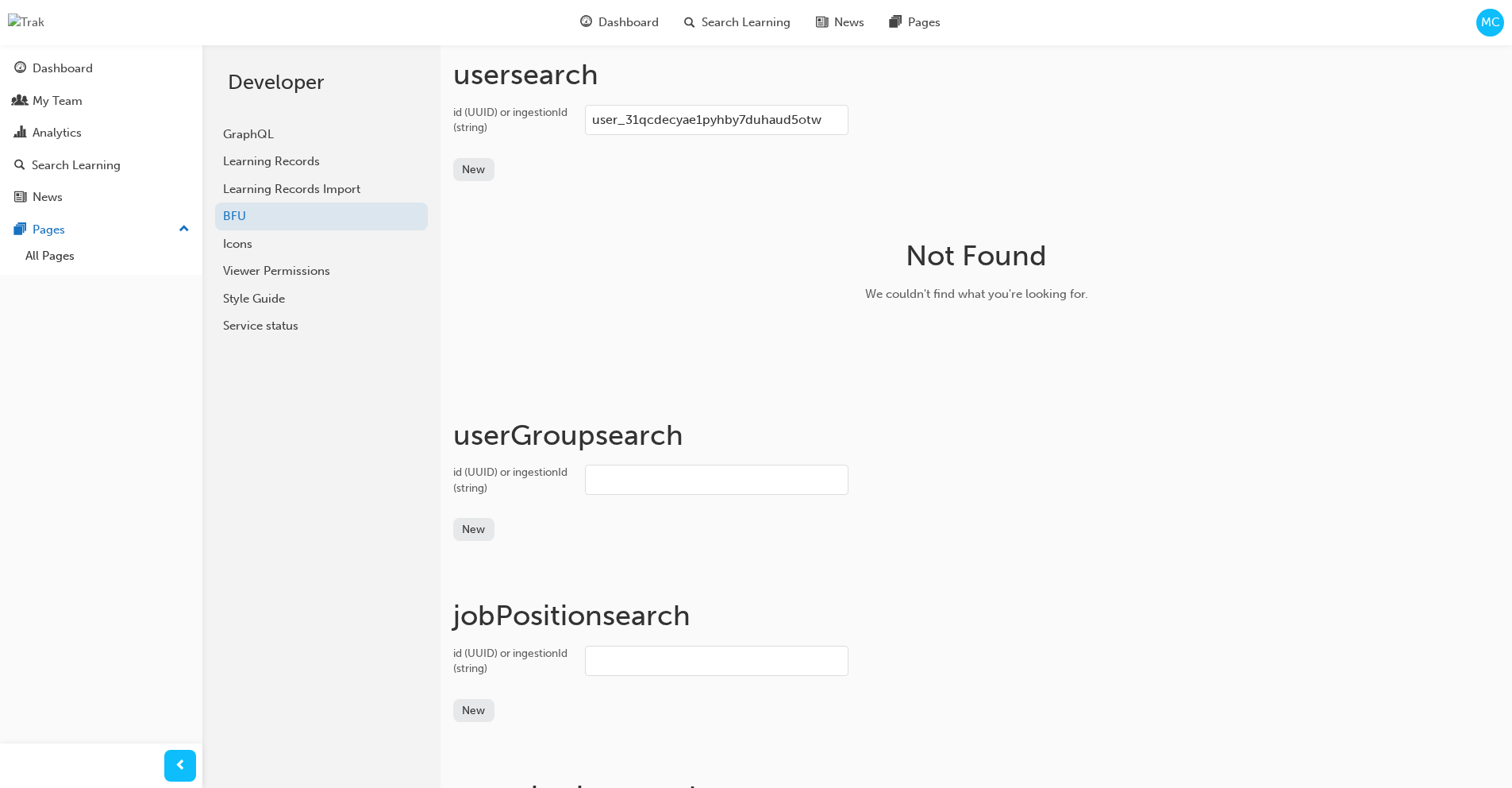
type input "user_31qcdecyae1pyhby7duhaud5otw"
drag, startPoint x: 833, startPoint y: 121, endPoint x: 436, endPoint y: 92, distance: 398.1
click at [436, 92] on div "Developer GraphQL Learning Records Learning Records Import BFU Icons Viewer Per…" at bounding box center [856, 438] width 1309 height 788
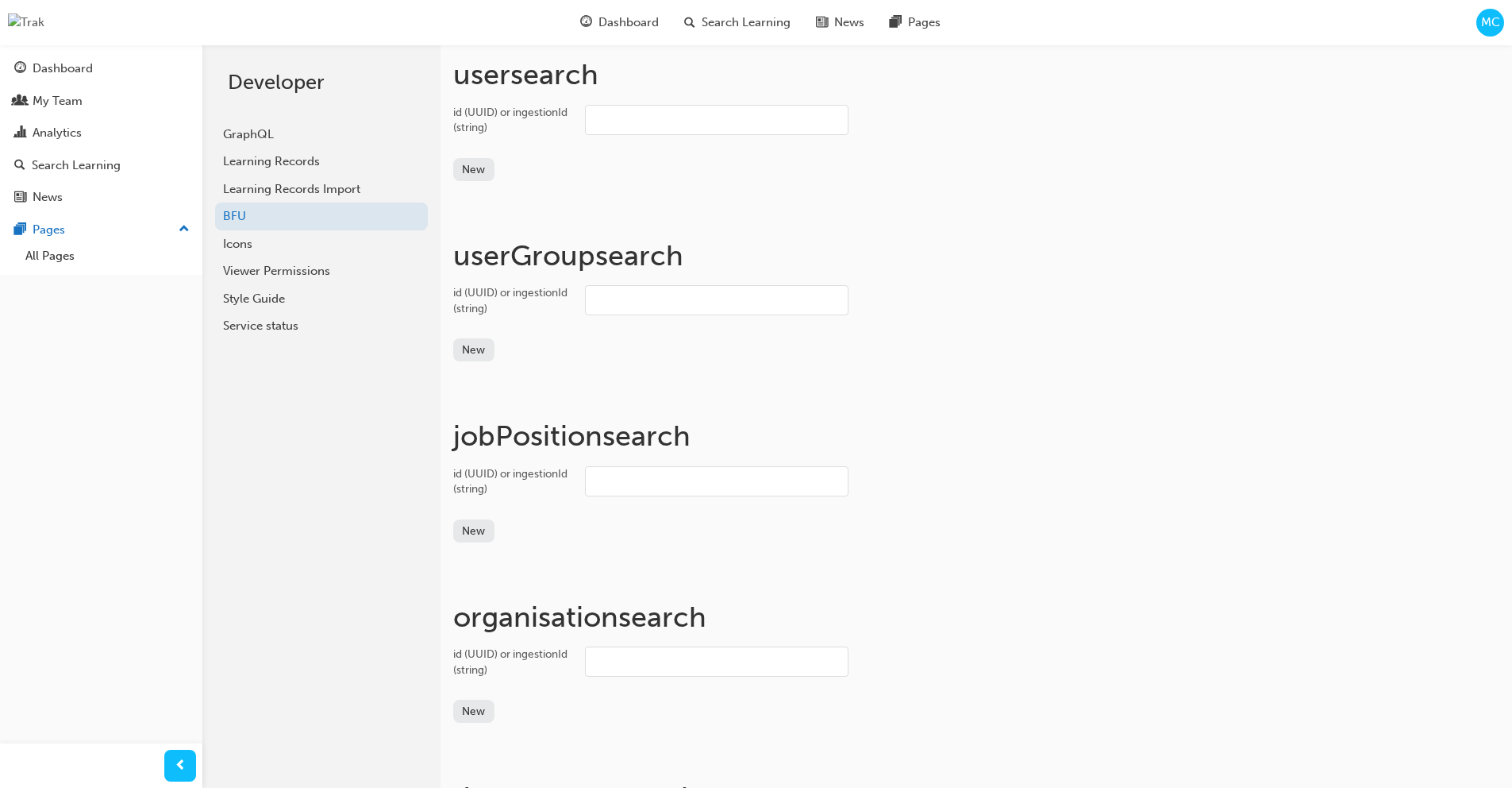
paste input "user_31qcdECyae1Pyhby7duHAUd5oTw"
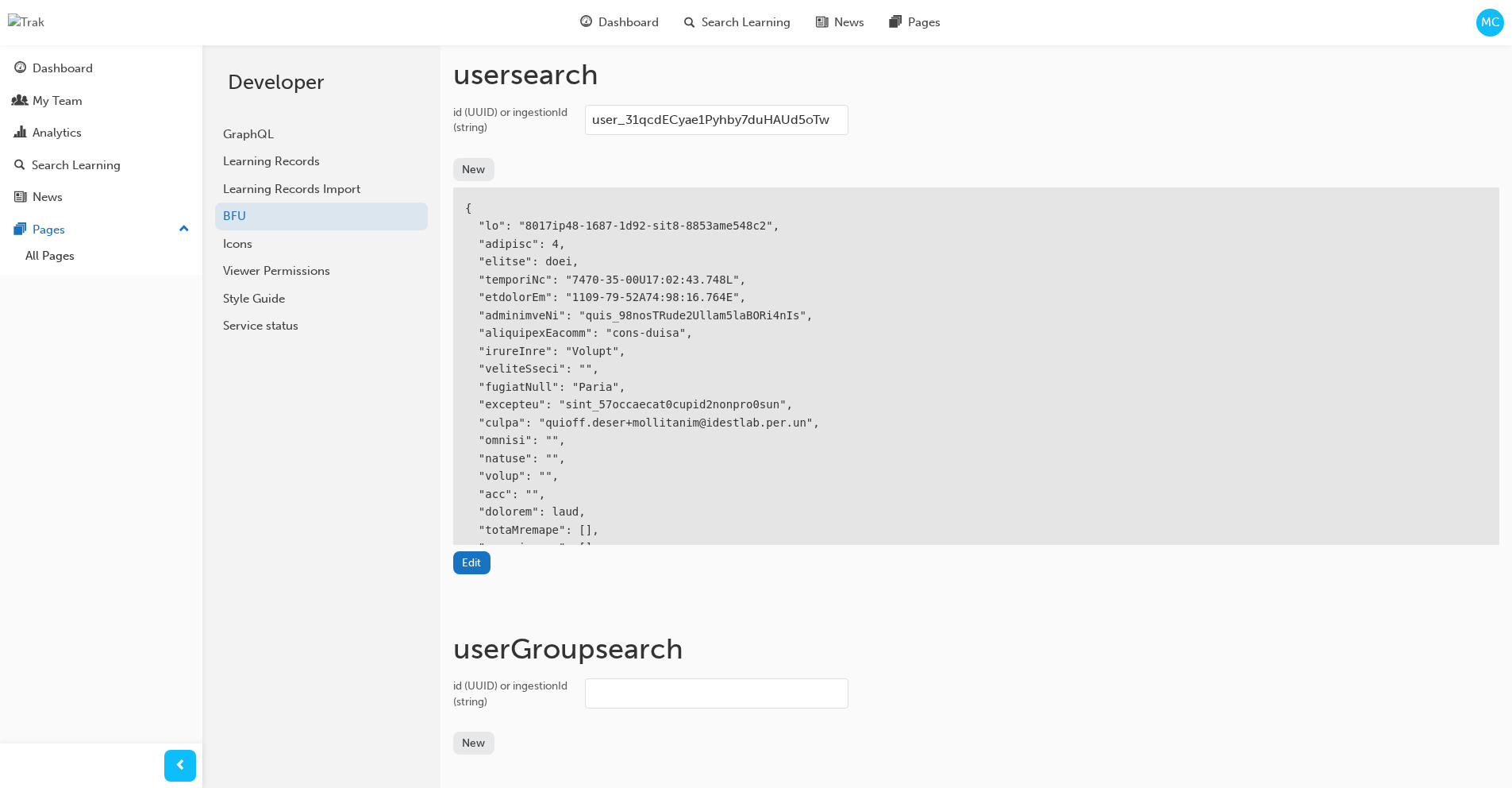
type input "user_31qcdECyae1Pyhby7duHAUd5oTw"
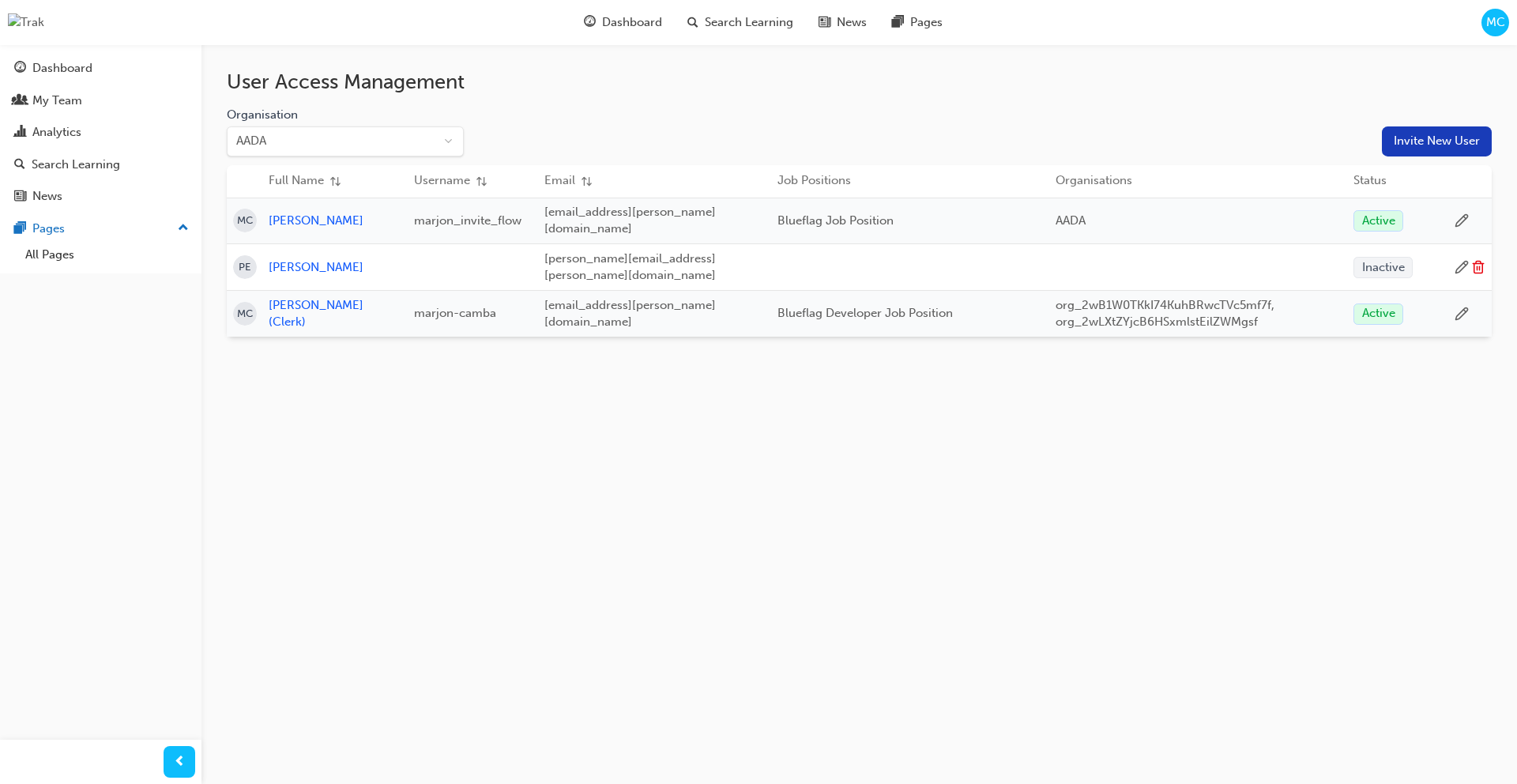
click at [1456, 214] on icon at bounding box center [1462, 220] width 14 height 14
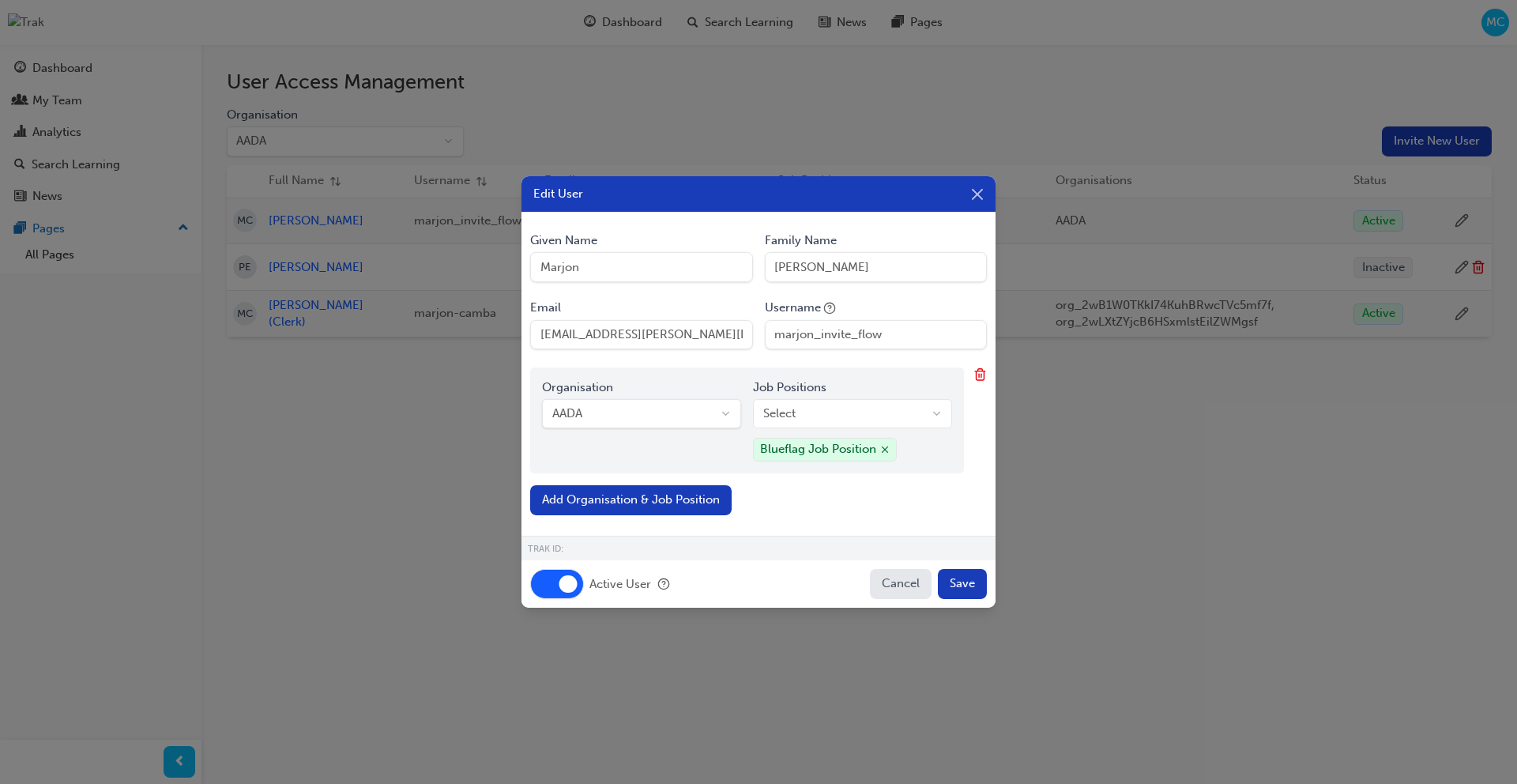
click at [554, 575] on button "Active User" at bounding box center [556, 584] width 53 height 30
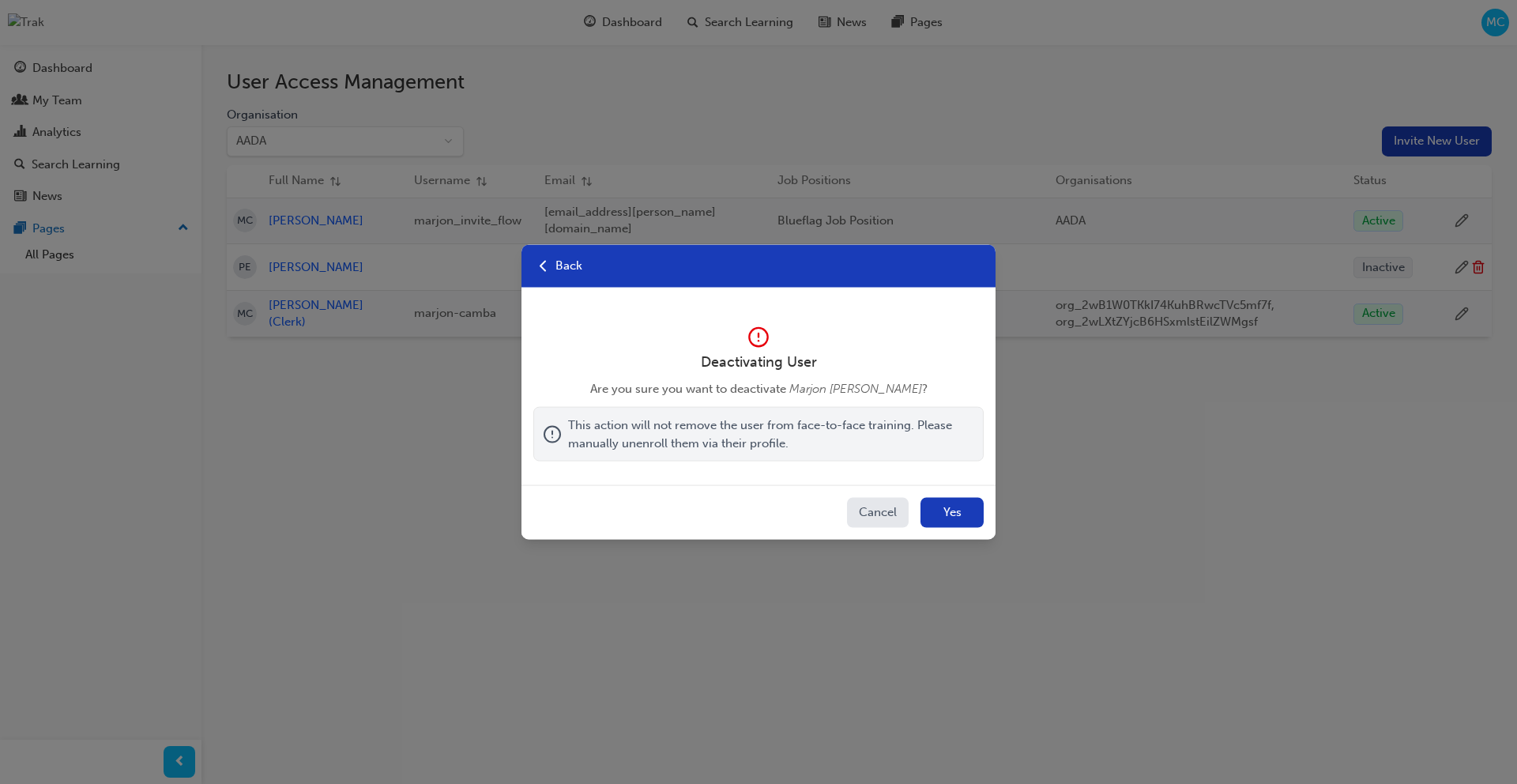
click at [982, 517] on button "Yes" at bounding box center [952, 512] width 63 height 30
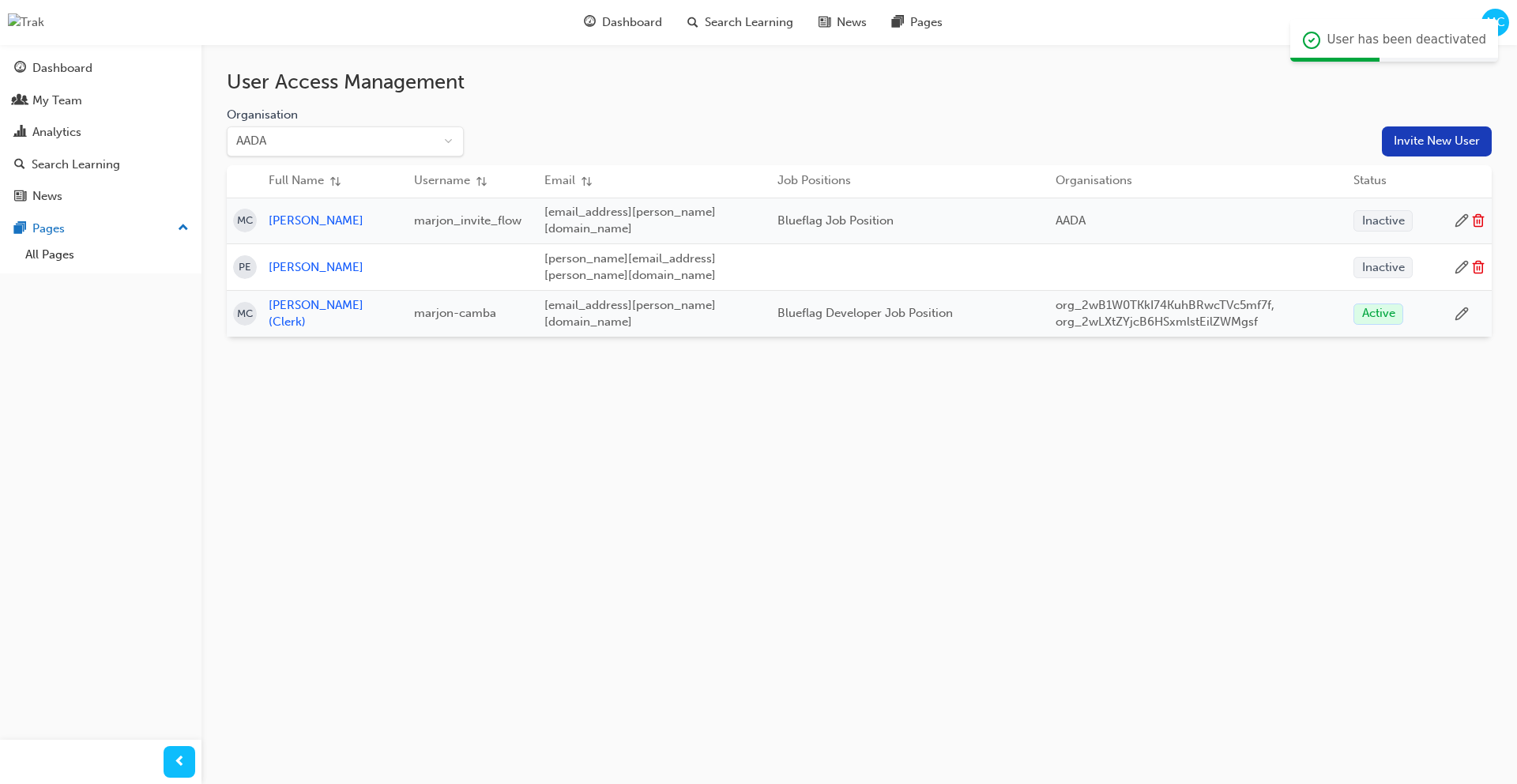
click at [1474, 213] on icon at bounding box center [1479, 220] width 14 height 14
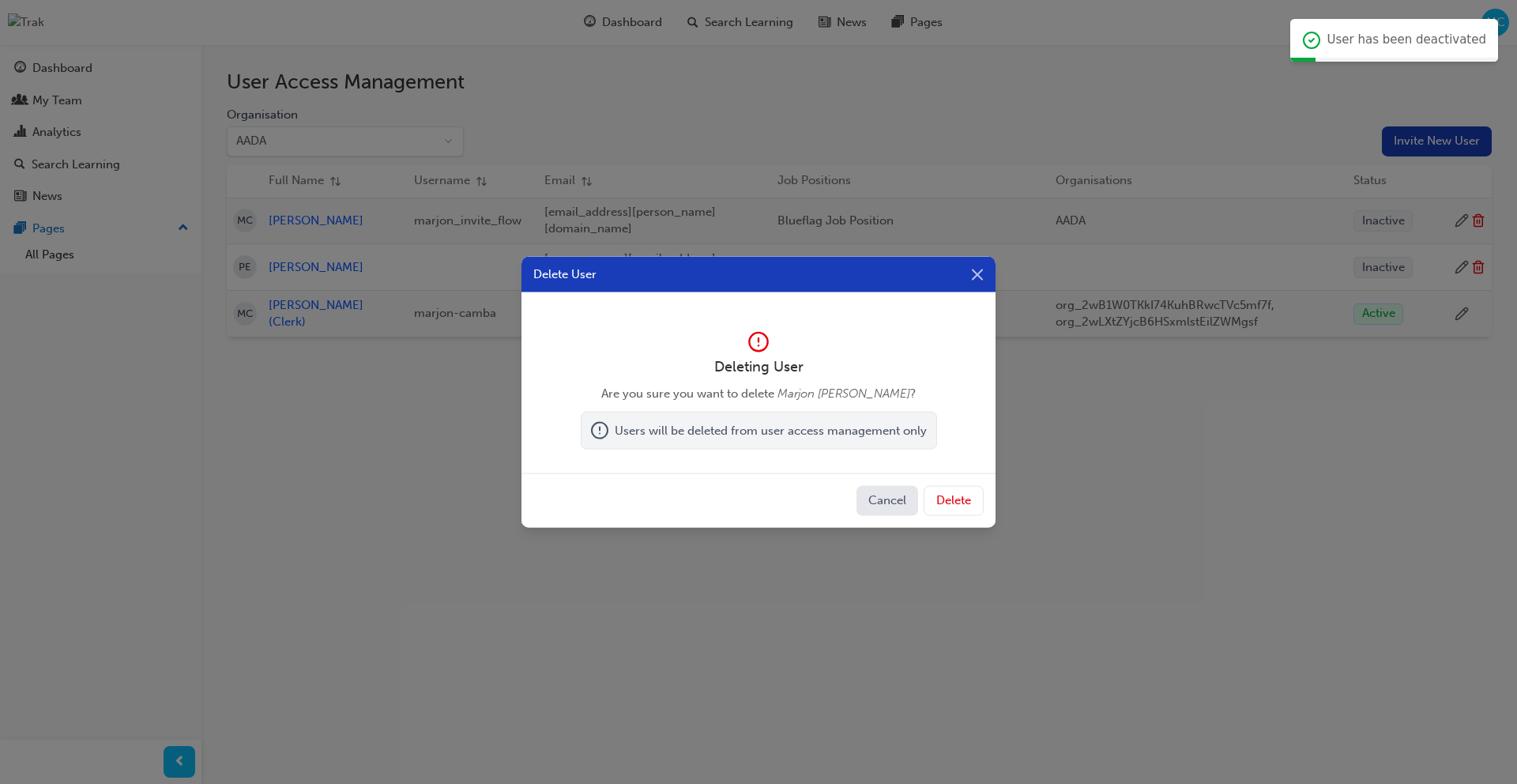
click at [958, 499] on button "Delete" at bounding box center [954, 501] width 60 height 30
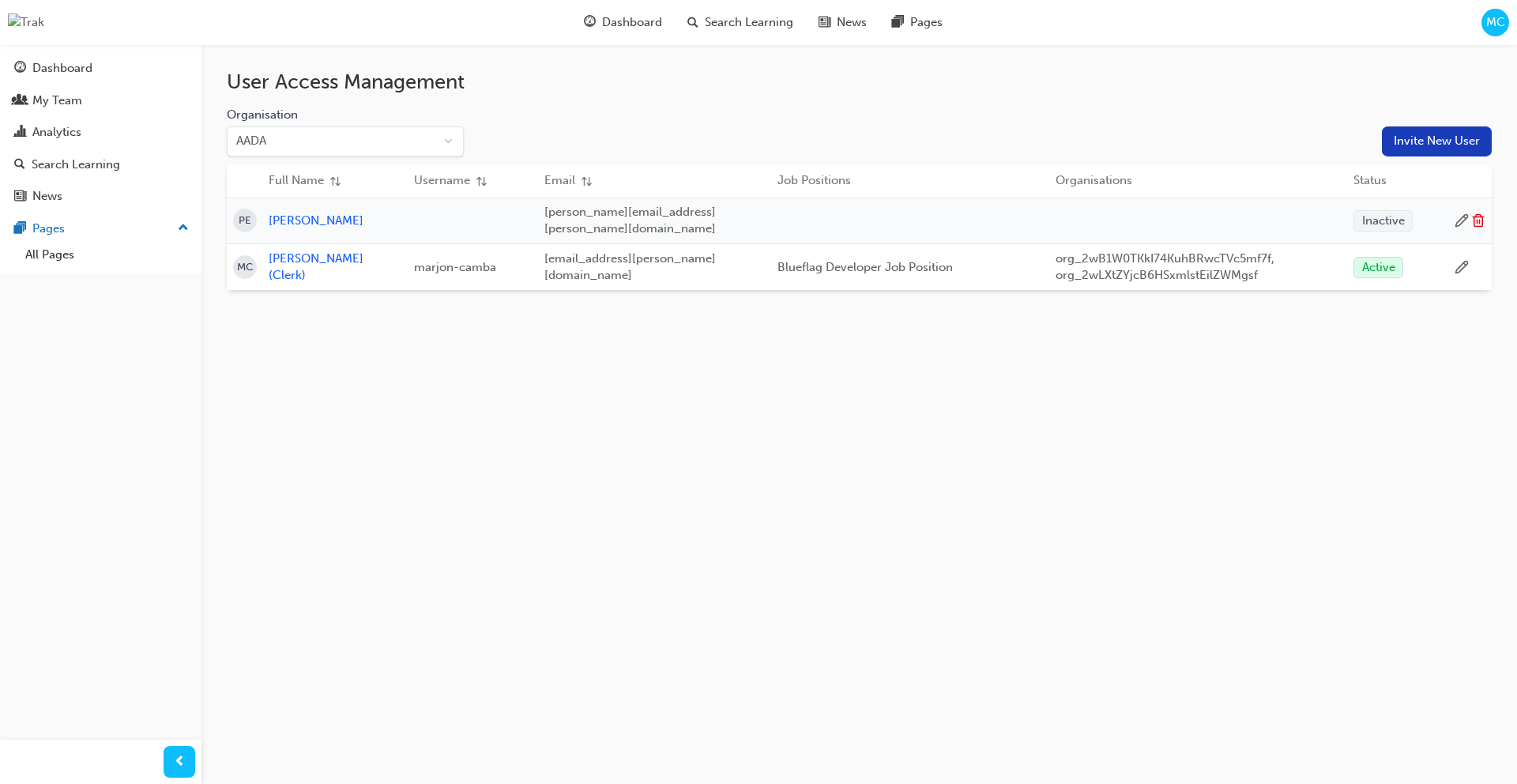
click at [1033, 489] on div "User Access Management Organisation AADA Invite New User Full Name Username Ema…" at bounding box center [758, 392] width 1517 height 784
click at [1416, 142] on button "Invite New User" at bounding box center [1437, 142] width 110 height 30
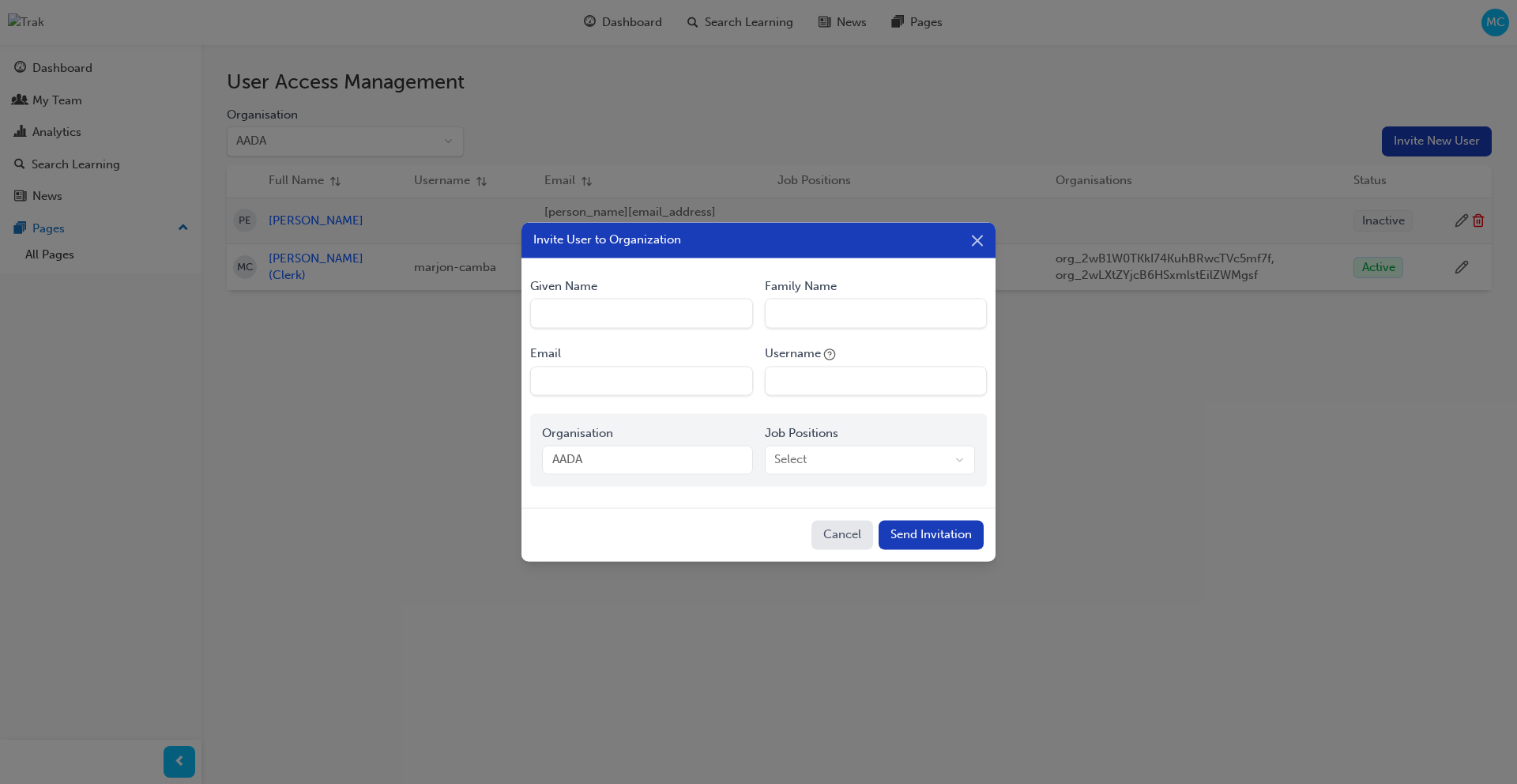
click at [645, 303] on Name "Given Name" at bounding box center [641, 314] width 222 height 30
type Name "Marjon"
click at [834, 306] on Name "Family Name" at bounding box center [876, 314] width 222 height 30
type Name "[PERSON_NAME]"
click at [629, 378] on input "Email" at bounding box center [641, 380] width 222 height 30
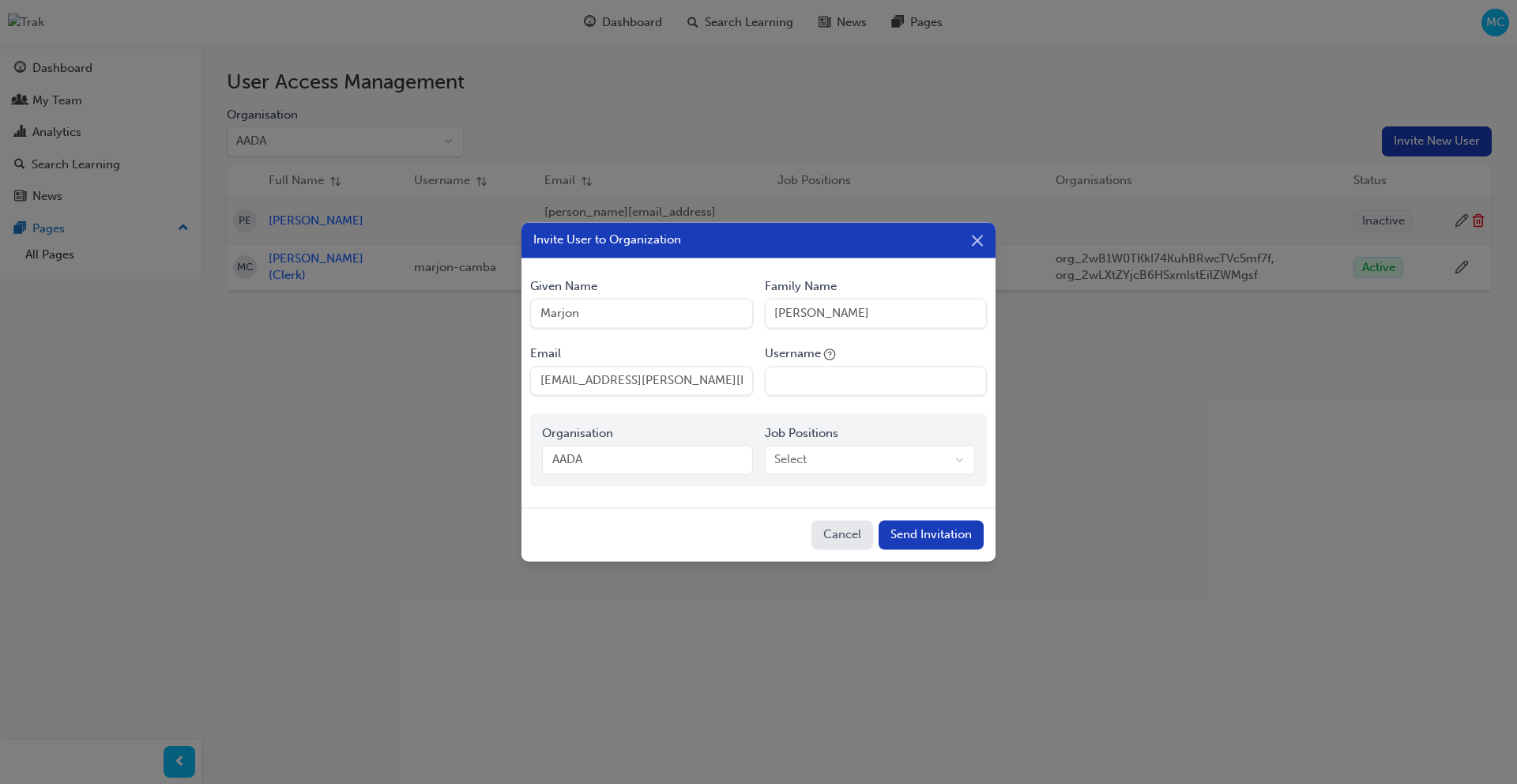
click at [619, 381] on input "marjon.camba@blueflag.com.au" at bounding box center [641, 380] width 222 height 30
type input "marjon.camba+inviteworkflowtest@blueflag.com.au"
click at [894, 373] on input "Username" at bounding box center [876, 380] width 222 height 30
type input "marjon_invite_workflow_test"
click at [833, 459] on body "Your version of Internet Explorer is outdated and not supported. Please upgrade…" at bounding box center [758, 392] width 1517 height 784
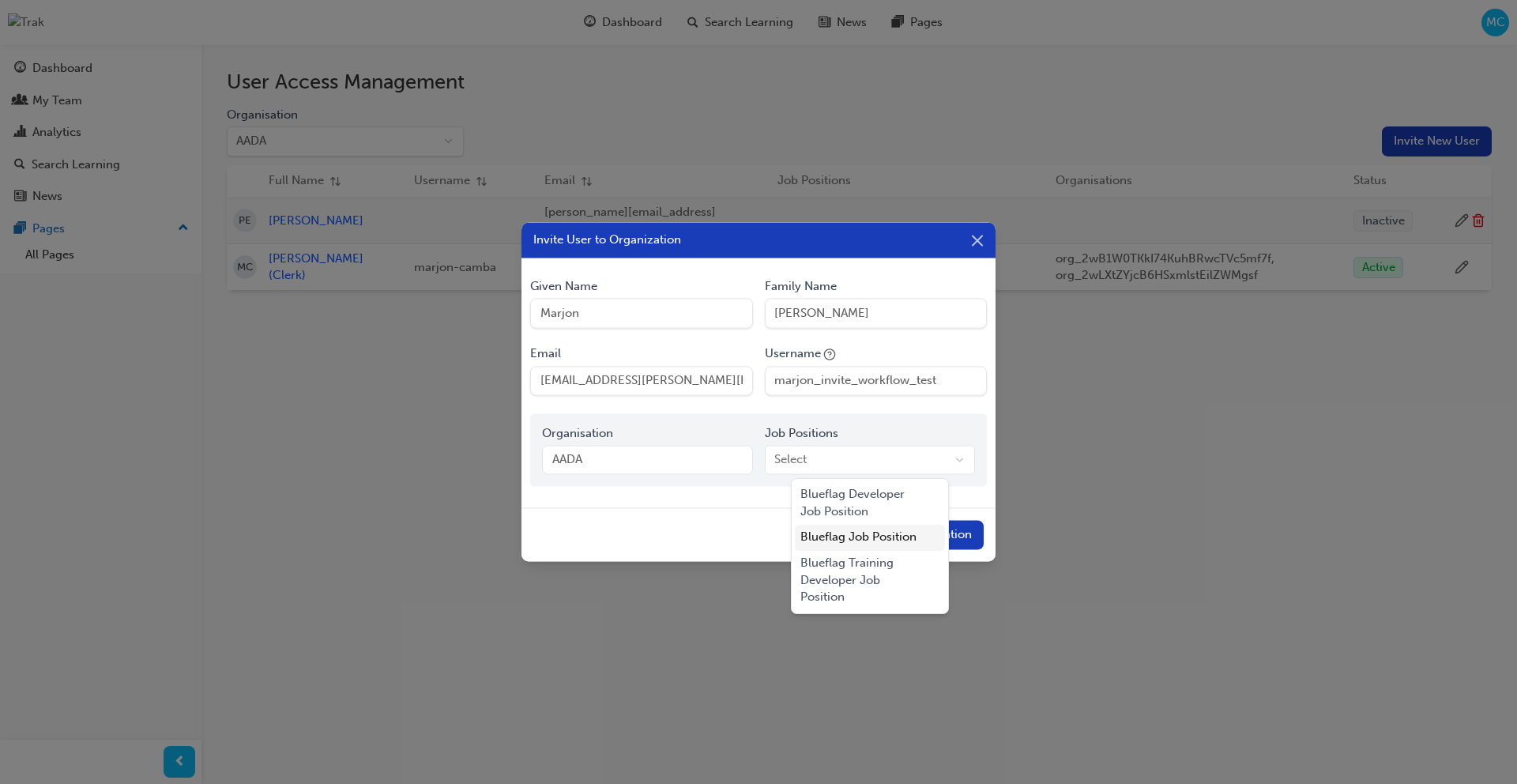
click at [861, 540] on div "Blueflag Job Position" at bounding box center [870, 538] width 151 height 26
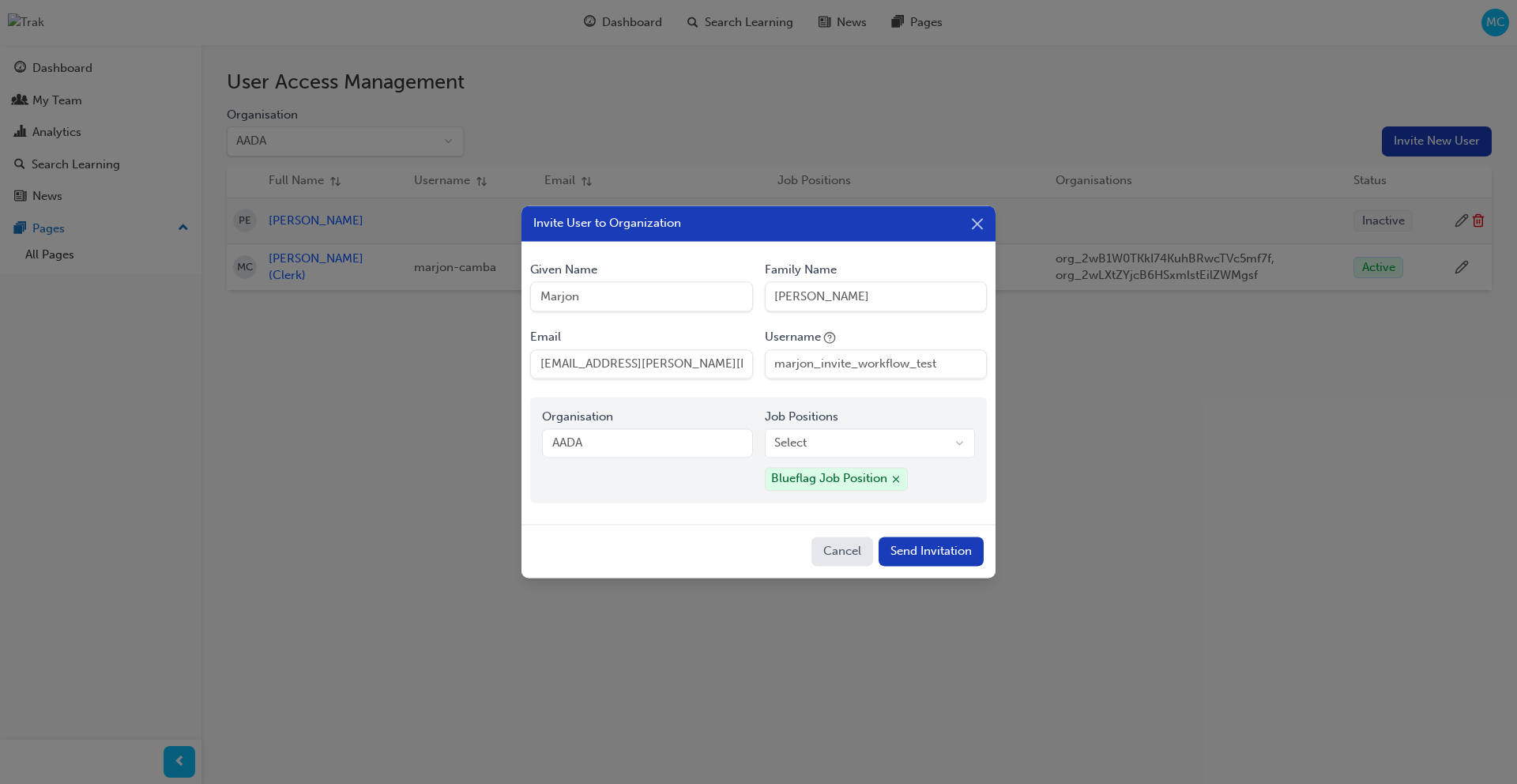
click at [941, 548] on button "Send Invitation" at bounding box center [931, 552] width 105 height 30
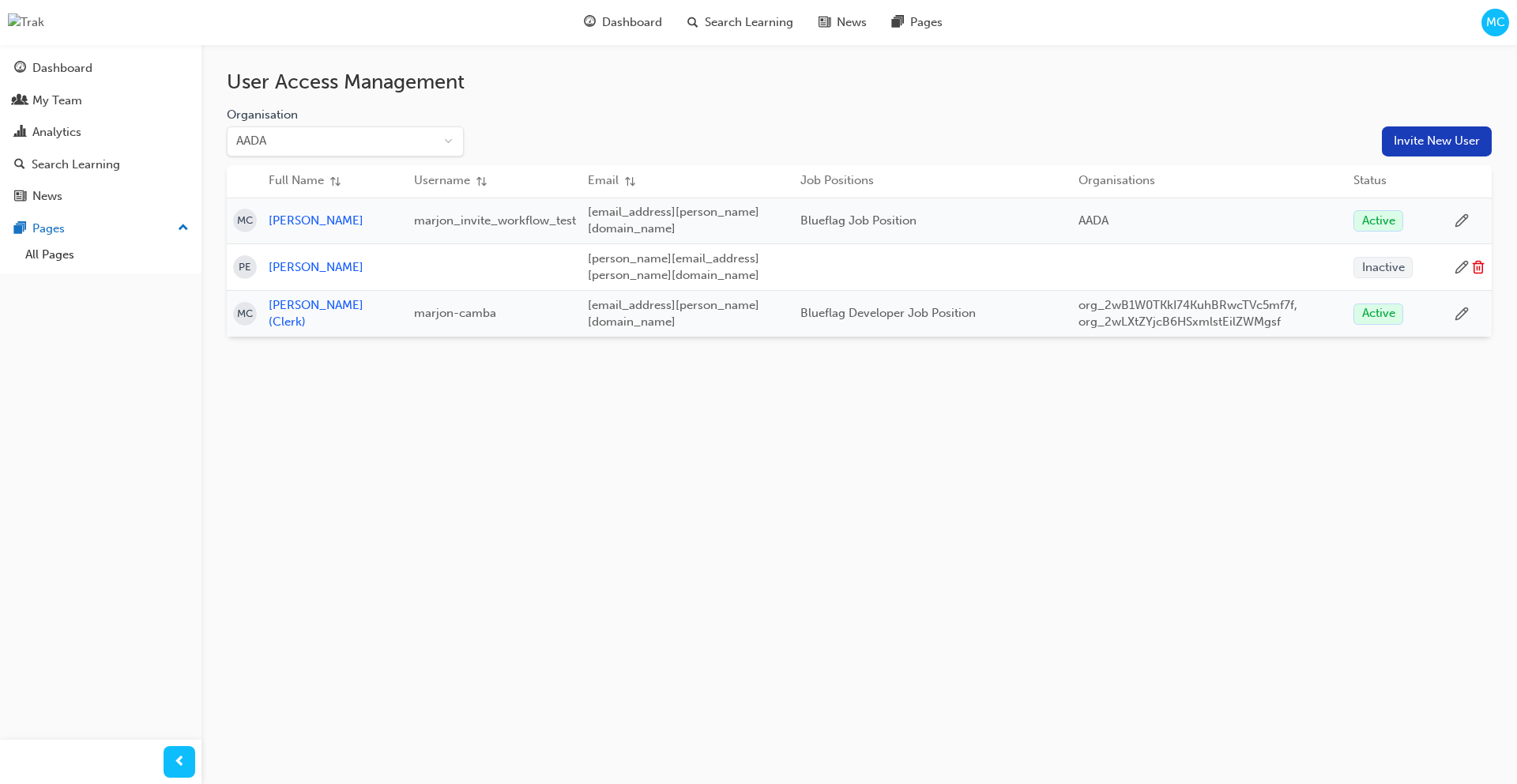
click at [1489, 17] on span "MC" at bounding box center [1496, 22] width 19 height 18
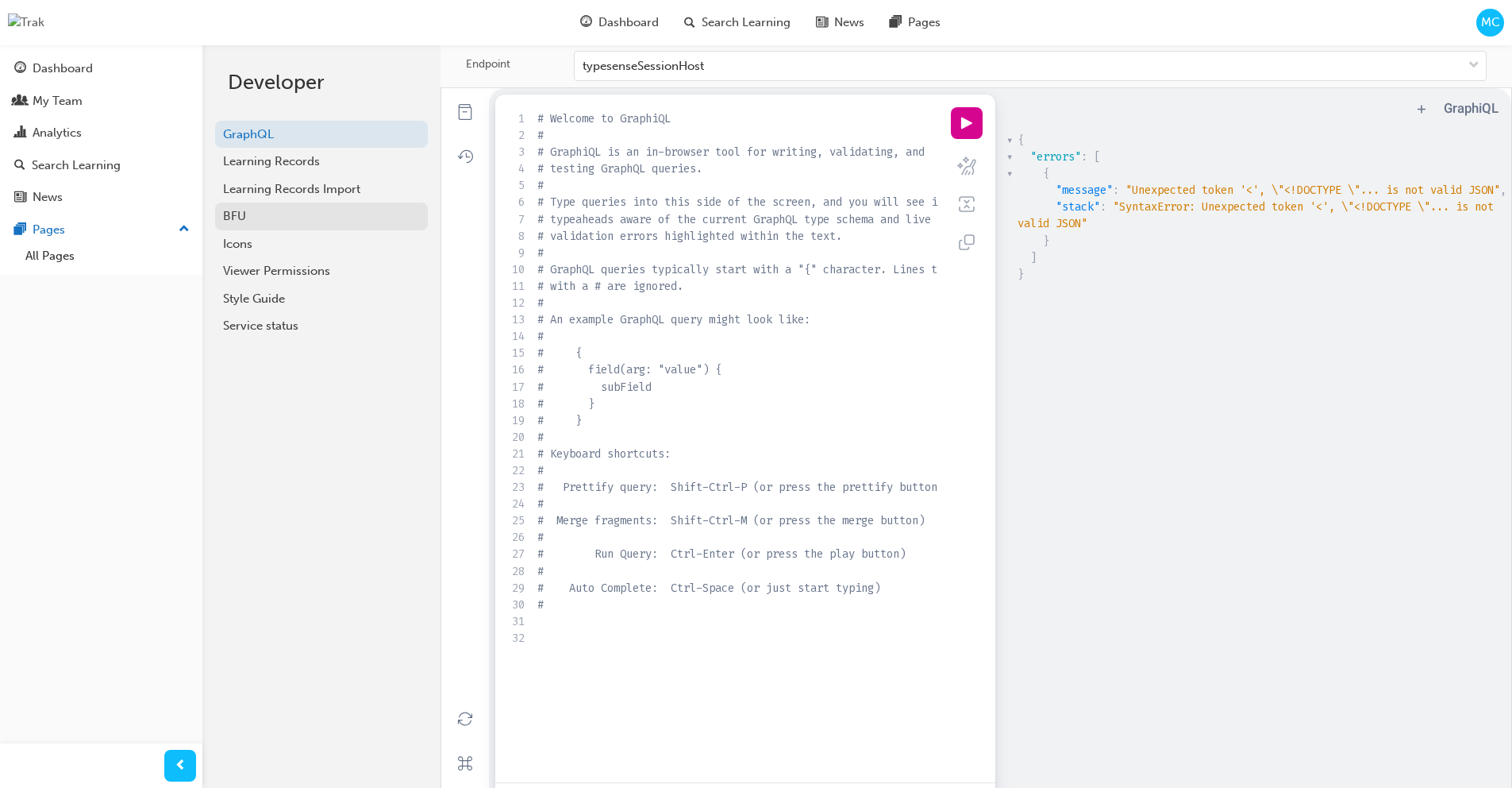
click at [281, 216] on div "BFU" at bounding box center [321, 216] width 197 height 18
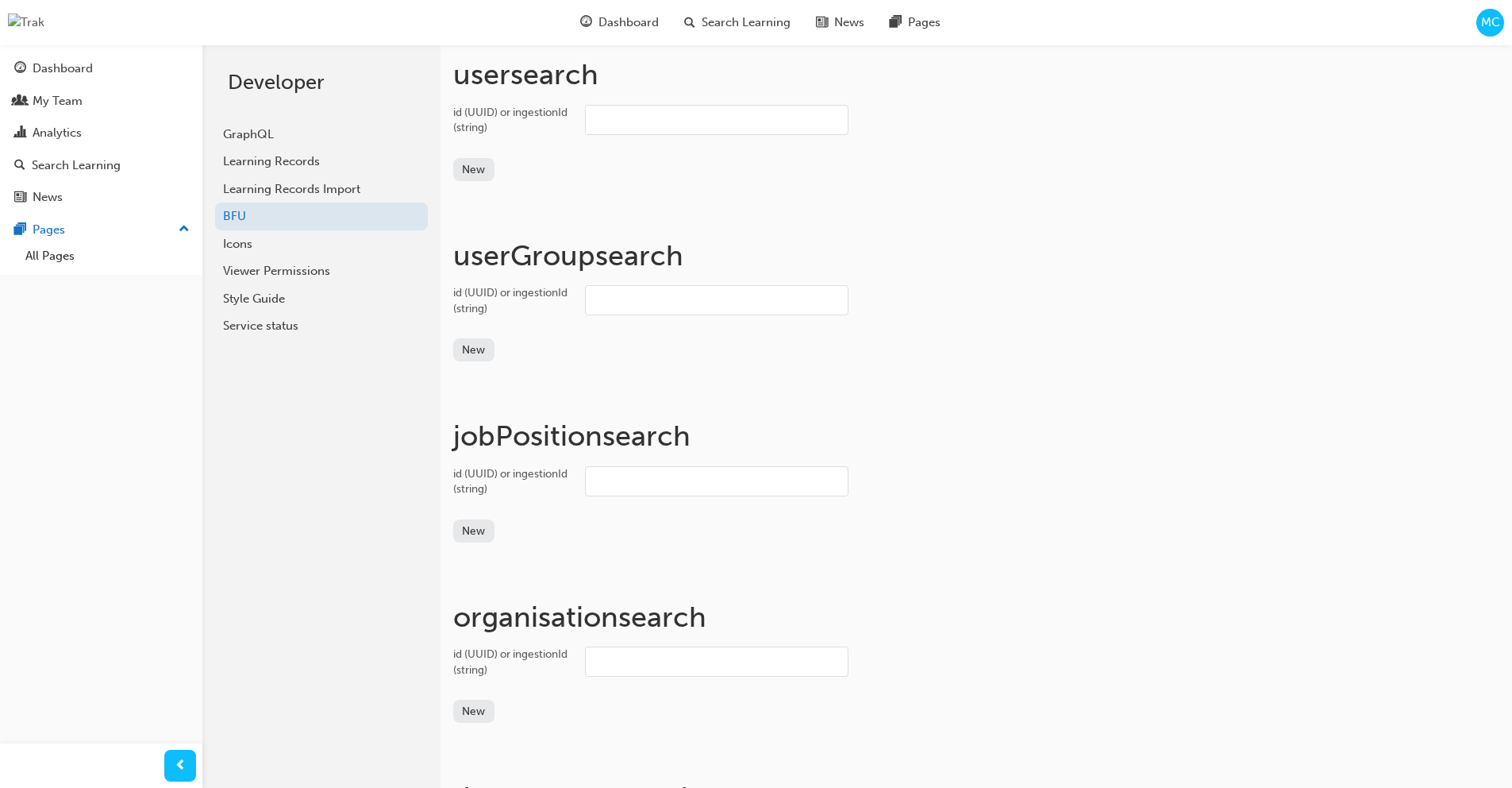
click at [668, 122] on input "id (UUID) or ingestionId (string)" at bounding box center [716, 119] width 263 height 30
paste input "user_31qdRZLLcZtgw8HEwYHNtzIH8zg"
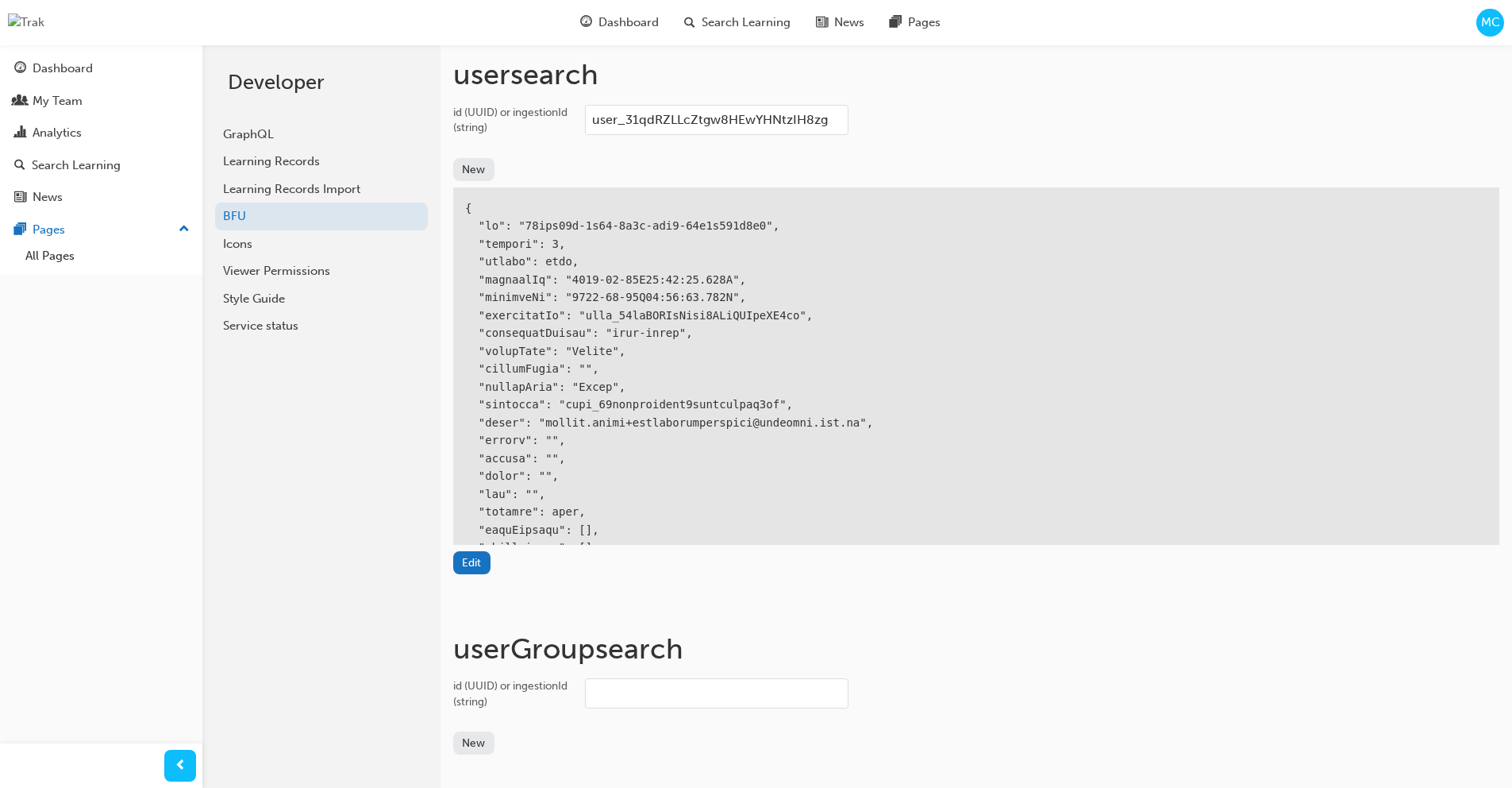
type input "user_31qdRZLLcZtgw8HEwYHNtzIH8zg"
